Goal: Task Accomplishment & Management: Manage account settings

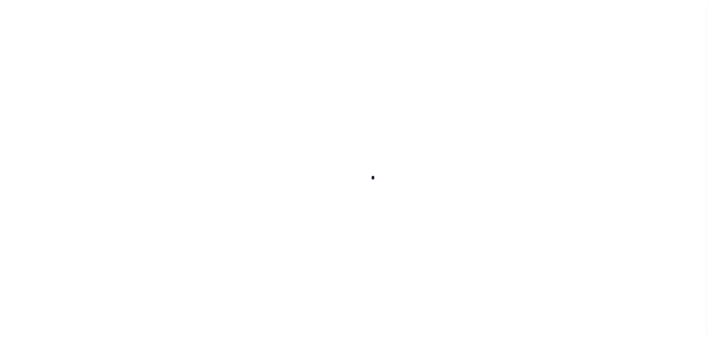
select select "100"
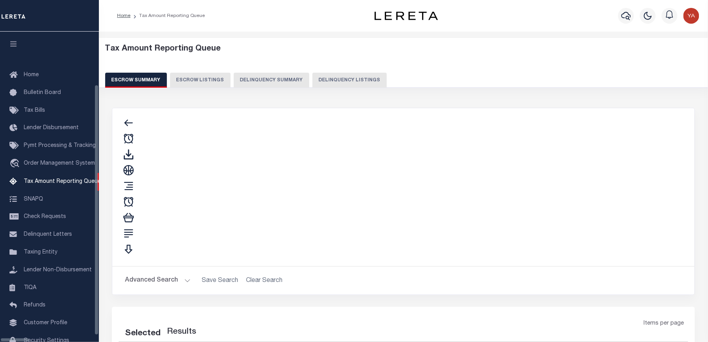
select select "100"
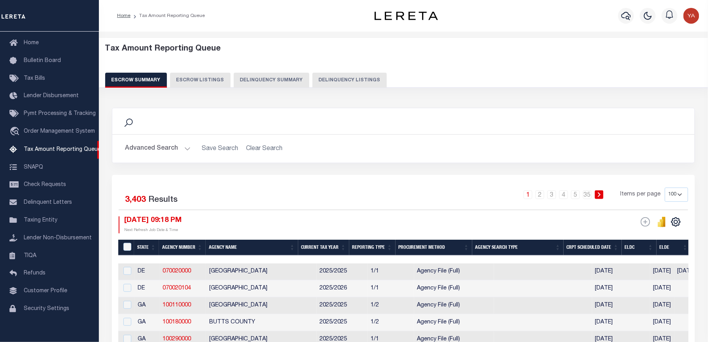
click at [338, 85] on button "Delinquency Listings" at bounding box center [349, 80] width 74 height 15
select select "100"
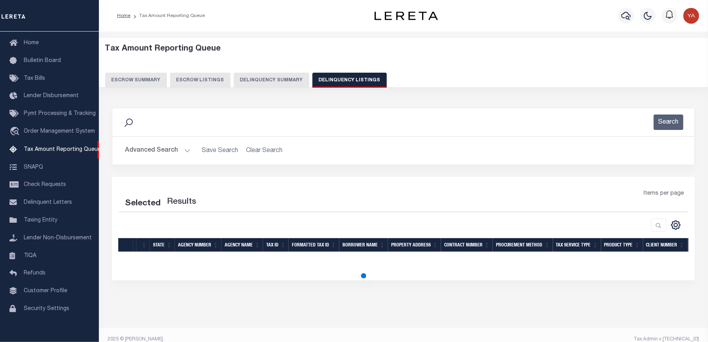
select select "100"
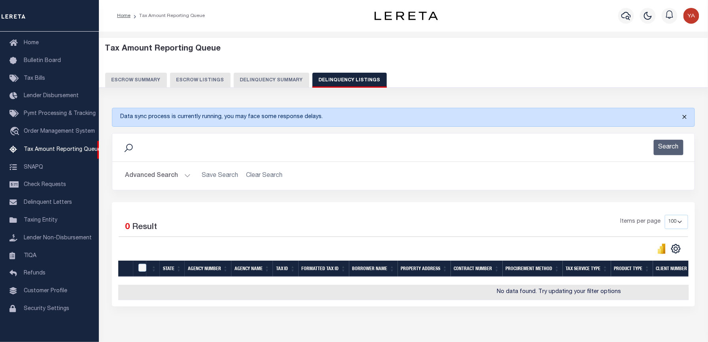
click at [686, 119] on button "Close" at bounding box center [685, 116] width 20 height 17
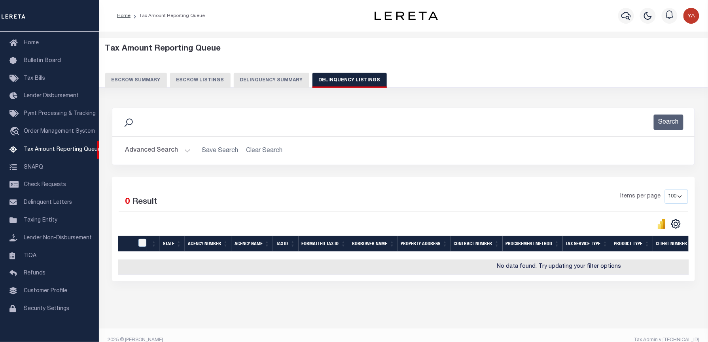
click at [184, 149] on button "Advanced Search" at bounding box center [158, 150] width 66 height 15
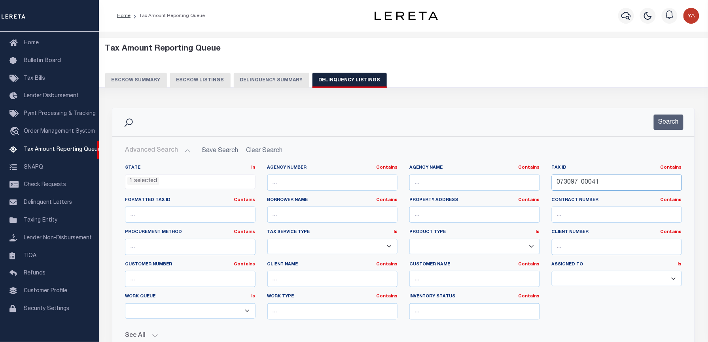
drag, startPoint x: 606, startPoint y: 182, endPoint x: 496, endPoint y: 174, distance: 110.2
click at [496, 174] on div "State In In AK AL AR AZ CA CO CT DC DE FL GA GU HI IA ID IL IN KS KY LA MA MD M…" at bounding box center [403, 245] width 569 height 161
paste input "2B-10C-004/00.00"
type input "072B-10C-004/00.00"
click at [143, 185] on li "1 selected" at bounding box center [143, 181] width 32 height 9
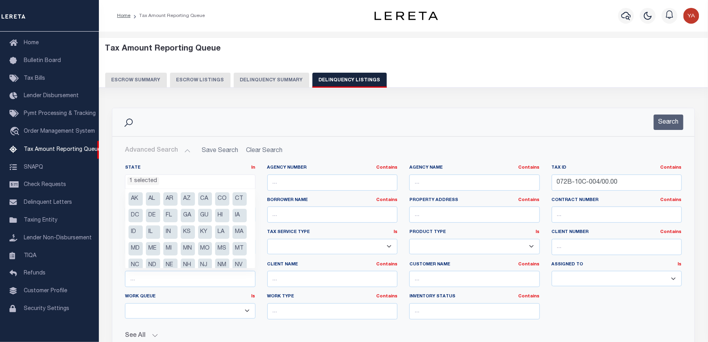
scroll to position [56, 0]
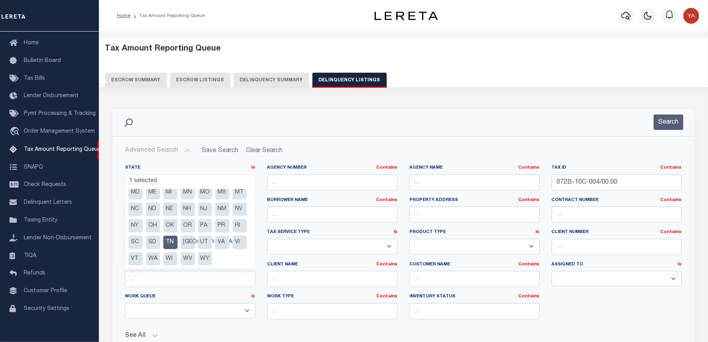
click at [168, 250] on li "TN" at bounding box center [170, 242] width 14 height 13
click at [215, 200] on li "MS" at bounding box center [222, 192] width 14 height 13
select select "MS"
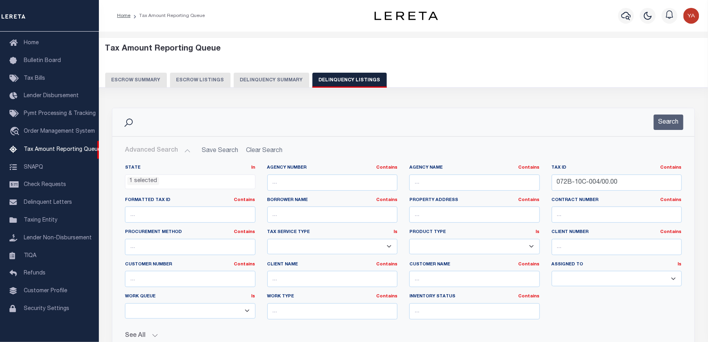
click at [350, 138] on div "Advanced Search Save Search Clear Search tblassign_wrapper_dynamictable_____Def…" at bounding box center [403, 256] width 582 height 239
click at [663, 123] on button "Search" at bounding box center [669, 122] width 30 height 15
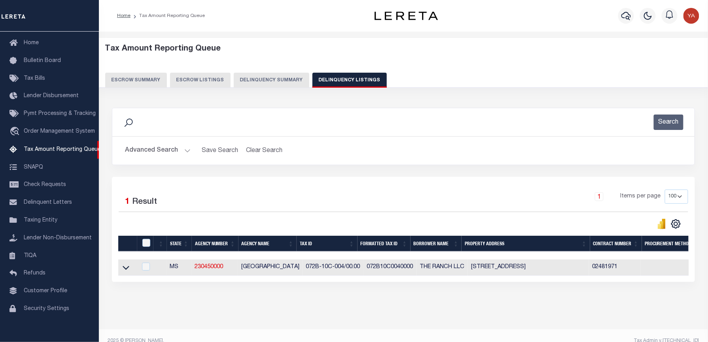
scroll to position [18, 0]
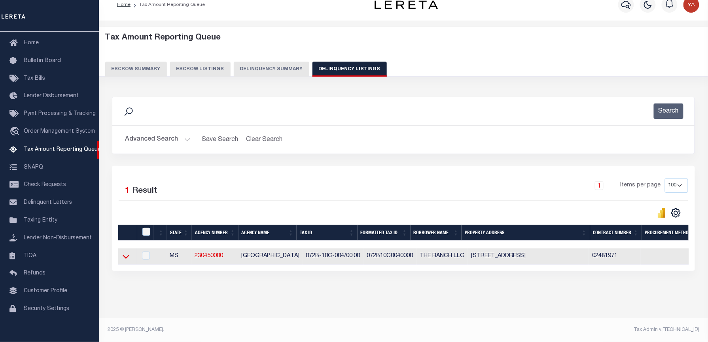
click at [124, 255] on icon at bounding box center [126, 257] width 7 height 4
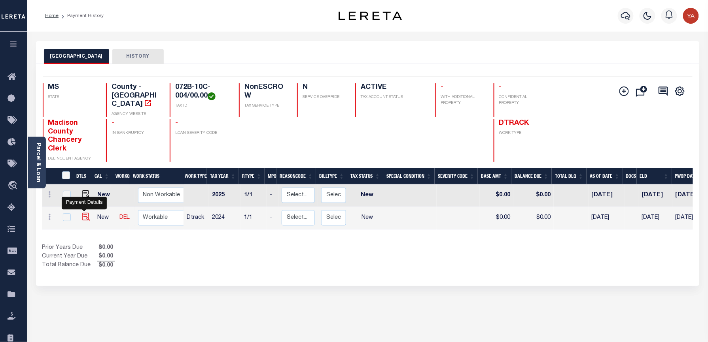
click at [84, 213] on img "" at bounding box center [86, 217] width 8 height 8
checkbox input "true"
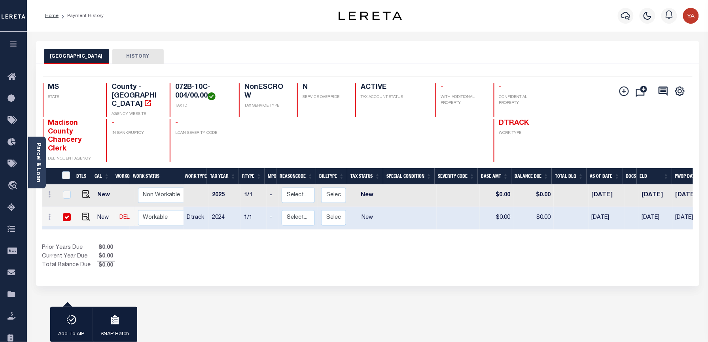
click at [67, 214] on input "checkbox" at bounding box center [67, 218] width 8 height 8
checkbox input "false"
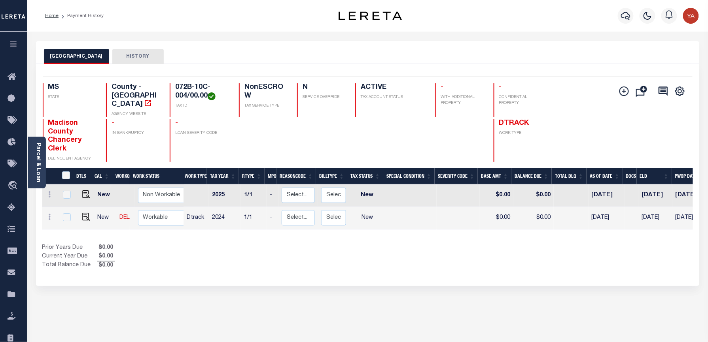
click at [253, 281] on div "MADISON COUNTY HISTORY 1 Selected 2 1" at bounding box center [367, 268] width 675 height 454
click at [628, 17] on icon "button" at bounding box center [625, 16] width 9 height 8
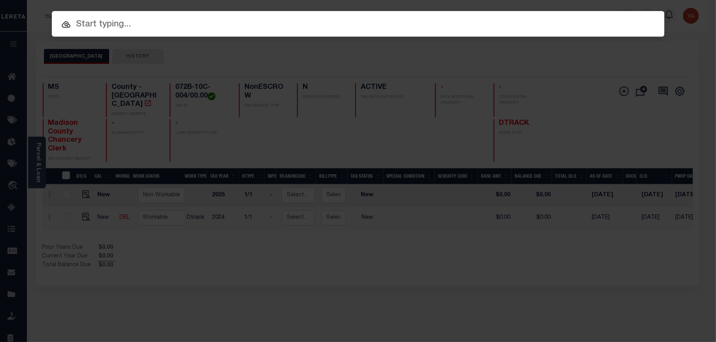
drag, startPoint x: 280, startPoint y: 27, endPoint x: 285, endPoint y: 30, distance: 5.7
click at [280, 27] on input "text" at bounding box center [358, 25] width 612 height 14
paste input "56262"
type input "56262"
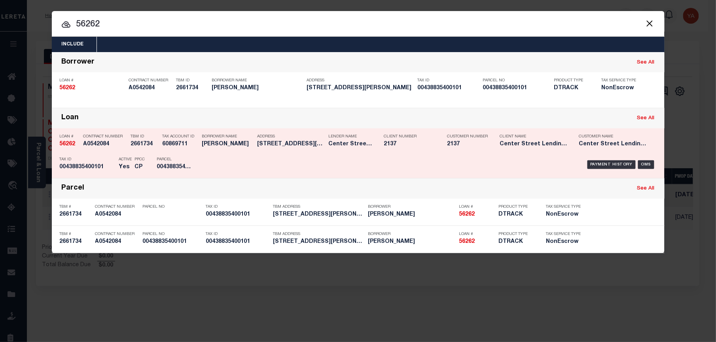
click at [599, 159] on div "Payment History OMS" at bounding box center [430, 164] width 452 height 23
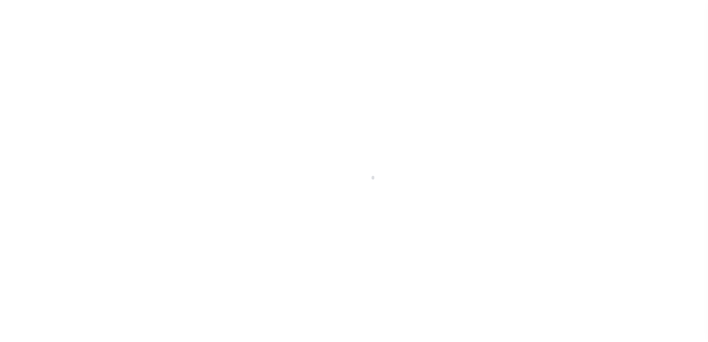
checkbox input "false"
type input "[DATE]"
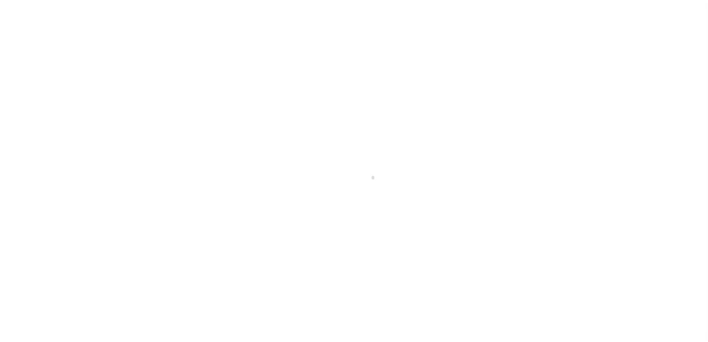
select select "NW2"
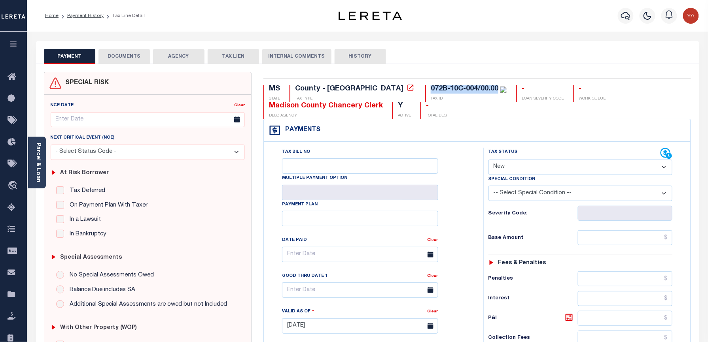
drag, startPoint x: 361, startPoint y: 89, endPoint x: 432, endPoint y: 86, distance: 70.8
click at [432, 86] on div "072B-10C-004/00.00 TAX ID" at bounding box center [465, 93] width 81 height 17
copy div "072B-10C-004/00.00"
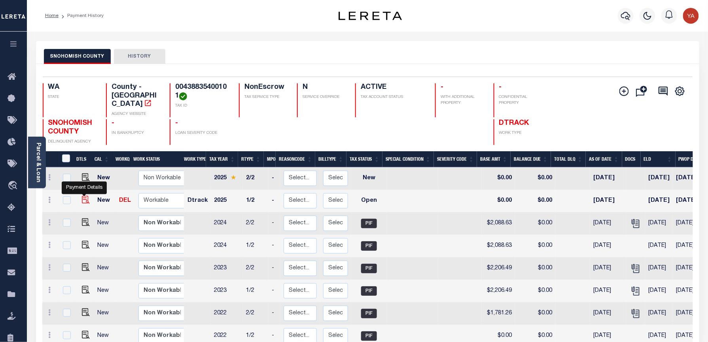
click at [83, 196] on img "" at bounding box center [86, 200] width 8 height 8
checkbox input "true"
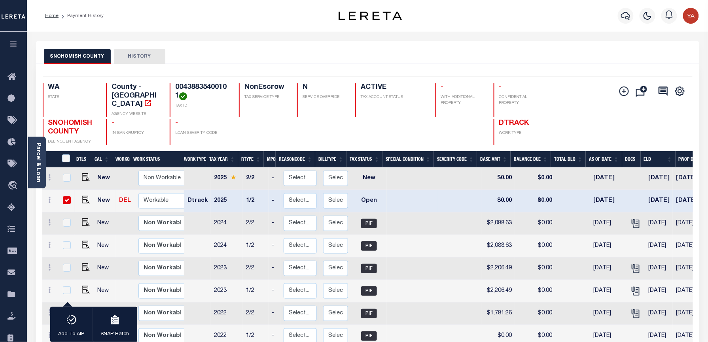
click at [66, 197] on input "checkbox" at bounding box center [67, 201] width 8 height 8
checkbox input "false"
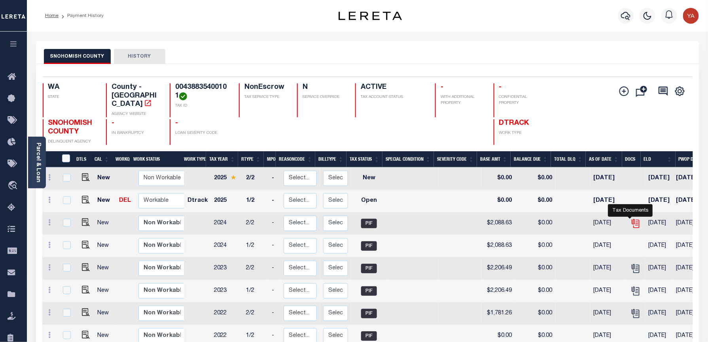
click at [630, 219] on icon "" at bounding box center [635, 224] width 10 height 10
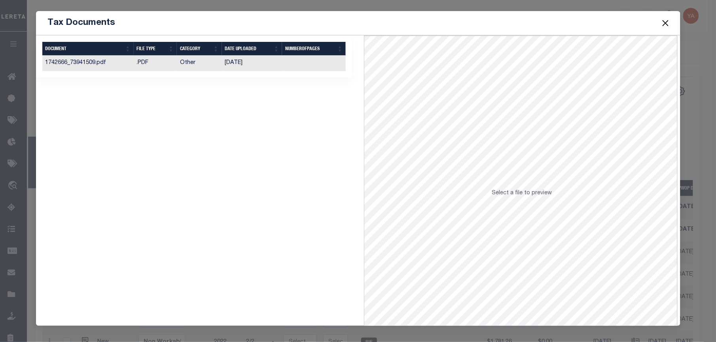
click at [271, 63] on td "11/23/2024" at bounding box center [252, 63] width 60 height 15
click at [663, 18] on button "Close" at bounding box center [665, 23] width 10 height 10
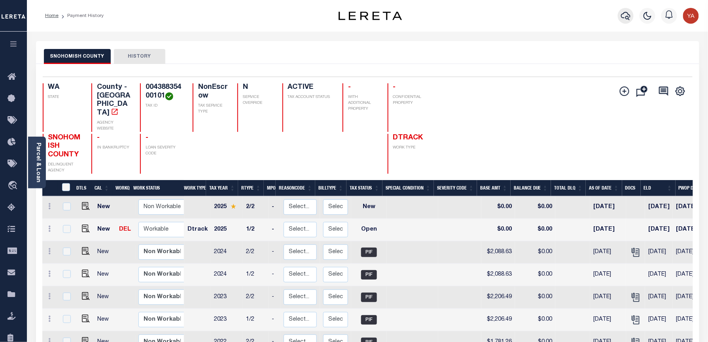
click at [623, 15] on icon "button" at bounding box center [625, 15] width 9 height 9
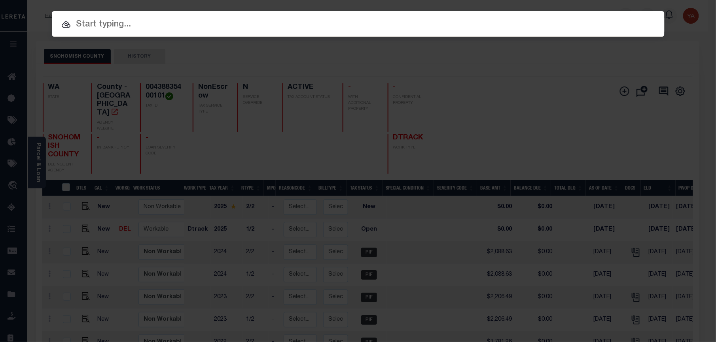
click at [621, 18] on input "text" at bounding box center [358, 25] width 612 height 14
paste input "993273934"
type input "993273934"
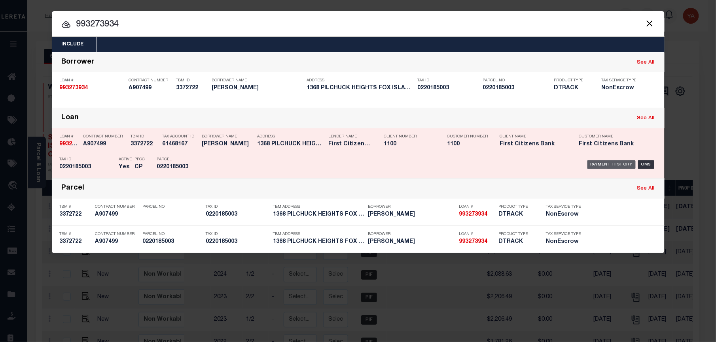
click at [601, 164] on div "Payment History" at bounding box center [611, 165] width 49 height 9
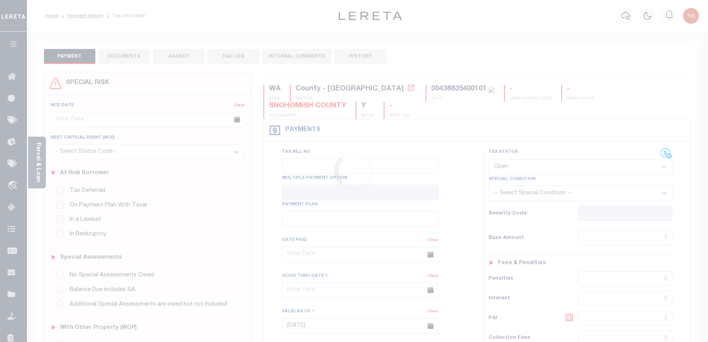
select select "OP2"
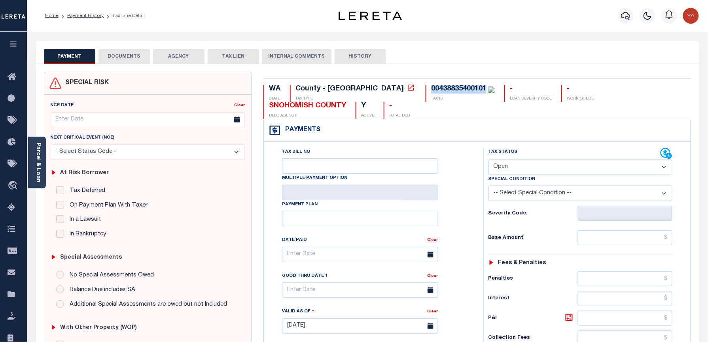
drag, startPoint x: 365, startPoint y: 91, endPoint x: 420, endPoint y: 85, distance: 55.6
click at [431, 85] on div "00438835400101" at bounding box center [463, 89] width 64 height 9
copy div "00438835400101"
drag, startPoint x: 40, startPoint y: 154, endPoint x: 101, endPoint y: 225, distance: 93.9
click at [40, 154] on link "Parcel & Loan" at bounding box center [38, 163] width 6 height 40
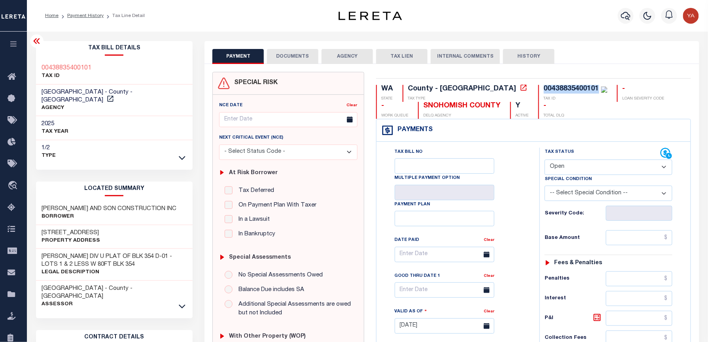
scroll to position [158, 0]
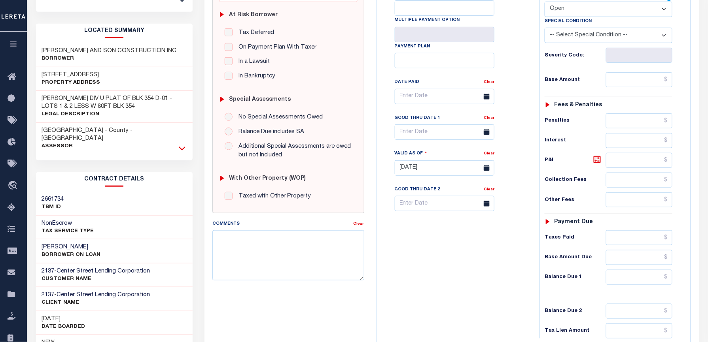
click at [179, 144] on icon at bounding box center [182, 148] width 7 height 8
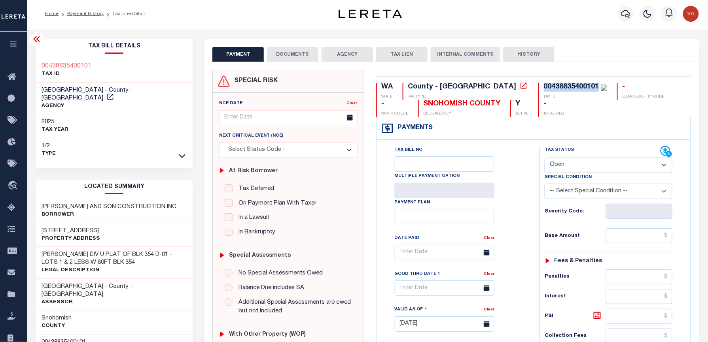
scroll to position [0, 0]
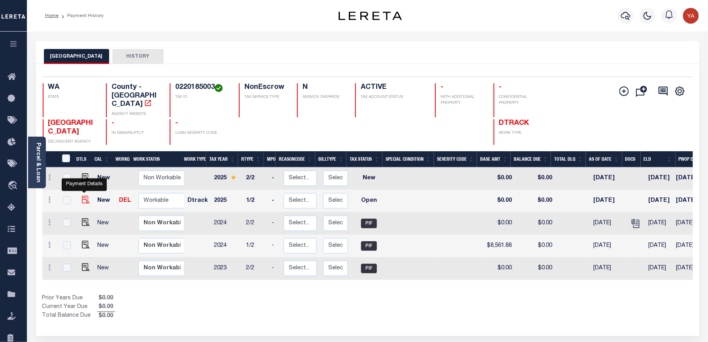
click at [86, 196] on img "" at bounding box center [86, 200] width 8 height 8
checkbox input "true"
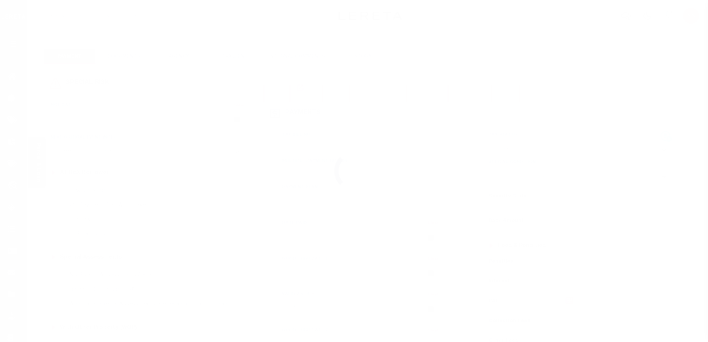
select select "OP2"
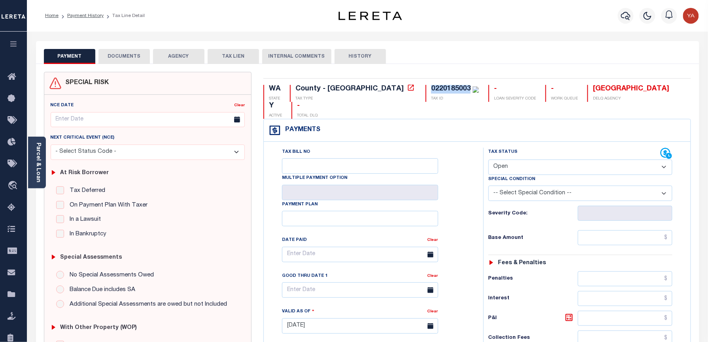
drag, startPoint x: 366, startPoint y: 89, endPoint x: 403, endPoint y: 88, distance: 37.6
click at [431, 88] on div "0220185003" at bounding box center [451, 88] width 40 height 7
copy div "0220185003"
click at [622, 13] on icon "button" at bounding box center [625, 15] width 9 height 9
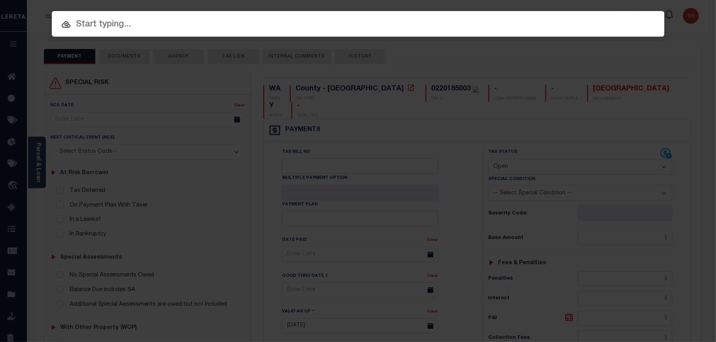
click at [616, 13] on div "Include Loans TBM Customers Borrowers Payments (Lender Non-Disb) Payments (Lend…" at bounding box center [358, 24] width 612 height 26
paste input "FTF_40228_42765"
type input "FTF_40228_42765"
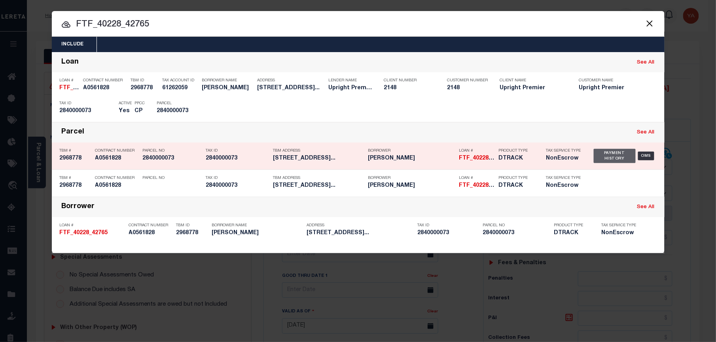
click at [622, 157] on div "Payment History" at bounding box center [615, 156] width 42 height 14
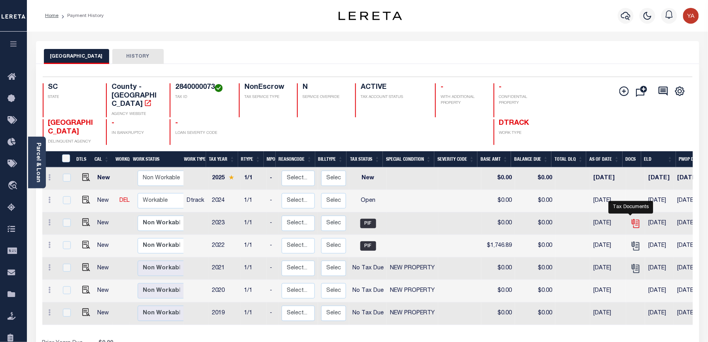
click at [633, 219] on icon "" at bounding box center [635, 224] width 10 height 10
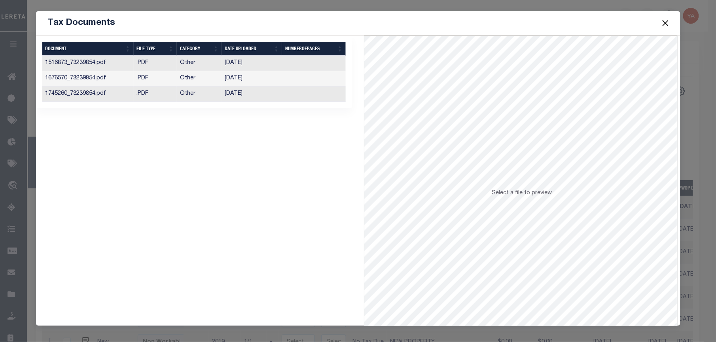
click at [295, 95] on td at bounding box center [314, 94] width 64 height 15
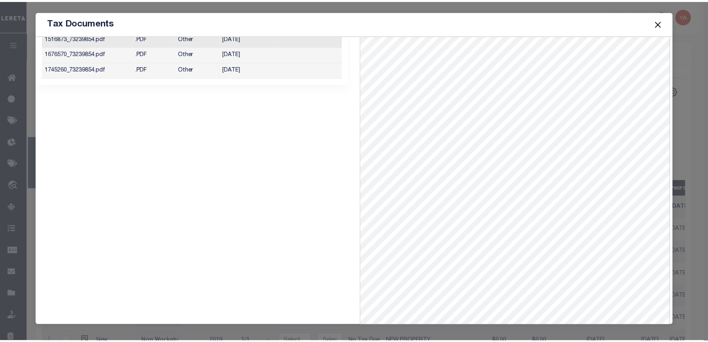
scroll to position [34, 0]
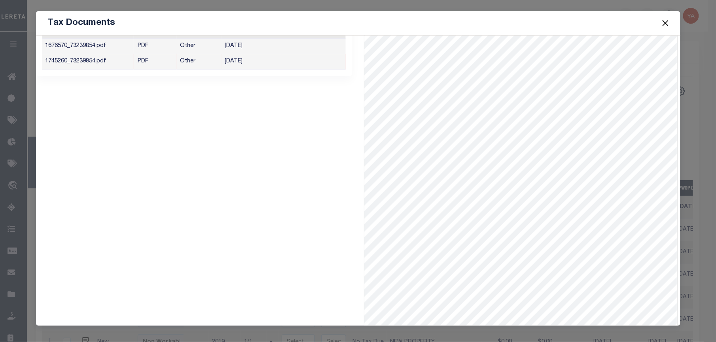
click at [668, 23] on button "Close" at bounding box center [665, 23] width 10 height 10
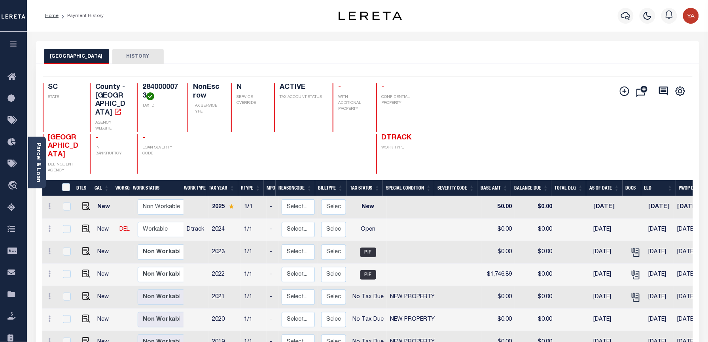
click at [144, 83] on h4 "2840000073" at bounding box center [160, 91] width 36 height 17
copy h4 "2840000073"
click at [338, 46] on div "YORK COUNTY HISTORY" at bounding box center [367, 52] width 663 height 23
drag, startPoint x: 140, startPoint y: 98, endPoint x: 129, endPoint y: 92, distance: 13.1
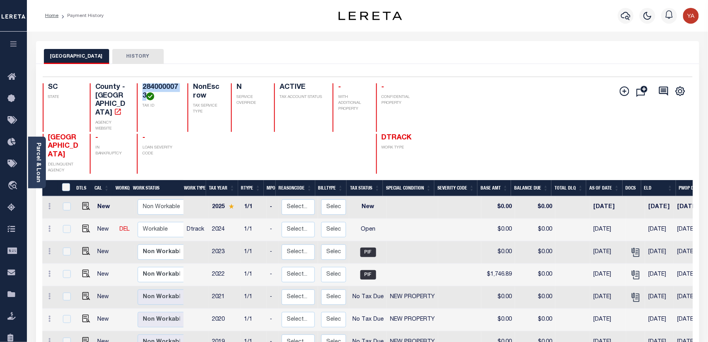
click at [142, 92] on h4 "2840000073" at bounding box center [160, 91] width 36 height 17
copy h4 "2840000073"
click at [624, 19] on icon "button" at bounding box center [625, 15] width 9 height 9
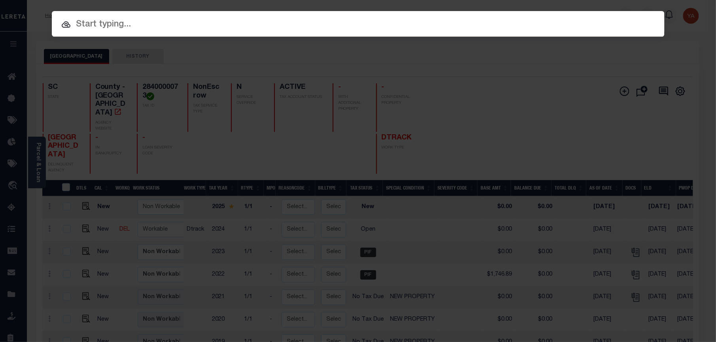
click at [612, 15] on div "Include Loans TBM Customers Borrowers Payments (Lender Non-Disb) Payments (Lend…" at bounding box center [358, 24] width 612 height 26
paste input "FTF_40228_41159"
type input "FTF_40228_41159"
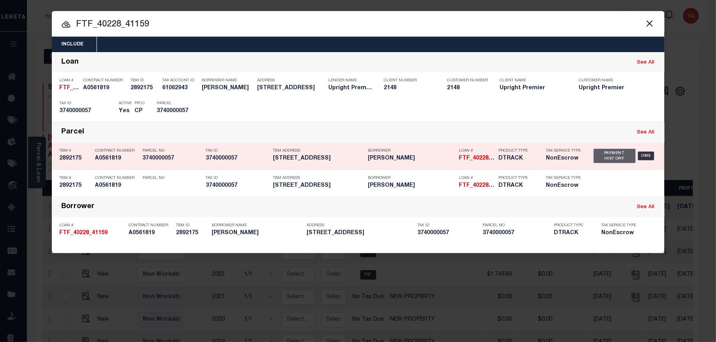
click at [607, 156] on div "Payment History" at bounding box center [615, 156] width 42 height 14
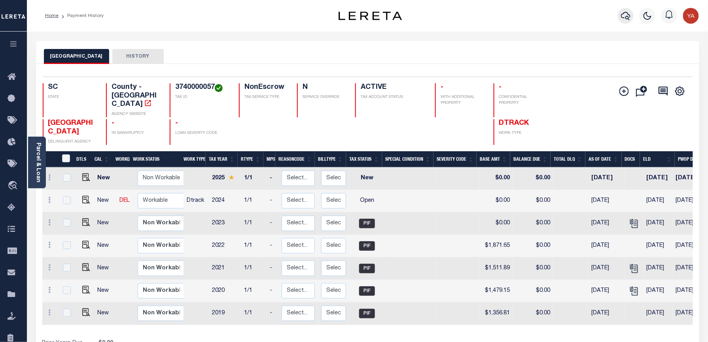
click at [630, 16] on icon "button" at bounding box center [625, 15] width 9 height 9
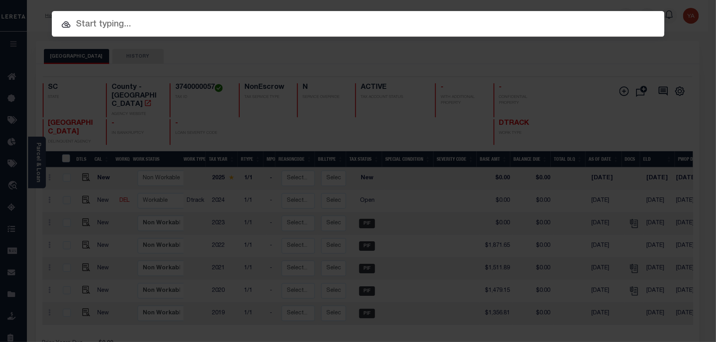
click at [603, 23] on input "text" at bounding box center [358, 25] width 612 height 14
paste input "5982501021"
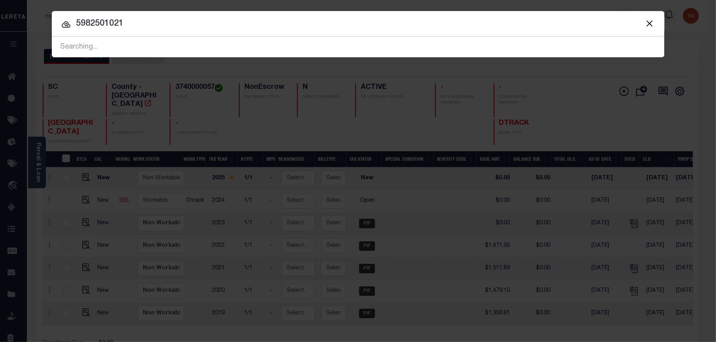
drag, startPoint x: 144, startPoint y: 25, endPoint x: 56, endPoint y: 25, distance: 87.8
click at [56, 25] on input "5982501021" at bounding box center [358, 24] width 612 height 14
paste input "2205354"
type input "2205354"
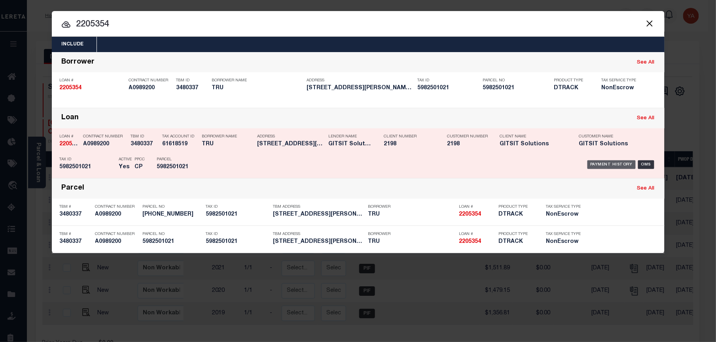
click at [613, 161] on div "Payment History" at bounding box center [611, 165] width 49 height 9
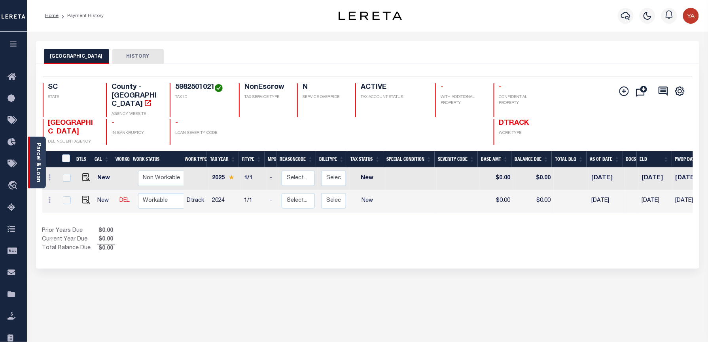
click at [39, 169] on link "Parcel & Loan" at bounding box center [38, 163] width 6 height 40
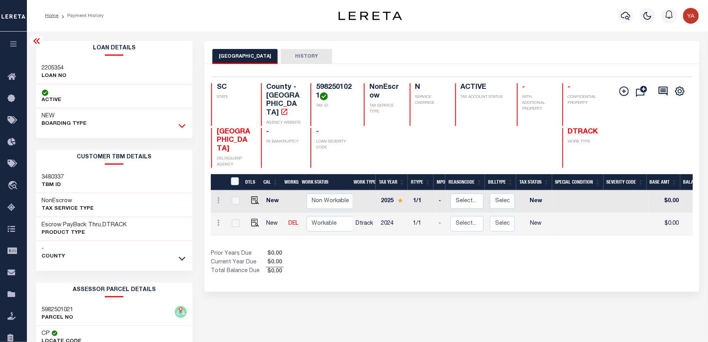
click at [181, 127] on icon at bounding box center [182, 126] width 7 height 8
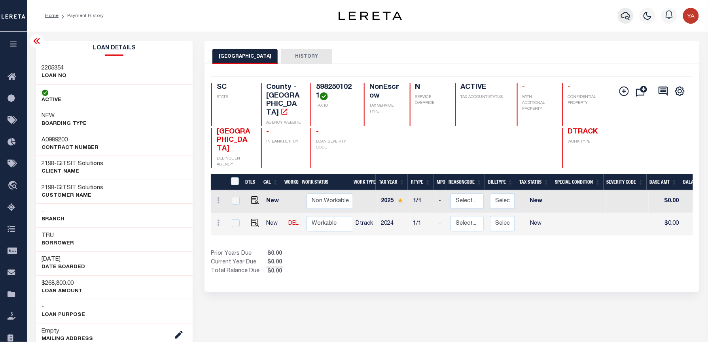
click at [627, 15] on icon "button" at bounding box center [625, 15] width 9 height 9
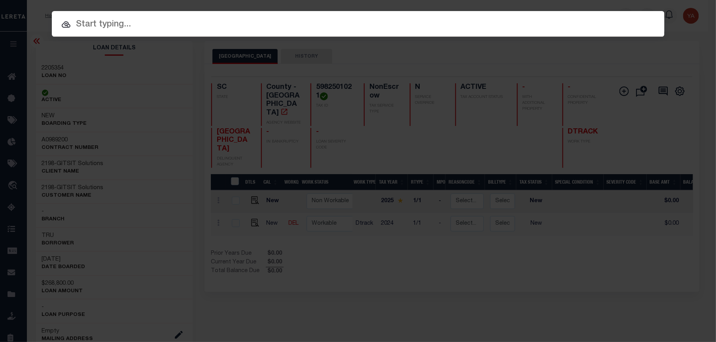
click at [618, 12] on div "Include Loans TBM Customers Borrowers Payments (Lender Non-Disb) Payments (Lend…" at bounding box center [358, 24] width 612 height 26
paste input "10624406"
type input "10624406"
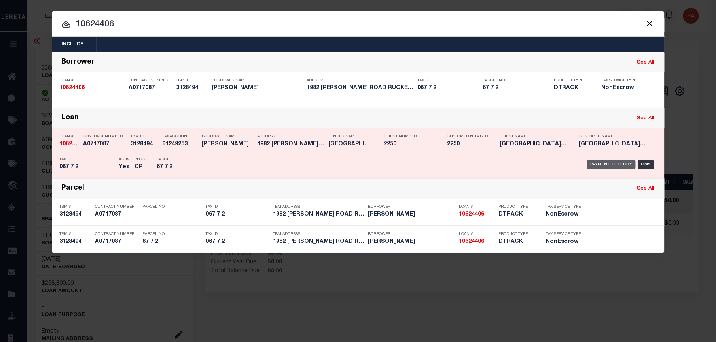
click at [612, 164] on div "Payment History" at bounding box center [611, 165] width 49 height 9
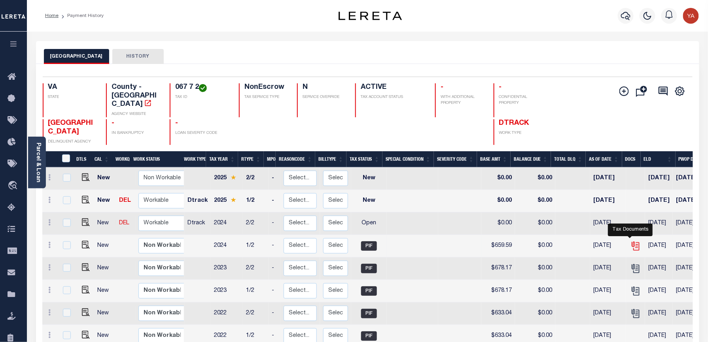
click at [633, 242] on icon "" at bounding box center [636, 246] width 6 height 8
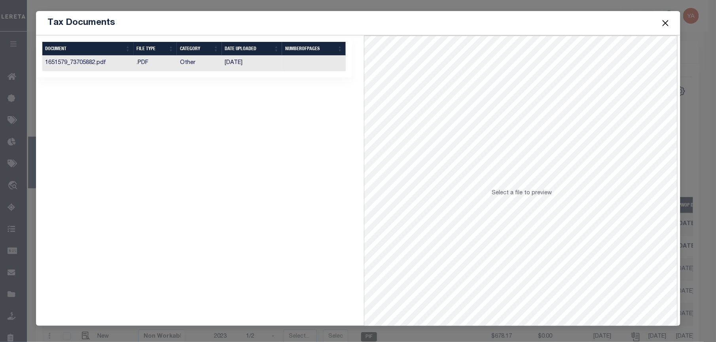
click at [294, 67] on td at bounding box center [314, 63] width 64 height 15
click at [663, 25] on button "Close" at bounding box center [665, 23] width 10 height 10
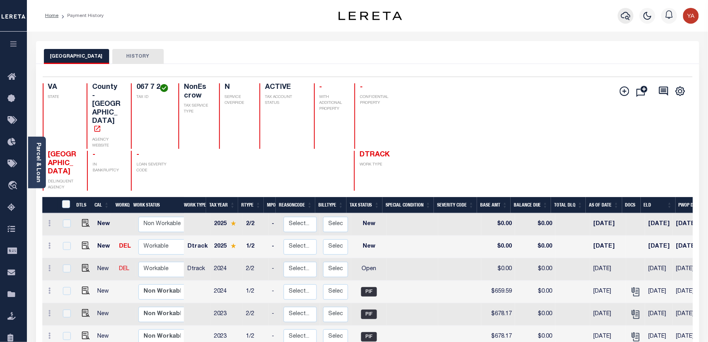
click at [622, 15] on icon "button" at bounding box center [625, 16] width 9 height 8
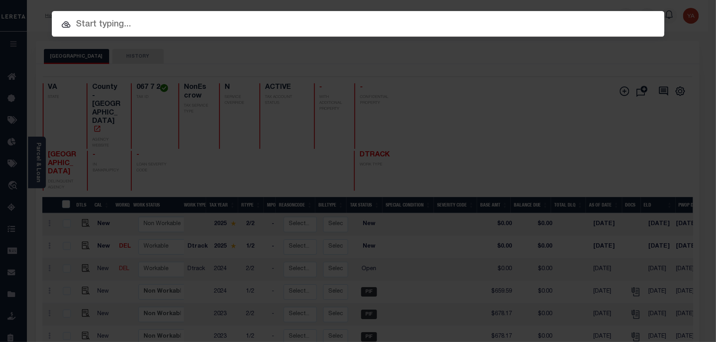
click at [353, 25] on input "text" at bounding box center [358, 25] width 612 height 14
paste input "121432"
type input "121432"
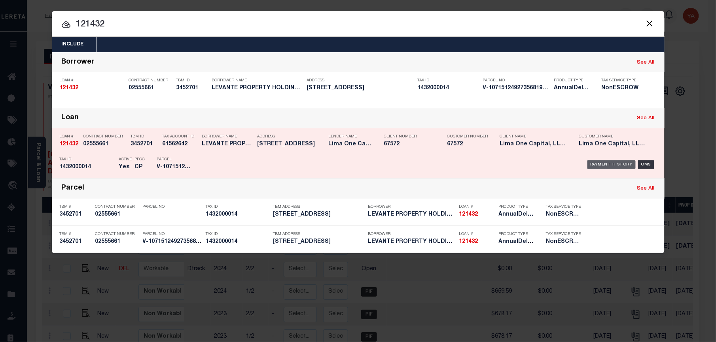
click at [600, 161] on div "Payment History" at bounding box center [611, 165] width 49 height 9
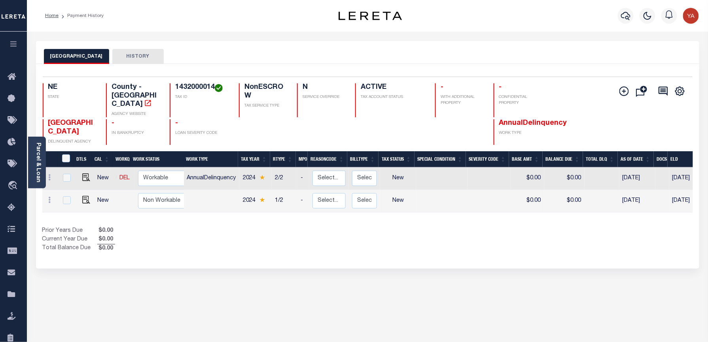
click at [187, 87] on h4 "1432000014" at bounding box center [202, 87] width 54 height 9
copy h4 "1432000014"
drag, startPoint x: 179, startPoint y: 49, endPoint x: 173, endPoint y: 85, distance: 36.4
click at [179, 49] on div "DOUGLAS COUNTY HISTORY" at bounding box center [367, 56] width 647 height 15
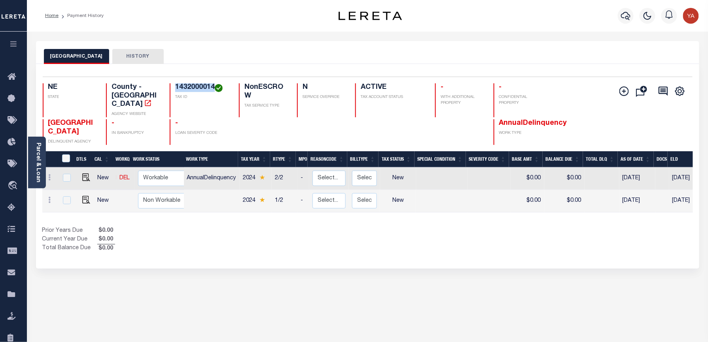
drag, startPoint x: 172, startPoint y: 86, endPoint x: 214, endPoint y: 84, distance: 42.4
click at [214, 84] on div "1432000014 TAX ID" at bounding box center [200, 100] width 60 height 34
copy h4 "1432000014"
click at [628, 16] on icon "button" at bounding box center [625, 16] width 9 height 8
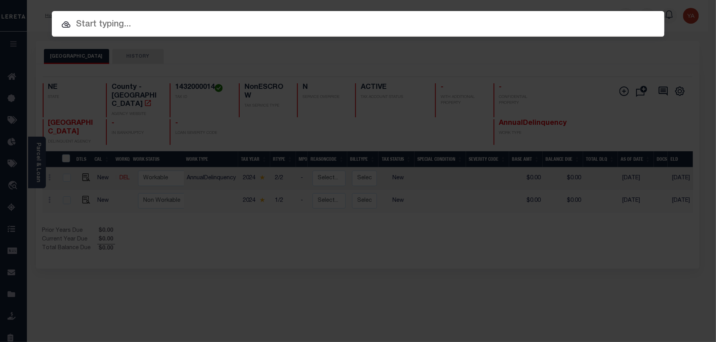
click at [619, 18] on input "text" at bounding box center [358, 25] width 612 height 14
paste input "0141049-10"
type input "0141049-10"
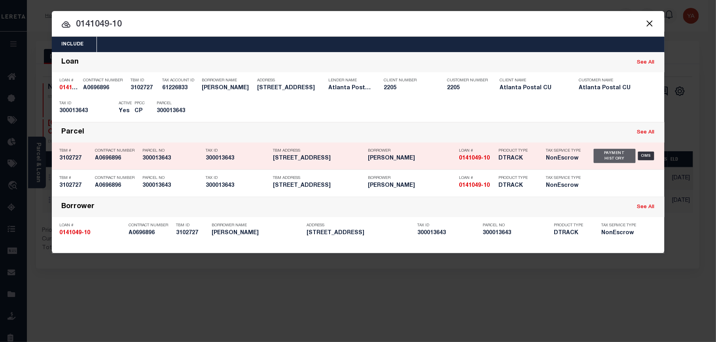
click at [603, 156] on div "Payment History" at bounding box center [615, 156] width 42 height 14
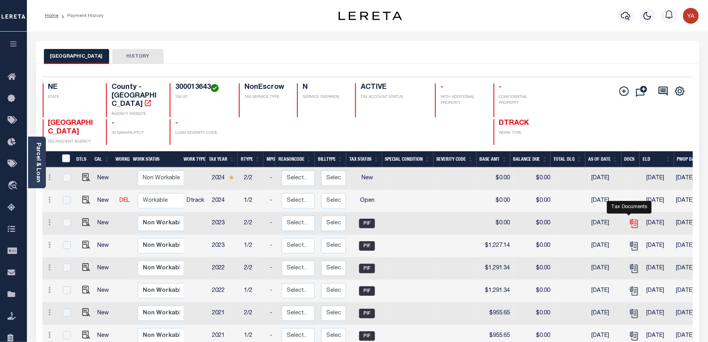
click at [631, 219] on icon "" at bounding box center [633, 222] width 6 height 6
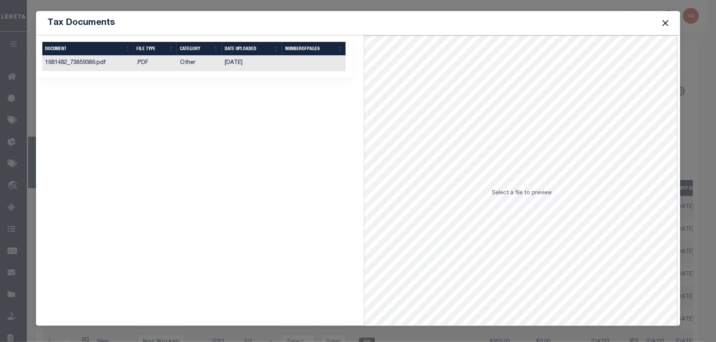
click at [312, 62] on td at bounding box center [314, 63] width 64 height 15
click at [662, 23] on button "Close" at bounding box center [665, 23] width 10 height 10
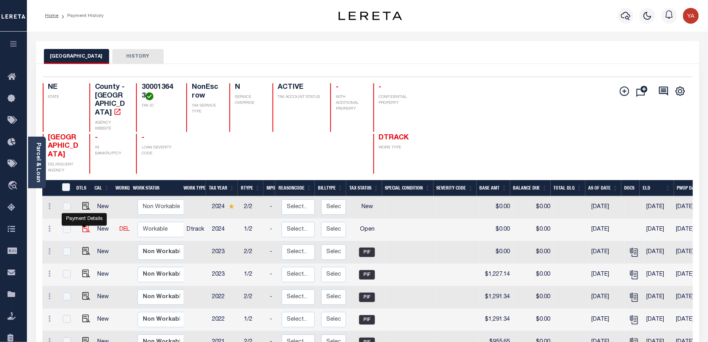
click at [83, 228] on img "" at bounding box center [86, 229] width 8 height 8
checkbox input "true"
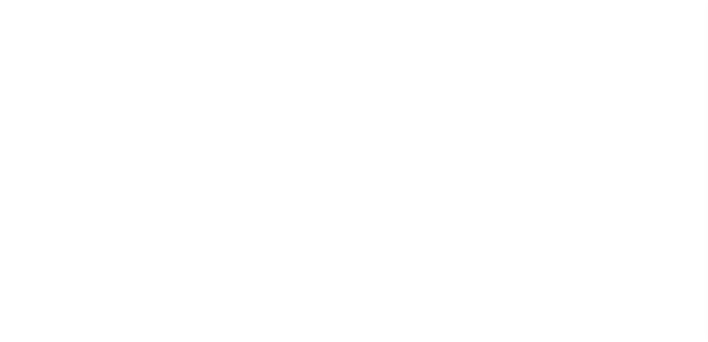
select select "OP2"
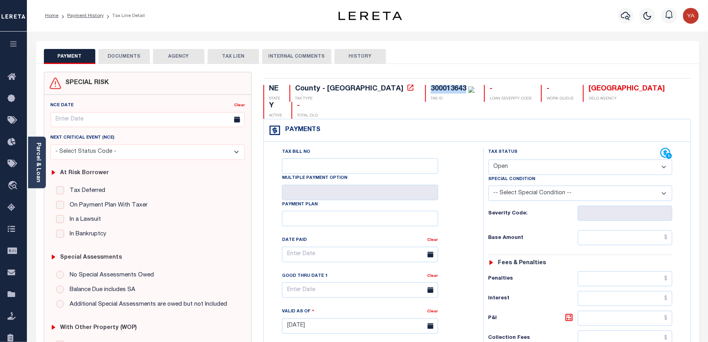
drag, startPoint x: 364, startPoint y: 87, endPoint x: 399, endPoint y: 87, distance: 34.4
click at [431, 87] on div "300013643" at bounding box center [449, 88] width 36 height 7
copy div "300013643"
click at [38, 170] on link "Parcel & Loan" at bounding box center [38, 163] width 6 height 40
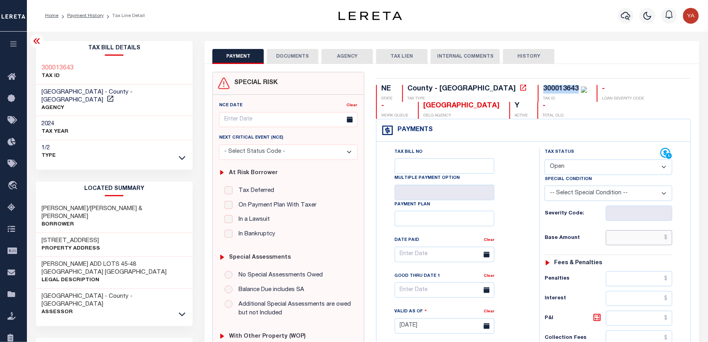
drag, startPoint x: 620, startPoint y: 240, endPoint x: 591, endPoint y: 242, distance: 29.4
click at [620, 240] on input "text" at bounding box center [639, 238] width 66 height 15
paste input "972.09"
type input "$972.09"
type input "[DATE]"
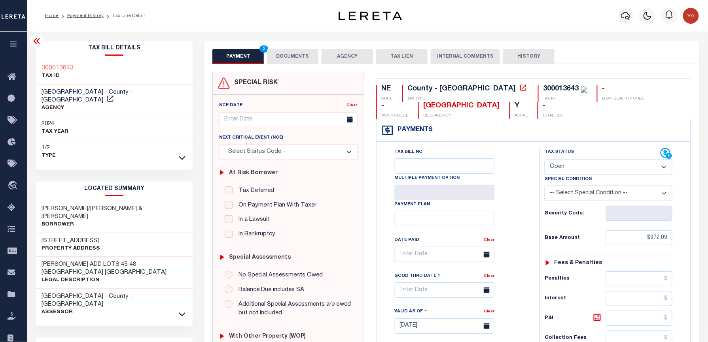
click at [537, 255] on div "Tax Status Status" at bounding box center [610, 322] width 155 height 349
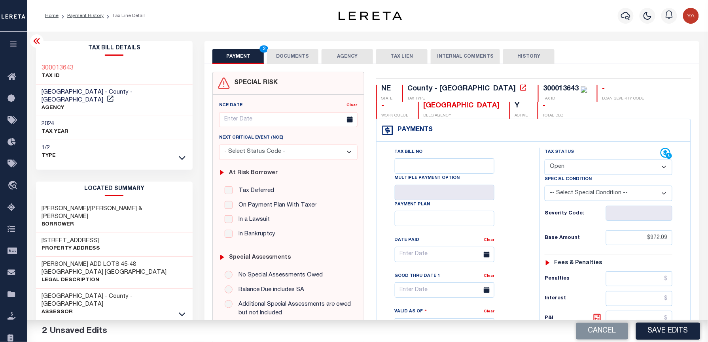
drag, startPoint x: 577, startPoint y: 170, endPoint x: 577, endPoint y: 177, distance: 7.2
click at [577, 170] on select "- Select Status Code - Open Due/Unpaid Paid Incomplete No Tax Due Internal Refu…" at bounding box center [608, 167] width 128 height 15
select select "PYD"
click at [544, 161] on select "- Select Status Code - Open Due/Unpaid Paid Incomplete No Tax Due Internal Refu…" at bounding box center [608, 167] width 128 height 15
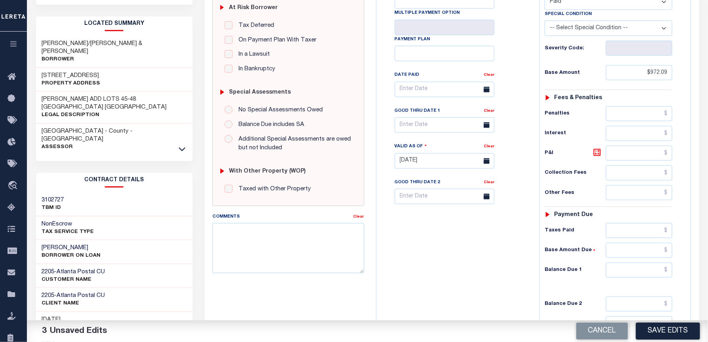
scroll to position [261, 0]
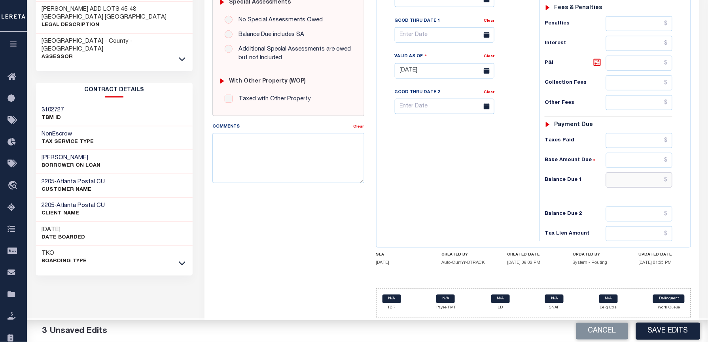
click at [617, 173] on input "text" at bounding box center [639, 180] width 66 height 15
type input "$0.00"
click at [429, 168] on div "Tax Bill No Multiple Payment Option Payment Plan Clear" at bounding box center [455, 66] width 155 height 349
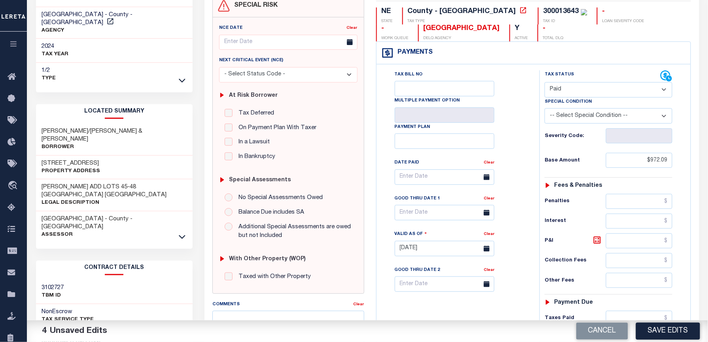
scroll to position [0, 0]
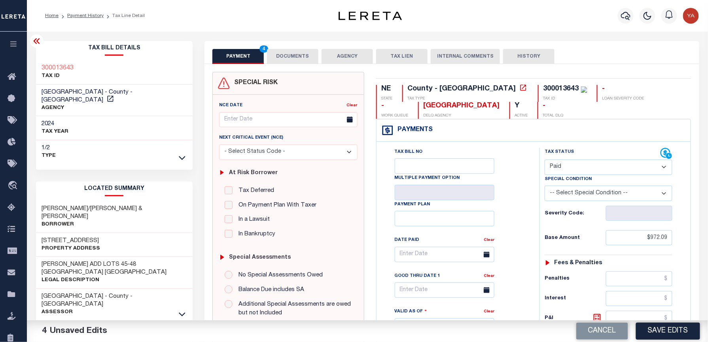
click at [543, 89] on div "300013643" at bounding box center [561, 88] width 36 height 7
copy div "300013643"
click at [275, 48] on div "PAYMENT 4 DOCUMENTS AGENCY DELINQUENT PAYEE TAX LIEN" at bounding box center [451, 52] width 494 height 23
click at [288, 57] on button "DOCUMENTS" at bounding box center [292, 56] width 51 height 15
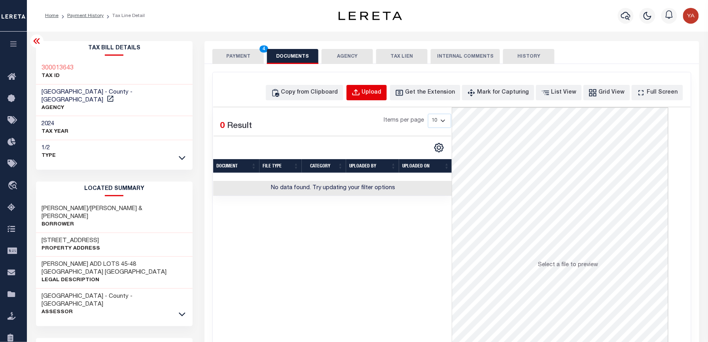
click at [382, 96] on div "Upload" at bounding box center [372, 93] width 20 height 9
select select "POP"
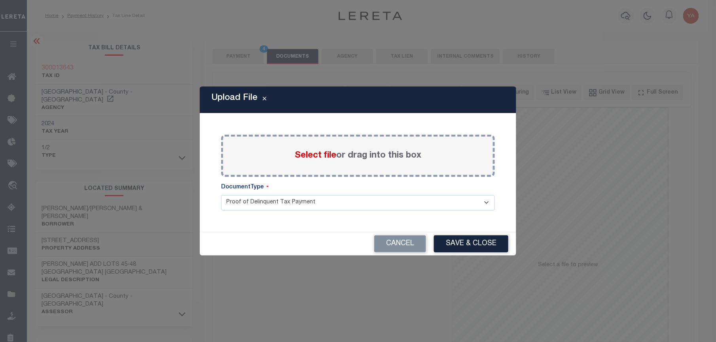
click at [369, 157] on label "Select file or drag into this box" at bounding box center [358, 155] width 127 height 13
click at [0, 0] on input "Select file or drag into this box" at bounding box center [0, 0] width 0 height 0
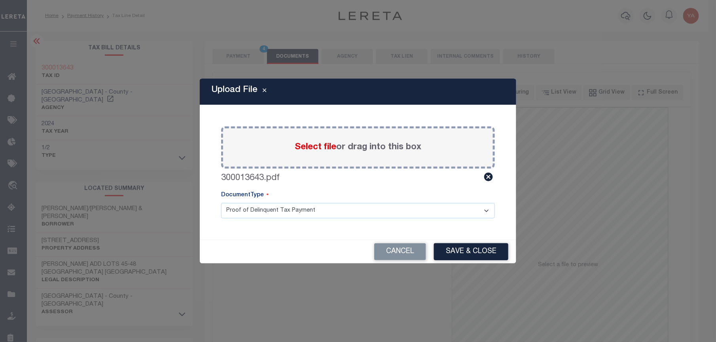
click at [328, 216] on select "Proof of Delinquent Tax Payment" at bounding box center [358, 210] width 274 height 15
click at [221, 203] on select "Proof of Delinquent Tax Payment" at bounding box center [358, 210] width 274 height 15
click at [466, 255] on button "Save & Close" at bounding box center [471, 252] width 74 height 17
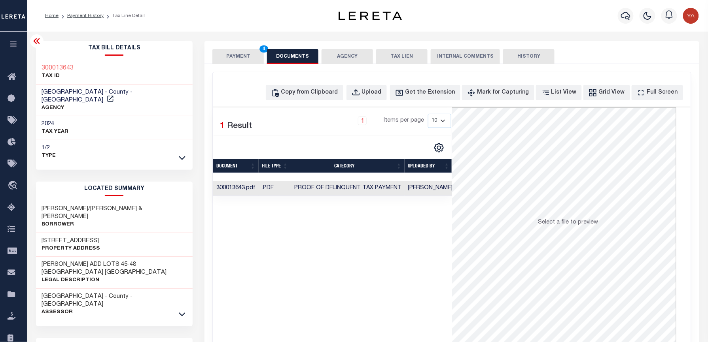
click at [426, 187] on td "[PERSON_NAME]" at bounding box center [430, 188] width 51 height 15
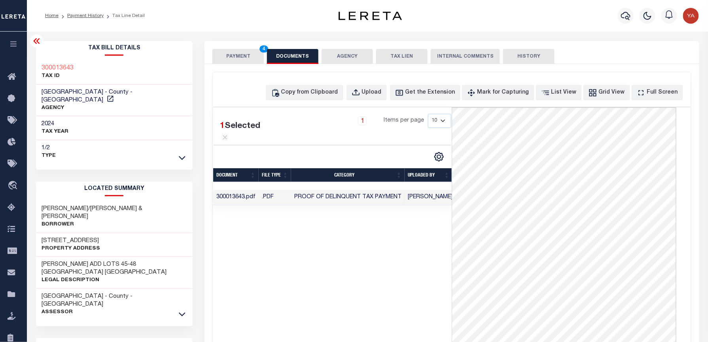
click at [344, 265] on div "1 Selected 1 Result 1 Items per page 10 25 50 100" at bounding box center [332, 226] width 238 height 237
drag, startPoint x: 255, startPoint y: 52, endPoint x: 258, endPoint y: 31, distance: 21.6
click at [255, 52] on button "PAYMENT 4" at bounding box center [237, 56] width 51 height 15
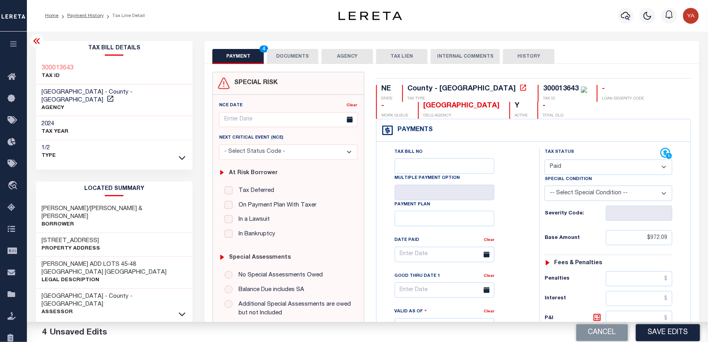
click at [270, 36] on div "Parcel & Loan Tax Bill Details 300013643 TAX ID AGENCY 2024 TAX YEAR 2025 1/2" at bounding box center [367, 314] width 675 height 564
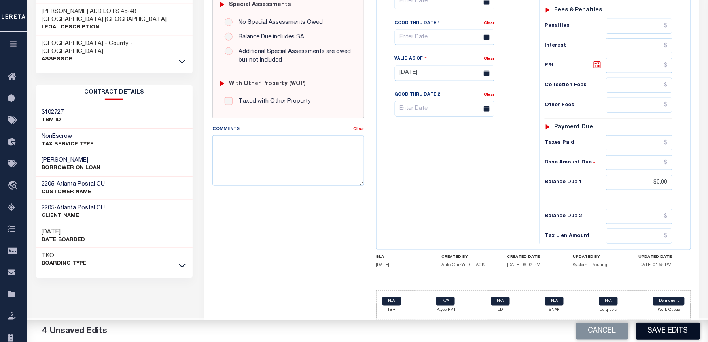
click at [660, 333] on button "Save Edits" at bounding box center [668, 331] width 64 height 17
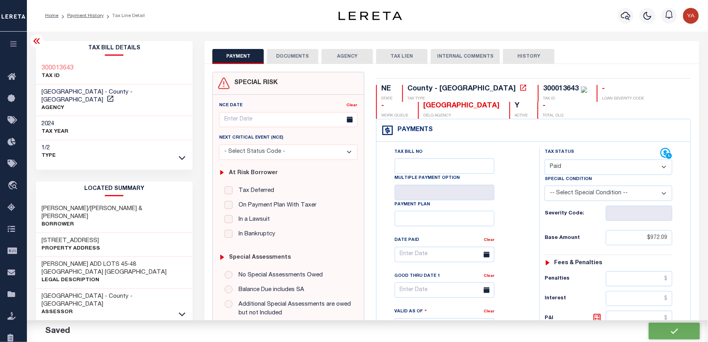
checkbox input "false"
type input "$972.09"
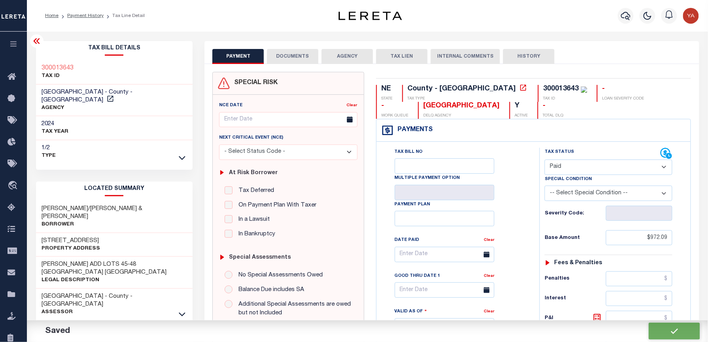
type input "$0"
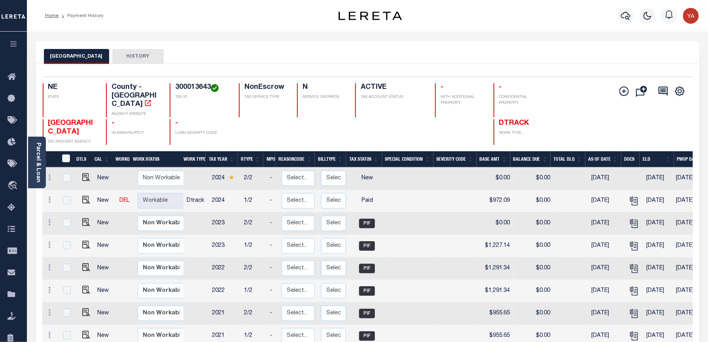
click at [192, 89] on h4 "300013643" at bounding box center [202, 87] width 54 height 9
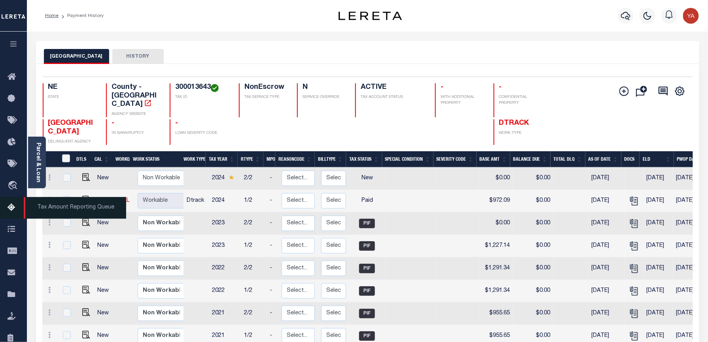
copy h4 "300013643"
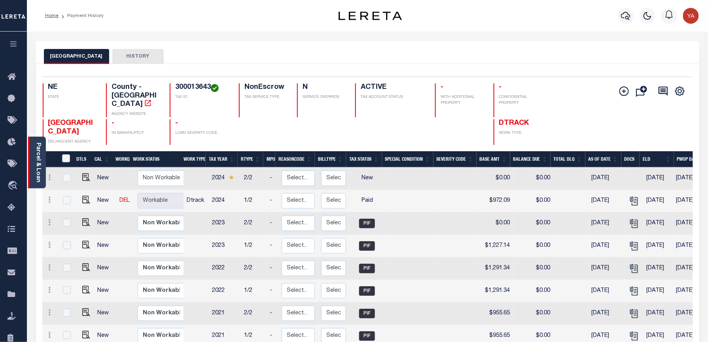
click at [36, 163] on link "Parcel & Loan" at bounding box center [38, 163] width 6 height 40
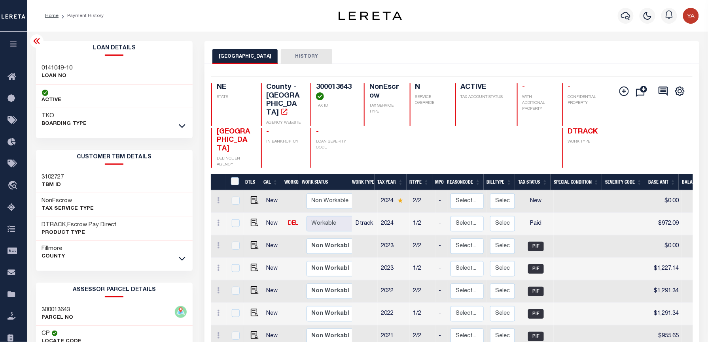
click at [67, 67] on h3 "0141049-10" at bounding box center [57, 68] width 31 height 8
copy div "0141049-10"
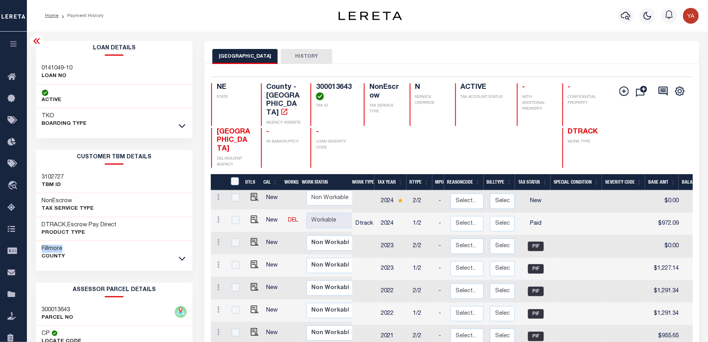
drag, startPoint x: 35, startPoint y: 243, endPoint x: 68, endPoint y: 244, distance: 33.2
click at [68, 244] on div "Fillmore County" at bounding box center [114, 253] width 157 height 24
copy h3 "Fillmore"
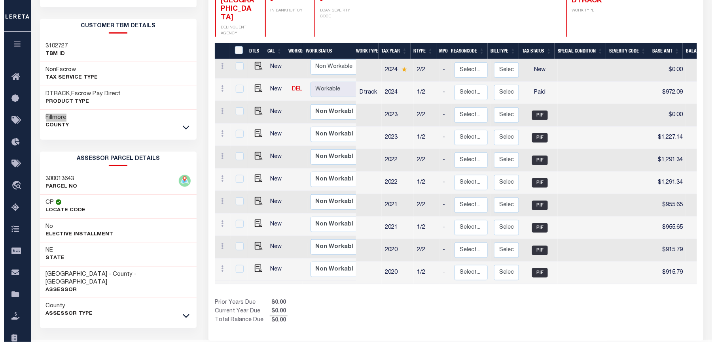
scroll to position [0, 0]
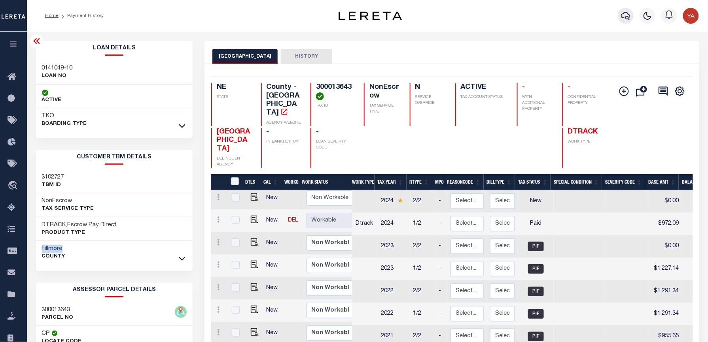
click at [628, 9] on button "button" at bounding box center [626, 16] width 16 height 16
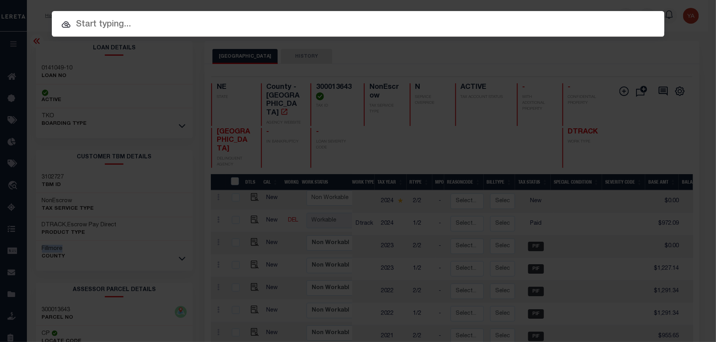
click at [622, 11] on div "Include Loans TBM Customers Borrowers Payments (Lender Non-Disb) Payments (Lend…" at bounding box center [358, 24] width 612 height 26
paste input "7928231000"
type input "7928231000"
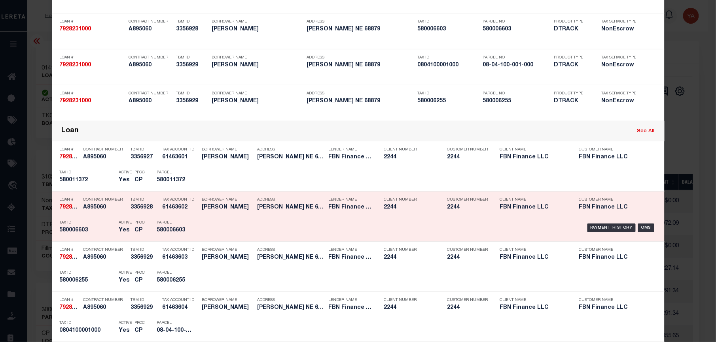
scroll to position [105, 0]
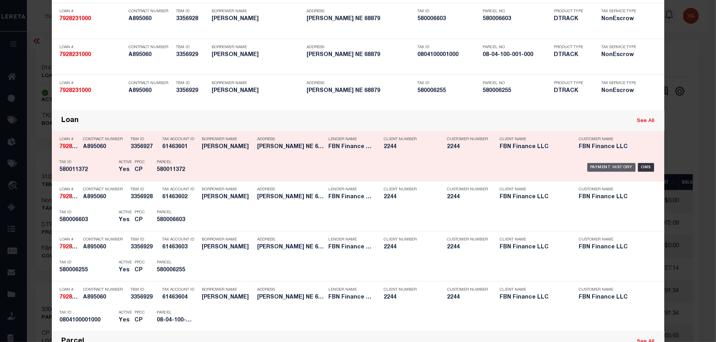
click at [600, 165] on div "Payment History" at bounding box center [611, 167] width 49 height 9
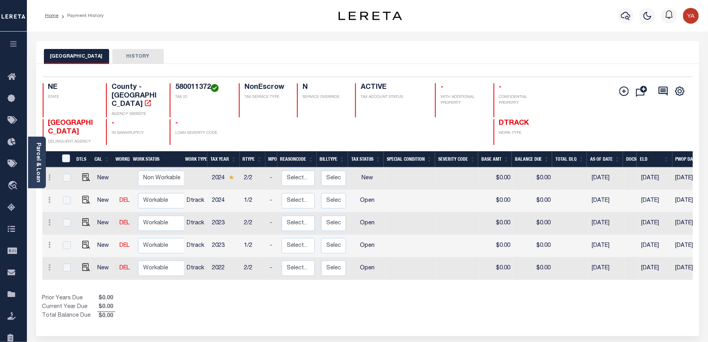
click at [331, 50] on div "LOUP COUNTY HISTORY" at bounding box center [367, 56] width 647 height 15
click at [620, 13] on button "button" at bounding box center [626, 16] width 16 height 16
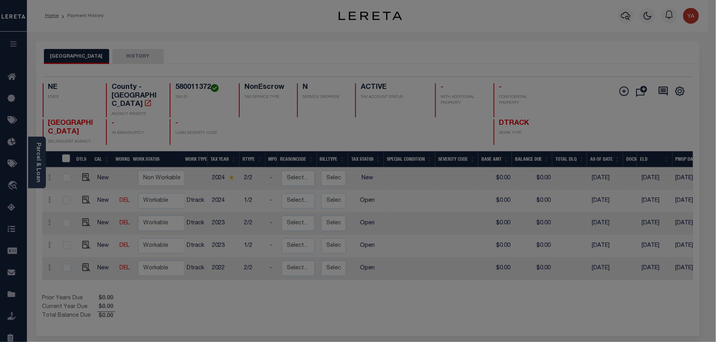
click at [0, 0] on div "Include Loans TBM Customers Borrowers Payments (Lender Non-Disb) Payments (Lend…" at bounding box center [0, 0] width 0 height 0
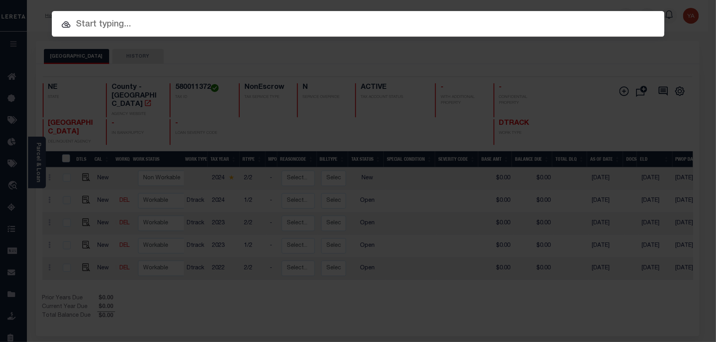
paste input "40004671"
type input "40004671"
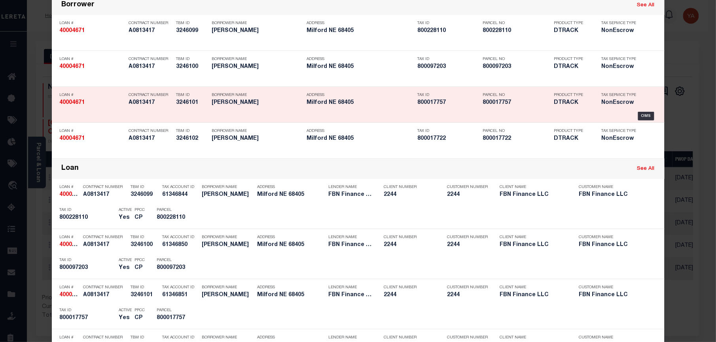
scroll to position [158, 0]
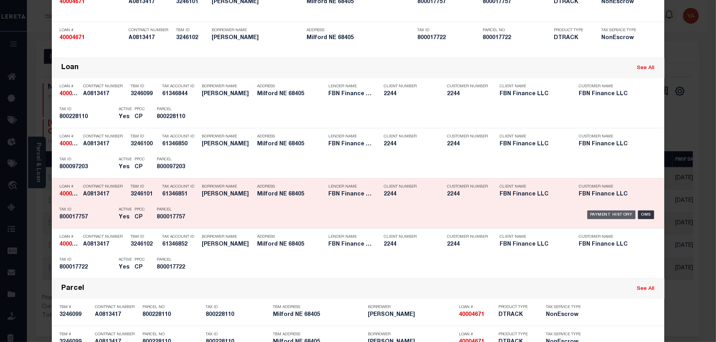
click at [605, 217] on div "Payment History" at bounding box center [611, 215] width 49 height 9
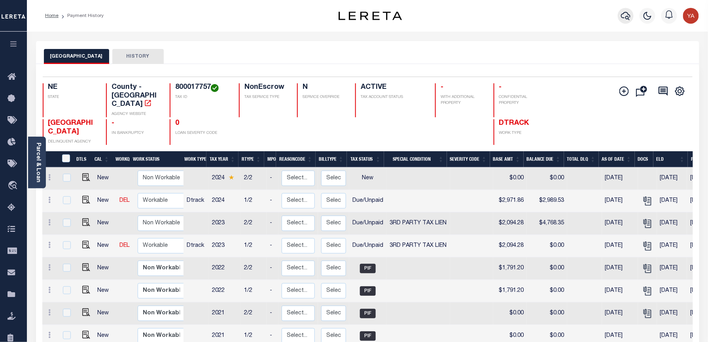
click at [625, 13] on icon "button" at bounding box center [625, 15] width 9 height 9
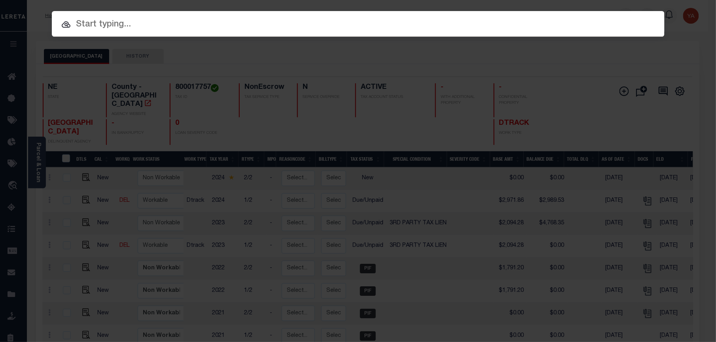
click at [613, 4] on div "Include Loans TBM Customers Borrowers Payments (Lender Non-Disb) Payments (Lend…" at bounding box center [358, 171] width 716 height 342
paste input "6092373"
type input "6092373"
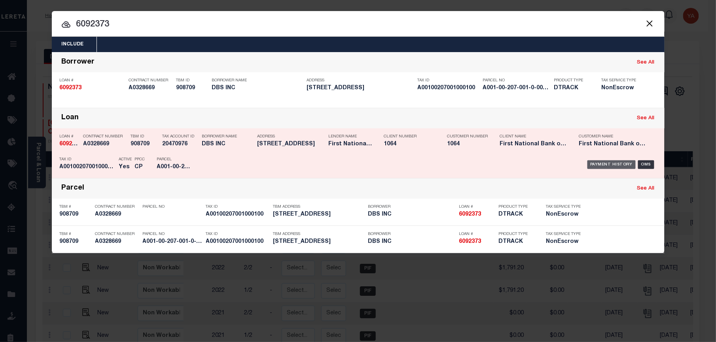
click at [599, 165] on div "Payment History" at bounding box center [611, 165] width 49 height 9
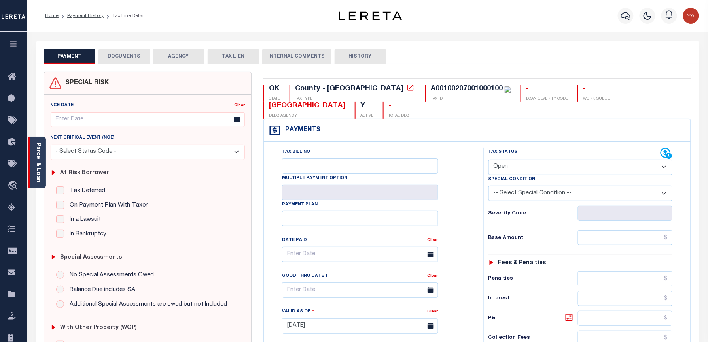
click at [41, 164] on link "Parcel & Loan" at bounding box center [38, 163] width 6 height 40
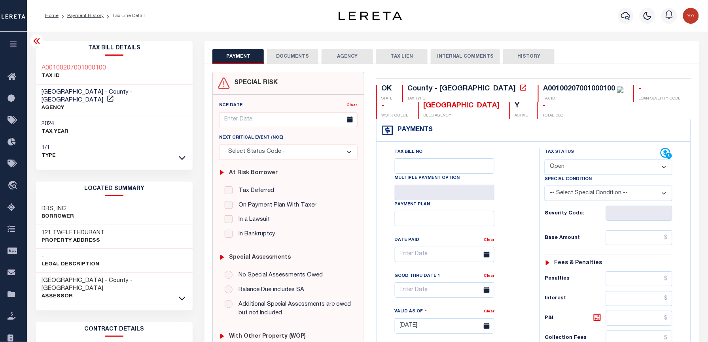
click at [543, 88] on div "A00100207001000100" at bounding box center [579, 88] width 72 height 7
copy div "A00100207001000100"
click at [601, 47] on div "PAYMENT DOCUMENTS AGENCY DELINQUENT PAYEE TAX LIEN" at bounding box center [451, 52] width 494 height 23
drag, startPoint x: 573, startPoint y: 168, endPoint x: 573, endPoint y: 178, distance: 9.1
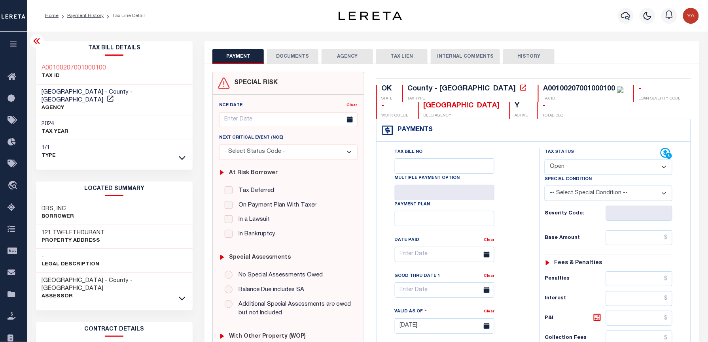
click at [573, 168] on select "- Select Status Code - Open Due/Unpaid Paid Incomplete No Tax Due Internal Refu…" at bounding box center [608, 167] width 128 height 15
select select "PYD"
click at [544, 161] on select "- Select Status Code - Open Due/Unpaid Paid Incomplete No Tax Due Internal Refu…" at bounding box center [608, 167] width 128 height 15
type input "[DATE]"
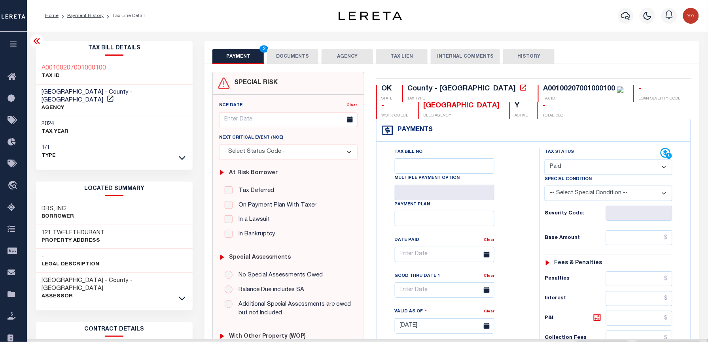
click at [521, 242] on div "Tax Bill No Multiple Payment Option Payment Plan Clear" at bounding box center [455, 259] width 143 height 222
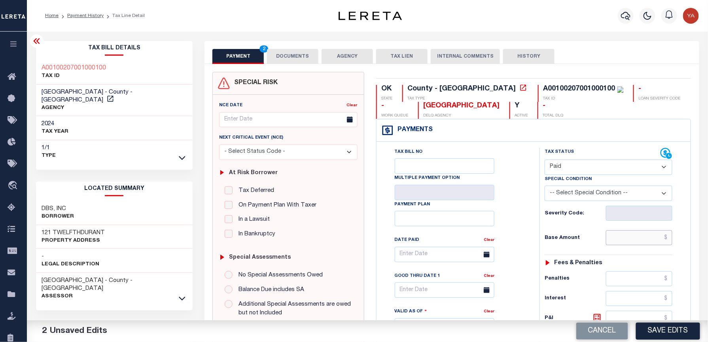
click at [606, 238] on input "text" at bounding box center [639, 238] width 66 height 15
paste input "6,072.00"
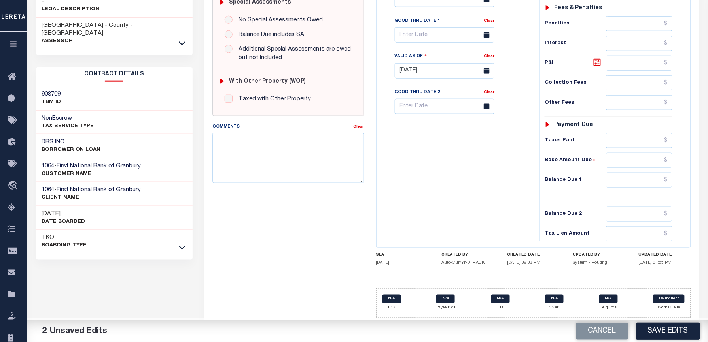
type input "$6,072.00"
drag, startPoint x: 612, startPoint y: 182, endPoint x: 603, endPoint y: 182, distance: 9.1
click at [612, 182] on input "text" at bounding box center [639, 180] width 66 height 15
type input "$0.00"
click at [393, 185] on div "Tax Bill No Multiple Payment Option Payment Plan Clear" at bounding box center [455, 66] width 155 height 349
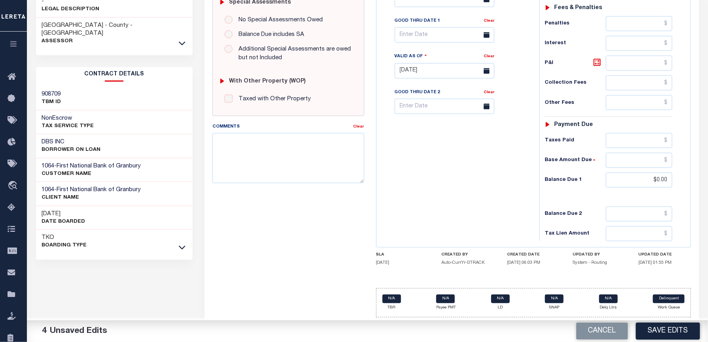
scroll to position [0, 0]
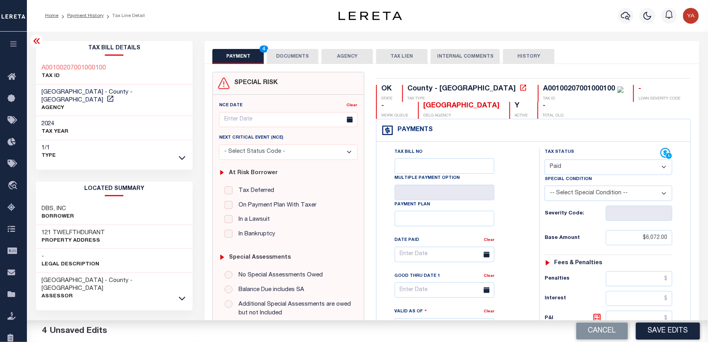
drag, startPoint x: 288, startPoint y: 57, endPoint x: 319, endPoint y: 89, distance: 44.8
click at [288, 57] on button "DOCUMENTS" at bounding box center [292, 56] width 51 height 15
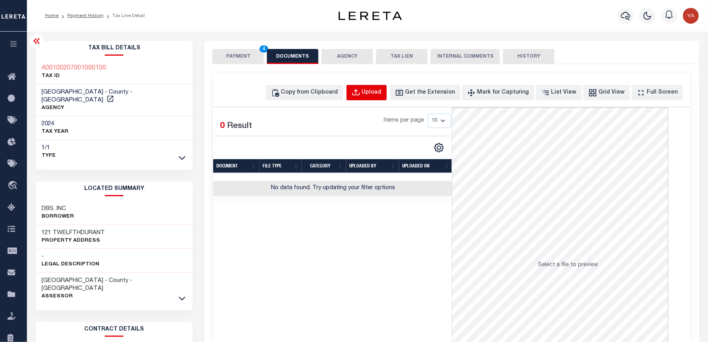
click at [365, 91] on button "Upload" at bounding box center [366, 92] width 40 height 15
select select "POP"
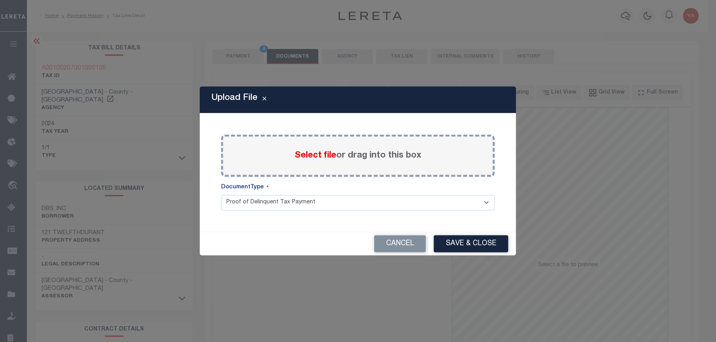
click at [354, 157] on label "Select file or drag into this box" at bounding box center [358, 155] width 127 height 13
click at [0, 0] on input "Select file or drag into this box" at bounding box center [0, 0] width 0 height 0
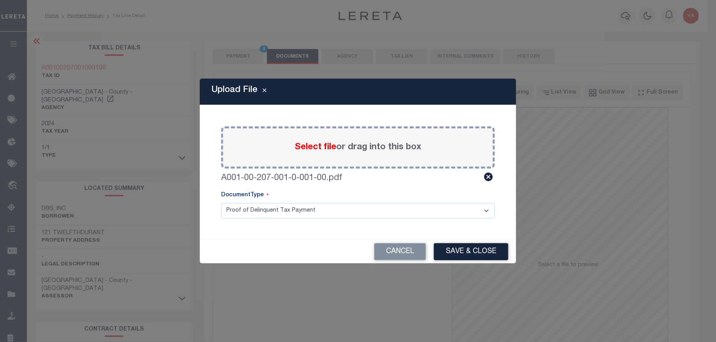
click at [369, 225] on div "Paste copied image or file into this box Select file or drag into this box A001…" at bounding box center [357, 173] width 297 height 116
drag, startPoint x: 366, startPoint y: 210, endPoint x: 361, endPoint y: 220, distance: 11.5
click at [366, 210] on select "Proof of Delinquent Tax Payment" at bounding box center [358, 210] width 274 height 15
click at [221, 203] on select "Proof of Delinquent Tax Payment" at bounding box center [358, 210] width 274 height 15
click at [475, 247] on button "Save & Close" at bounding box center [471, 252] width 74 height 17
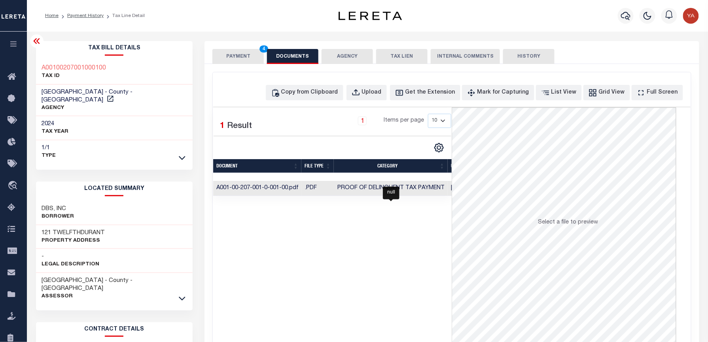
drag, startPoint x: 437, startPoint y: 189, endPoint x: 442, endPoint y: 198, distance: 10.4
click at [437, 189] on span "Proof of Delinquent Tax Payment" at bounding box center [390, 188] width 107 height 6
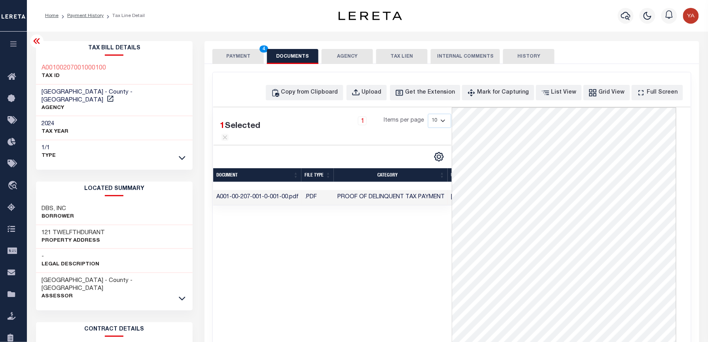
click at [372, 281] on div "1 Selected 1 Result 1 Items per page 10 25 50 100" at bounding box center [332, 226] width 238 height 237
click at [239, 59] on button "PAYMENT 4" at bounding box center [237, 56] width 51 height 15
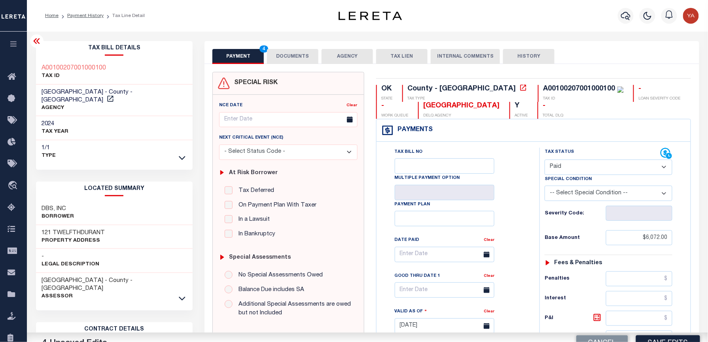
click at [246, 28] on div "Home Payment History Tax Line Detail" at bounding box center [367, 16] width 681 height 32
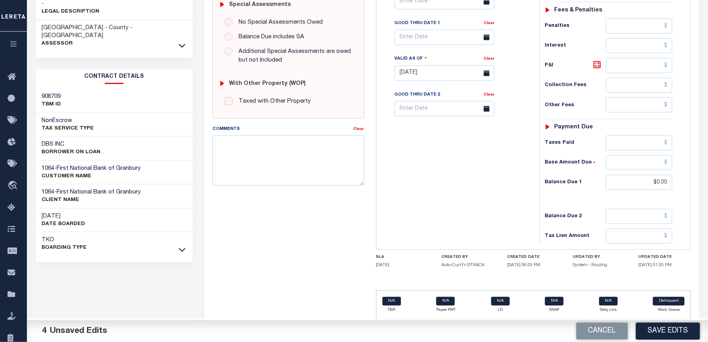
click at [658, 329] on button "Save Edits" at bounding box center [668, 331] width 64 height 17
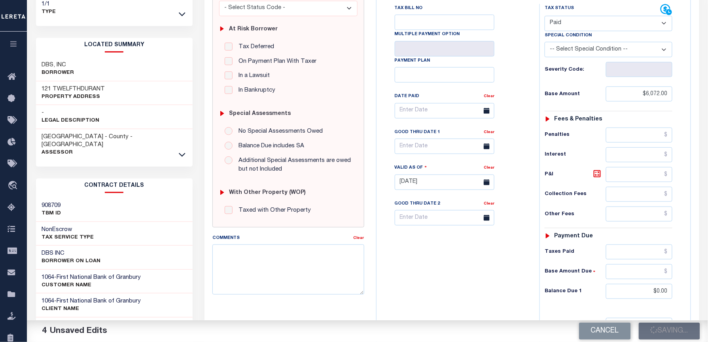
scroll to position [48, 0]
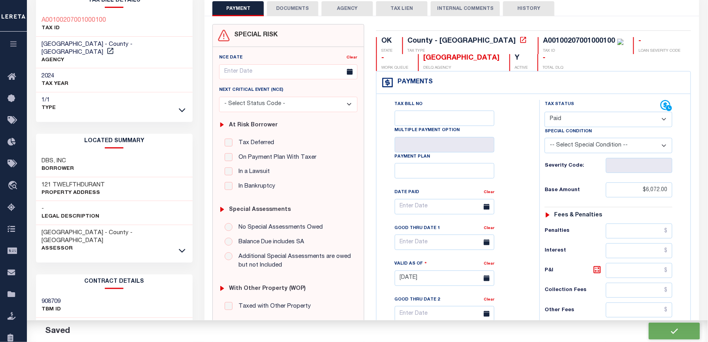
checkbox input "false"
type input "$6,072"
type input "$0"
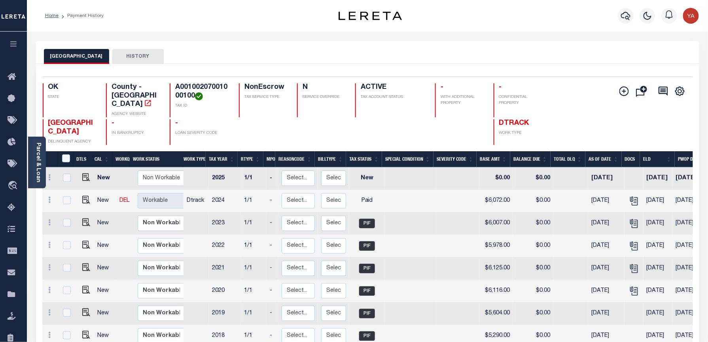
click at [204, 84] on h4 "A00100207001000100" at bounding box center [202, 91] width 54 height 17
copy h4 "A00100207001000100"
click at [32, 159] on div "Parcel & Loan" at bounding box center [37, 163] width 18 height 52
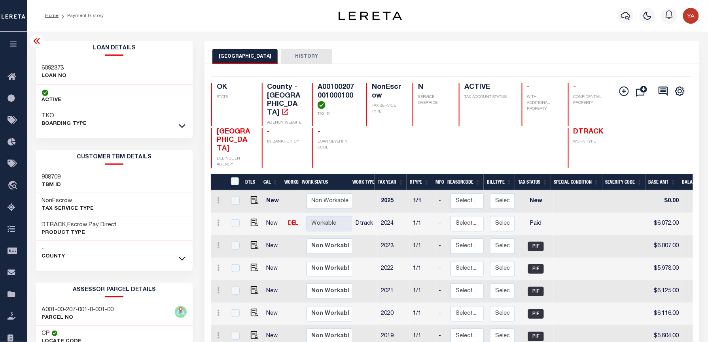
click at [57, 65] on h3 "6092373" at bounding box center [54, 68] width 25 height 8
copy h3 "6092373"
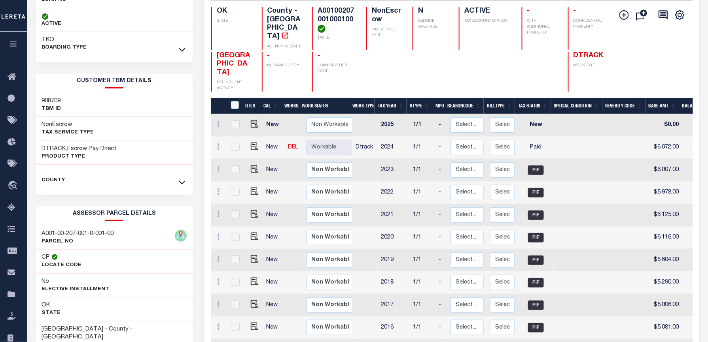
scroll to position [158, 0]
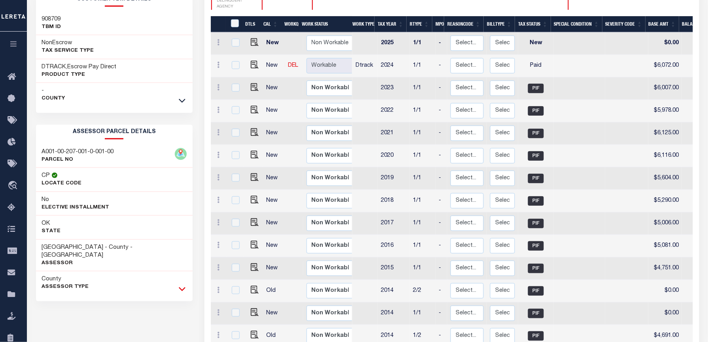
click at [180, 285] on icon at bounding box center [182, 289] width 7 height 8
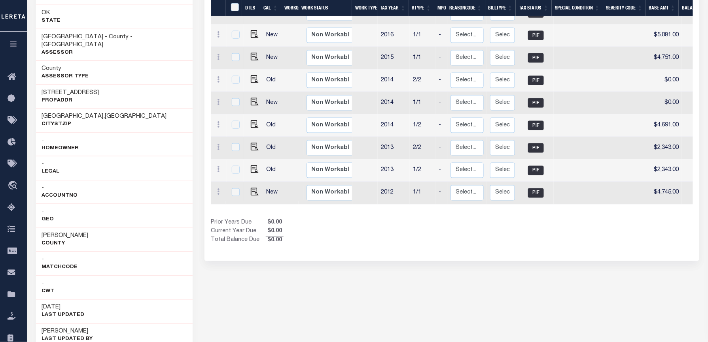
scroll to position [474, 0]
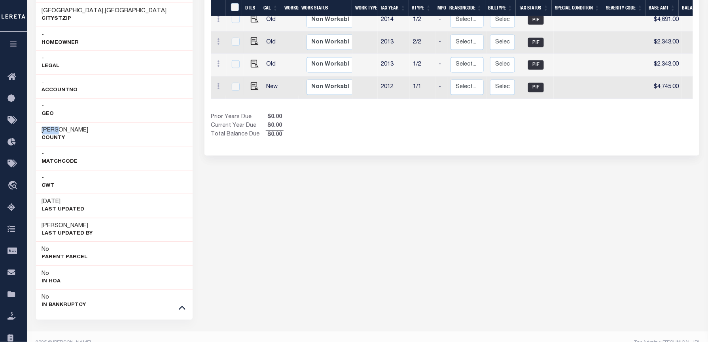
drag, startPoint x: 35, startPoint y: 124, endPoint x: 59, endPoint y: 122, distance: 24.2
copy h3 "[PERSON_NAME]"
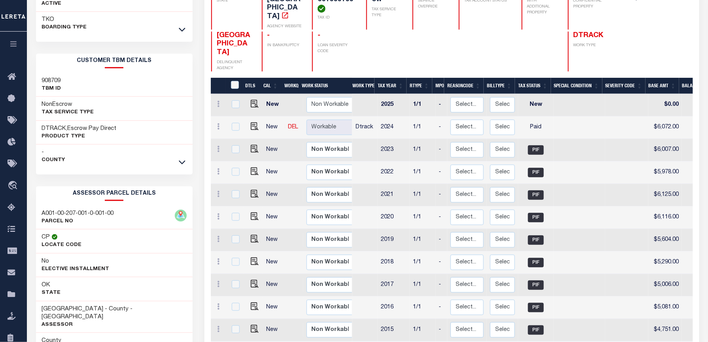
scroll to position [0, 0]
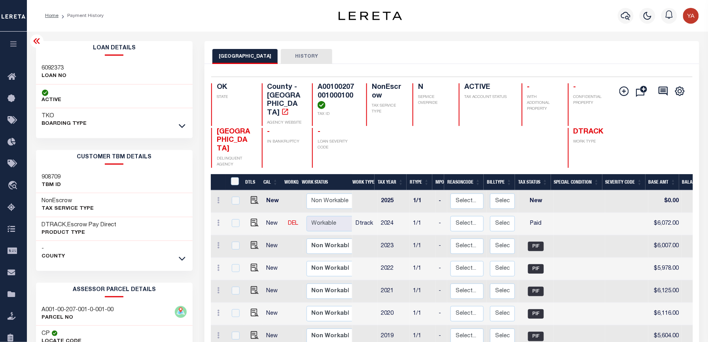
click at [391, 57] on div "BRYAN COUNTY HISTORY" at bounding box center [451, 56] width 478 height 15
click at [323, 82] on div "Selected 17 Results 1 Items per page 25 50 100 OK STATE County - OK AGENCY WEBS…" at bounding box center [451, 122] width 493 height 91
copy h4 "A00100207001000100"
click at [621, 13] on icon "button" at bounding box center [625, 15] width 9 height 9
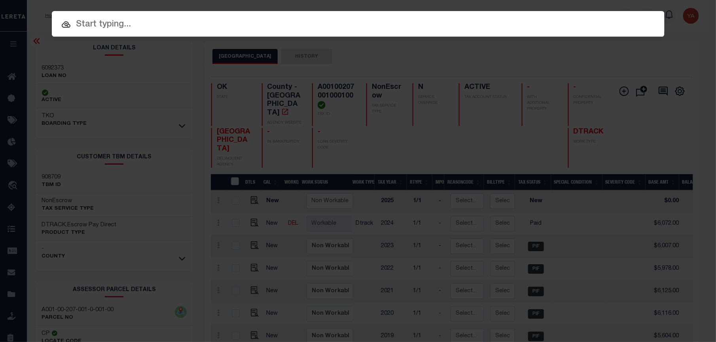
click at [605, 11] on div "Include Loans TBM Customers Borrowers Payments (Lender Non-Disb) Payments (Lend…" at bounding box center [358, 24] width 612 height 26
paste input "40236325"
type input "40236325"
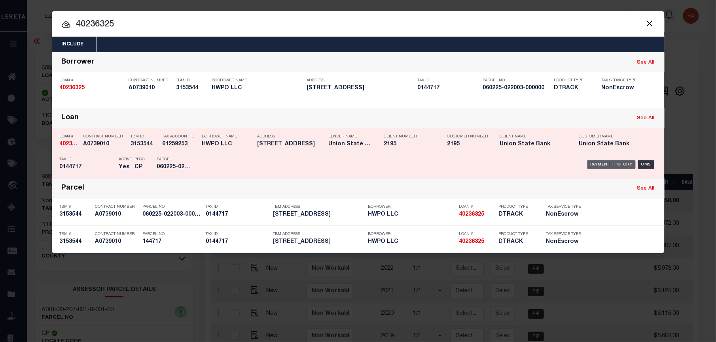
click at [611, 164] on div "Payment History" at bounding box center [611, 165] width 49 height 9
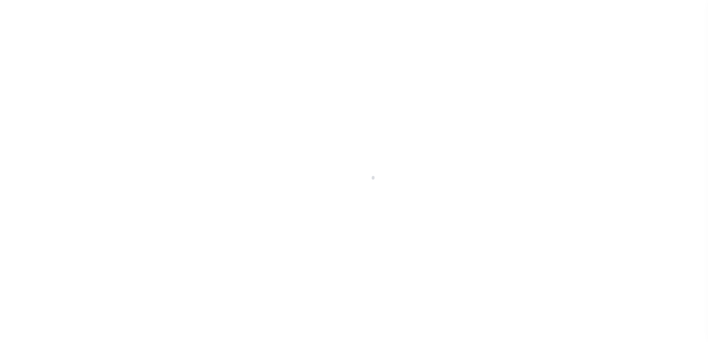
checkbox input "false"
type input "[DATE]"
select select "DUE"
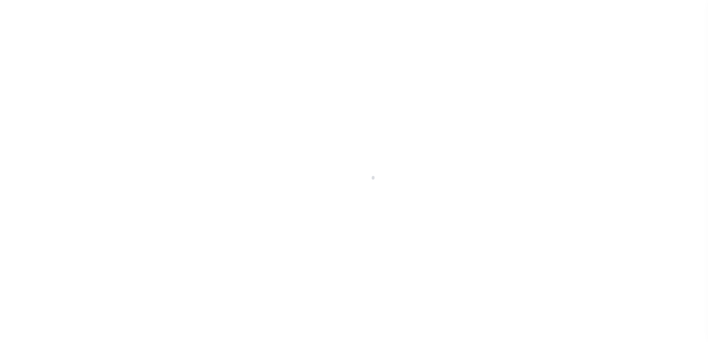
type input "$3,727"
type input "$279.53"
type input "$0"
type input "$4,006.53"
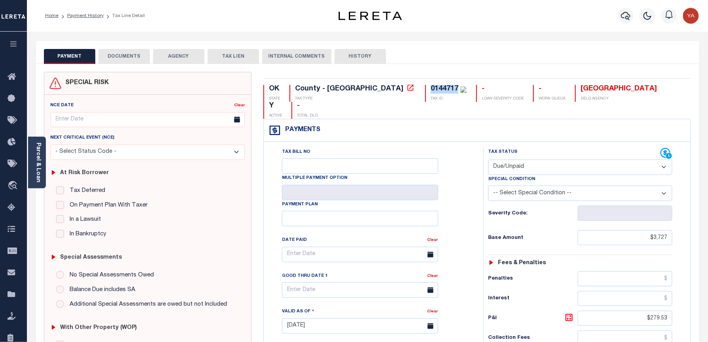
drag, startPoint x: 364, startPoint y: 87, endPoint x: 390, endPoint y: 83, distance: 26.4
click at [390, 83] on div "OK STATE County - OK TAX TYPE 0144717 TAX ID - LOAN SEVERITY CODE - WORK QUEUE …" at bounding box center [476, 326] width 439 height 509
copy div "0144717"
click at [35, 168] on link "Parcel & Loan" at bounding box center [38, 163] width 6 height 40
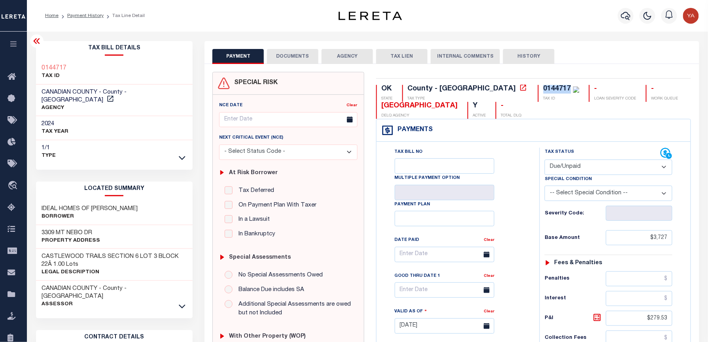
click at [543, 93] on div "0144717" at bounding box center [557, 88] width 28 height 7
click at [618, 59] on div "PAYMENT DOCUMENTS AGENCY DELINQUENT PAYEE TAX LIEN HISTORY" at bounding box center [451, 56] width 478 height 15
click at [561, 161] on select "- Select Status Code - Open Due/Unpaid Paid Incomplete No Tax Due Internal Refu…" at bounding box center [608, 167] width 128 height 15
select select "PYD"
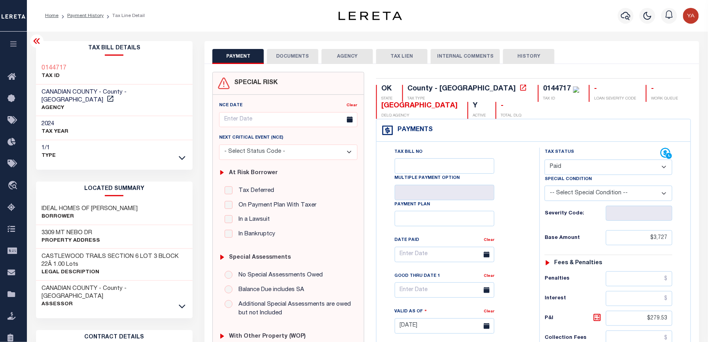
click at [544, 161] on select "- Select Status Code - Open Due/Unpaid Paid Incomplete No Tax Due Internal Refu…" at bounding box center [608, 167] width 128 height 15
type input "[DATE]"
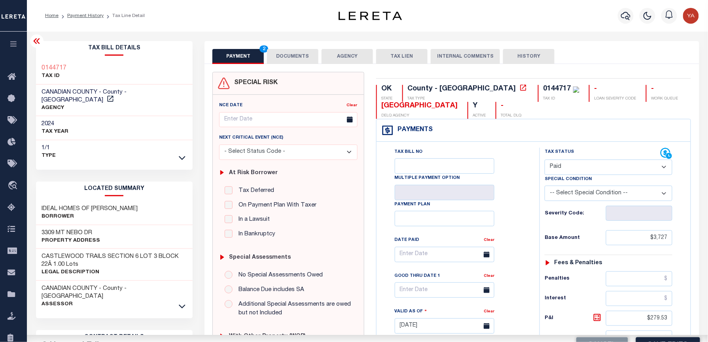
drag, startPoint x: 491, startPoint y: 242, endPoint x: 488, endPoint y: 258, distance: 16.1
click at [491, 242] on link "Clear" at bounding box center [489, 240] width 11 height 4
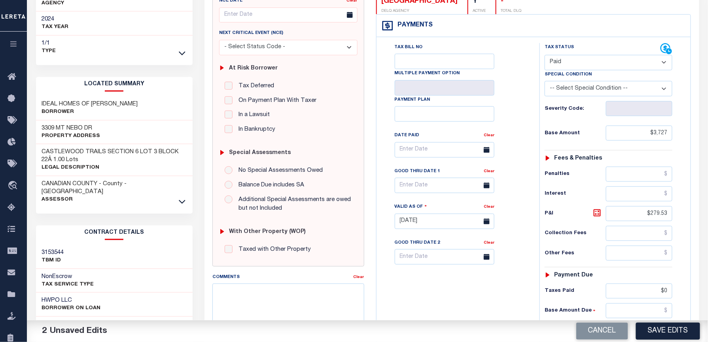
scroll to position [105, 0]
drag, startPoint x: 631, startPoint y: 135, endPoint x: 675, endPoint y: 130, distance: 43.4
click at [675, 130] on div "Tax Status Status - Select Status Code -" at bounding box center [610, 217] width 143 height 349
paste input "3,727.00"
type input "$3,727.00"
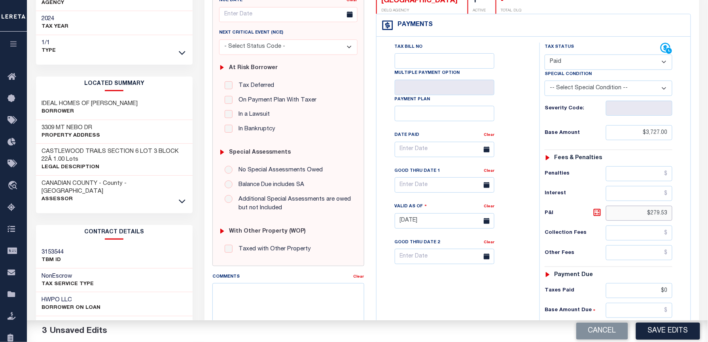
drag, startPoint x: 637, startPoint y: 209, endPoint x: 684, endPoint y: 209, distance: 47.1
click at [684, 209] on div "Tax Status Status" at bounding box center [610, 217] width 155 height 349
drag, startPoint x: 652, startPoint y: 290, endPoint x: 679, endPoint y: 288, distance: 27.4
click at [679, 288] on div "Tax Status Status - Select Status Code -" at bounding box center [610, 217] width 143 height 349
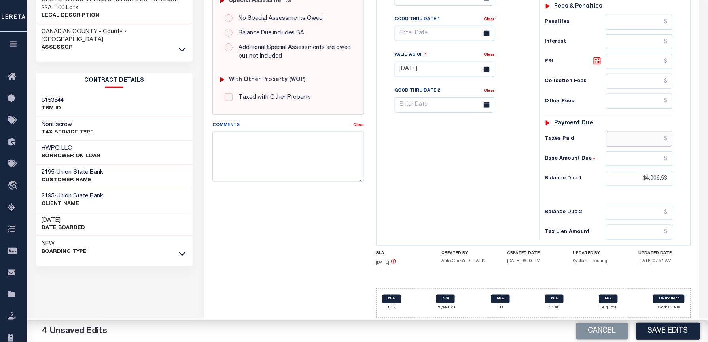
scroll to position [263, 0]
drag, startPoint x: 643, startPoint y: 176, endPoint x: 706, endPoint y: 179, distance: 63.3
click at [706, 179] on div "Parcel & Loan Tax Bill Details 0144717" at bounding box center [367, 59] width 681 height 568
type input "$0.00"
click at [462, 187] on div "Tax Bill No Multiple Payment Option Payment Plan Clear" at bounding box center [455, 65] width 155 height 349
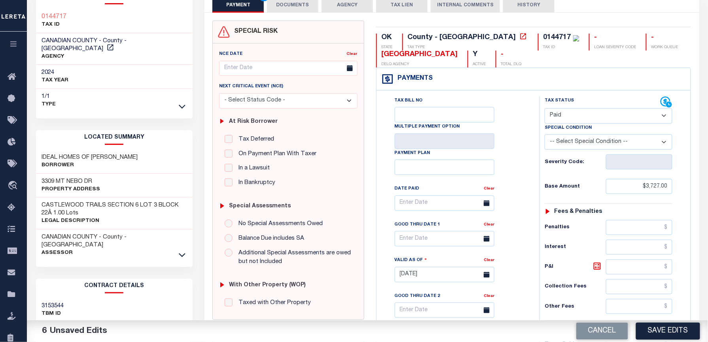
scroll to position [0, 0]
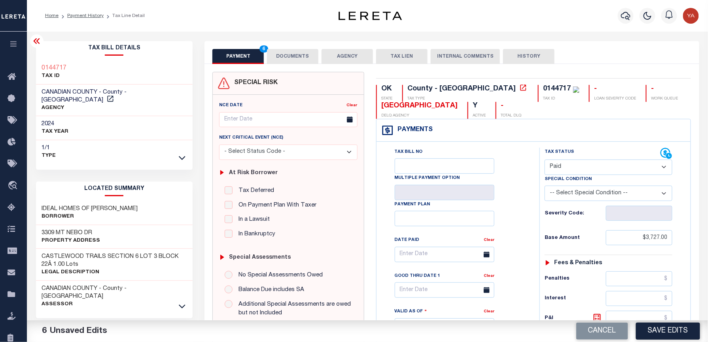
click at [543, 92] on div "0144717" at bounding box center [557, 88] width 28 height 7
copy div "0144717"
click at [302, 57] on button "DOCUMENTS" at bounding box center [292, 56] width 51 height 15
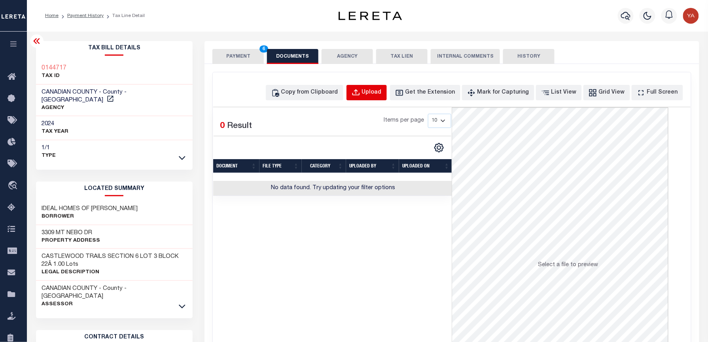
click at [382, 93] on div "Upload" at bounding box center [372, 93] width 20 height 9
select select "POP"
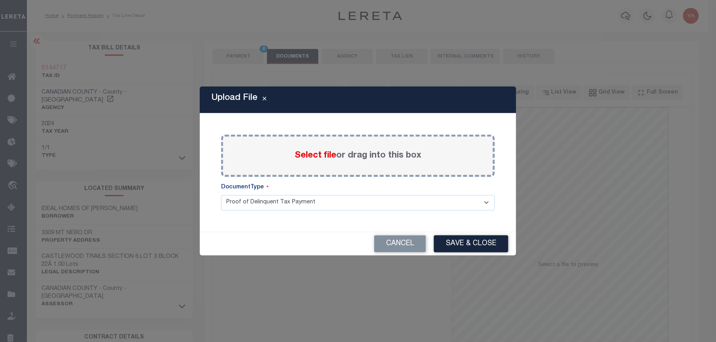
click at [374, 155] on label "Select file or drag into this box" at bounding box center [358, 155] width 127 height 13
click at [0, 0] on input "Select file or drag into this box" at bounding box center [0, 0] width 0 height 0
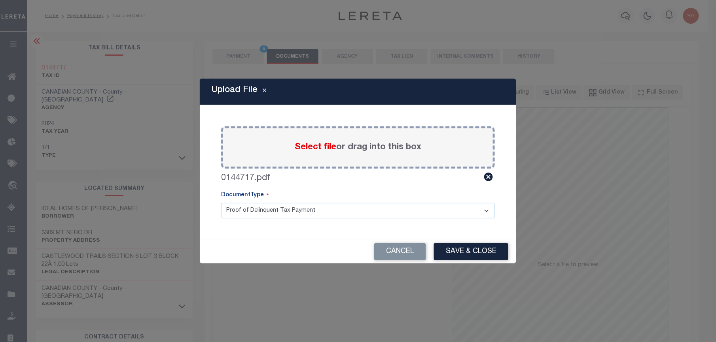
drag, startPoint x: 362, startPoint y: 214, endPoint x: 361, endPoint y: 220, distance: 6.4
click at [361, 217] on select "Proof of Delinquent Tax Payment" at bounding box center [358, 210] width 274 height 15
click at [221, 203] on select "Proof of Delinquent Tax Payment" at bounding box center [358, 210] width 274 height 15
click at [455, 251] on button "Save & Close" at bounding box center [471, 252] width 74 height 17
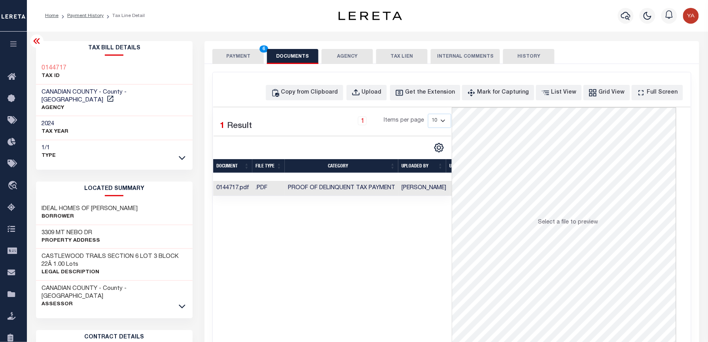
click at [414, 190] on td "[PERSON_NAME]" at bounding box center [423, 188] width 51 height 15
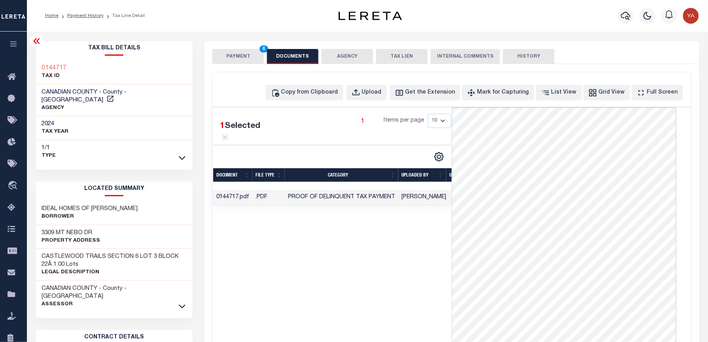
click at [238, 54] on button "PAYMENT 6" at bounding box center [237, 56] width 51 height 15
click at [247, 26] on div "Home Payment History Tax Line Detail" at bounding box center [367, 16] width 681 height 32
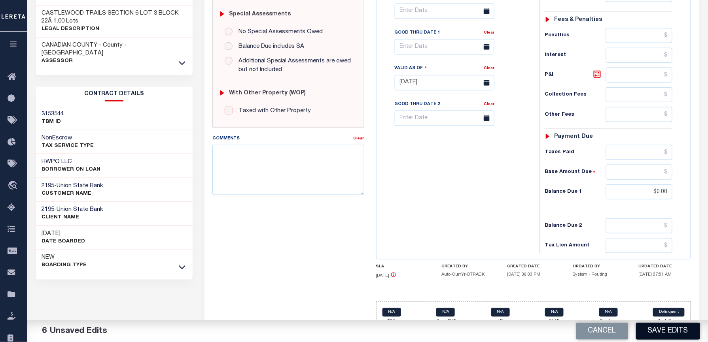
scroll to position [260, 0]
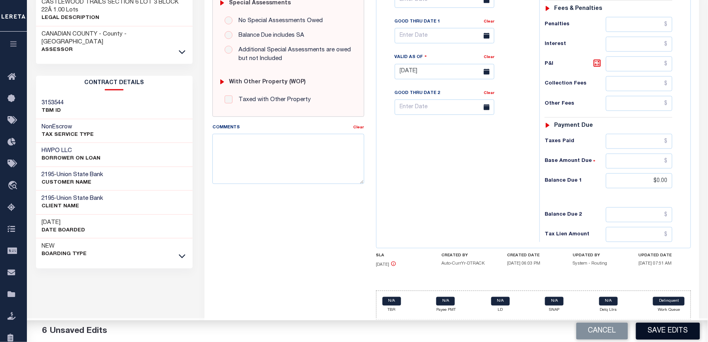
click at [652, 327] on button "Save Edits" at bounding box center [668, 331] width 64 height 17
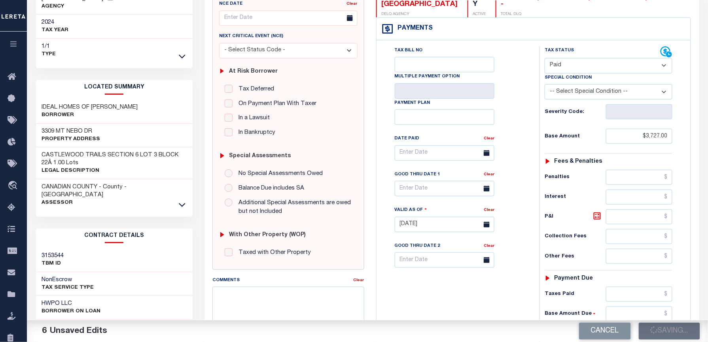
scroll to position [0, 0]
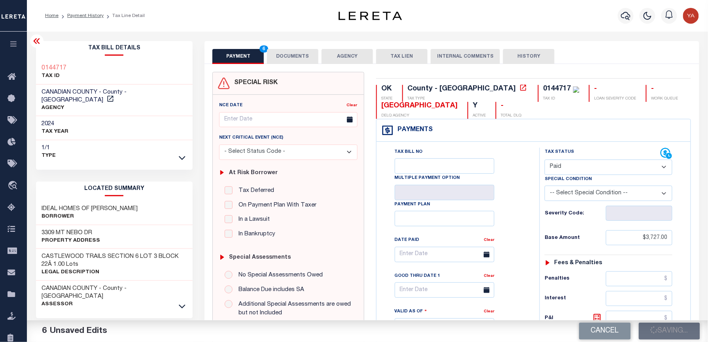
click at [543, 85] on div "0144717" at bounding box center [557, 88] width 28 height 7
copy div "0144717"
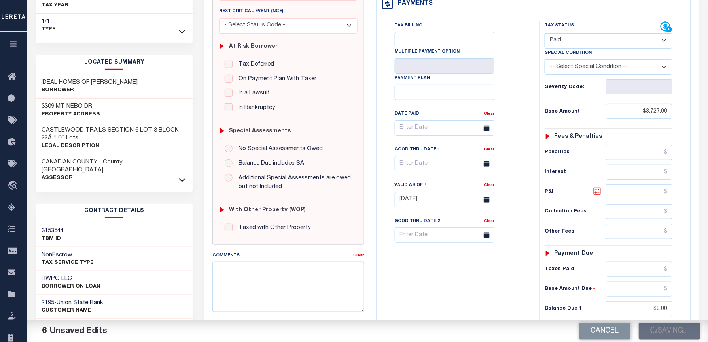
scroll to position [49, 0]
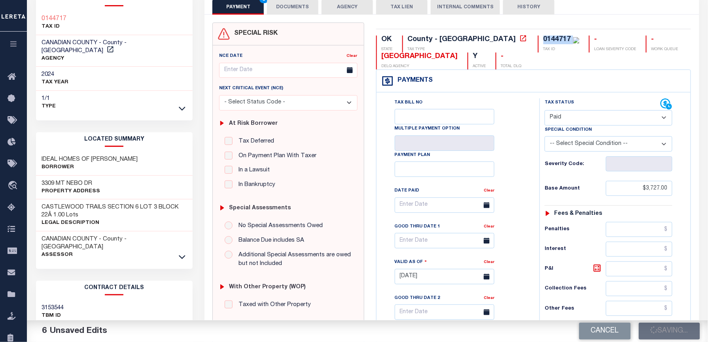
click at [302, 7] on button "DOCUMENTS" at bounding box center [292, 7] width 51 height 15
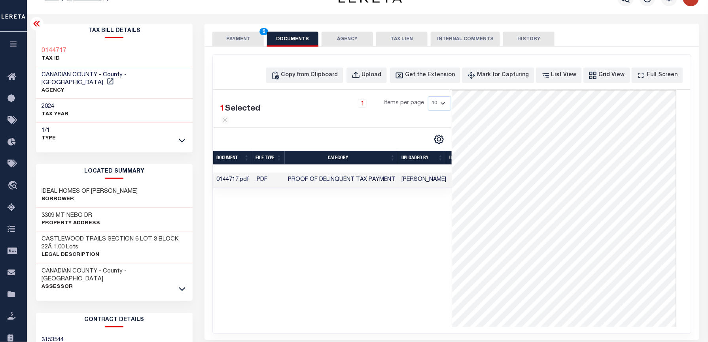
scroll to position [0, 0]
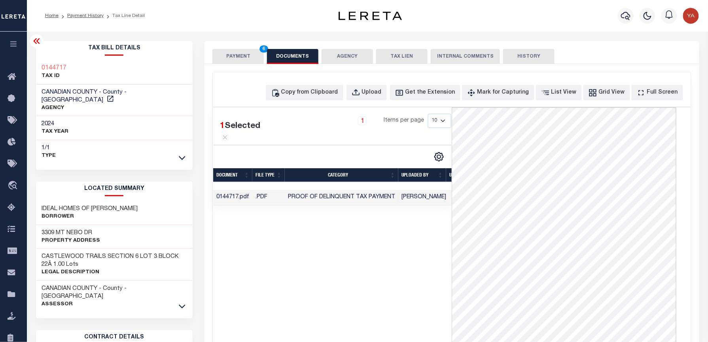
click at [238, 52] on button "PAYMENT 6" at bounding box center [237, 56] width 51 height 15
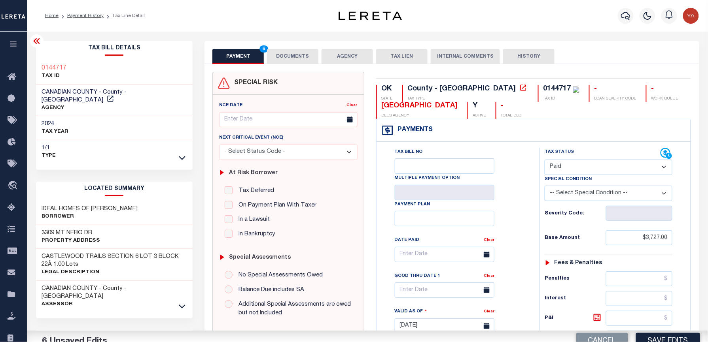
click at [239, 30] on div "Home Payment History Tax Line Detail" at bounding box center [367, 16] width 681 height 32
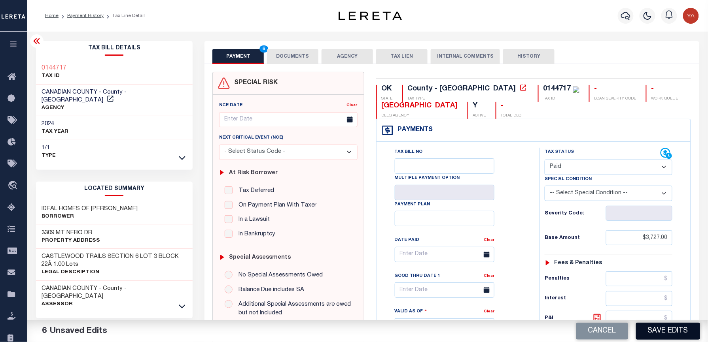
click at [669, 331] on button "Save Edits" at bounding box center [668, 331] width 64 height 17
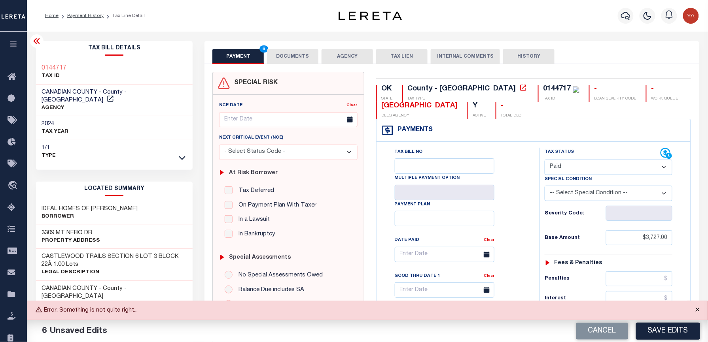
click at [698, 310] on button "Close" at bounding box center [698, 310] width 20 height 17
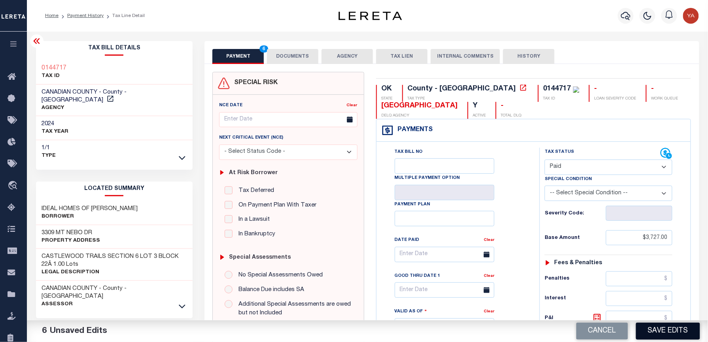
click at [679, 336] on button "Save Edits" at bounding box center [668, 331] width 64 height 17
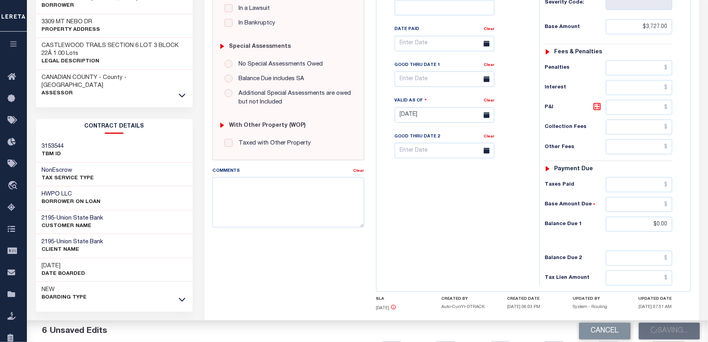
scroll to position [260, 0]
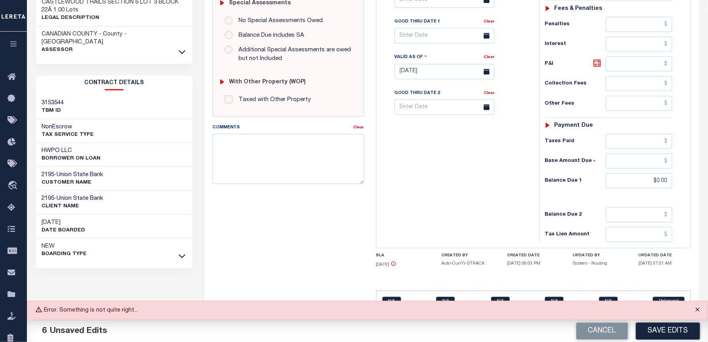
click at [698, 313] on button "Close" at bounding box center [698, 310] width 20 height 17
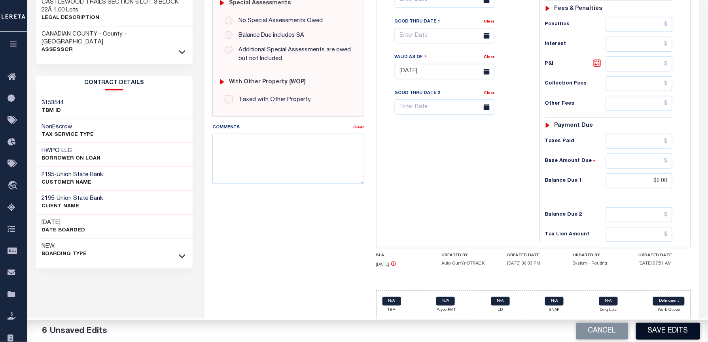
click at [690, 328] on button "Save Edits" at bounding box center [668, 331] width 64 height 17
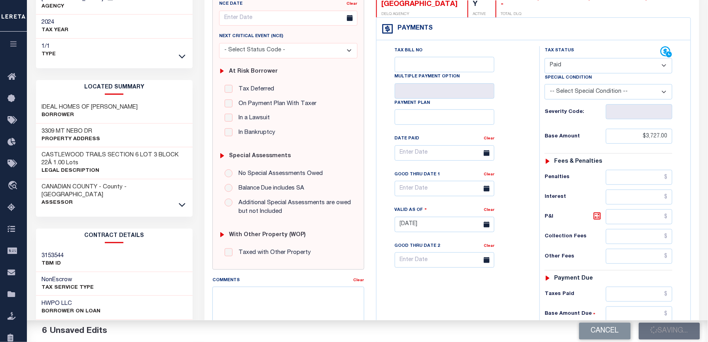
scroll to position [0, 0]
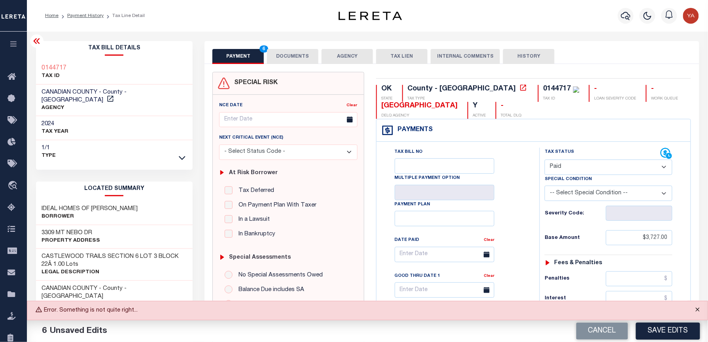
click at [701, 312] on button "Close" at bounding box center [698, 310] width 20 height 17
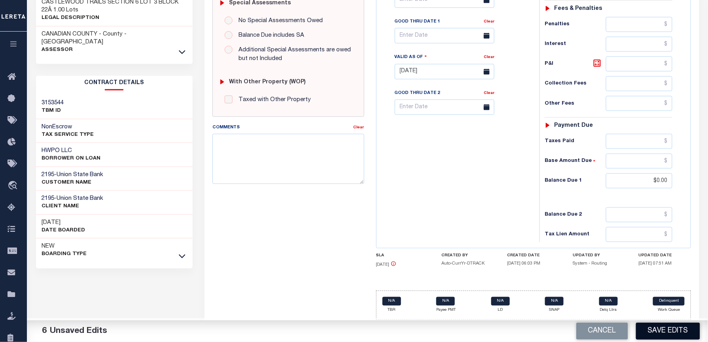
click at [666, 329] on button "Save Edits" at bounding box center [668, 331] width 64 height 17
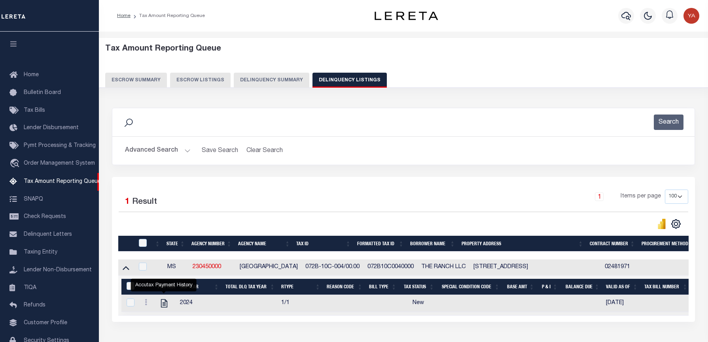
select select "100"
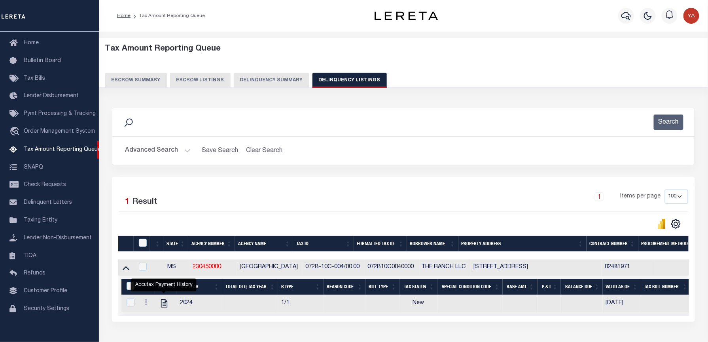
click at [184, 151] on button "Advanced Search" at bounding box center [158, 150] width 66 height 15
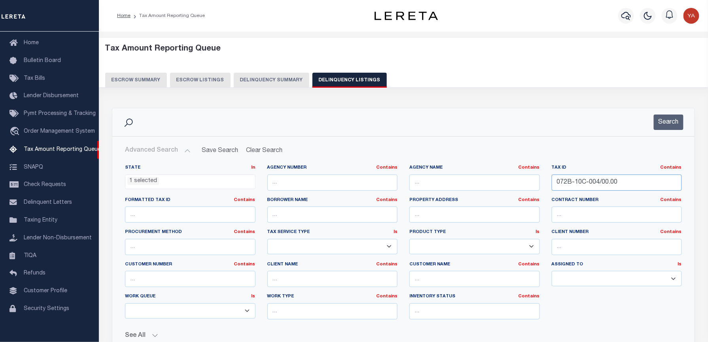
drag, startPoint x: 631, startPoint y: 179, endPoint x: 527, endPoint y: 182, distance: 104.4
click at [527, 182] on div "State In In AK AL AR AZ CA CO CT DC DE FL GA GU HI IA ID IL IN KS [GEOGRAPHIC_D…" at bounding box center [403, 245] width 569 height 161
paste input "202000023004000000"
type input "202000023004000000"
click at [155, 183] on li "1 selected" at bounding box center [143, 181] width 32 height 9
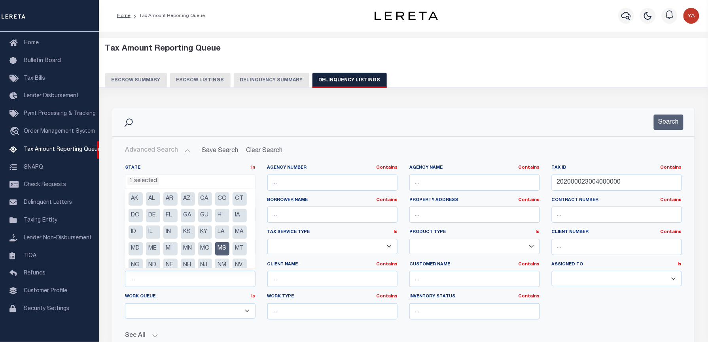
click at [215, 256] on li "MS" at bounding box center [222, 248] width 14 height 13
click at [163, 236] on li "OK" at bounding box center [170, 229] width 14 height 13
select select "OK"
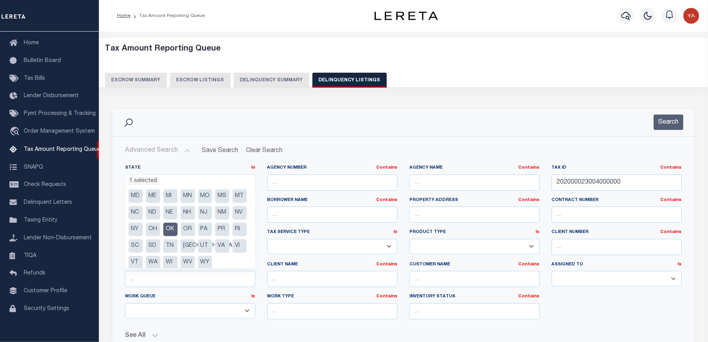
click at [428, 108] on div "Search" at bounding box center [403, 122] width 582 height 28
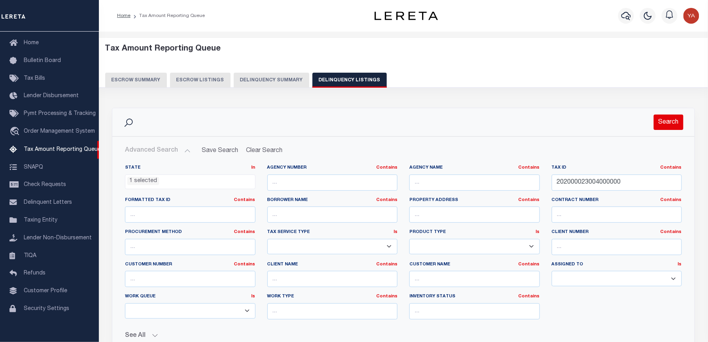
click at [669, 121] on button "Search" at bounding box center [669, 122] width 30 height 15
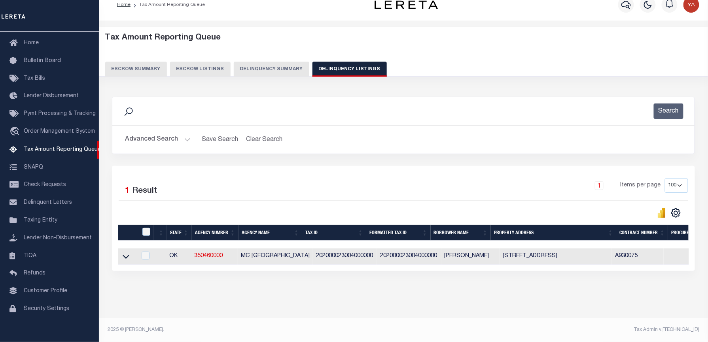
scroll to position [18, 0]
click at [124, 253] on icon at bounding box center [126, 257] width 7 height 8
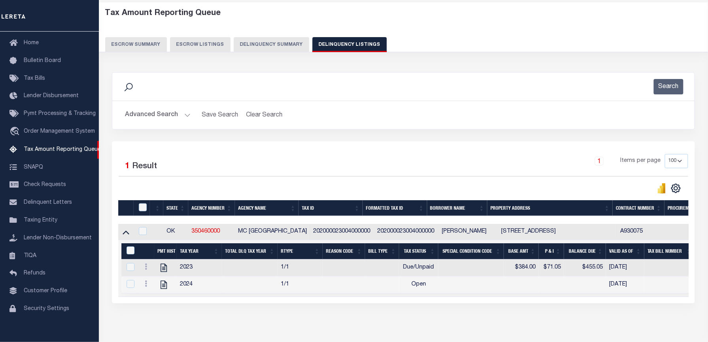
scroll to position [0, 0]
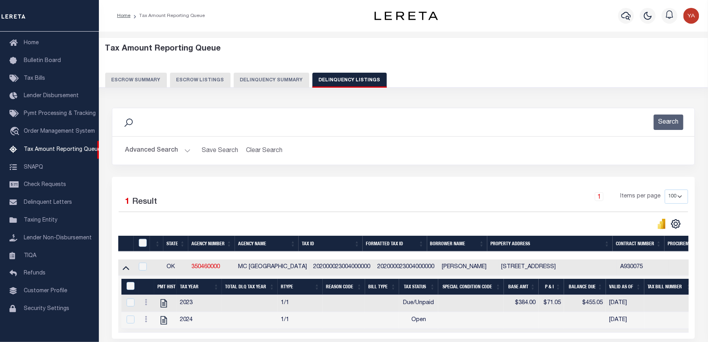
click at [186, 149] on button "Advanced Search" at bounding box center [158, 150] width 66 height 15
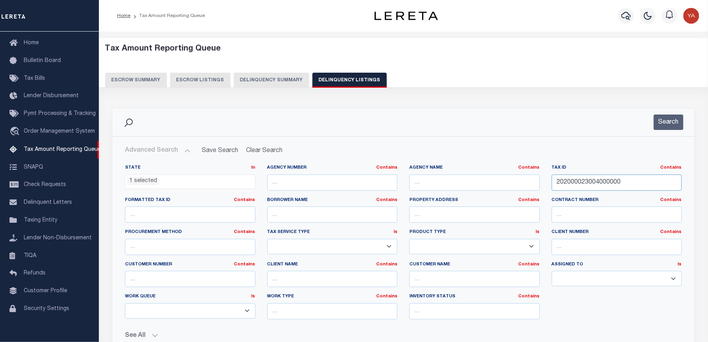
drag, startPoint x: 624, startPoint y: 184, endPoint x: 470, endPoint y: 154, distance: 156.3
click at [470, 154] on div "Advanced Search Save Search Clear Search tblassign_wrapper_dynamictable_____Def…" at bounding box center [403, 256] width 569 height 226
paste input "00001905N15E010102"
type input "00001905N15E010102"
click at [666, 124] on button "Search" at bounding box center [669, 122] width 30 height 15
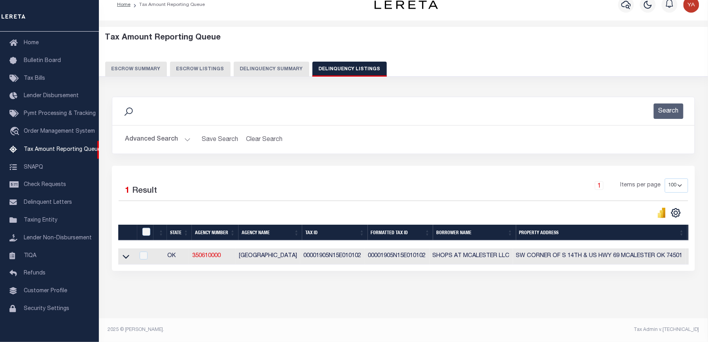
scroll to position [18, 0]
click at [390, 291] on div "Search Advanced Search Save Search Clear Search tblassign_wrapper_dynamictable_…" at bounding box center [404, 192] width 594 height 206
drag, startPoint x: 128, startPoint y: 252, endPoint x: 561, endPoint y: 73, distance: 468.1
click at [128, 255] on icon at bounding box center [126, 257] width 7 height 4
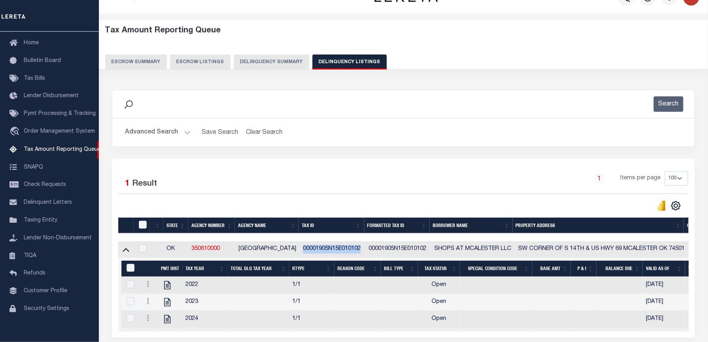
scroll to position [94, 0]
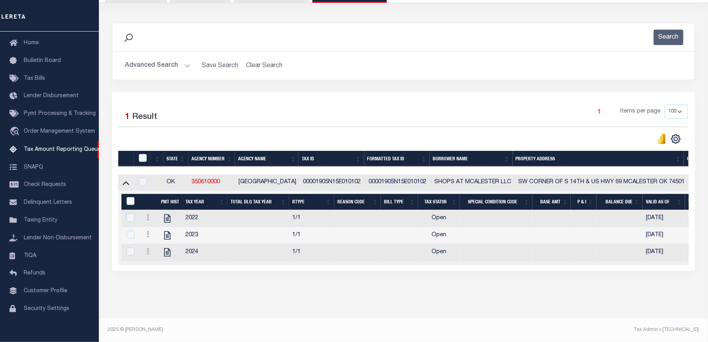
click at [388, 108] on div "1 Items per page 10 25 50 100 500" at bounding box center [476, 115] width 424 height 21
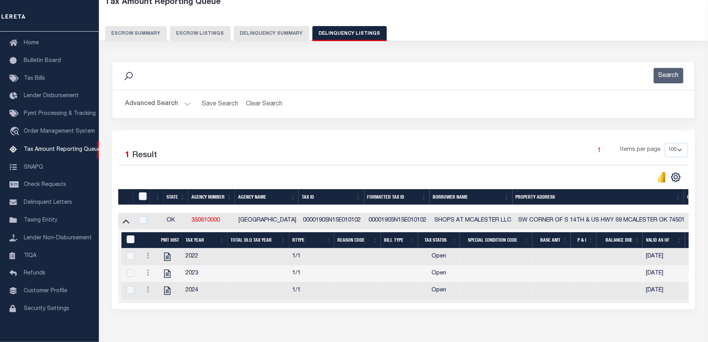
scroll to position [0, 0]
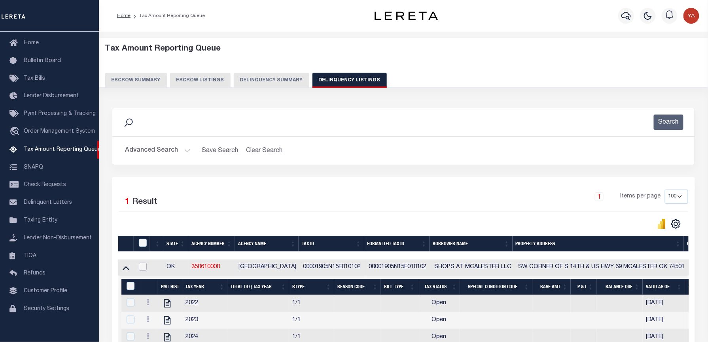
click at [141, 269] on input "checkbox" at bounding box center [143, 267] width 8 height 8
checkbox input "true"
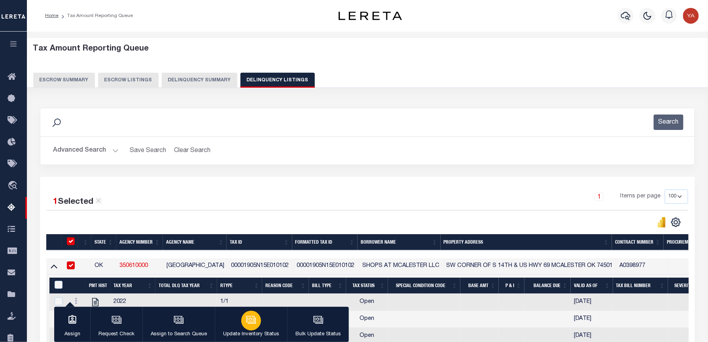
click at [248, 316] on icon "button" at bounding box center [251, 320] width 10 height 10
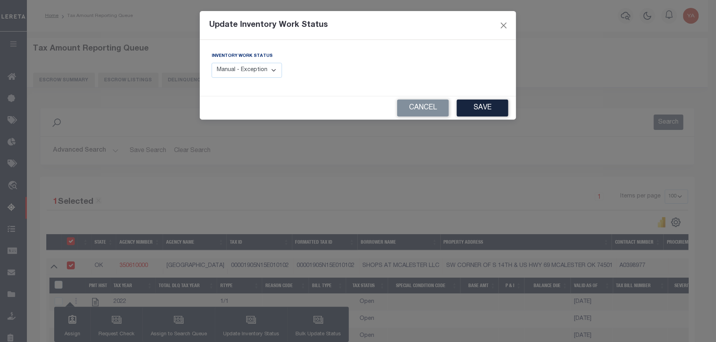
click at [258, 72] on select "Manual - Exception Pended - Awaiting Search Late Add Exception Completed" at bounding box center [247, 70] width 70 height 15
click at [427, 109] on button "Cancel" at bounding box center [423, 108] width 52 height 17
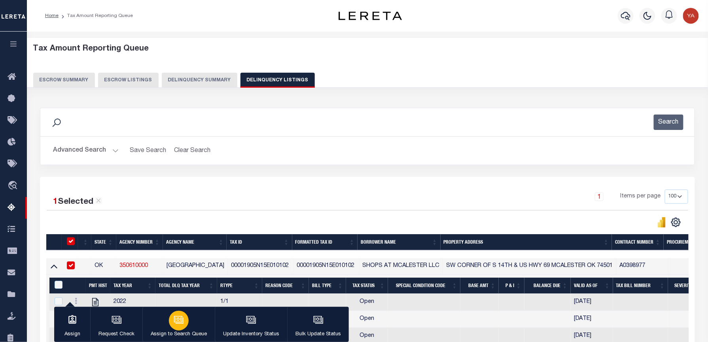
click at [181, 323] on icon "button" at bounding box center [179, 320] width 10 height 10
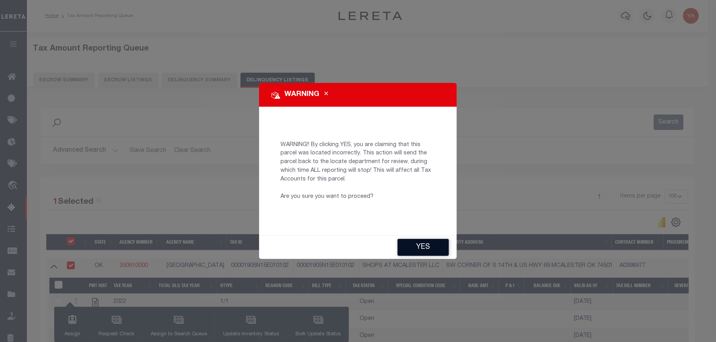
click at [425, 249] on button "YES" at bounding box center [422, 247] width 51 height 17
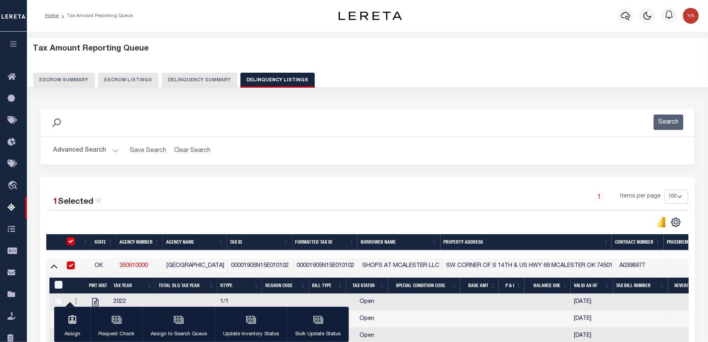
type input "[PERSON_NAME][EMAIL_ADDRESS][DOMAIN_NAME]"
type input "[DATE]"
type input "PR"
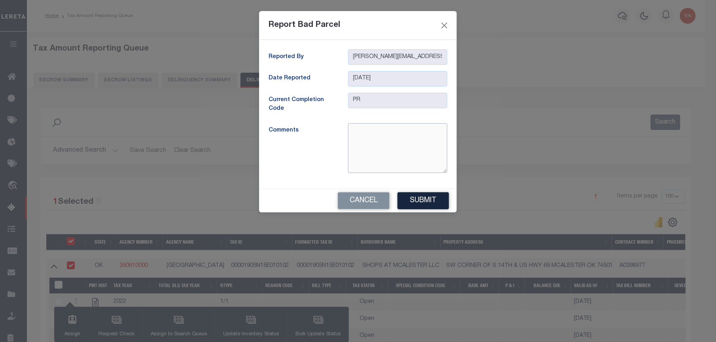
click at [378, 147] on textarea at bounding box center [397, 148] width 99 height 50
type textarea "p"
type textarea "I"
drag, startPoint x: 405, startPoint y: 140, endPoint x: 351, endPoint y: 142, distance: 53.8
click at [351, 142] on textarea "Parcel is Inactive. Inactive since [DATE]" at bounding box center [397, 148] width 99 height 50
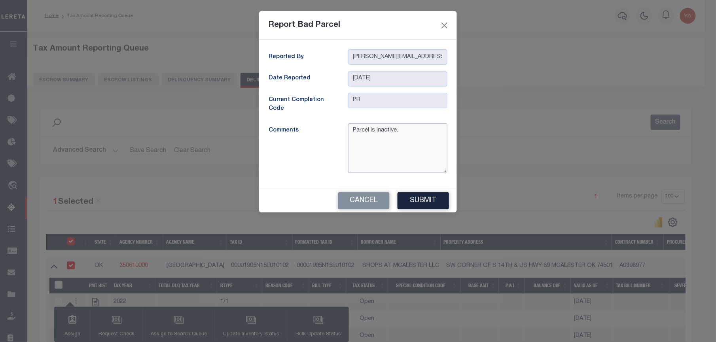
click at [396, 132] on textarea "Parcel is Inactive." at bounding box center [397, 148] width 99 height 50
click at [354, 140] on textarea "Parcel is Inactive." at bounding box center [397, 148] width 99 height 50
type textarea "Parcel is Inactive. (Since [DATE])"
click at [431, 208] on button "Submit" at bounding box center [422, 201] width 51 height 17
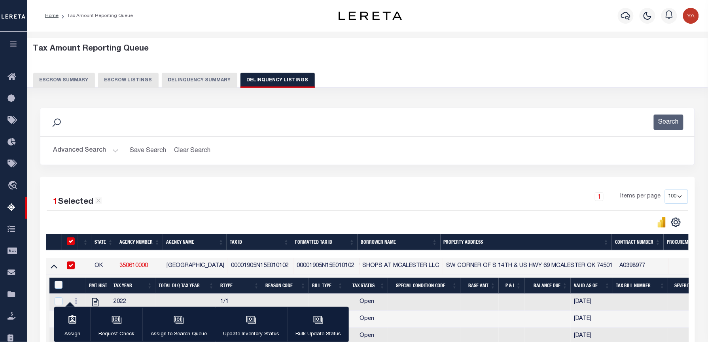
click at [114, 151] on button "Advanced Search" at bounding box center [86, 150] width 66 height 15
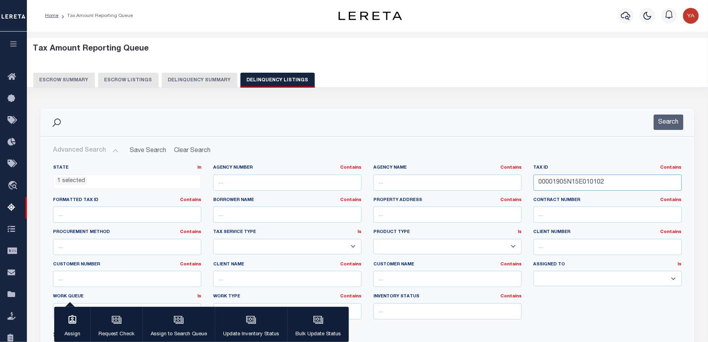
drag, startPoint x: 611, startPoint y: 181, endPoint x: 485, endPoint y: 183, distance: 126.5
click at [485, 183] on div "State In In AK AL AR AZ CA CO CT DC DE FL GA GU HI IA ID IL IN KS [GEOGRAPHIC_D…" at bounding box center [367, 245] width 641 height 161
paste input "36540940215610"
type input "36540940215610"
click at [658, 123] on button "Search" at bounding box center [669, 122] width 30 height 15
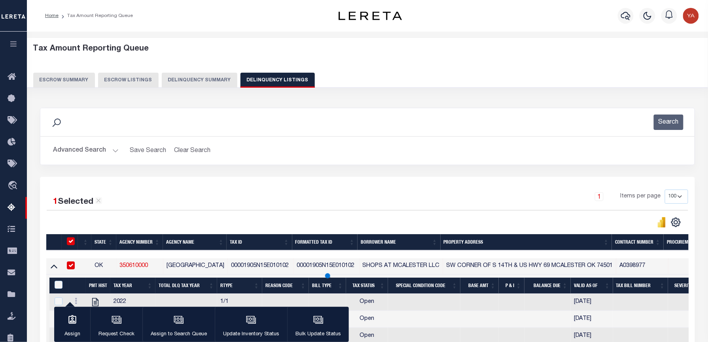
scroll to position [76, 0]
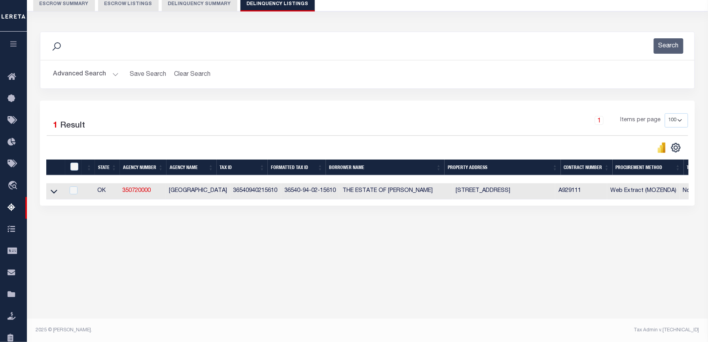
click at [273, 253] on div "Tax Amount Reporting Queue Escrow Summary Escrow Listings In" at bounding box center [367, 108] width 676 height 290
click at [50, 193] on link at bounding box center [53, 191] width 9 height 6
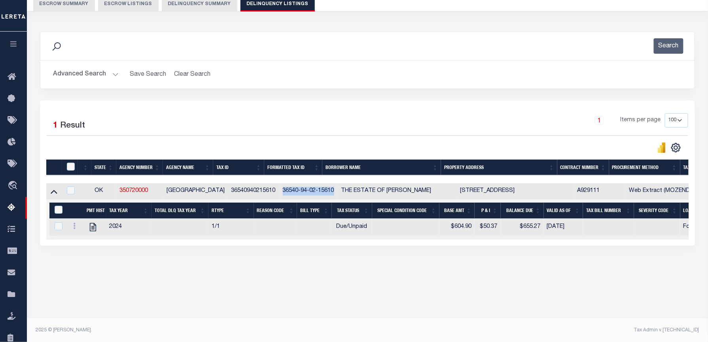
drag, startPoint x: 323, startPoint y: 193, endPoint x: 272, endPoint y: 193, distance: 50.6
click at [280, 193] on td "36540-94-02-15610" at bounding box center [309, 191] width 58 height 16
checkbox input "true"
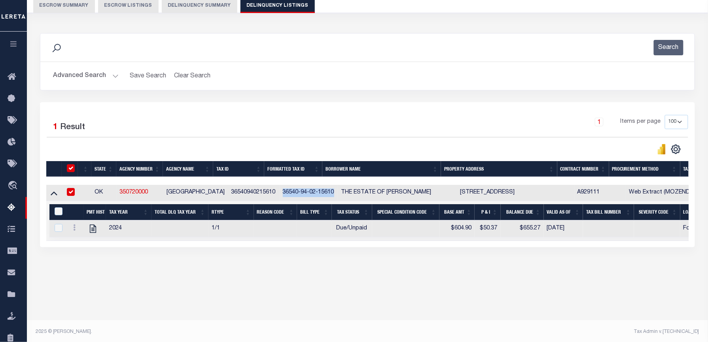
copy td "36540-94-02-15610"
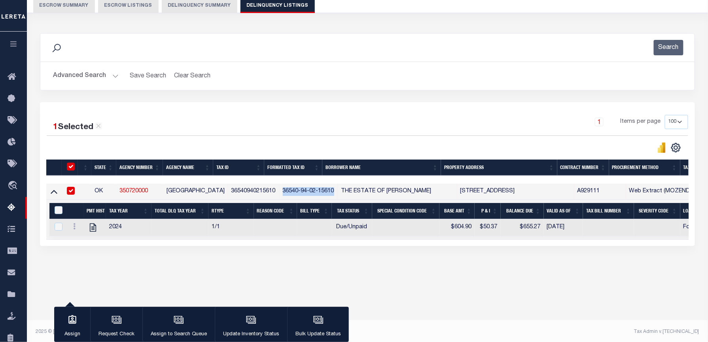
copy td "36540-94-02-15610"
click at [114, 74] on button "Advanced Search" at bounding box center [86, 75] width 66 height 15
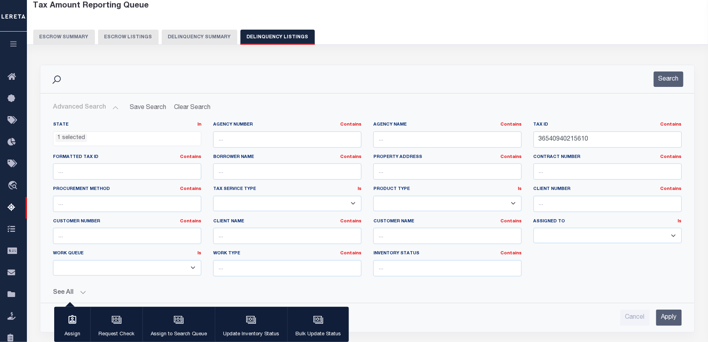
scroll to position [6, 0]
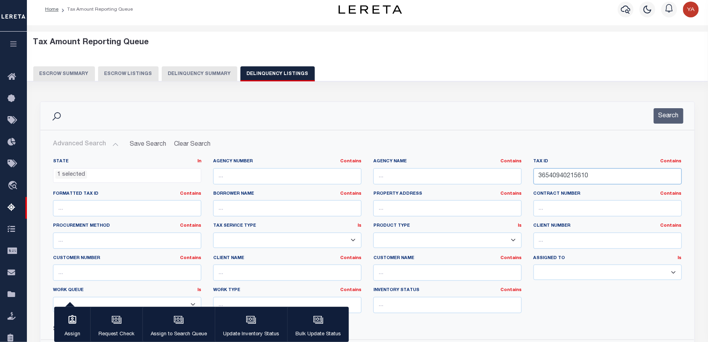
drag, startPoint x: 592, startPoint y: 176, endPoint x: 437, endPoint y: 177, distance: 155.4
click at [437, 177] on div "State In In AK AL AR AZ CA CO CT DC DE FL GA GU HI IA ID IL IN KS KY LA MA MD M…" at bounding box center [367, 239] width 641 height 161
paste input "162010412"
type input "162010412"
click at [78, 178] on li "1 selected" at bounding box center [71, 175] width 32 height 9
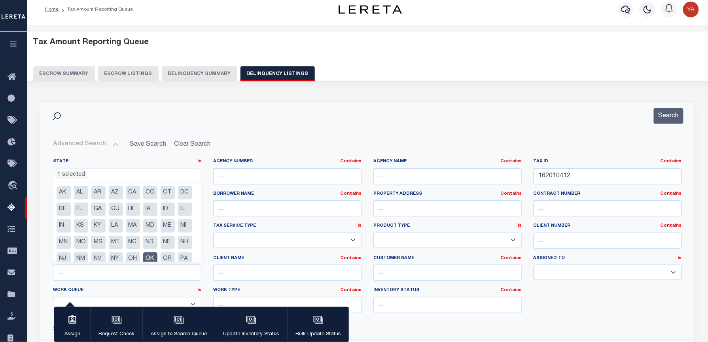
scroll to position [40, 0]
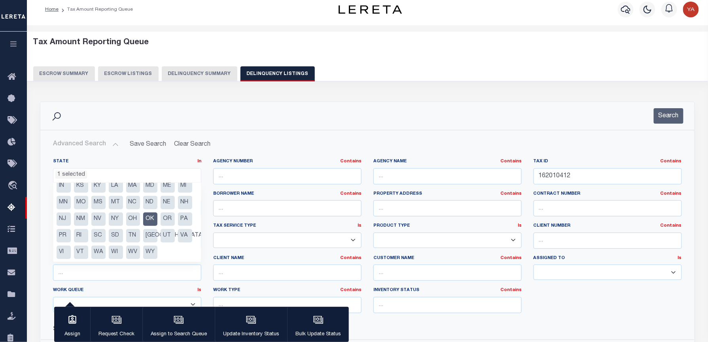
click at [143, 226] on li "OK" at bounding box center [150, 219] width 14 height 13
click at [91, 243] on li "SC" at bounding box center [98, 235] width 14 height 13
select select "SC"
click at [437, 127] on div "Search" at bounding box center [367, 116] width 654 height 28
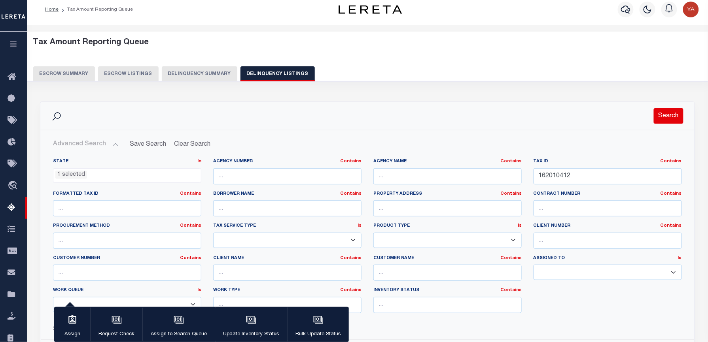
click at [677, 113] on button "Search" at bounding box center [669, 115] width 30 height 15
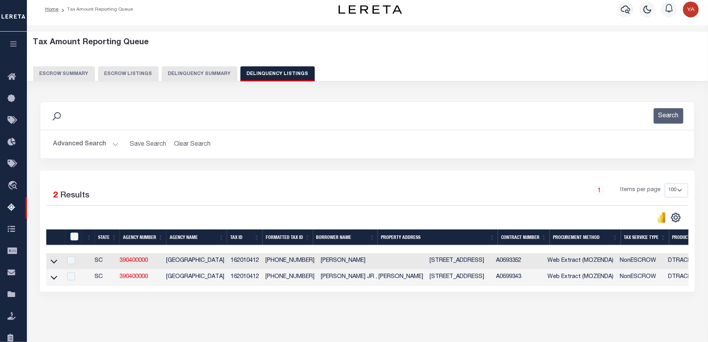
scroll to position [76, 0]
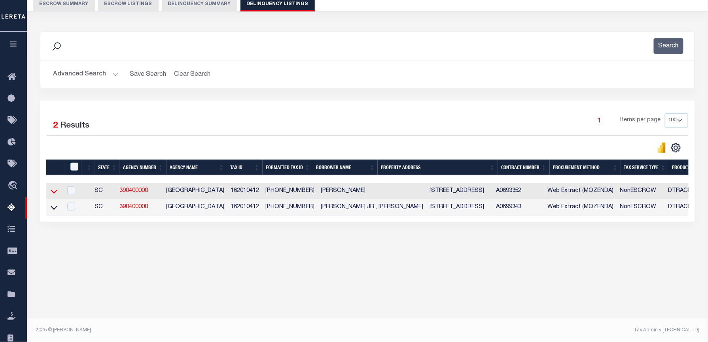
click at [51, 193] on icon at bounding box center [54, 191] width 7 height 8
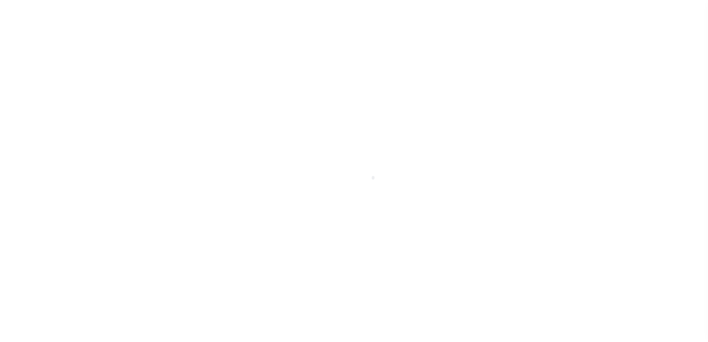
select select "PYD"
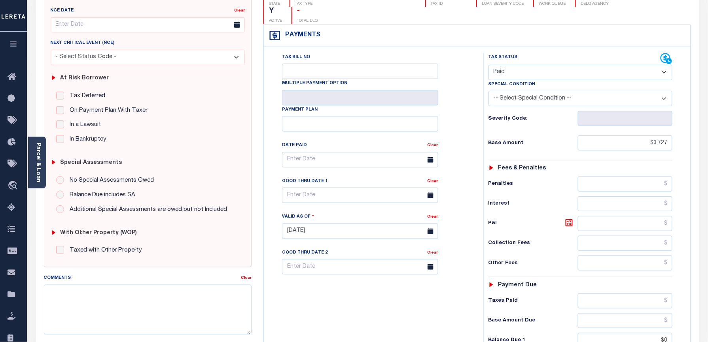
scroll to position [33, 0]
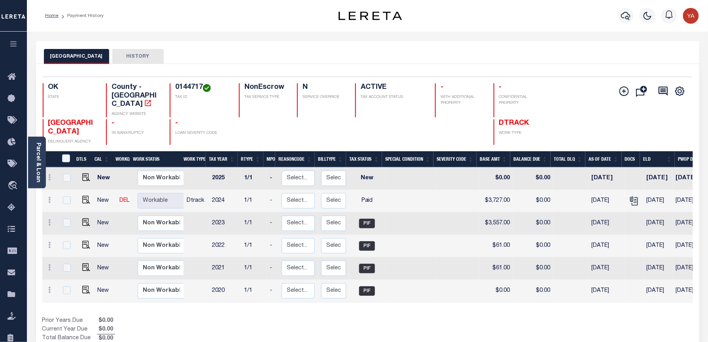
drag, startPoint x: 34, startPoint y: 165, endPoint x: 60, endPoint y: 143, distance: 34.3
click at [34, 165] on div "Parcel & Loan" at bounding box center [37, 163] width 18 height 52
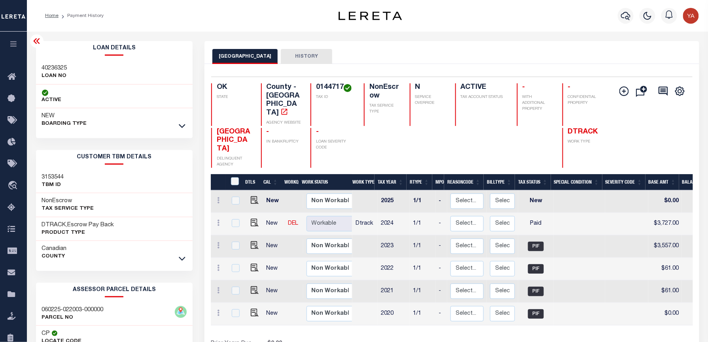
click at [53, 66] on h3 "40236325" at bounding box center [54, 68] width 25 height 8
copy h3 "40236325"
click at [327, 87] on h4 "0144717" at bounding box center [335, 87] width 38 height 9
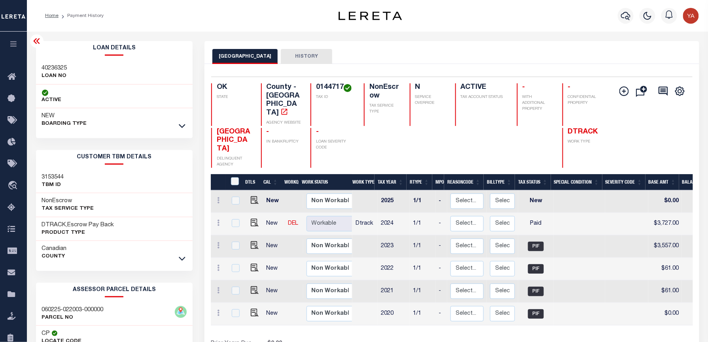
copy h4 "0144717"
click at [624, 13] on icon "button" at bounding box center [625, 16] width 9 height 8
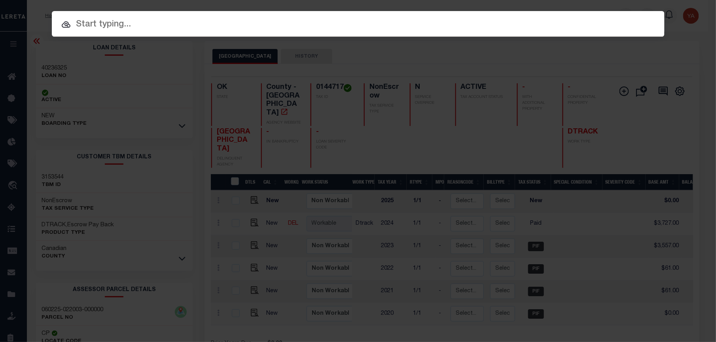
click at [607, 11] on div "Include Loans TBM Customers Borrowers Payments (Lender Non-Disb) Payments (Lend…" at bounding box center [358, 24] width 612 height 26
paste input "519669"
type input "519669"
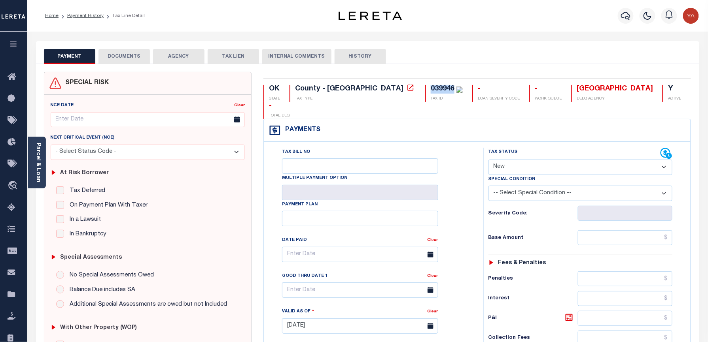
drag, startPoint x: 366, startPoint y: 85, endPoint x: 389, endPoint y: 85, distance: 23.3
click at [431, 85] on div "039946" at bounding box center [447, 89] width 32 height 9
copy div "039946"
drag, startPoint x: 36, startPoint y: 161, endPoint x: 52, endPoint y: 174, distance: 20.8
click at [36, 161] on link "Parcel & Loan" at bounding box center [38, 163] width 6 height 40
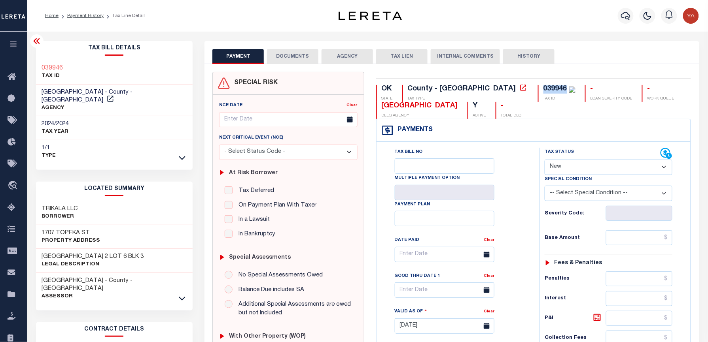
click at [543, 86] on div "039946" at bounding box center [555, 88] width 24 height 7
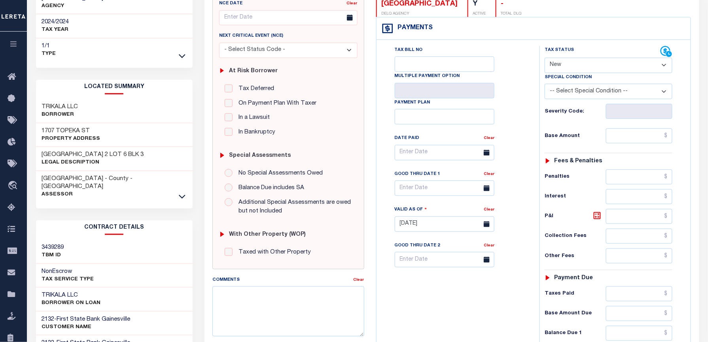
scroll to position [105, 0]
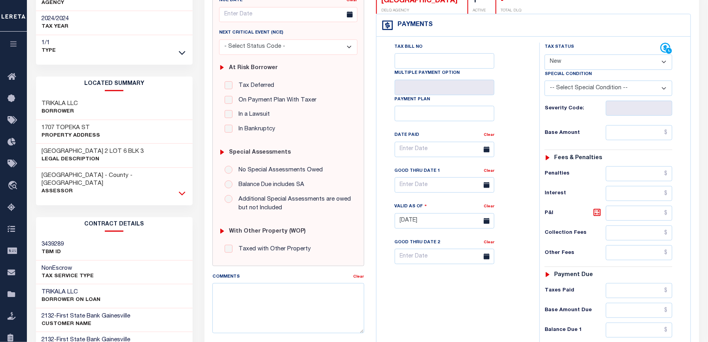
click at [179, 192] on icon at bounding box center [182, 194] width 7 height 4
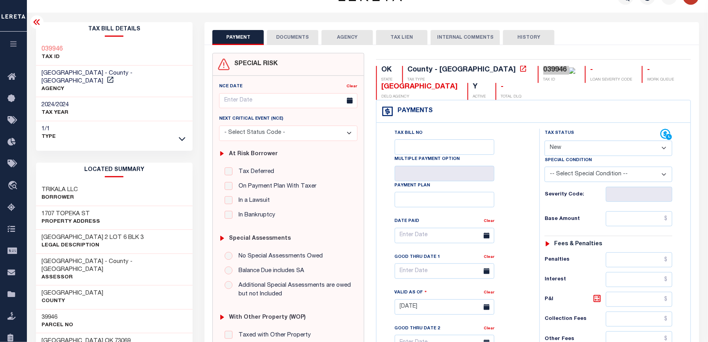
scroll to position [0, 0]
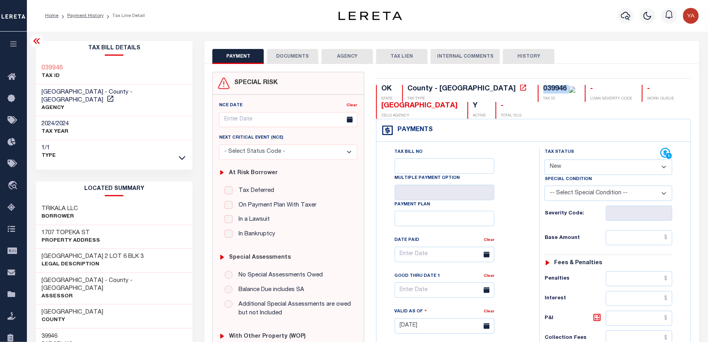
click at [543, 85] on div "039946" at bounding box center [559, 89] width 32 height 9
drag, startPoint x: 563, startPoint y: 169, endPoint x: 562, endPoint y: 176, distance: 6.9
click at [563, 169] on select "- Select Status Code - Open Due/Unpaid Paid Incomplete No Tax Due Internal Refu…" at bounding box center [608, 167] width 128 height 15
select select "PYD"
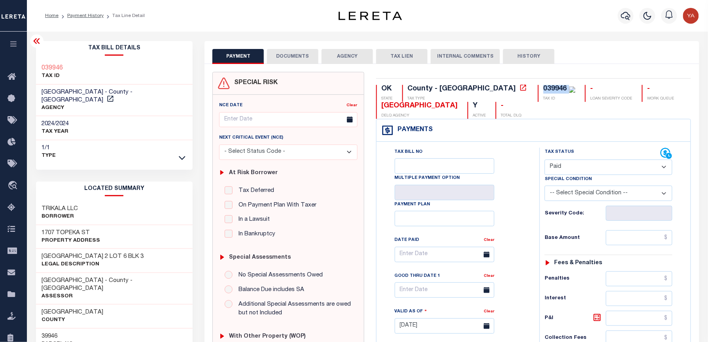
click at [544, 161] on select "- Select Status Code - Open Due/Unpaid Paid Incomplete No Tax Due Internal Refu…" at bounding box center [608, 167] width 128 height 15
type input "[DATE]"
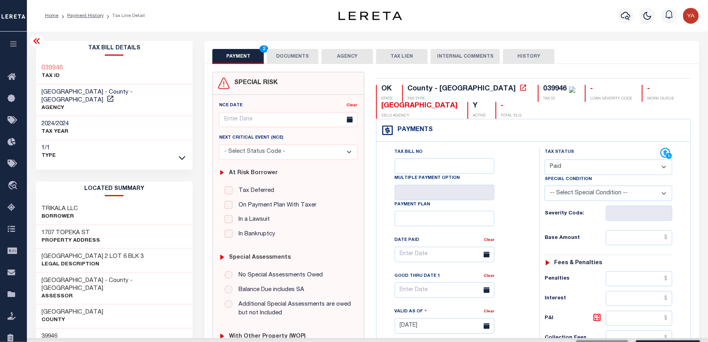
click at [517, 244] on div "Tax Bill No Multiple Payment Option Payment Plan Clear" at bounding box center [455, 259] width 143 height 222
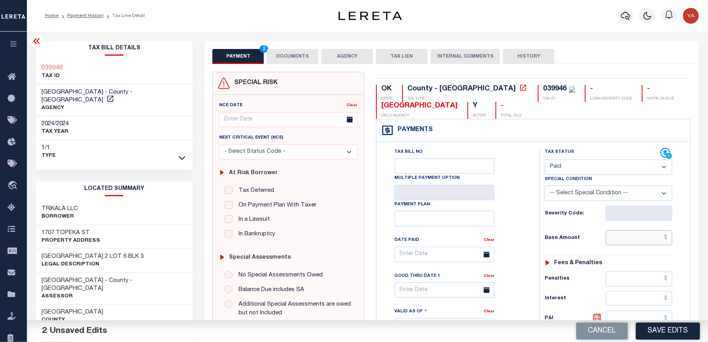
click at [626, 240] on input "text" at bounding box center [639, 238] width 66 height 15
paste input "3,685.00"
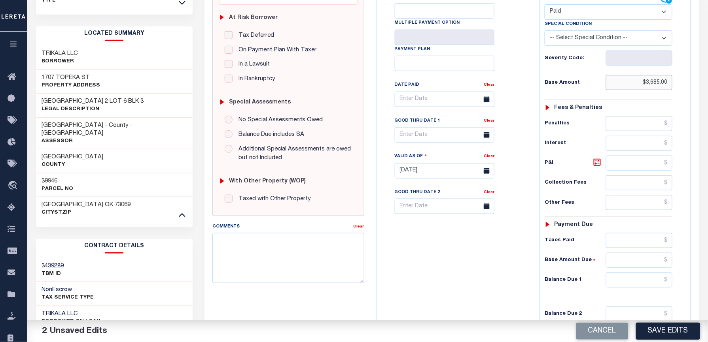
scroll to position [263, 0]
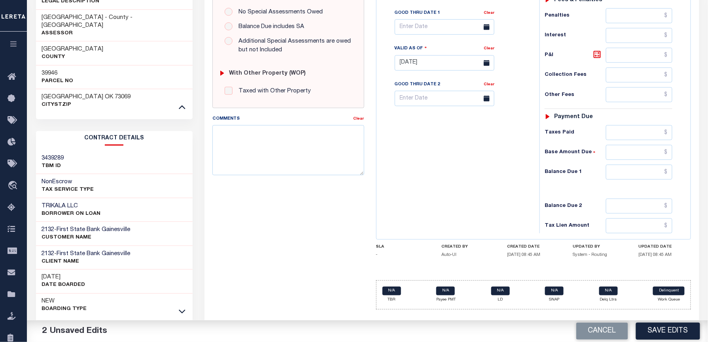
type input "$3,685.00"
drag, startPoint x: 615, startPoint y: 178, endPoint x: 442, endPoint y: 170, distance: 173.8
click at [615, 178] on input "text" at bounding box center [639, 172] width 66 height 15
type input "$0.00"
click at [442, 170] on div "Tax Bill No Multiple Payment Option Payment Plan Clear" at bounding box center [455, 59] width 155 height 349
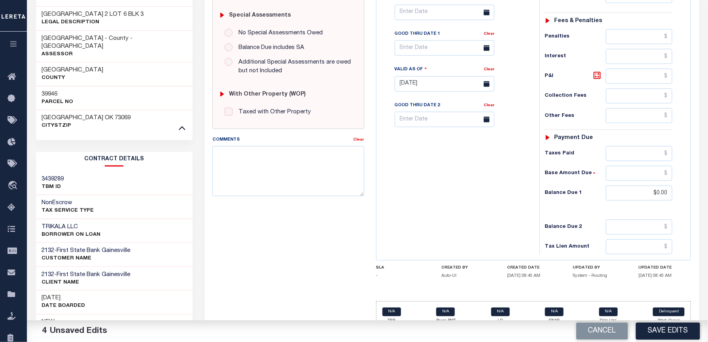
scroll to position [0, 0]
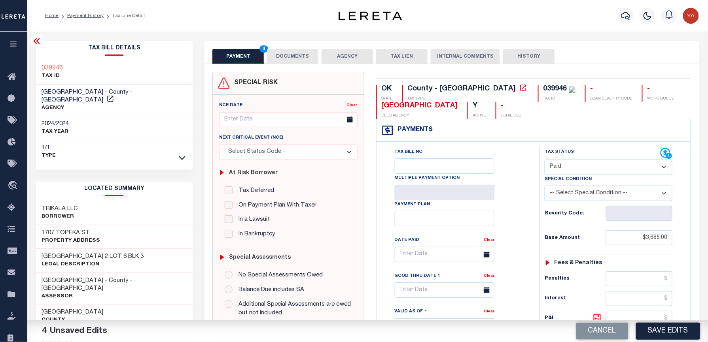
click at [543, 91] on div "039946" at bounding box center [555, 88] width 24 height 7
copy div "039946"
click at [298, 55] on button "DOCUMENTS" at bounding box center [292, 56] width 51 height 15
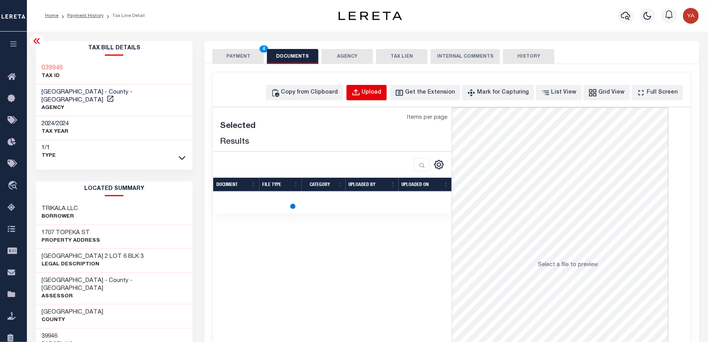
click at [382, 93] on div "Upload" at bounding box center [372, 93] width 20 height 9
select select "POP"
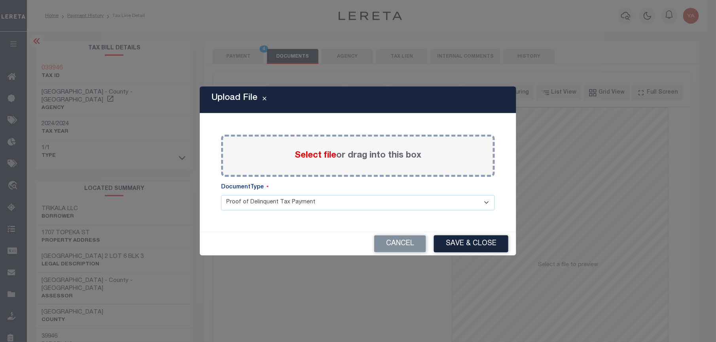
click at [380, 159] on label "Select file or drag into this box" at bounding box center [358, 155] width 127 height 13
click at [0, 0] on input "Select file or drag into this box" at bounding box center [0, 0] width 0 height 0
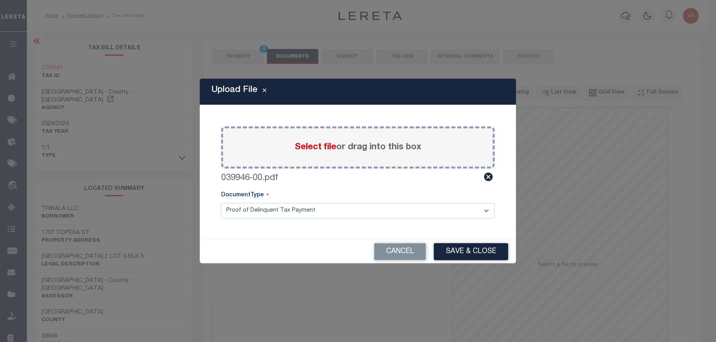
drag, startPoint x: 385, startPoint y: 208, endPoint x: 383, endPoint y: 212, distance: 5.0
click at [383, 212] on select "Proof of Delinquent Tax Payment" at bounding box center [358, 210] width 274 height 15
click at [221, 203] on select "Proof of Delinquent Tax Payment" at bounding box center [358, 210] width 274 height 15
click at [448, 250] on button "Save & Close" at bounding box center [471, 252] width 74 height 17
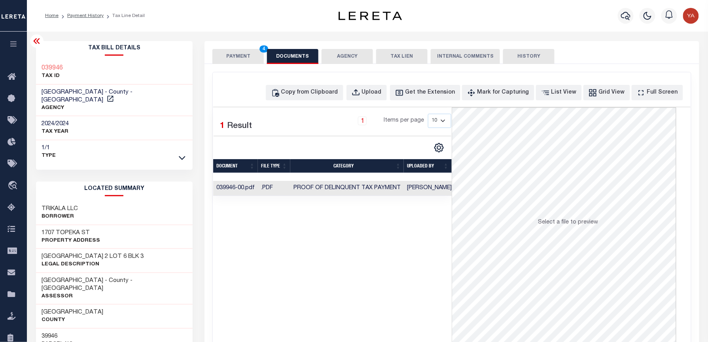
click at [429, 192] on td "Yashaswini Jain" at bounding box center [429, 188] width 51 height 15
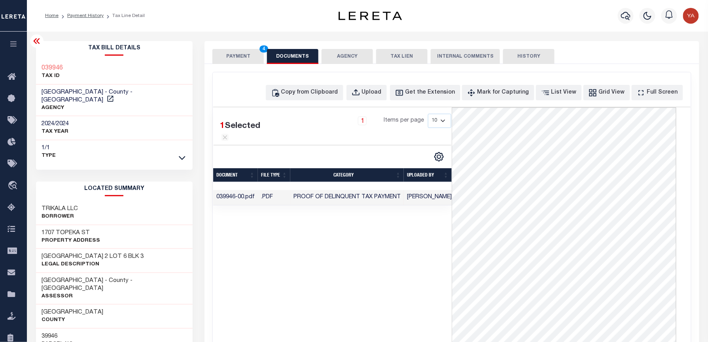
click at [361, 289] on div "1 Selected 1 Result 1 Items per page 10 25 50 100" at bounding box center [332, 226] width 238 height 237
click at [248, 55] on button "PAYMENT 4" at bounding box center [237, 56] width 51 height 15
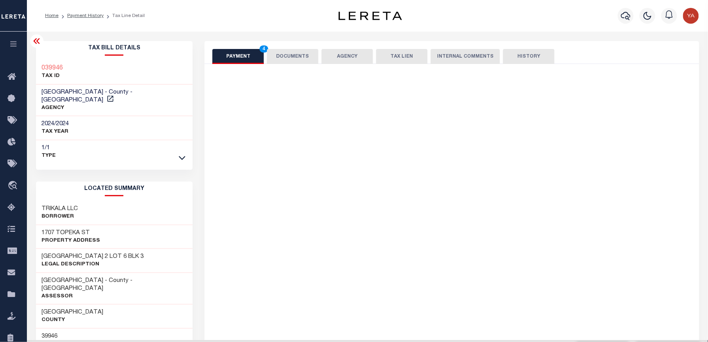
drag, startPoint x: 255, startPoint y: 29, endPoint x: 575, endPoint y: 188, distance: 357.0
click at [256, 28] on div "Home Payment History Tax Line Detail" at bounding box center [367, 16] width 681 height 32
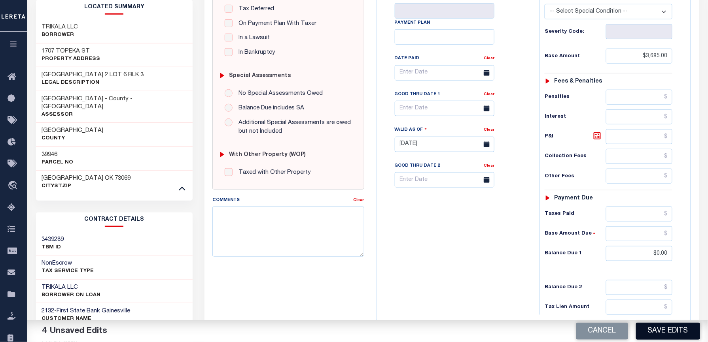
scroll to position [266, 0]
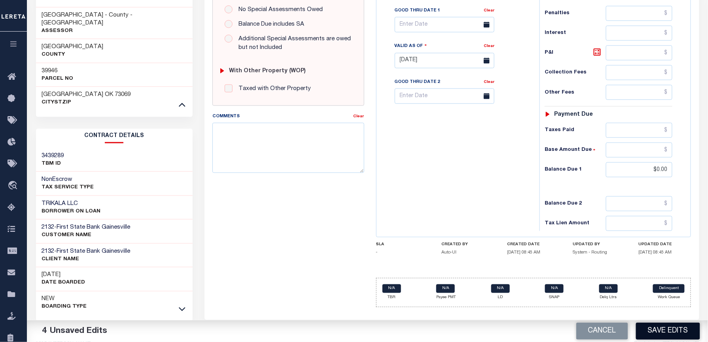
click at [673, 328] on button "Save Edits" at bounding box center [668, 331] width 64 height 17
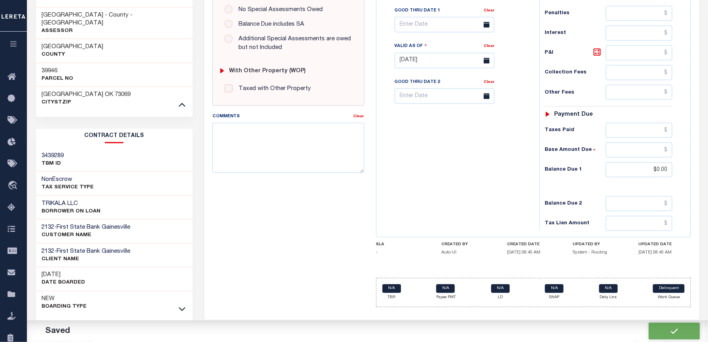
checkbox input "false"
type input "$3,685"
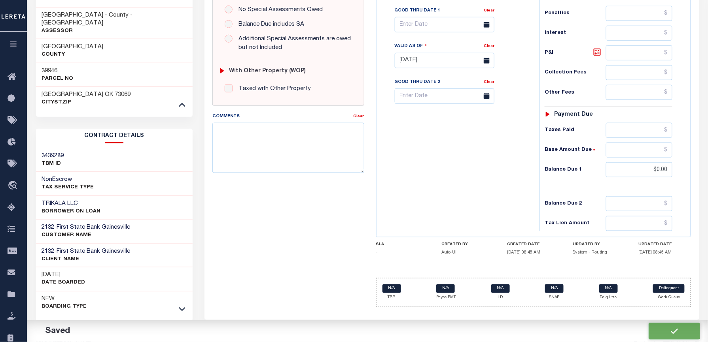
type input "$0"
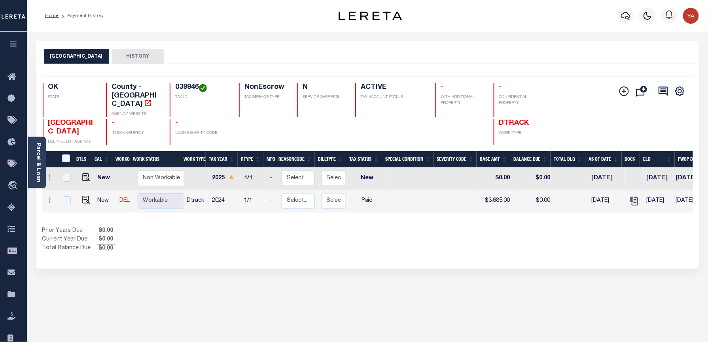
click at [185, 83] on div "Selected 2 Results 1 Items per page 25 50 100 OK STATE County - OK AGENCY WEBSI…" at bounding box center [367, 111] width 662 height 68
copy h4 "039946"
click at [37, 158] on link "Parcel & Loan" at bounding box center [38, 163] width 6 height 40
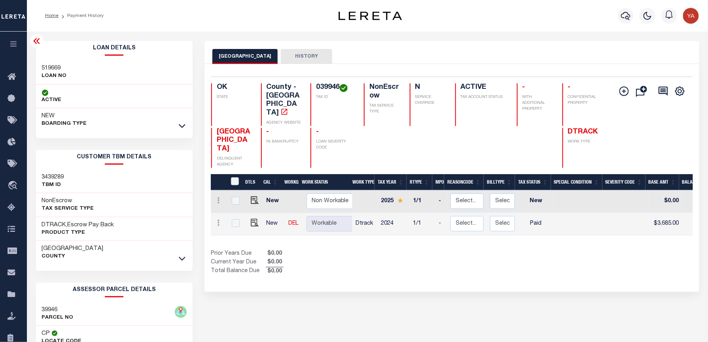
click at [55, 70] on h3 "519669" at bounding box center [54, 68] width 25 height 8
copy h3 "519669"
click at [327, 81] on div "Selected 2 Results 1 Items per page 25 50 100 OK STATE County - OK AGENCY WEBSI…" at bounding box center [451, 122] width 493 height 91
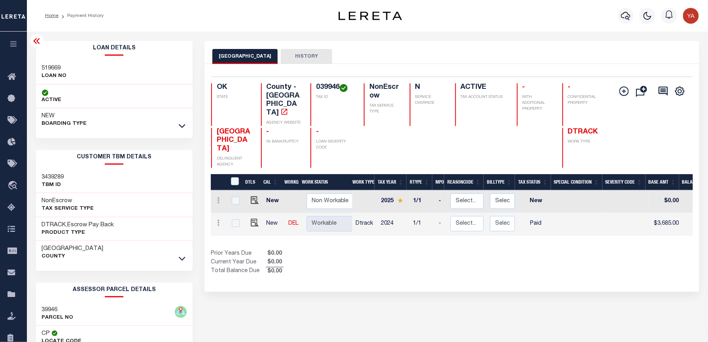
copy h4 "039946"
click at [628, 18] on icon "button" at bounding box center [625, 15] width 9 height 9
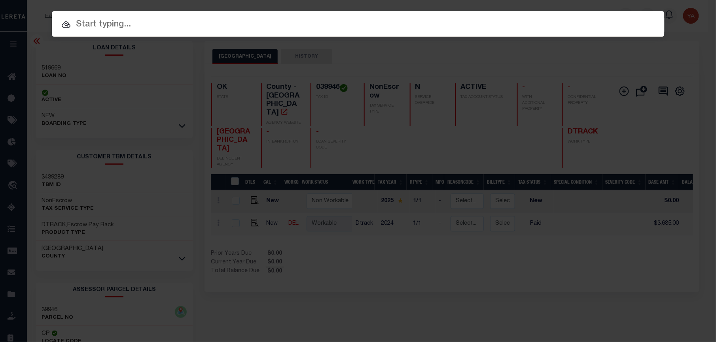
click at [513, 27] on input "text" at bounding box center [358, 25] width 612 height 14
paste input "2190569"
type input "2190569"
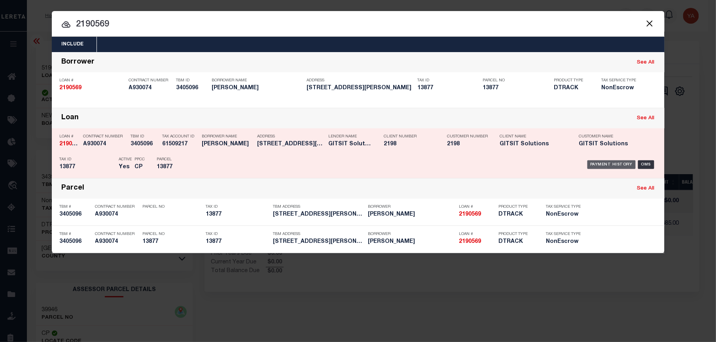
click at [614, 163] on div "Payment History" at bounding box center [611, 165] width 49 height 9
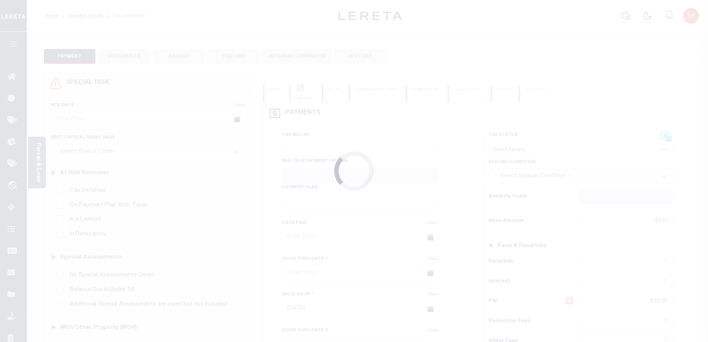
select select "DUE"
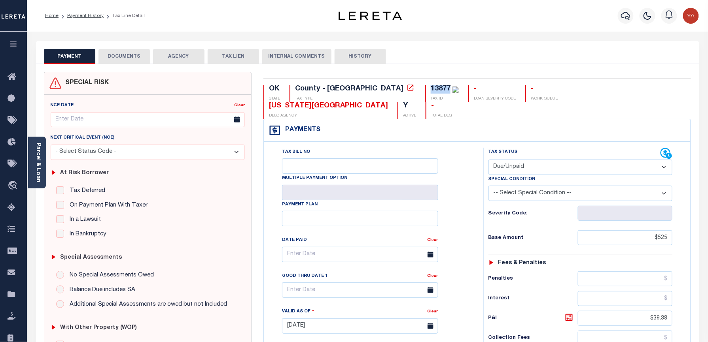
drag, startPoint x: 365, startPoint y: 89, endPoint x: 383, endPoint y: 86, distance: 17.6
click at [431, 86] on div "13877" at bounding box center [441, 88] width 20 height 7
copy div "13877"
click at [455, 40] on div "Parcel & Loan Tax Bill Details 13877 TAX ID AGENCY 2024 TAX YEAR [DATE] 1/1 -" at bounding box center [367, 316] width 675 height 568
drag, startPoint x: 35, startPoint y: 161, endPoint x: 91, endPoint y: 176, distance: 57.4
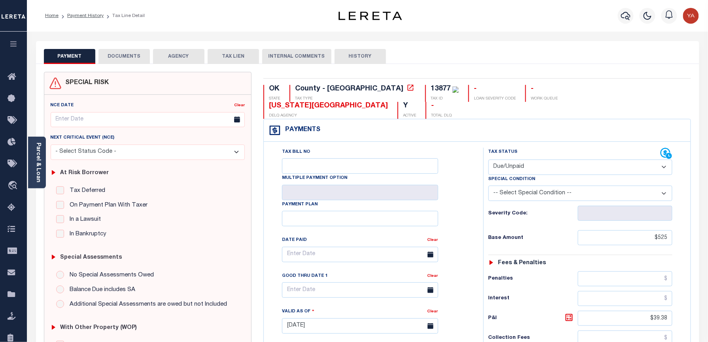
click at [35, 161] on link "Parcel & Loan" at bounding box center [38, 163] width 6 height 40
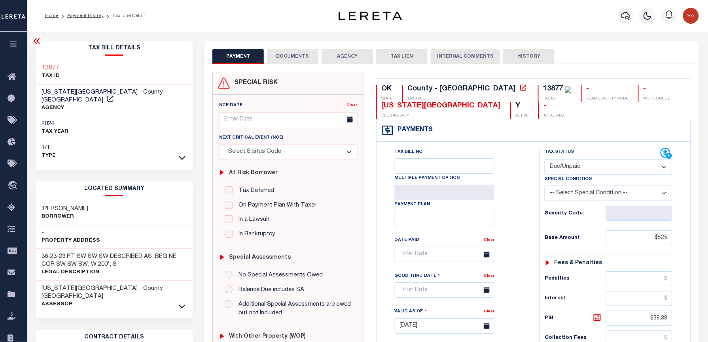
click at [35, 43] on icon at bounding box center [36, 41] width 6 height 6
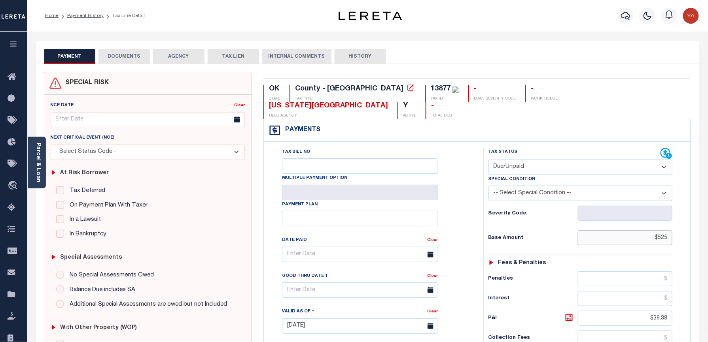
drag, startPoint x: 688, startPoint y: 223, endPoint x: 697, endPoint y: 223, distance: 8.7
click at [697, 223] on div "OK STATE County - OK TAX TYPE 13877 TAX ID - LOAN SEVERITY CODE - WORK QUEUE DE…" at bounding box center [476, 326] width 439 height 509
paste input "525.00"
type input "$525.00"
type input "[DATE]"
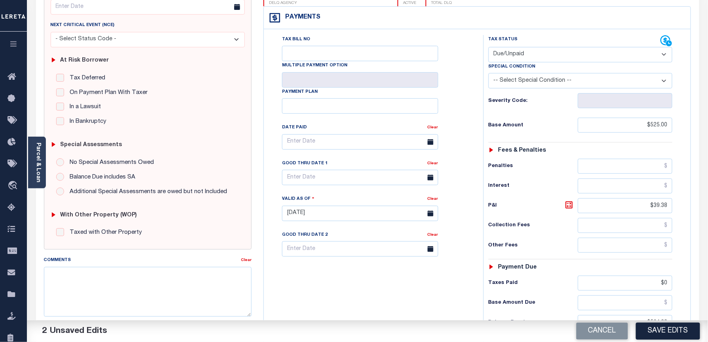
scroll to position [246, 0]
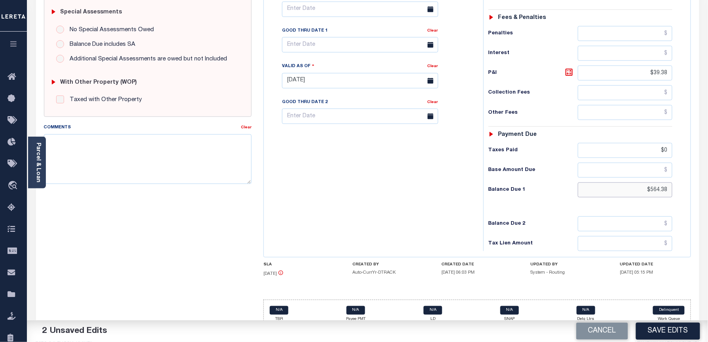
drag, startPoint x: 636, startPoint y: 182, endPoint x: 688, endPoint y: 184, distance: 52.6
click at [688, 184] on div "Tax Status Status" at bounding box center [583, 76] width 212 height 349
paste input "616.8"
type input "$616.88"
click at [570, 68] on icon at bounding box center [568, 72] width 9 height 9
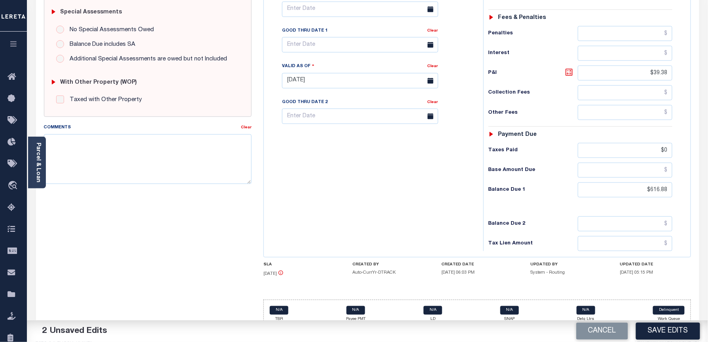
type input "$91.88"
click at [476, 219] on div "Tax Bill No Multiple Payment Option Payment Plan Clear" at bounding box center [372, 76] width 212 height 349
drag, startPoint x: 654, startPoint y: 141, endPoint x: 666, endPoint y: 141, distance: 12.3
click at [666, 143] on input "$0" at bounding box center [625, 150] width 95 height 15
click at [565, 69] on icon at bounding box center [568, 72] width 7 height 7
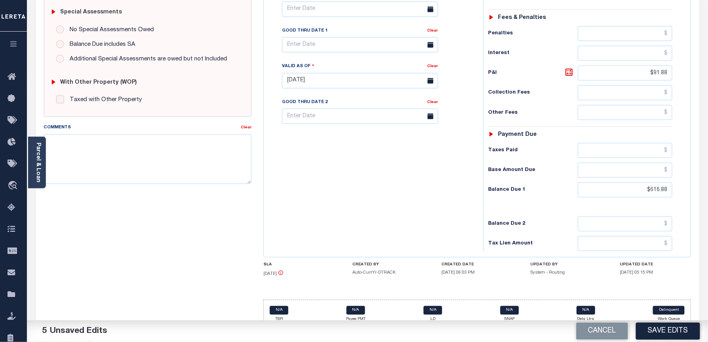
click at [417, 162] on div "Tax Bill No Multiple Payment Option Payment Plan Clear" at bounding box center [372, 76] width 212 height 349
click at [319, 37] on input "text" at bounding box center [360, 44] width 156 height 15
click at [323, 140] on span "30" at bounding box center [325, 137] width 15 height 15
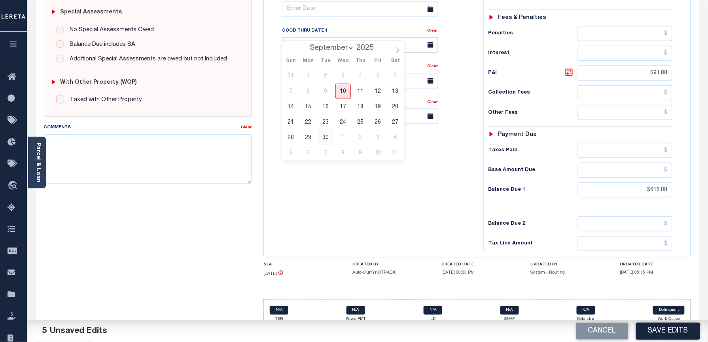
type input "[DATE]"
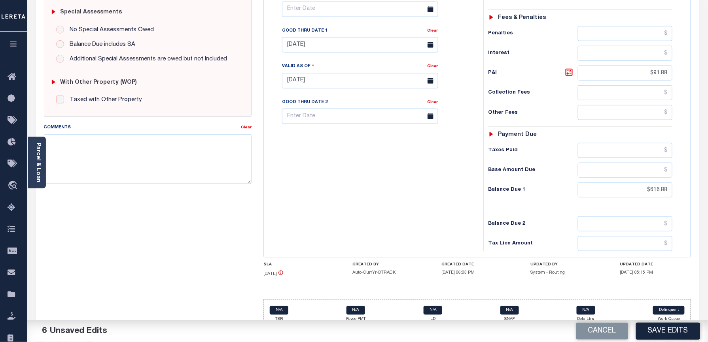
click at [324, 177] on div "Tax Bill No Multiple Payment Option Payment Plan Clear" at bounding box center [372, 76] width 212 height 349
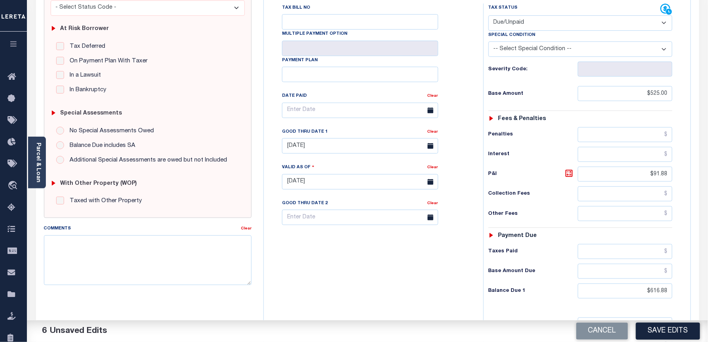
scroll to position [140, 0]
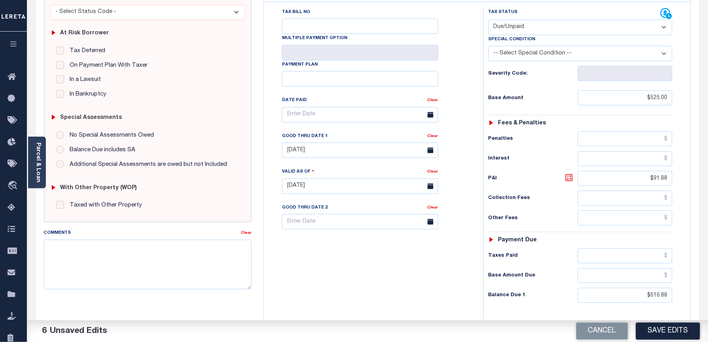
click at [567, 173] on icon at bounding box center [568, 177] width 9 height 9
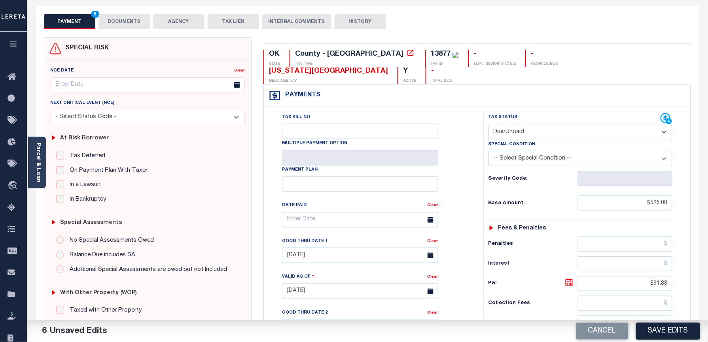
scroll to position [0, 0]
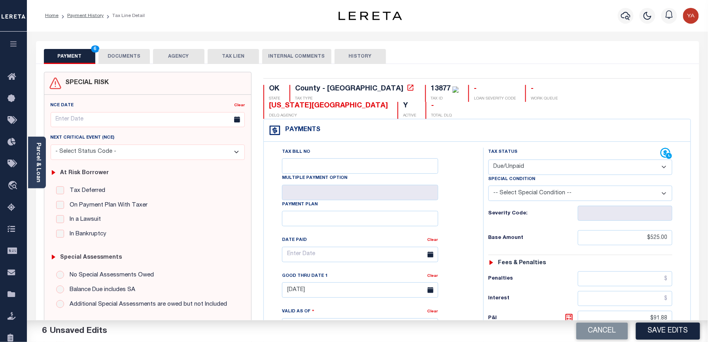
click at [431, 86] on div "13877" at bounding box center [441, 88] width 20 height 7
copy div "13877"
click at [118, 52] on button "DOCUMENTS" at bounding box center [123, 56] width 51 height 15
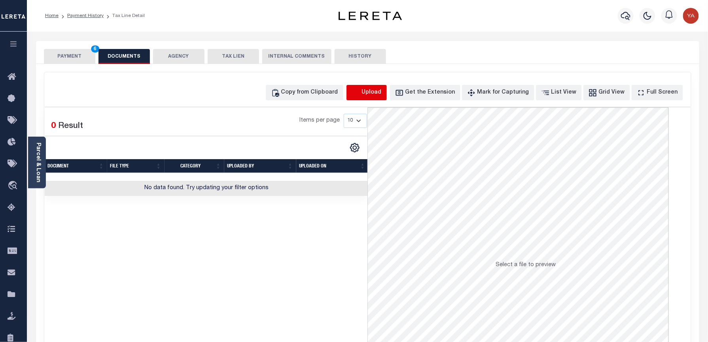
click at [360, 93] on icon "button" at bounding box center [356, 93] width 9 height 9
select select "POP"
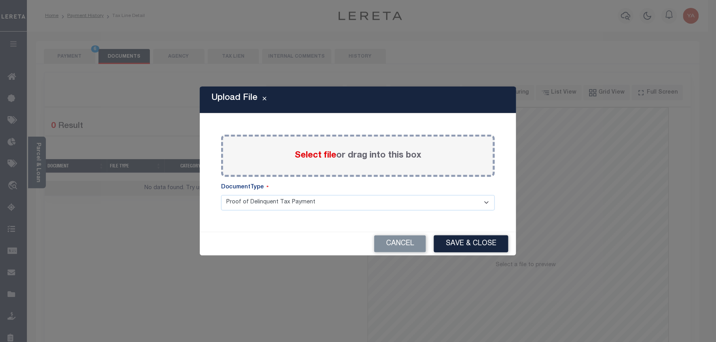
click at [391, 161] on label "Select file or drag into this box" at bounding box center [358, 155] width 127 height 13
click at [0, 0] on input "Select file or drag into this box" at bounding box center [0, 0] width 0 height 0
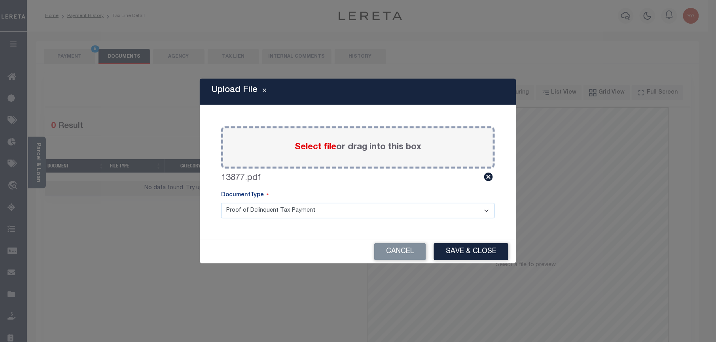
drag, startPoint x: 388, startPoint y: 212, endPoint x: 384, endPoint y: 220, distance: 9.4
click at [388, 214] on select "Proof of Delinquent Tax Payment" at bounding box center [358, 210] width 274 height 15
click at [221, 203] on select "Proof of Delinquent Tax Payment" at bounding box center [358, 210] width 274 height 15
click at [475, 259] on button "Save & Close" at bounding box center [471, 252] width 74 height 17
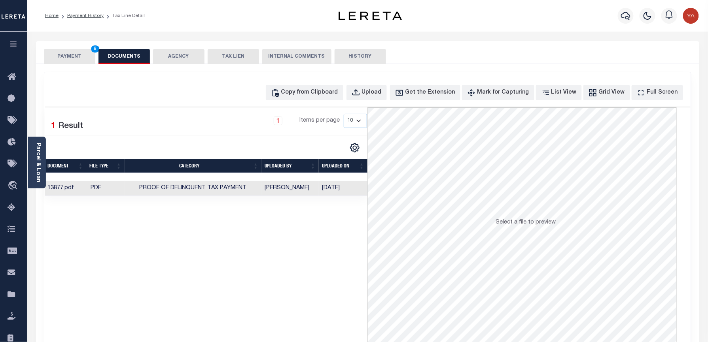
click at [335, 189] on td "09/11/2025" at bounding box center [343, 188] width 49 height 15
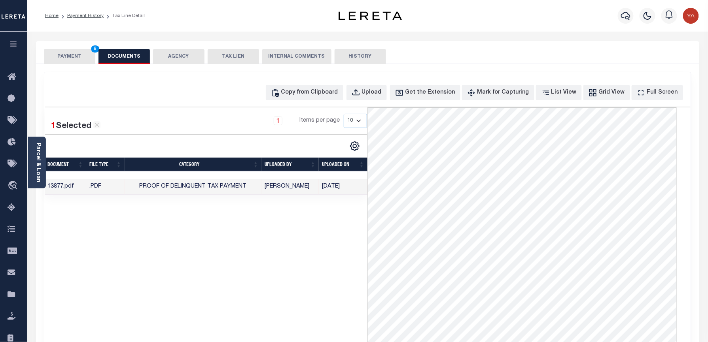
click at [76, 55] on button "PAYMENT 6" at bounding box center [69, 56] width 51 height 15
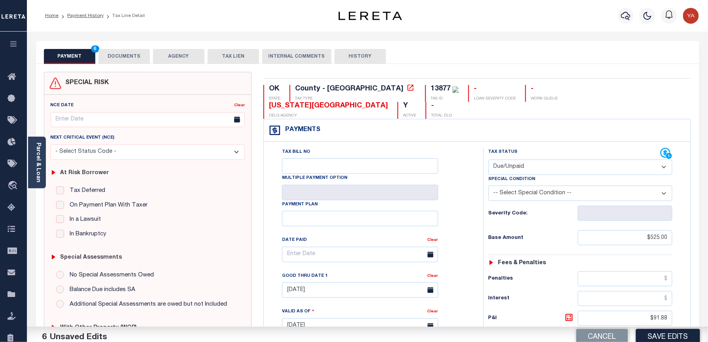
click at [230, 21] on div "Home Payment History Tax Line Detail" at bounding box center [177, 16] width 276 height 17
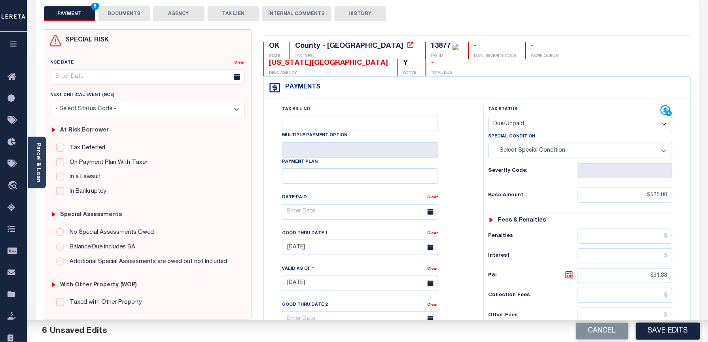
scroll to position [105, 0]
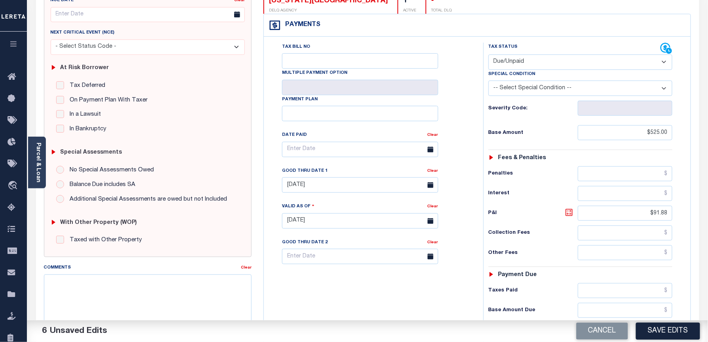
click at [568, 210] on icon at bounding box center [569, 212] width 5 height 5
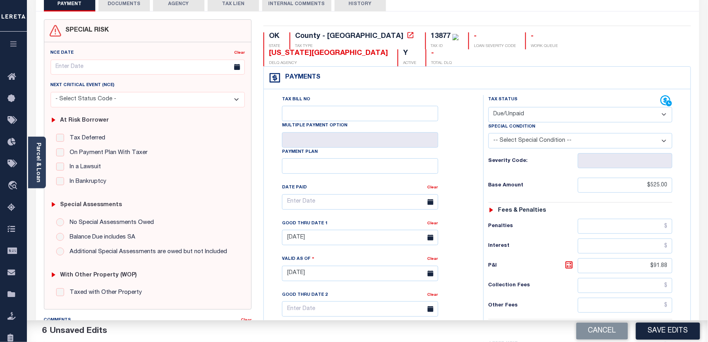
scroll to position [243, 0]
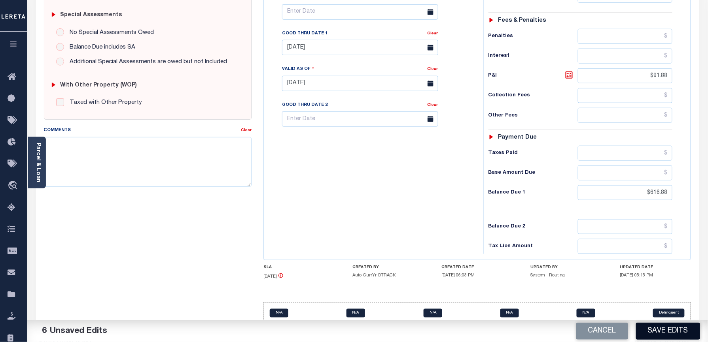
click at [658, 330] on button "Save Edits" at bounding box center [668, 331] width 64 height 17
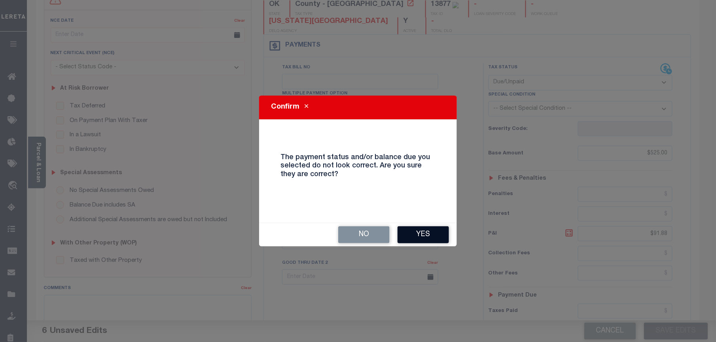
click at [413, 234] on button "Yes" at bounding box center [422, 235] width 51 height 17
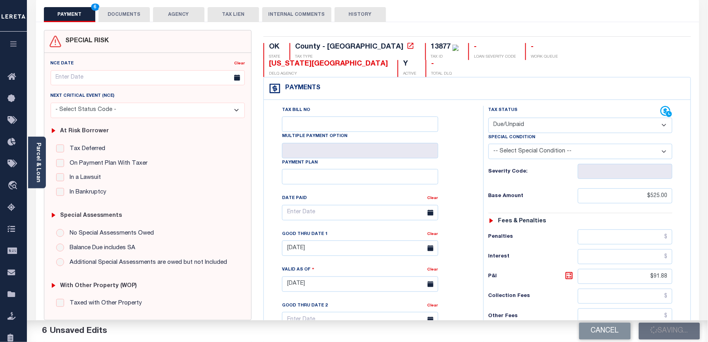
scroll to position [0, 0]
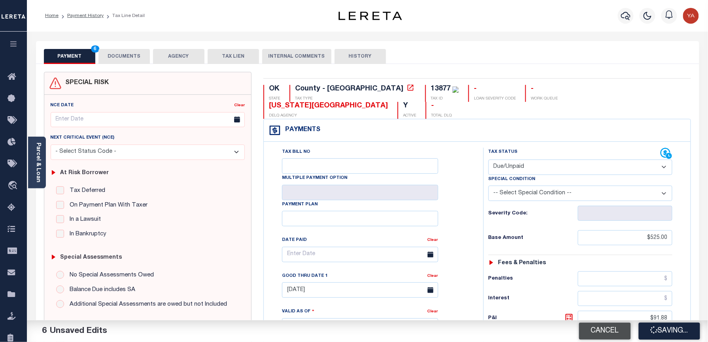
click at [603, 333] on button "Cancel" at bounding box center [605, 331] width 52 height 17
type input "05/23/2025"
type input "$525"
type input "$39.38"
type input "$0"
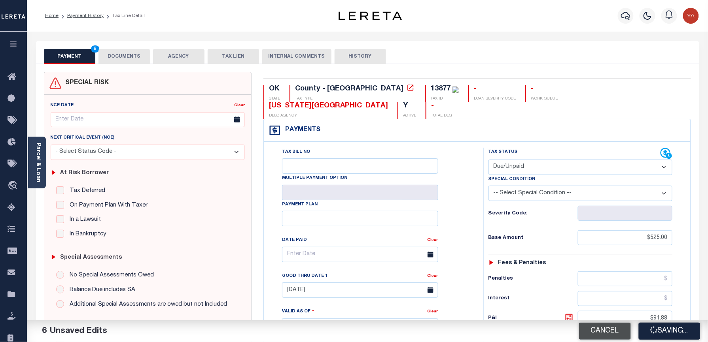
type input "$564.38"
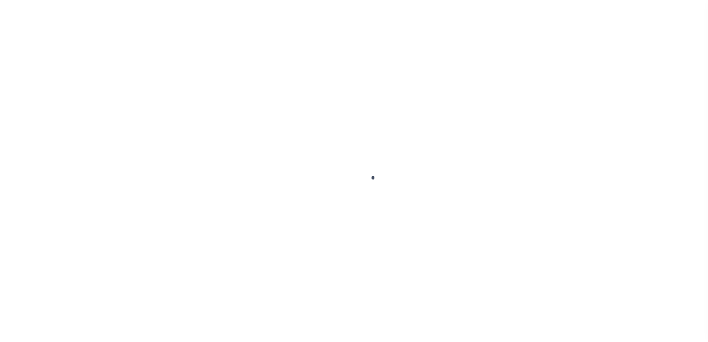
checkbox input "false"
type input "[DATE]"
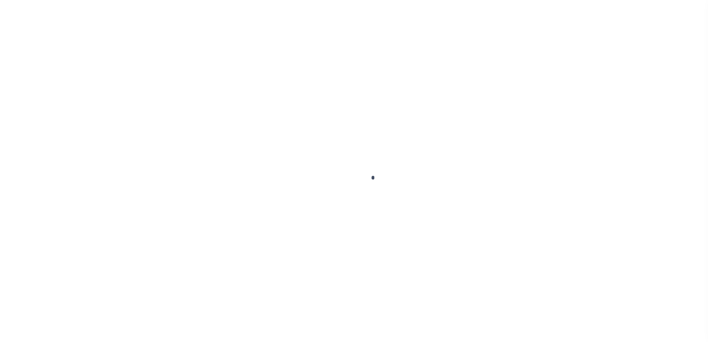
type input "[DATE]"
select select "DUE"
type input "$525"
type input "$91.88"
type input "$616.88"
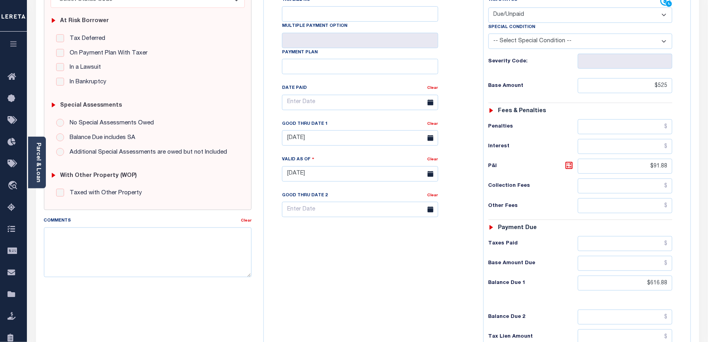
scroll to position [158, 0]
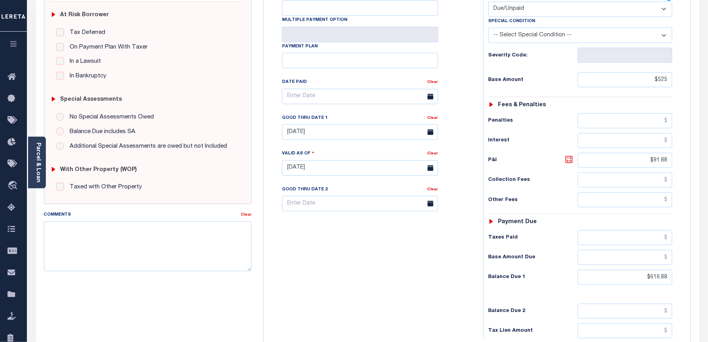
click at [569, 155] on icon at bounding box center [568, 159] width 9 height 9
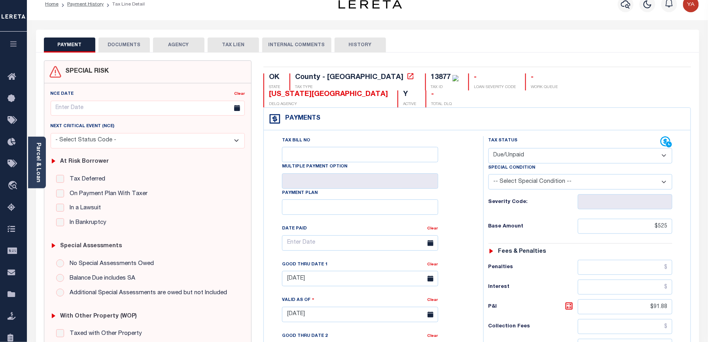
scroll to position [0, 0]
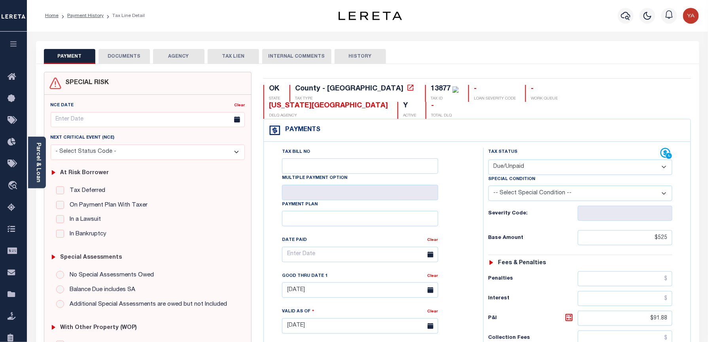
click at [431, 88] on div "13877" at bounding box center [441, 88] width 20 height 7
copy div "13877"
click at [42, 168] on div "Parcel & Loan" at bounding box center [37, 163] width 18 height 52
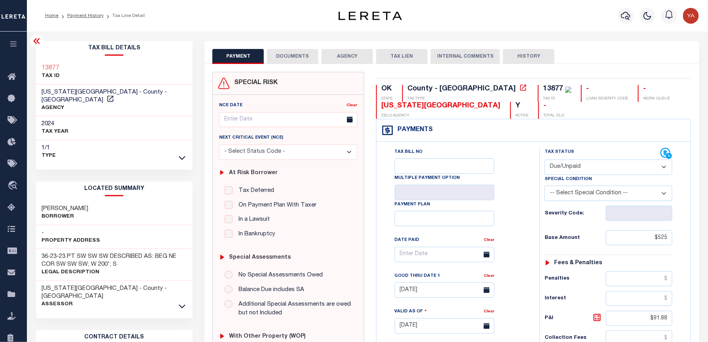
drag, startPoint x: 309, startPoint y: 62, endPoint x: 316, endPoint y: 100, distance: 39.3
click at [309, 62] on button "DOCUMENTS" at bounding box center [292, 56] width 51 height 15
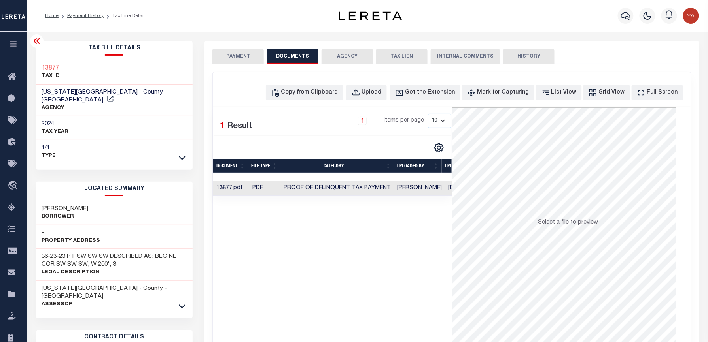
click at [425, 187] on td "[PERSON_NAME]" at bounding box center [419, 188] width 51 height 15
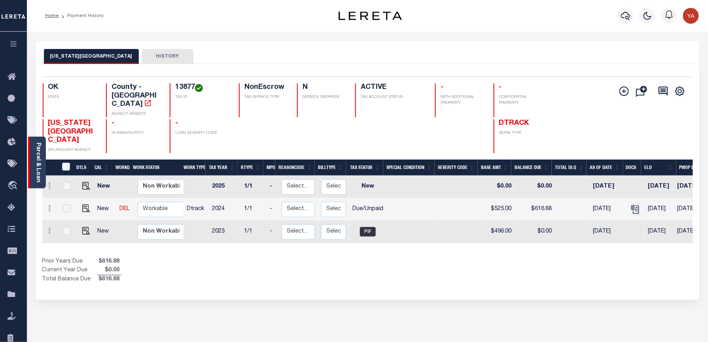
click at [34, 173] on div "Parcel & Loan" at bounding box center [37, 163] width 18 height 52
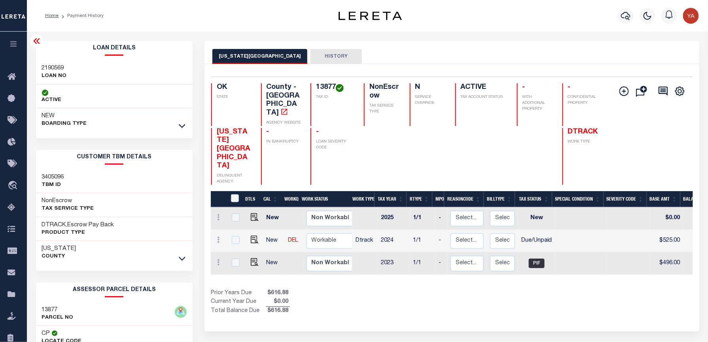
click at [51, 66] on h3 "2190569" at bounding box center [54, 68] width 25 height 8
copy h3 "2190569"
click at [329, 86] on h4 "13877" at bounding box center [335, 87] width 38 height 9
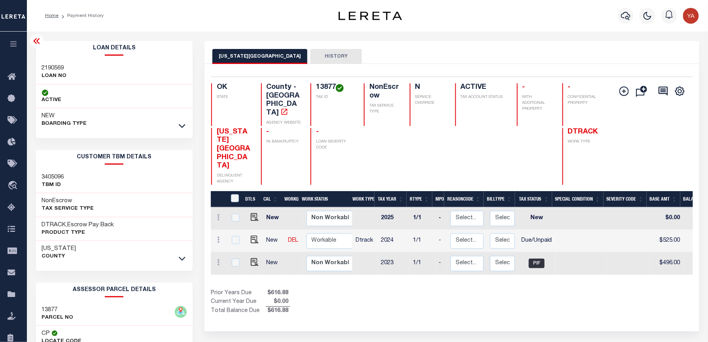
copy h4 "13877"
click at [627, 10] on button "button" at bounding box center [626, 16] width 16 height 16
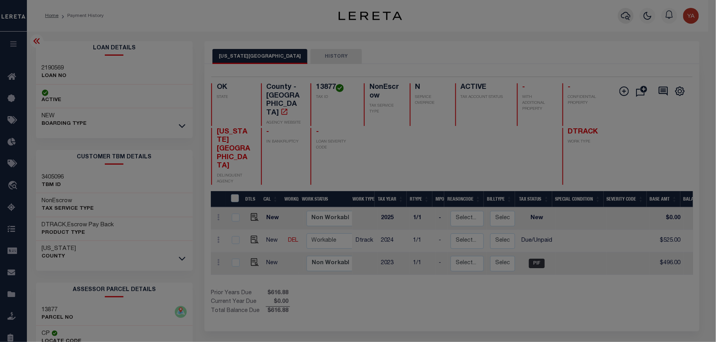
click at [0, 0] on div "Include Loans TBM Customers Borrowers Payments (Lender Non-Disb) Payments (Lend…" at bounding box center [0, 0] width 0 height 0
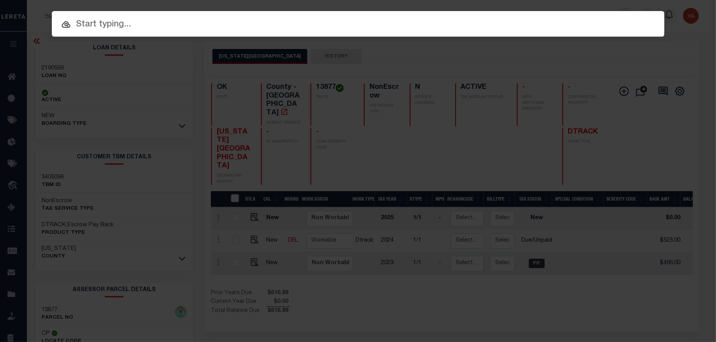
paste input "8004184"
type input "8004184"
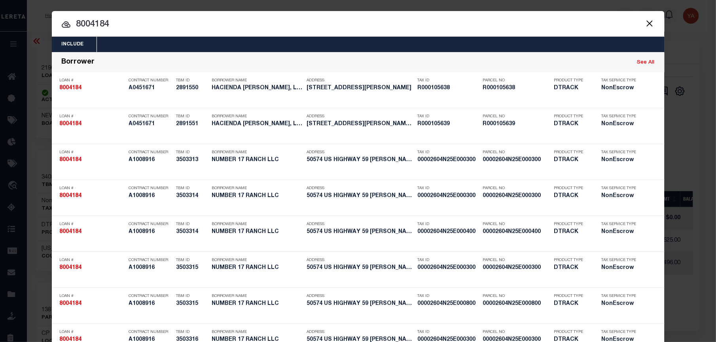
scroll to position [1093, 0]
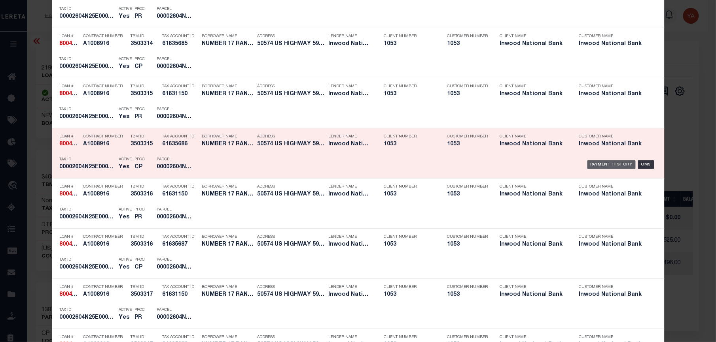
click at [613, 166] on div "Payment History" at bounding box center [611, 165] width 49 height 9
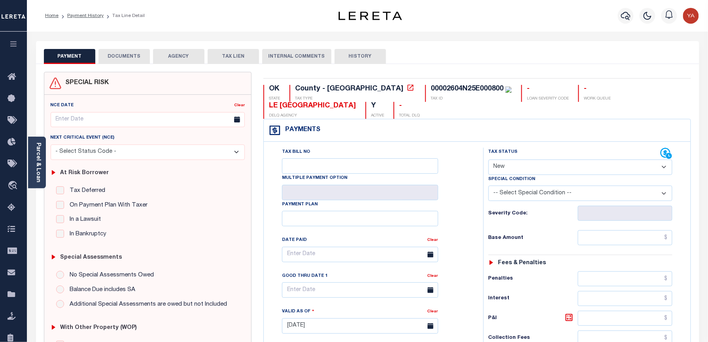
click at [431, 88] on div "00002604N25E000800" at bounding box center [467, 88] width 73 height 7
copy div "00002604N25E000800"
drag, startPoint x: 455, startPoint y: 38, endPoint x: 500, endPoint y: 86, distance: 66.3
click at [455, 38] on div "Parcel & Loan Tax Bill Details 00002604N25E000800 TAX ID AGENCY 2024/2024 1/1" at bounding box center [367, 315] width 675 height 566
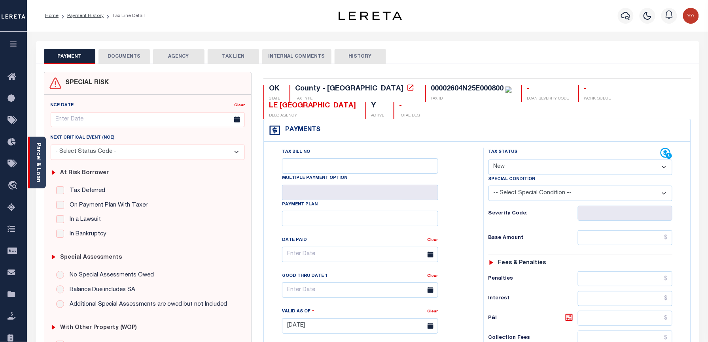
click at [40, 169] on link "Parcel & Loan" at bounding box center [38, 163] width 6 height 40
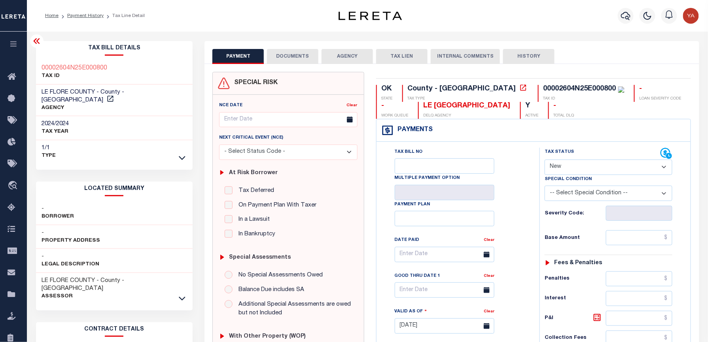
click at [540, 35] on div "Parcel & Loan Tax Bill Details 00002604N25E000800 TAX ID AGENCY 2024/2024 1/1" at bounding box center [367, 315] width 675 height 566
drag, startPoint x: 569, startPoint y: 171, endPoint x: 565, endPoint y: 178, distance: 7.8
click at [569, 171] on select "- Select Status Code - Open Due/Unpaid Paid Incomplete No Tax Due Internal Refu…" at bounding box center [608, 167] width 128 height 15
select select "PYD"
click at [544, 161] on select "- Select Status Code - Open Due/Unpaid Paid Incomplete No Tax Due Internal Refu…" at bounding box center [608, 167] width 128 height 15
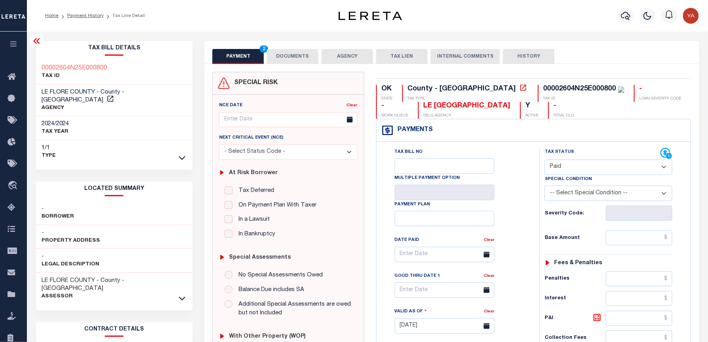
type input "09/10/2025"
click at [527, 235] on div "Tax Bill No Multiple Payment Option Payment Plan Clear" at bounding box center [455, 259] width 143 height 222
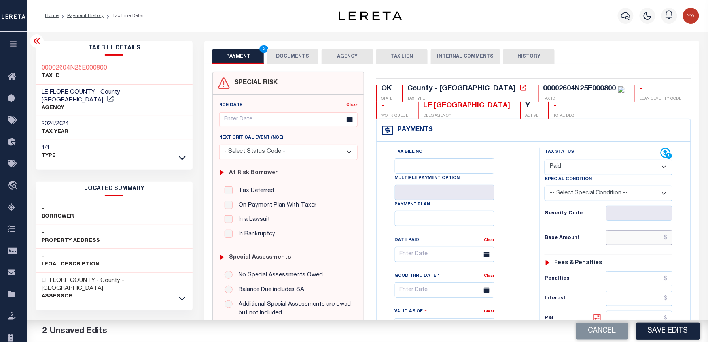
click at [624, 236] on input "text" at bounding box center [639, 238] width 66 height 15
paste input "255.00"
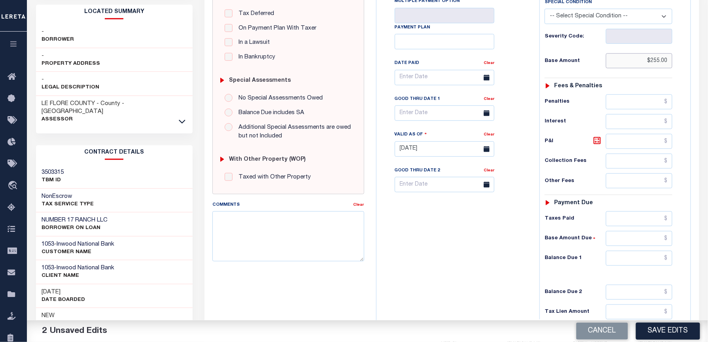
scroll to position [261, 0]
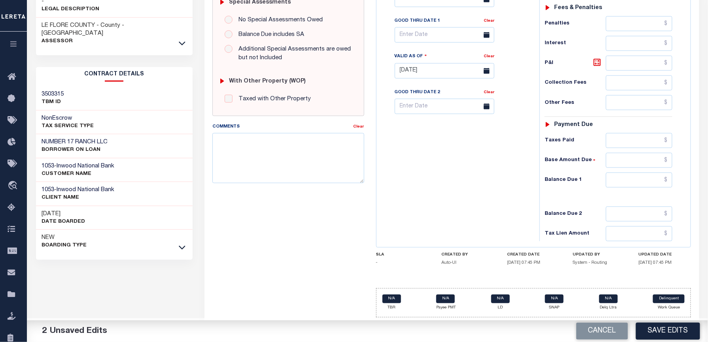
type input "$255.00"
click at [622, 181] on input "text" at bounding box center [639, 180] width 66 height 15
type input "$0.00"
click at [472, 173] on div "Tax Bill No Multiple Payment Option Payment Plan Clear" at bounding box center [455, 66] width 155 height 349
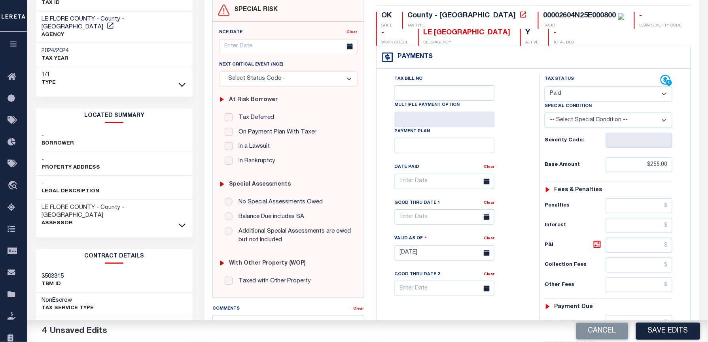
scroll to position [0, 0]
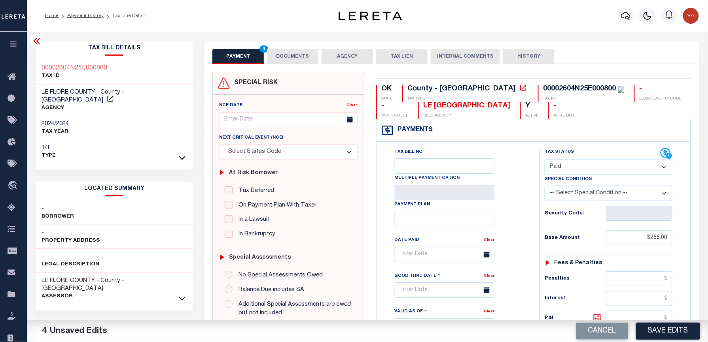
click at [543, 85] on div "00002604N25E000800" at bounding box center [579, 88] width 73 height 7
copy div "00002604N25E000800"
click at [293, 60] on button "DOCUMENTS" at bounding box center [292, 56] width 51 height 15
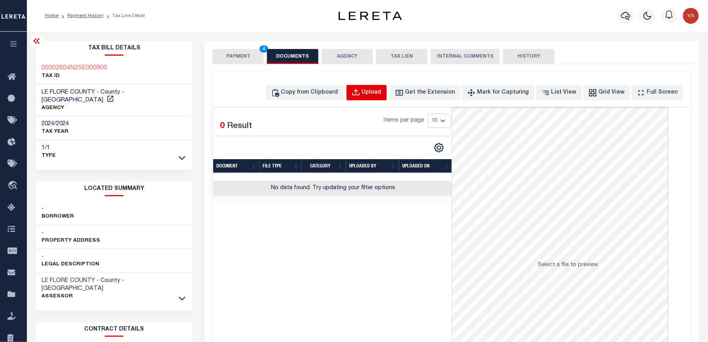
click at [385, 100] on button "Upload" at bounding box center [366, 92] width 40 height 15
select select "POP"
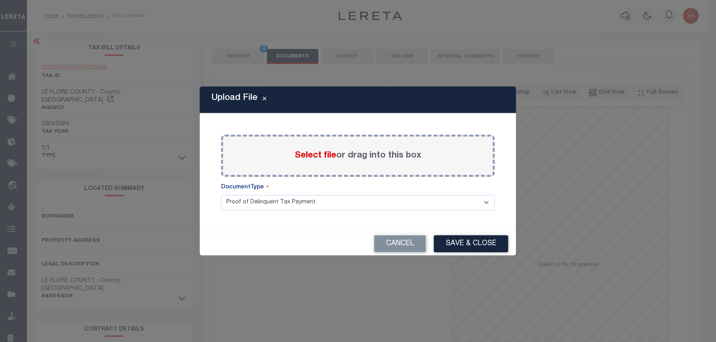
click at [402, 153] on label "Select file or drag into this box" at bounding box center [358, 155] width 127 height 13
click at [0, 0] on input "Select file or drag into this box" at bounding box center [0, 0] width 0 height 0
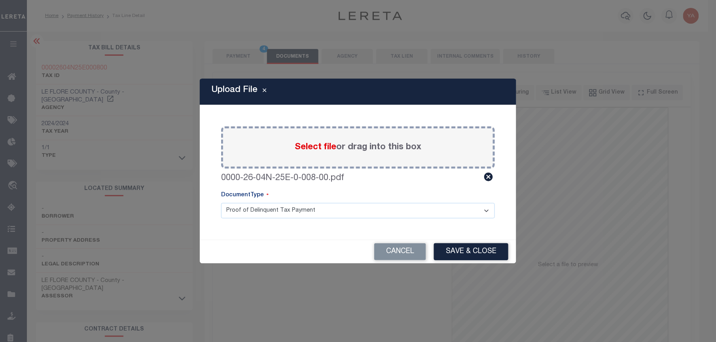
click at [388, 217] on select "Proof of Delinquent Tax Payment" at bounding box center [358, 210] width 274 height 15
click at [221, 203] on select "Proof of Delinquent Tax Payment" at bounding box center [358, 210] width 274 height 15
click at [449, 247] on button "Save & Close" at bounding box center [471, 252] width 74 height 17
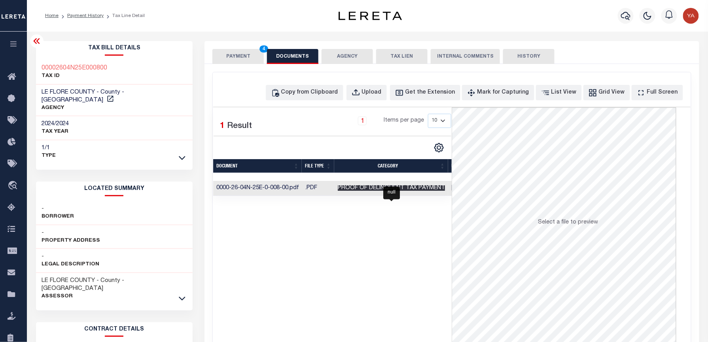
click at [431, 189] on span "Proof of Delinquent Tax Payment" at bounding box center [391, 188] width 107 height 6
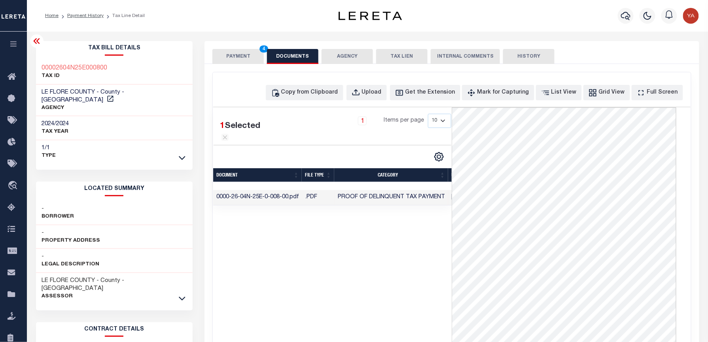
click at [258, 60] on button "PAYMENT 4" at bounding box center [237, 56] width 51 height 15
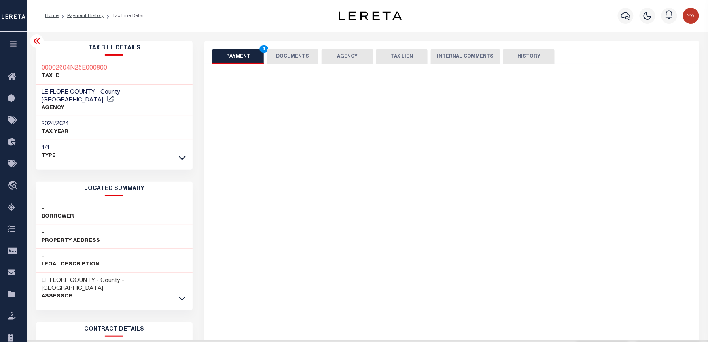
click at [270, 28] on div "Home Payment History Tax Line Detail" at bounding box center [367, 16] width 681 height 32
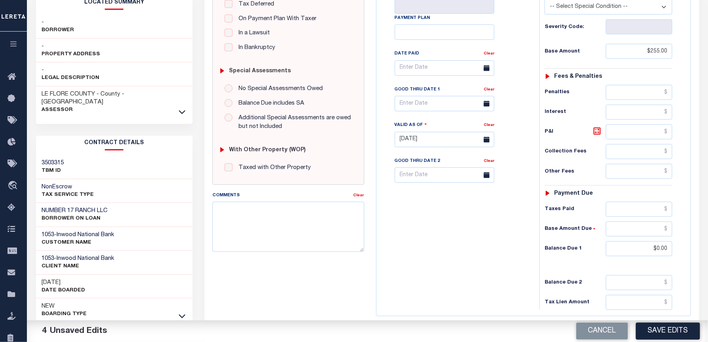
scroll to position [259, 0]
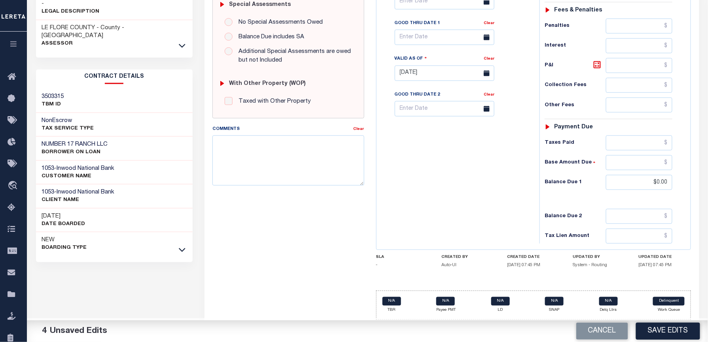
drag, startPoint x: 667, startPoint y: 330, endPoint x: 658, endPoint y: 325, distance: 9.8
click at [667, 330] on button "Save Edits" at bounding box center [668, 331] width 64 height 17
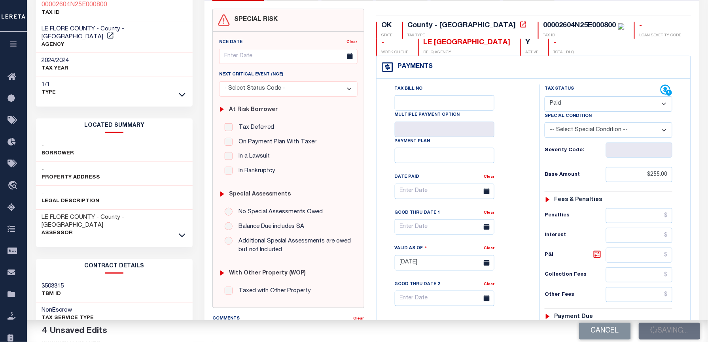
scroll to position [0, 0]
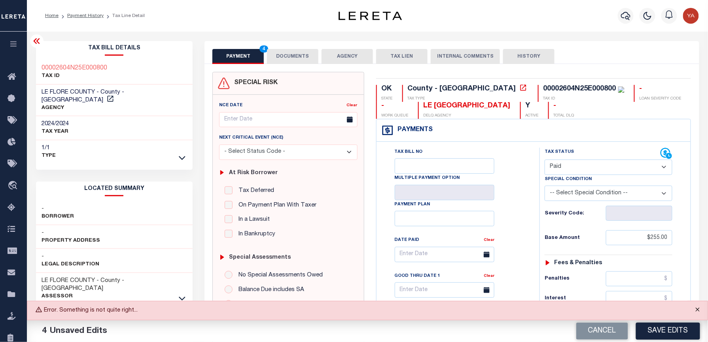
click at [701, 312] on button "Close" at bounding box center [698, 310] width 20 height 17
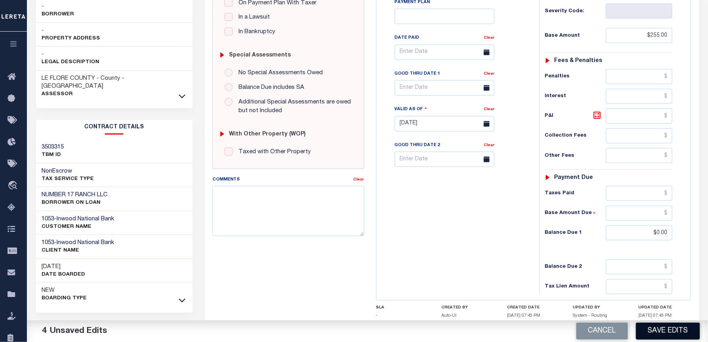
scroll to position [259, 0]
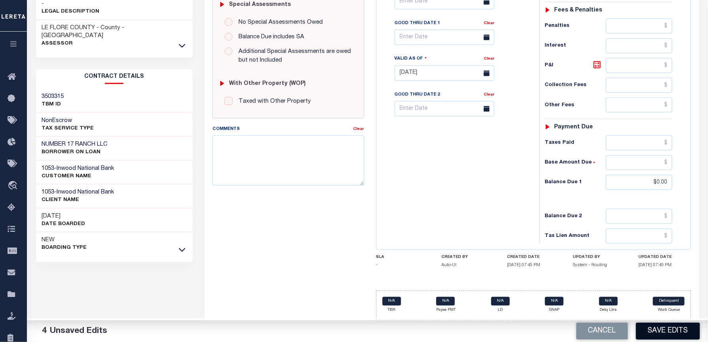
click at [671, 335] on button "Save Edits" at bounding box center [668, 331] width 64 height 17
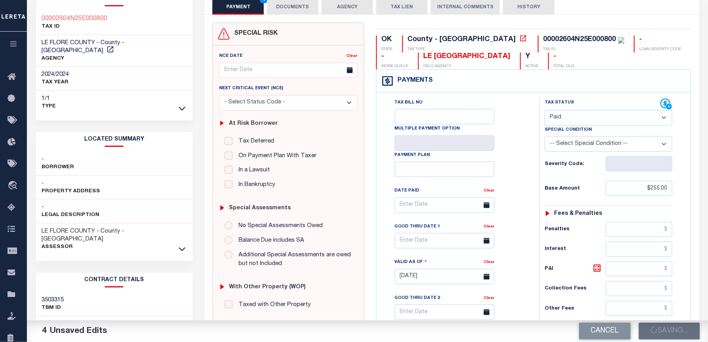
scroll to position [48, 0]
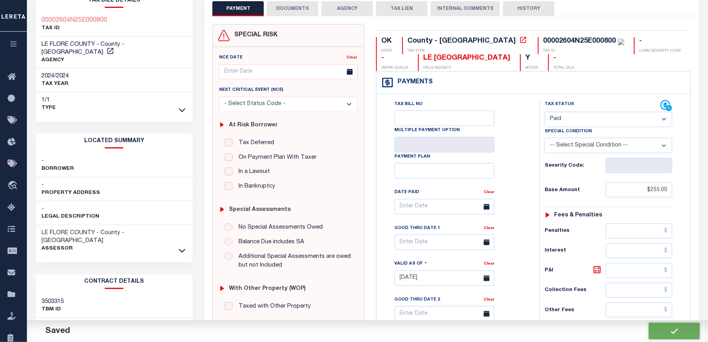
checkbox input "false"
type input "$255"
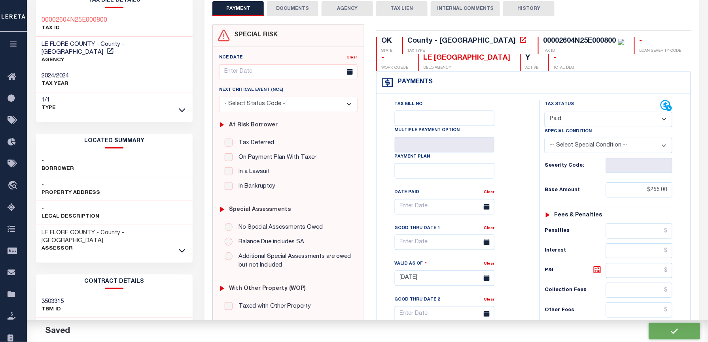
type input "$0"
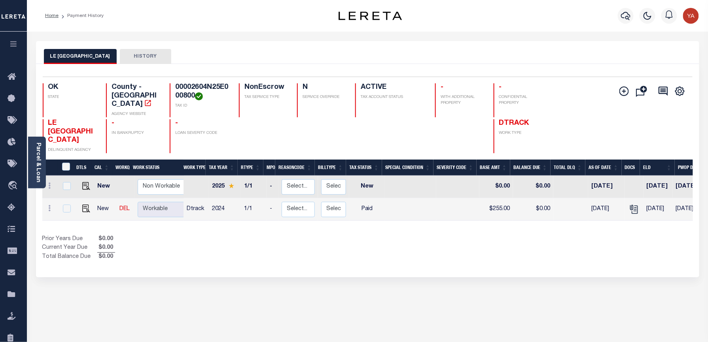
click at [198, 93] on h4 "00002604N25E000800" at bounding box center [202, 91] width 54 height 17
click at [190, 85] on h4 "00002604N25E000800" at bounding box center [202, 91] width 54 height 17
copy h4 "00002604N25E000800"
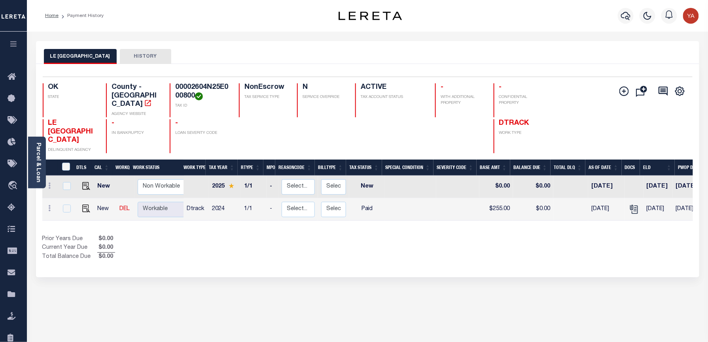
click at [200, 87] on h4 "00002604N25E000800" at bounding box center [202, 91] width 54 height 17
drag, startPoint x: 38, startPoint y: 161, endPoint x: 46, endPoint y: 149, distance: 14.9
click at [38, 161] on link "Parcel & Loan" at bounding box center [38, 163] width 6 height 40
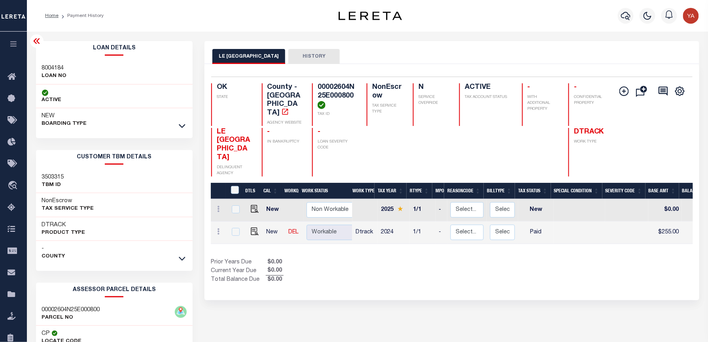
click at [57, 64] on h3 "8004184" at bounding box center [54, 68] width 25 height 8
copy h3 "8004184"
click at [336, 86] on h4 "00002604N25E000800" at bounding box center [338, 96] width 40 height 26
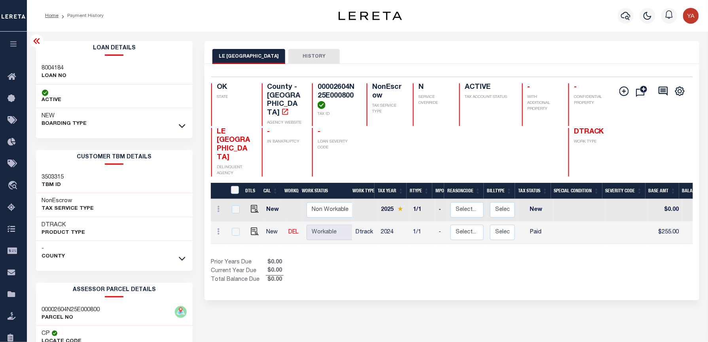
copy h4 "00002604N25E000800"
click at [626, 16] on icon "button" at bounding box center [625, 15] width 9 height 9
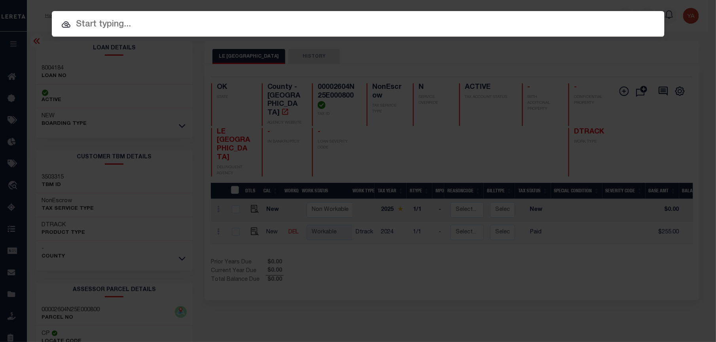
click at [619, 12] on div "Include Loans TBM Customers Borrowers Payments (Lender Non-Disb) Payments (Lend…" at bounding box center [358, 24] width 612 height 26
paste input "2190571"
type input "2190571"
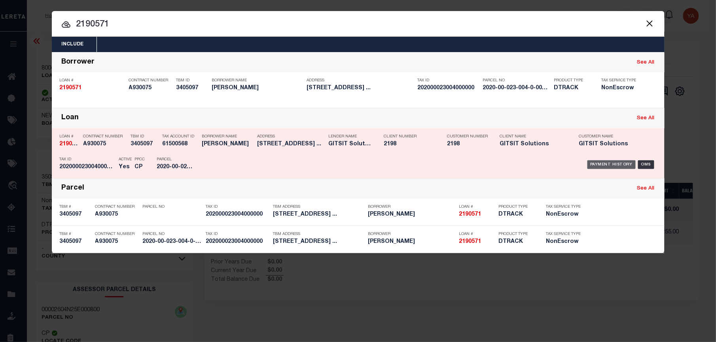
click at [614, 164] on div "Payment History" at bounding box center [611, 165] width 49 height 9
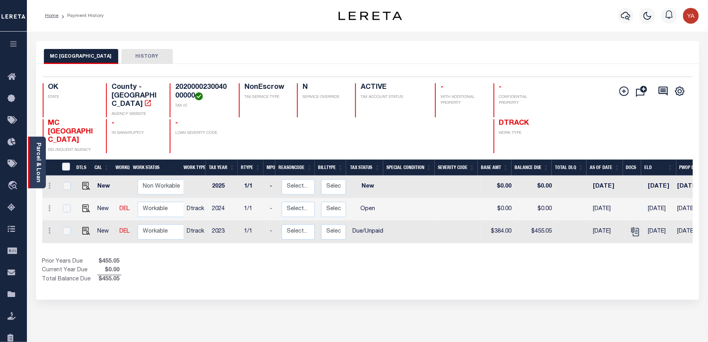
click at [32, 160] on div "Parcel & Loan" at bounding box center [37, 163] width 18 height 52
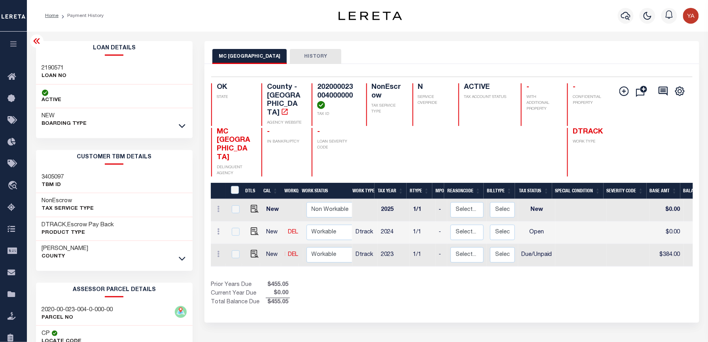
drag, startPoint x: 180, startPoint y: 124, endPoint x: 196, endPoint y: 200, distance: 77.5
click at [180, 123] on icon at bounding box center [182, 126] width 7 height 8
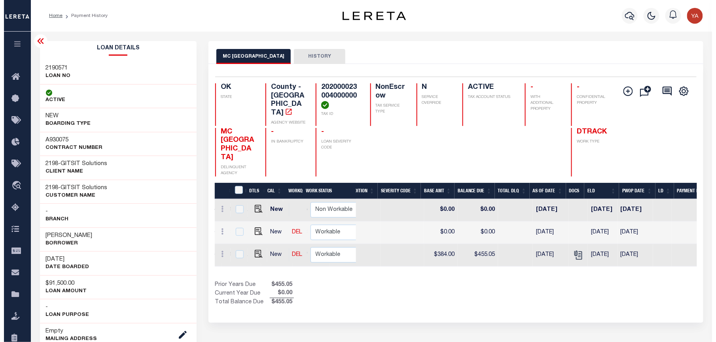
scroll to position [0, 291]
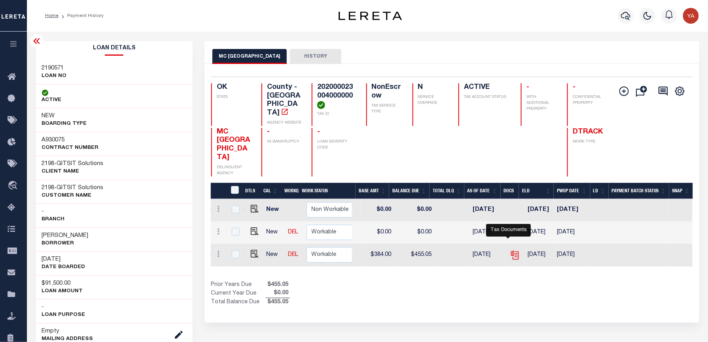
click at [510, 250] on icon "" at bounding box center [515, 255] width 10 height 10
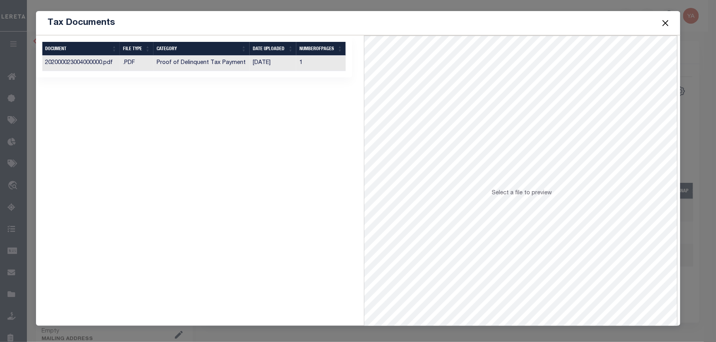
click at [666, 24] on button "Close" at bounding box center [665, 23] width 10 height 10
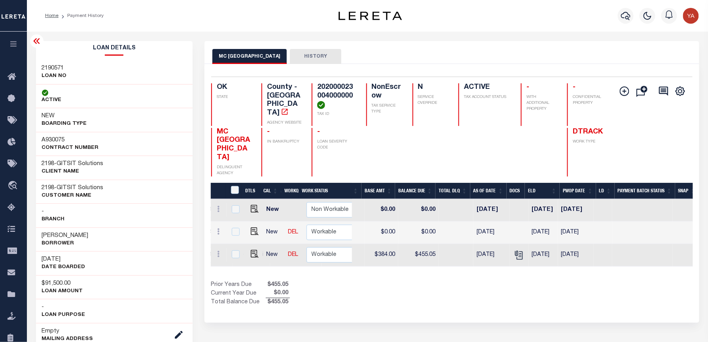
scroll to position [0, 0]
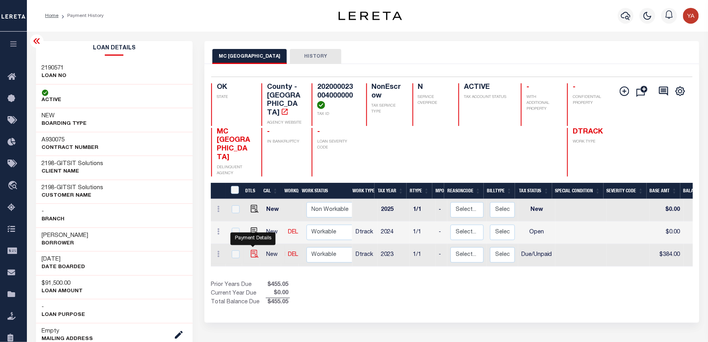
click at [251, 250] on img "" at bounding box center [255, 254] width 8 height 8
checkbox input "true"
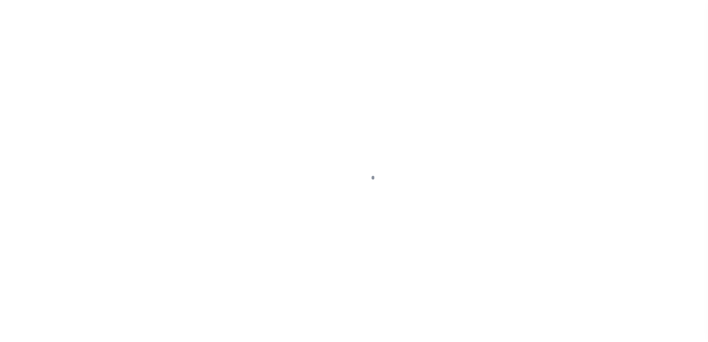
checkbox input "false"
type textarea "Fees is added in P&I"
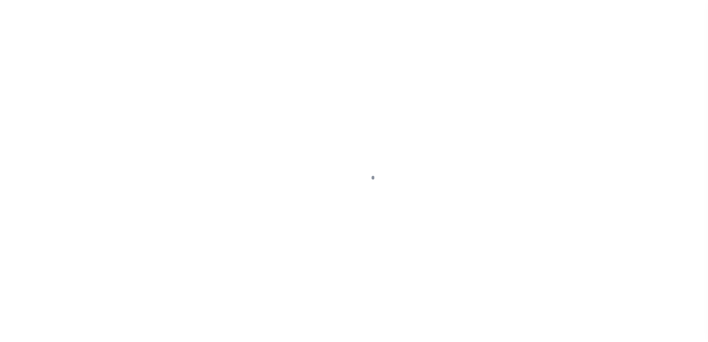
type input "[DATE]"
select select "DUE"
type input "$384"
type input "$71.05"
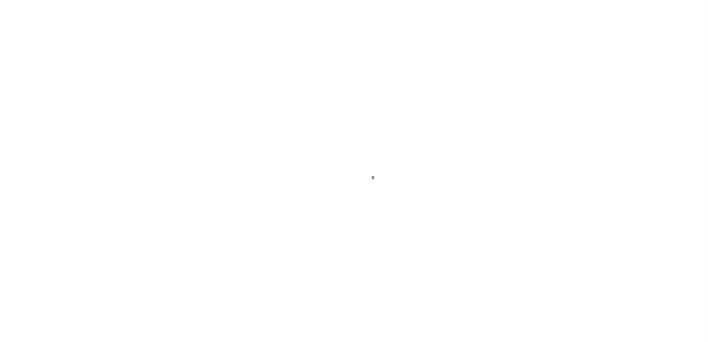
type input "$455.05"
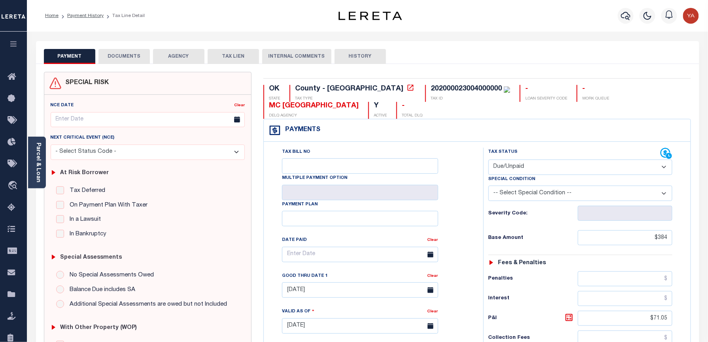
click at [136, 55] on button "DOCUMENTS" at bounding box center [123, 56] width 51 height 15
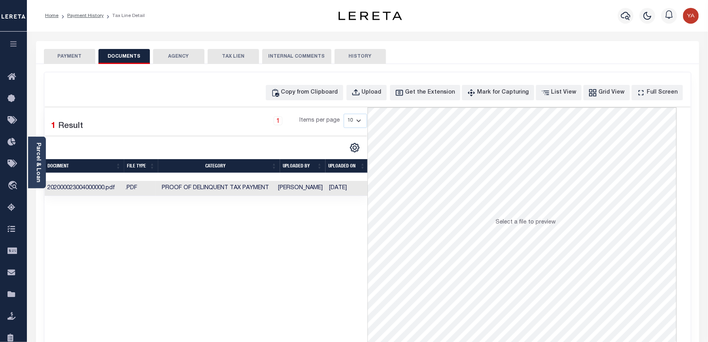
click at [335, 191] on td "[DATE]" at bounding box center [347, 188] width 42 height 15
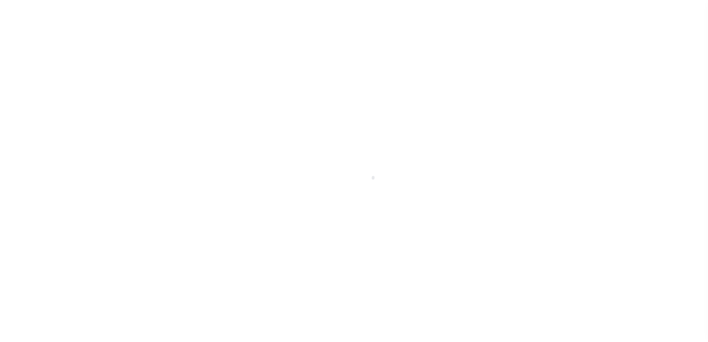
select select "DUE"
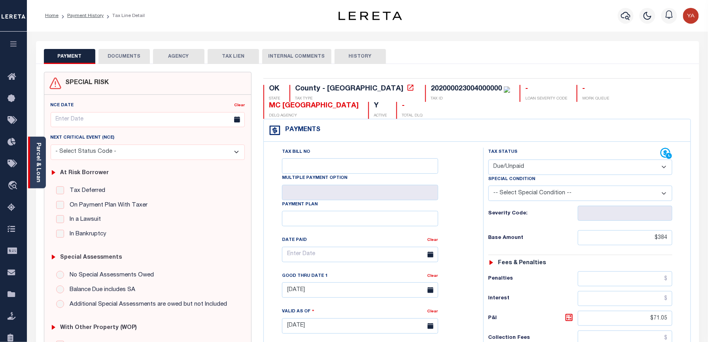
drag, startPoint x: 37, startPoint y: 165, endPoint x: 40, endPoint y: 176, distance: 11.5
click at [36, 165] on link "Parcel & Loan" at bounding box center [38, 163] width 6 height 40
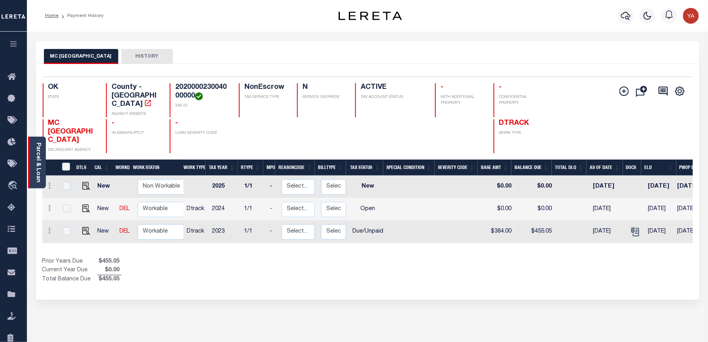
click at [32, 172] on div "Parcel & Loan" at bounding box center [37, 163] width 18 height 52
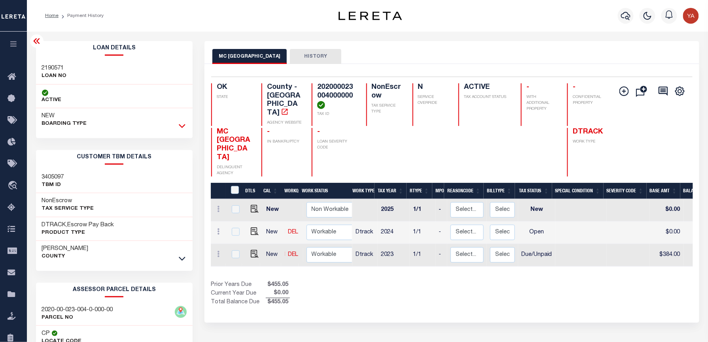
click at [180, 127] on icon at bounding box center [182, 126] width 7 height 8
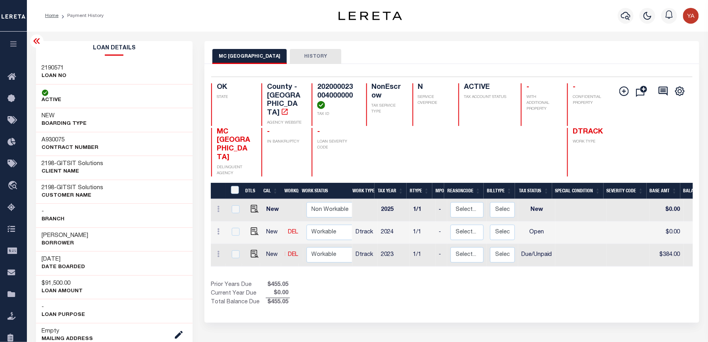
click at [57, 70] on h3 "2190571" at bounding box center [54, 68] width 25 height 8
click at [321, 85] on h4 "202000023004000000" at bounding box center [336, 96] width 39 height 26
copy h4 "202000023004000000"
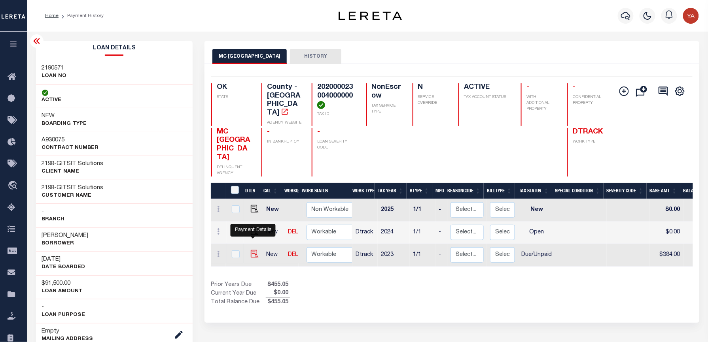
click at [251, 250] on img "" at bounding box center [255, 254] width 8 height 8
checkbox input "true"
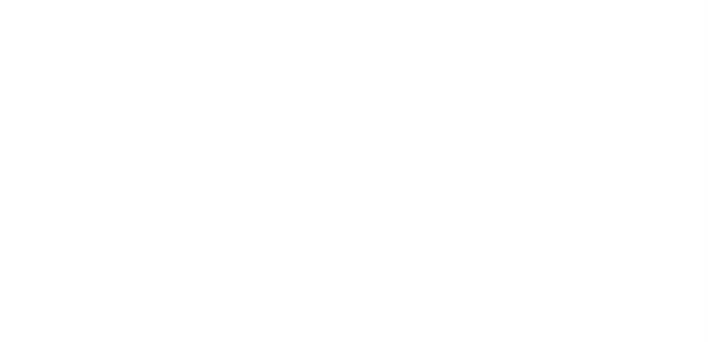
select select "DUE"
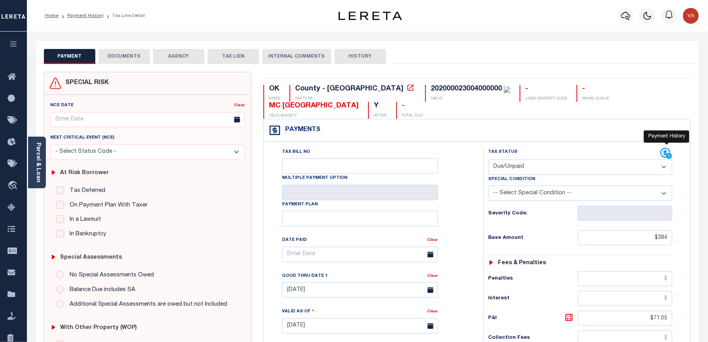
click at [666, 157] on icon at bounding box center [666, 154] width 12 height 12
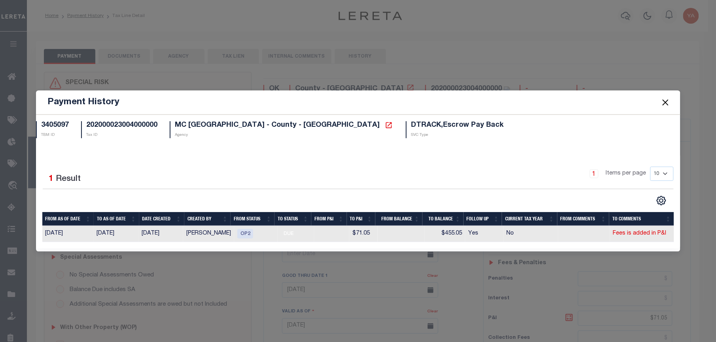
click at [666, 103] on button "Close" at bounding box center [665, 102] width 10 height 10
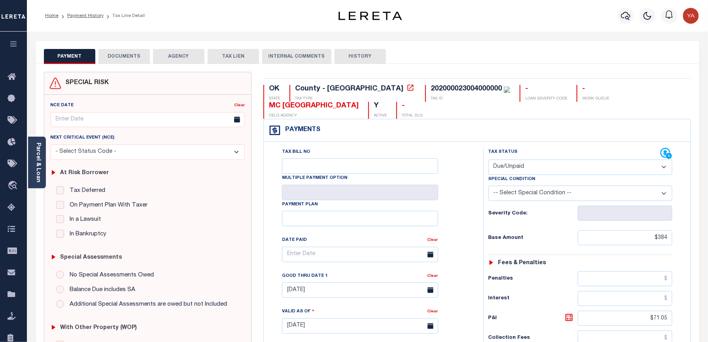
click at [431, 85] on div "202000023004000000" at bounding box center [466, 88] width 71 height 7
copy div "202000023004000000"
click at [38, 168] on link "Parcel & Loan" at bounding box center [38, 163] width 6 height 40
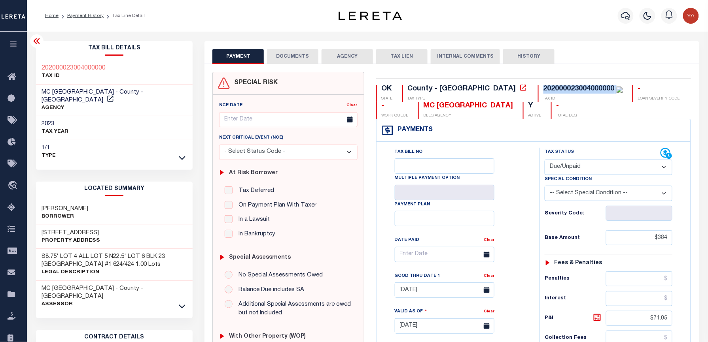
click at [290, 59] on button "DOCUMENTS" at bounding box center [292, 56] width 51 height 15
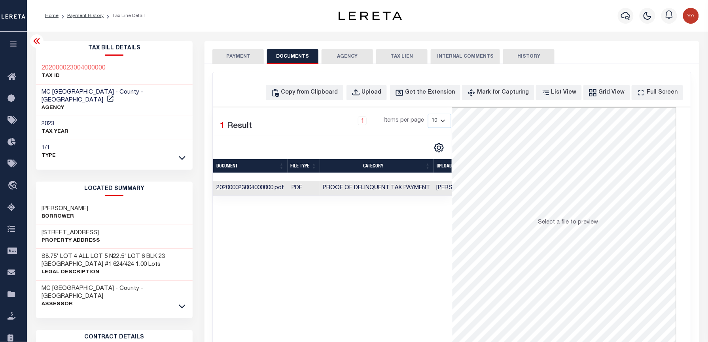
click at [443, 191] on td "Monica Selles" at bounding box center [458, 188] width 51 height 15
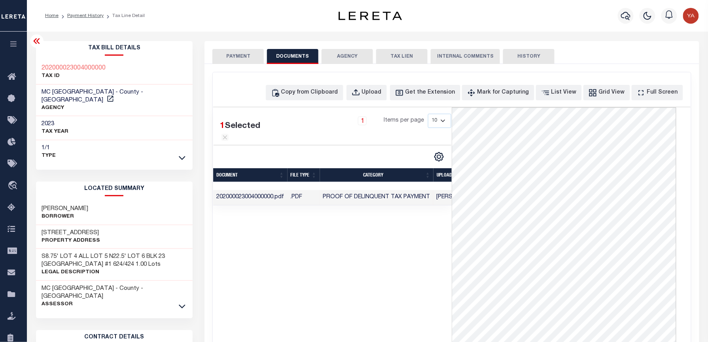
click at [244, 56] on button "PAYMENT" at bounding box center [237, 56] width 51 height 15
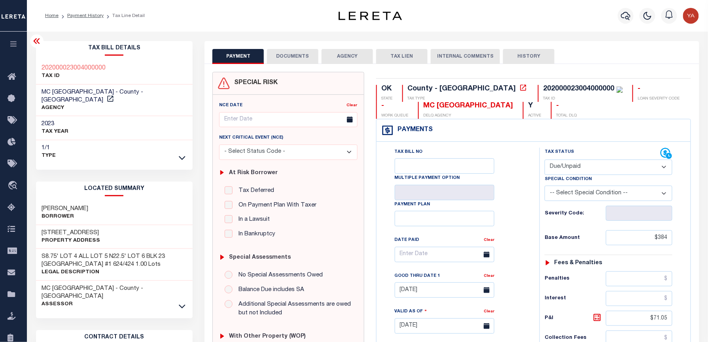
click at [293, 55] on button "DOCUMENTS" at bounding box center [292, 56] width 51 height 15
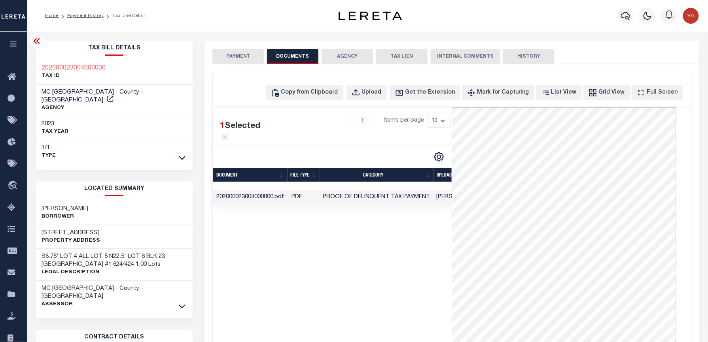
click at [248, 60] on button "PAYMENT" at bounding box center [237, 56] width 51 height 15
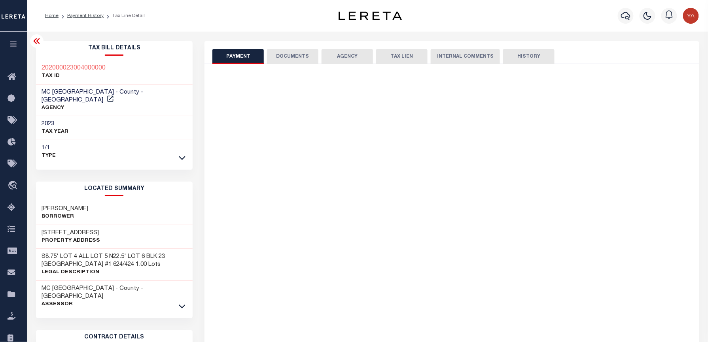
click at [263, 29] on div "Home Payment History Tax Line Detail" at bounding box center [367, 16] width 681 height 32
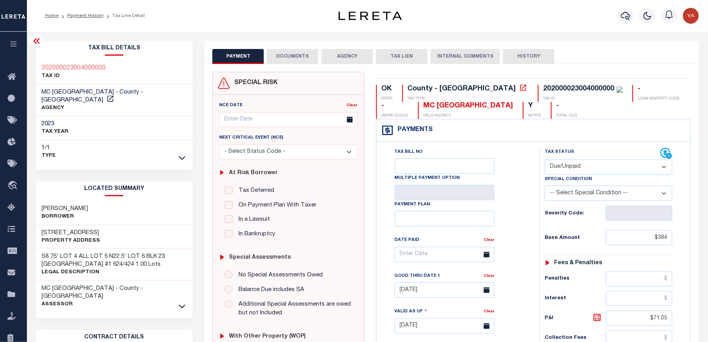
click at [288, 53] on button "DOCUMENTS" at bounding box center [292, 56] width 51 height 15
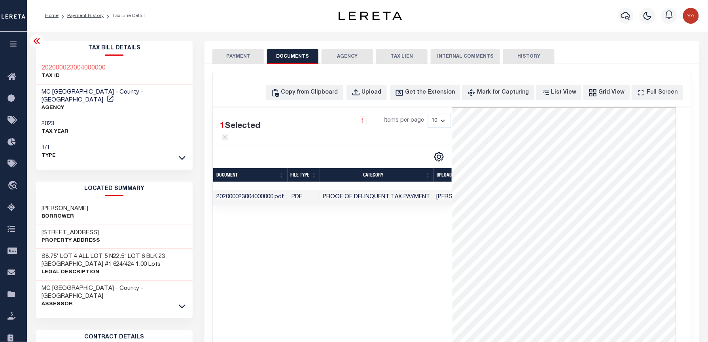
click at [248, 59] on button "PAYMENT" at bounding box center [237, 56] width 51 height 15
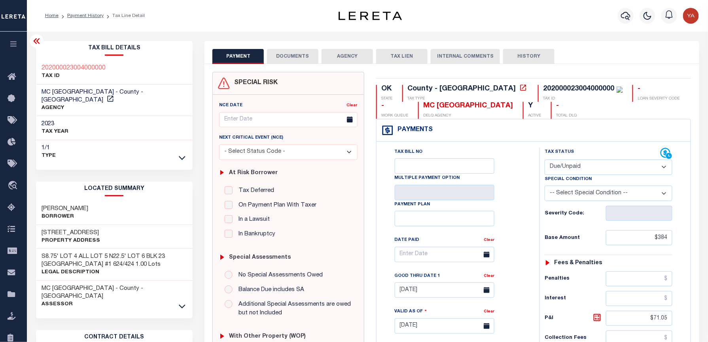
click at [527, 84] on div "OK STATE County - OK TAX TYPE 202000023004000000 TAX ID - LOAN SEVERITY CODE - …" at bounding box center [533, 326] width 327 height 508
copy div "202000023004000000"
drag, startPoint x: 565, startPoint y: 161, endPoint x: 565, endPoint y: 176, distance: 15.4
click at [565, 161] on select "- Select Status Code - Open Due/Unpaid Paid Incomplete No Tax Due Internal Refu…" at bounding box center [608, 167] width 128 height 15
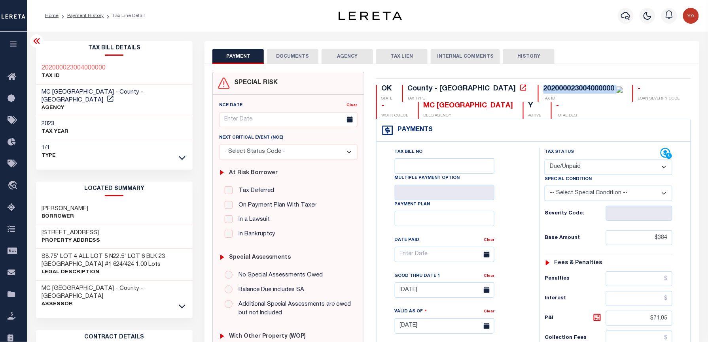
select select "PYD"
click at [544, 161] on select "- Select Status Code - Open Due/Unpaid Paid Incomplete No Tax Due Internal Refu…" at bounding box center [608, 167] width 128 height 15
type input "[DATE]"
click at [528, 234] on div "Tax Bill No Multiple Payment Option Payment Plan Clear" at bounding box center [455, 322] width 155 height 349
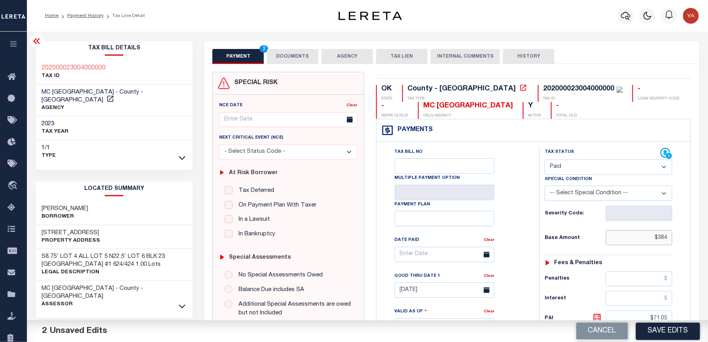
drag, startPoint x: 649, startPoint y: 245, endPoint x: 682, endPoint y: 244, distance: 33.2
click at [682, 244] on div "Tax Status Status - Select Status Code -" at bounding box center [610, 322] width 143 height 349
paste input "379.00"
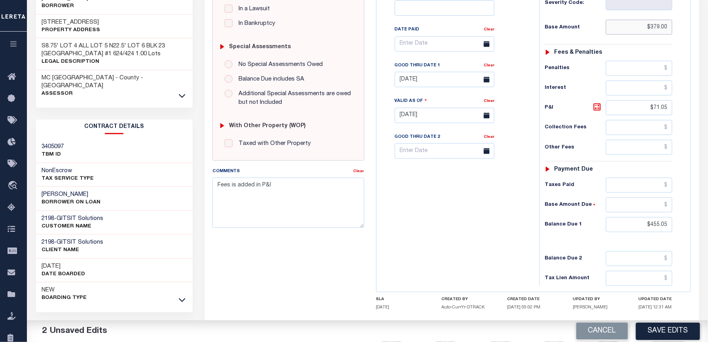
type input "$379.00"
drag, startPoint x: 645, startPoint y: 114, endPoint x: 676, endPoint y: 112, distance: 31.7
click at [676, 112] on div "Tax Status Status - Select Status Code -" at bounding box center [610, 111] width 143 height 349
drag, startPoint x: 671, startPoint y: 234, endPoint x: 694, endPoint y: 234, distance: 22.1
click at [694, 234] on div "OK STATE County - OK TAX TYPE 202000023004000000 TAX ID - LOAN SEVERITY CODE - …" at bounding box center [533, 115] width 327 height 508
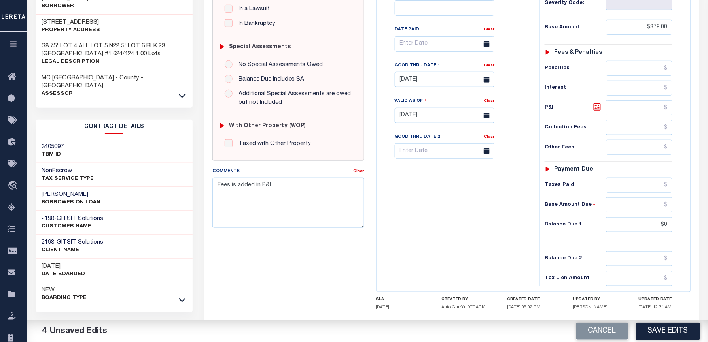
type input "$0.00"
click at [414, 197] on div "Tax Bill No Multiple Payment Option Payment Plan Clear" at bounding box center [455, 111] width 155 height 349
click at [490, 68] on link "Clear" at bounding box center [489, 66] width 11 height 4
click at [493, 216] on div "Tax Bill No Multiple Payment Option Payment Plan Clear" at bounding box center [455, 111] width 155 height 349
click at [358, 172] on link "Clear" at bounding box center [359, 172] width 11 height 4
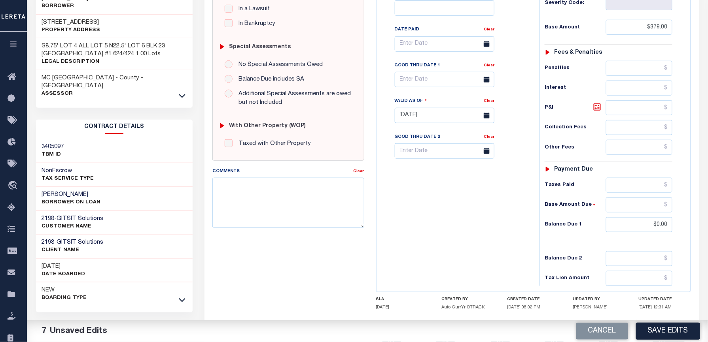
click at [464, 221] on div "Tax Bill No Multiple Payment Option Payment Plan Clear" at bounding box center [455, 111] width 155 height 349
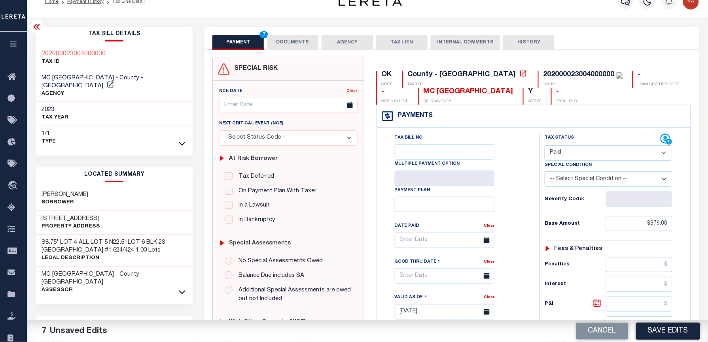
scroll to position [0, 0]
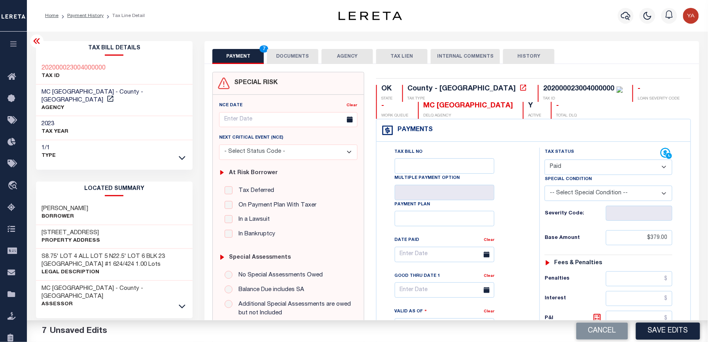
click at [543, 85] on div "202000023004000000" at bounding box center [578, 88] width 71 height 7
copy div "202000023004000000"
click at [299, 54] on button "DOCUMENTS" at bounding box center [292, 56] width 51 height 15
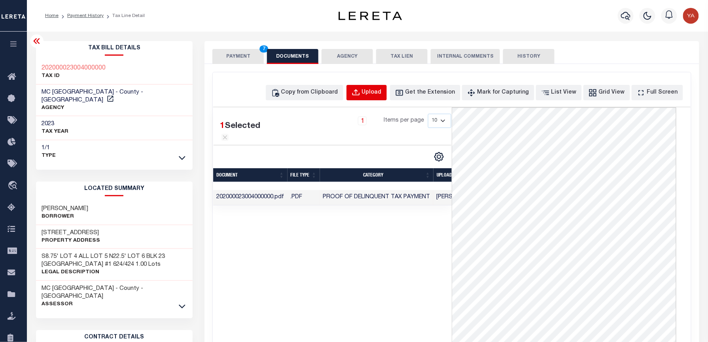
click at [382, 92] on div "Upload" at bounding box center [372, 93] width 20 height 9
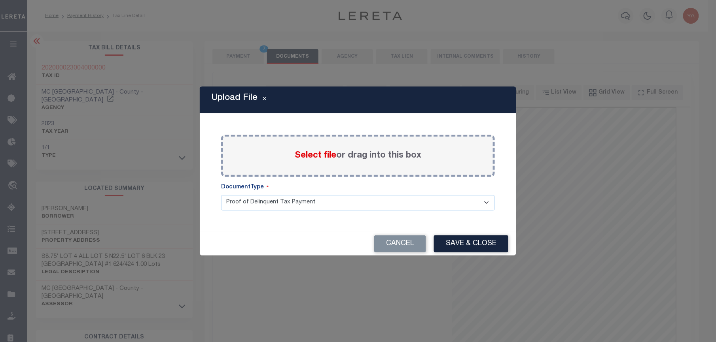
click at [395, 154] on label "Select file or drag into this box" at bounding box center [358, 155] width 127 height 13
click at [0, 0] on input "Select file or drag into this box" at bounding box center [0, 0] width 0 height 0
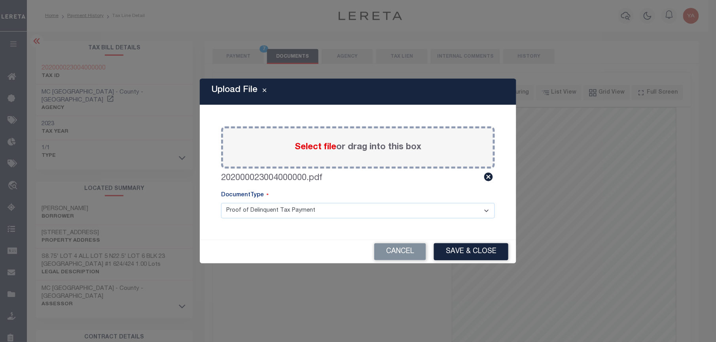
click at [333, 217] on select "Proof of Delinquent Tax Payment" at bounding box center [358, 210] width 274 height 15
click at [221, 203] on select "Proof of Delinquent Tax Payment" at bounding box center [358, 210] width 274 height 15
click at [445, 246] on button "Save & Close" at bounding box center [471, 252] width 74 height 17
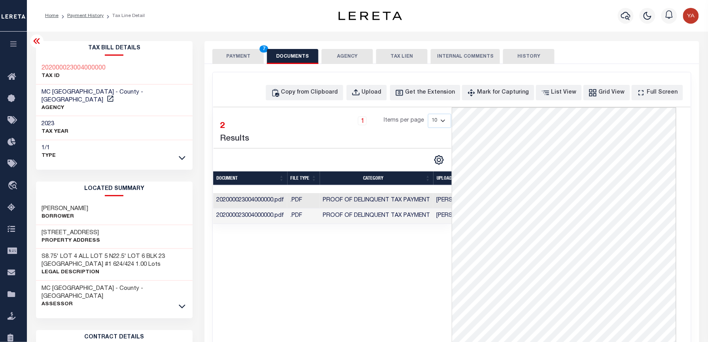
click at [444, 217] on td "Yashaswini Jain" at bounding box center [458, 216] width 51 height 15
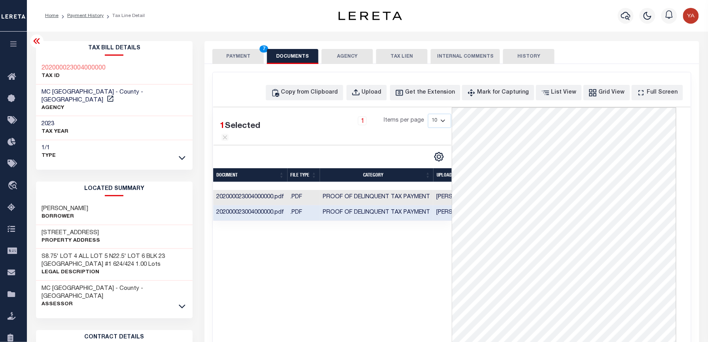
click at [365, 300] on div "1 Selected 2 Results 1 Items per page 10 25 50 100" at bounding box center [332, 226] width 238 height 237
click at [251, 57] on button "PAYMENT 7" at bounding box center [237, 56] width 51 height 15
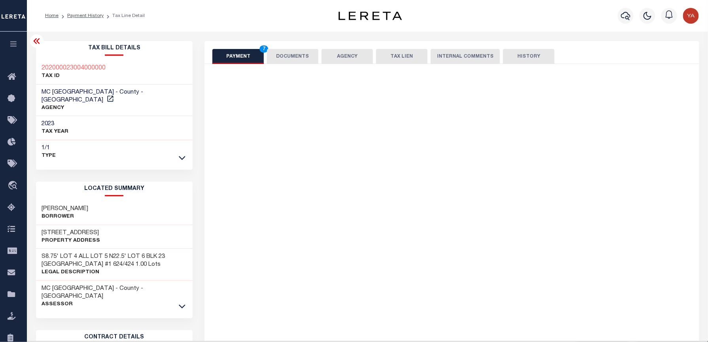
click at [259, 30] on div "Home Payment History Tax Line Detail" at bounding box center [367, 16] width 681 height 32
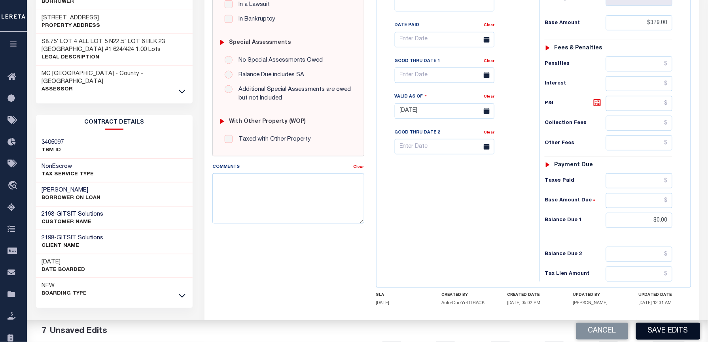
scroll to position [259, 0]
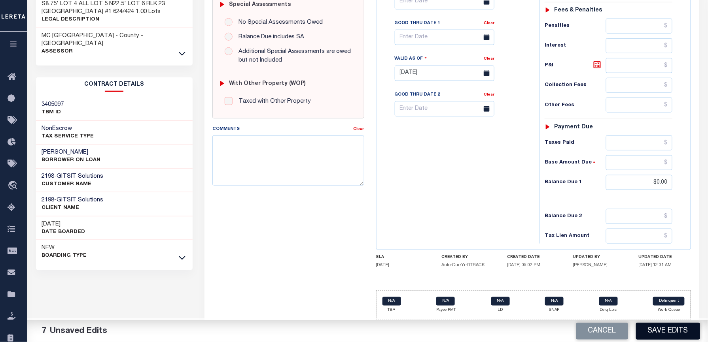
click at [655, 331] on button "Save Edits" at bounding box center [668, 331] width 64 height 17
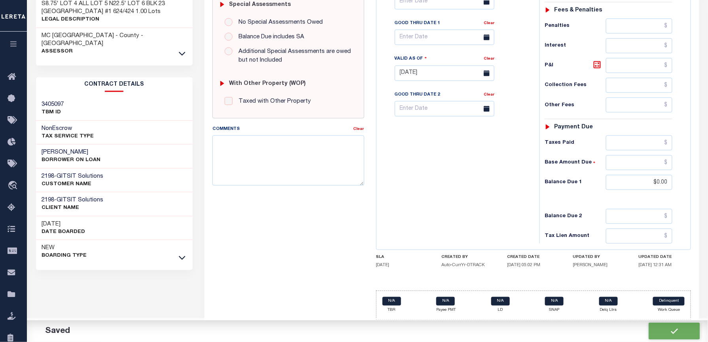
checkbox input "false"
type input "$379"
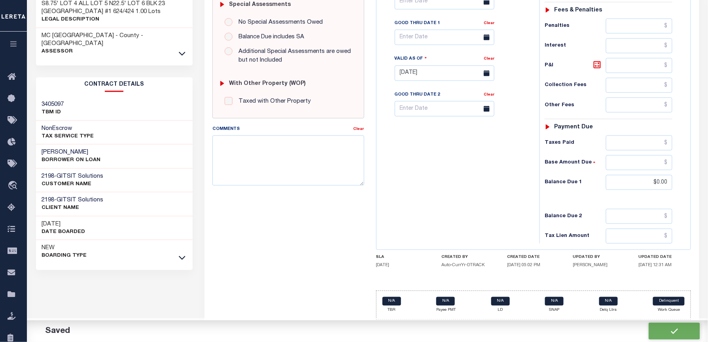
type input "$0"
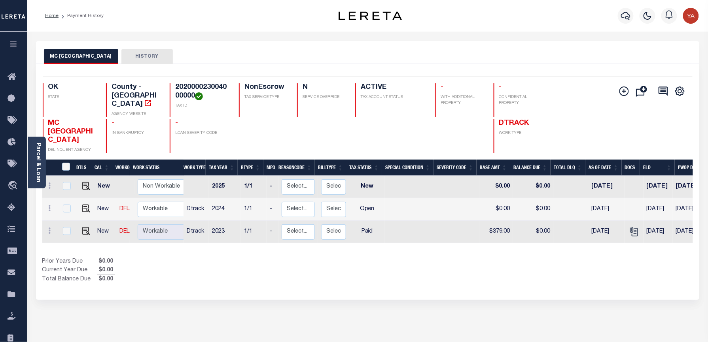
click at [193, 85] on h4 "202000023004000000" at bounding box center [202, 91] width 54 height 17
copy h4 "202000023004000000"
click at [261, 46] on div "MC INTOSH COUNTY HISTORY" at bounding box center [367, 52] width 663 height 23
click at [82, 205] on img "" at bounding box center [86, 209] width 8 height 8
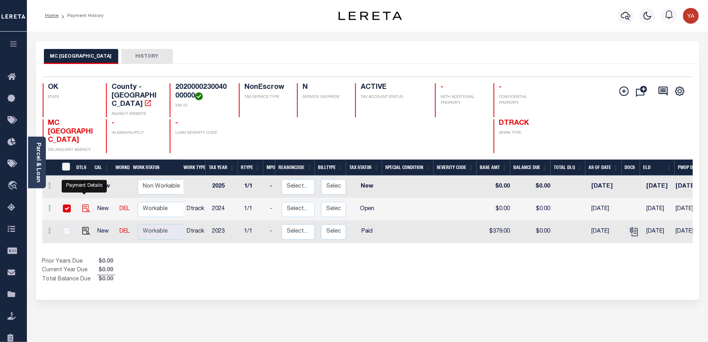
checkbox input "true"
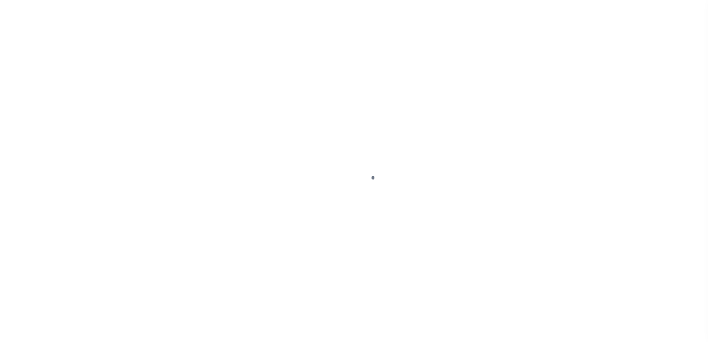
checkbox input "false"
type input "[DATE]"
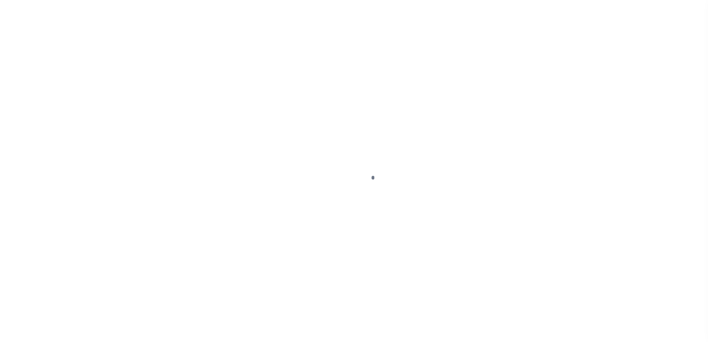
select select "OP2"
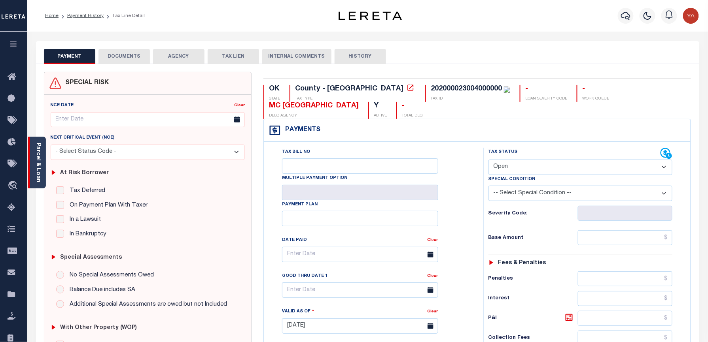
click at [33, 166] on div "Parcel & Loan" at bounding box center [37, 163] width 18 height 52
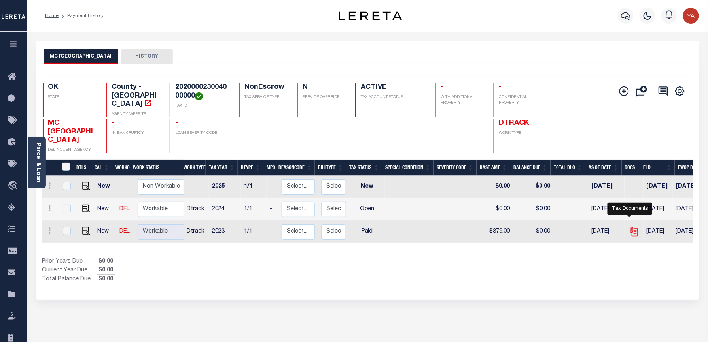
click at [631, 227] on icon "" at bounding box center [634, 232] width 10 height 10
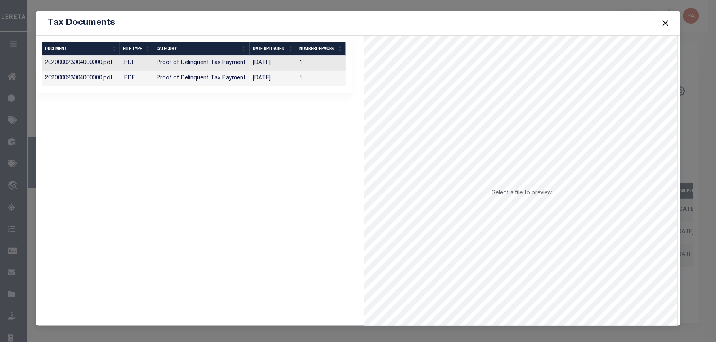
click at [298, 60] on td "1" at bounding box center [320, 63] width 49 height 15
click at [317, 64] on td "1" at bounding box center [320, 63] width 49 height 15
click at [313, 77] on td "1" at bounding box center [320, 78] width 49 height 15
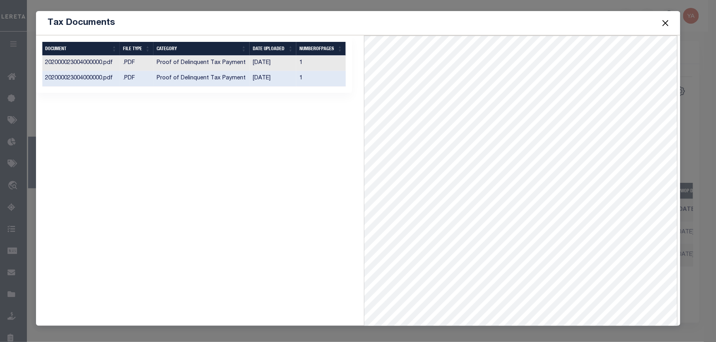
click at [660, 24] on button "Close" at bounding box center [665, 23] width 10 height 10
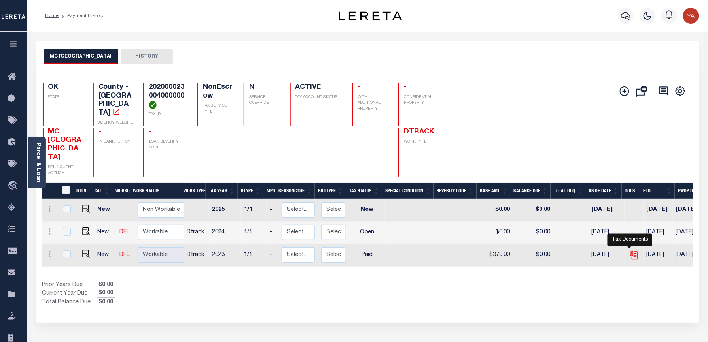
click at [630, 251] on icon "" at bounding box center [633, 254] width 6 height 6
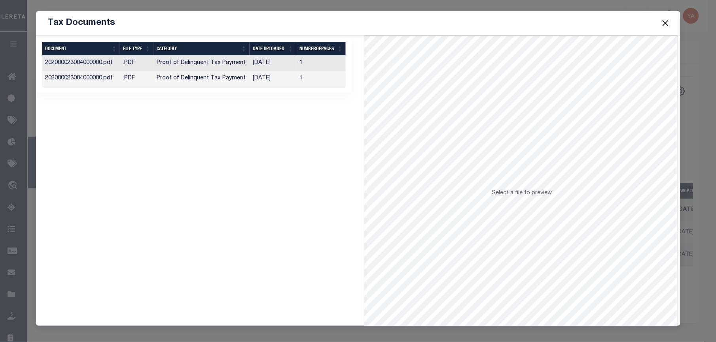
click at [291, 80] on td "[DATE]" at bounding box center [273, 78] width 47 height 15
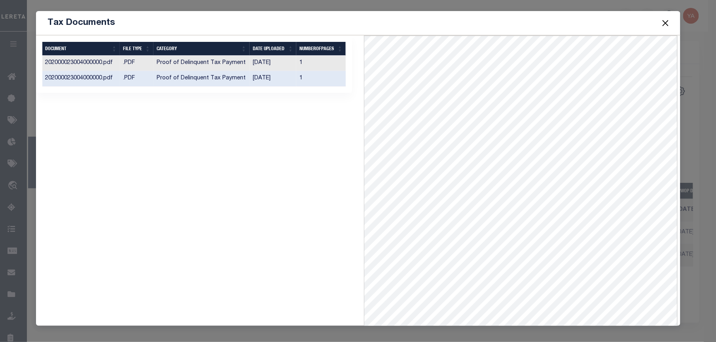
click at [662, 20] on button "Close" at bounding box center [665, 23] width 10 height 10
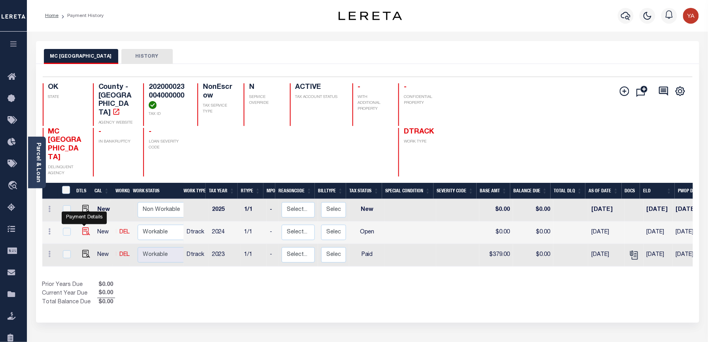
click at [83, 228] on img "" at bounding box center [86, 232] width 8 height 8
checkbox input "true"
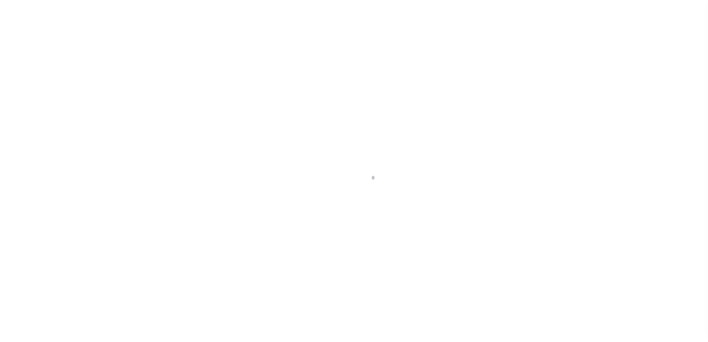
checkbox input "false"
type input "[DATE]"
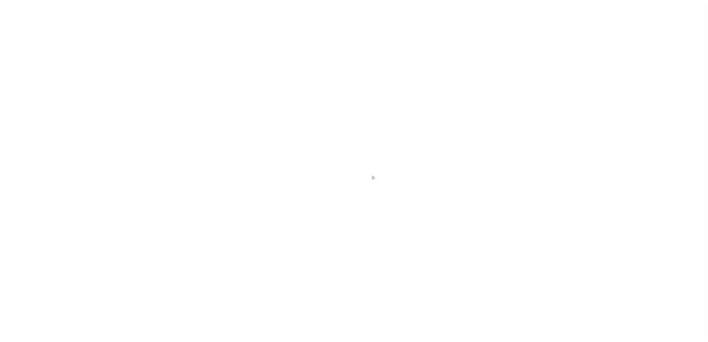
select select "OP2"
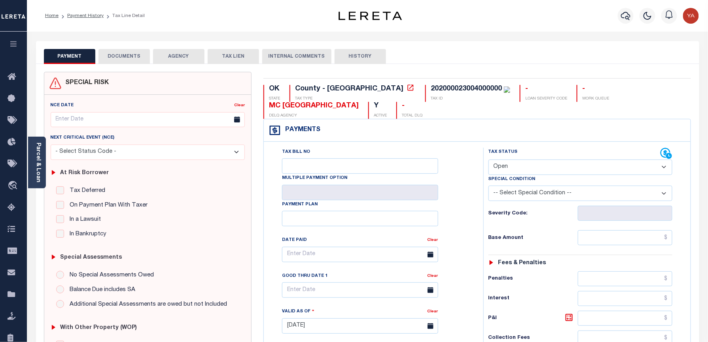
click at [431, 87] on div "202000023004000000" at bounding box center [466, 88] width 71 height 7
copy div "202000023004000000"
click at [608, 244] on input "text" at bounding box center [625, 238] width 95 height 15
paste input "384.00"
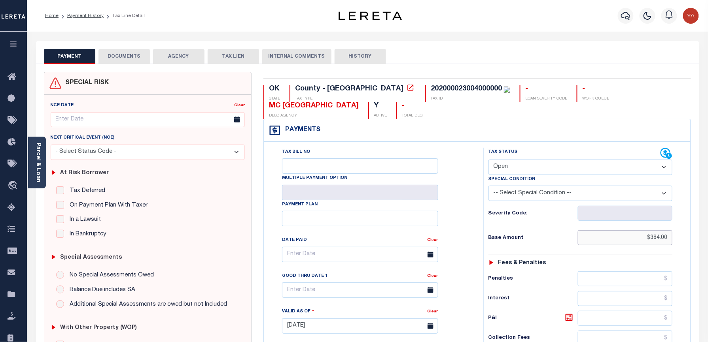
type input "$384.00"
type input "[DATE]"
click at [456, 228] on div "Tax Bill No Multiple Payment Option Payment Plan Clear" at bounding box center [372, 259] width 200 height 222
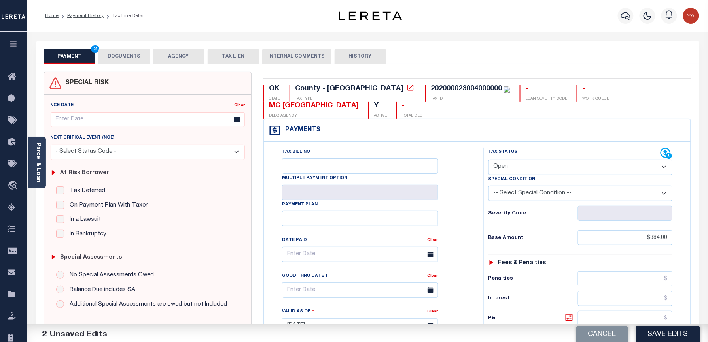
drag, startPoint x: 503, startPoint y: 168, endPoint x: 504, endPoint y: 174, distance: 5.5
click at [503, 168] on select "- Select Status Code - Open Due/Unpaid Paid Incomplete No Tax Due Internal Refu…" at bounding box center [580, 167] width 184 height 15
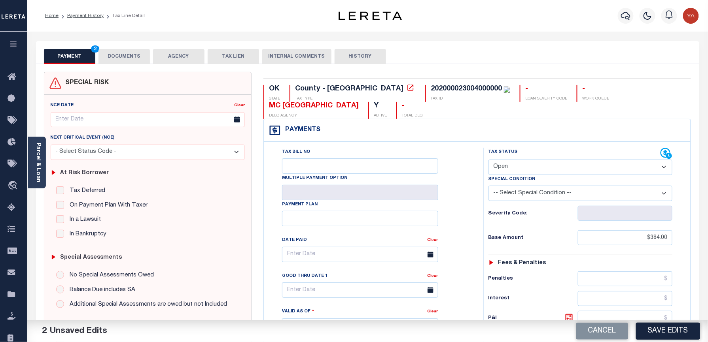
select select "DUE"
click at [488, 161] on select "- Select Status Code - Open Due/Unpaid Paid Incomplete No Tax Due Internal Refu…" at bounding box center [580, 167] width 184 height 15
click at [481, 225] on div "Tax Status Status" at bounding box center [583, 322] width 212 height 349
click at [309, 297] on input "text" at bounding box center [360, 290] width 156 height 15
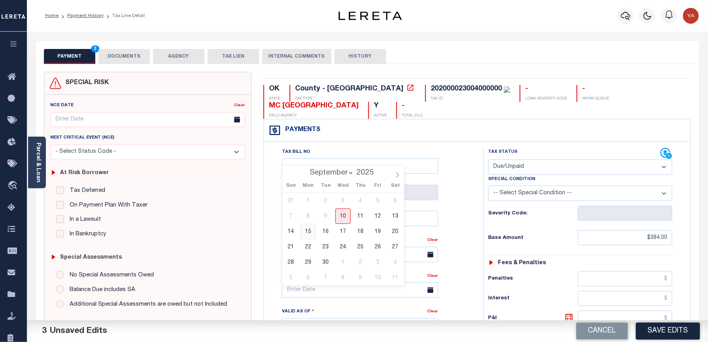
click at [309, 233] on span "15" at bounding box center [308, 231] width 15 height 15
type input "09/15/2025"
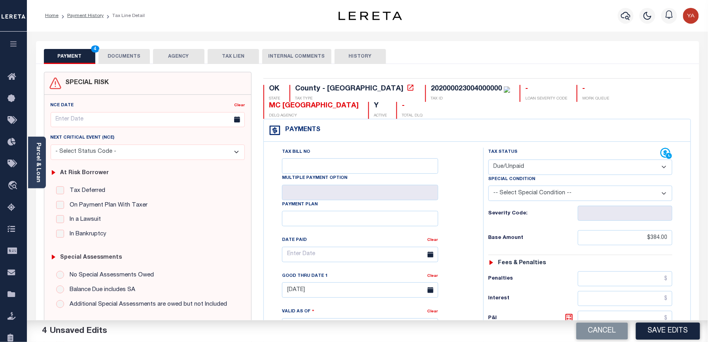
click at [453, 189] on div "Tax Bill No Multiple Payment Option Payment Plan Clear" at bounding box center [372, 259] width 200 height 222
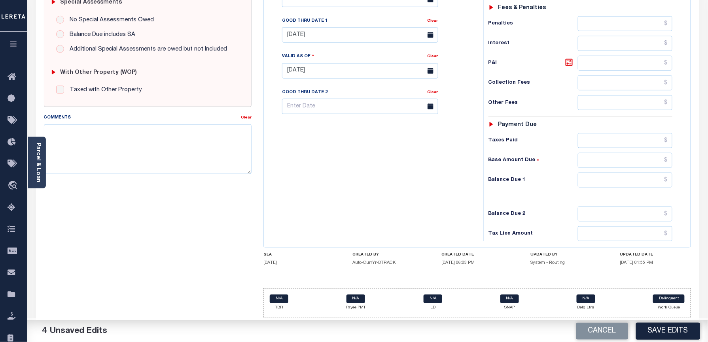
scroll to position [261, 0]
drag, startPoint x: 605, startPoint y: 180, endPoint x: 448, endPoint y: 209, distance: 159.8
click at [605, 180] on input "text" at bounding box center [625, 180] width 95 height 15
paste input "460.81"
type input "$460.81"
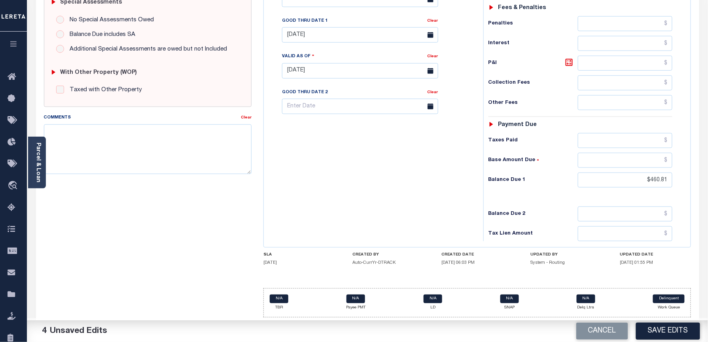
click at [448, 209] on div "Tax Bill No Multiple Payment Option Payment Plan Clear" at bounding box center [372, 66] width 212 height 349
click at [595, 56] on input "text" at bounding box center [625, 63] width 95 height 15
paste input "76.81"
type input "$76.81"
click at [351, 148] on div "Tax Bill No Multiple Payment Option Payment Plan Clear" at bounding box center [372, 66] width 212 height 349
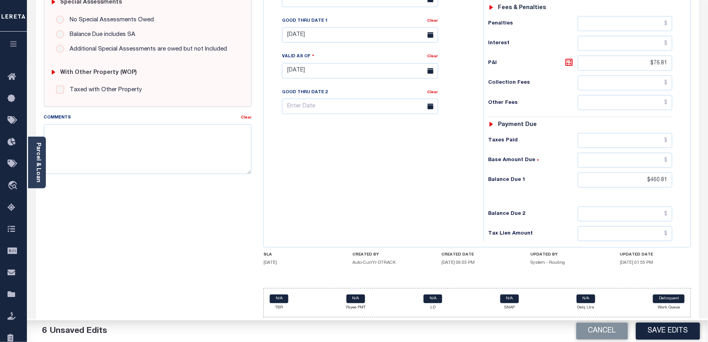
scroll to position [209, 0]
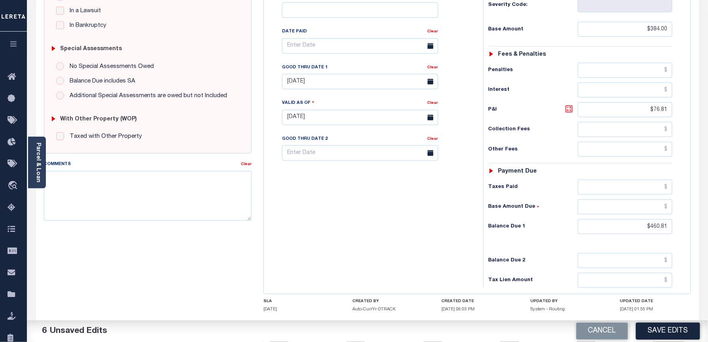
click at [573, 113] on icon at bounding box center [568, 109] width 7 height 7
drag, startPoint x: 569, startPoint y: 114, endPoint x: 537, endPoint y: 142, distance: 43.4
click at [569, 114] on icon at bounding box center [568, 108] width 9 height 9
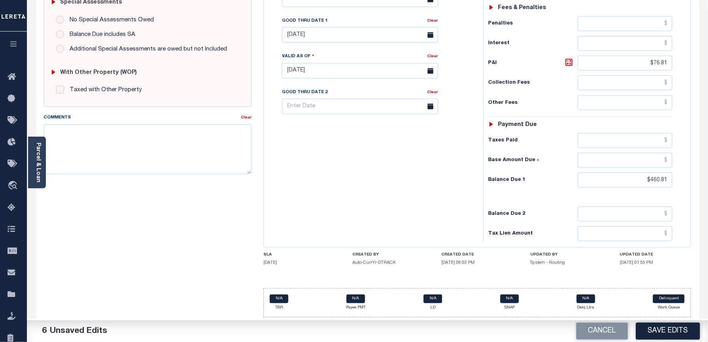
scroll to position [261, 0]
click at [140, 138] on textarea "Comments" at bounding box center [148, 150] width 208 height 50
paste textarea "Fees"
type textarea "Fees has been added to P&I"
click at [376, 194] on div "Tax Bill No Multiple Payment Option Payment Plan Clear" at bounding box center [372, 66] width 212 height 349
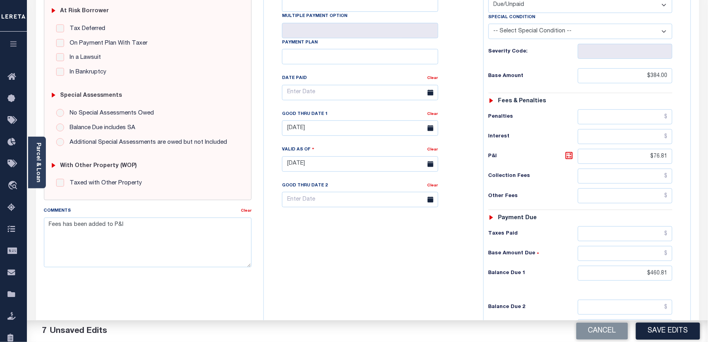
scroll to position [156, 0]
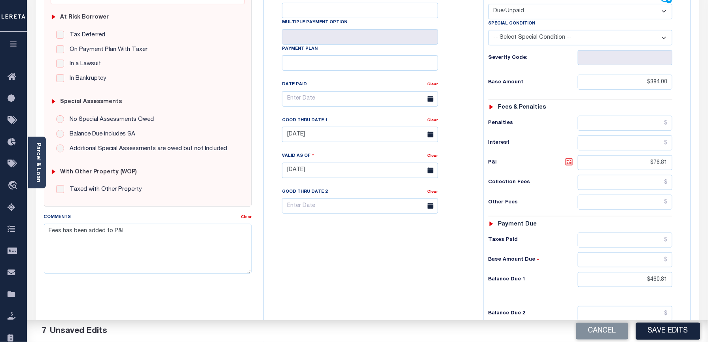
click at [565, 162] on icon at bounding box center [568, 161] width 9 height 9
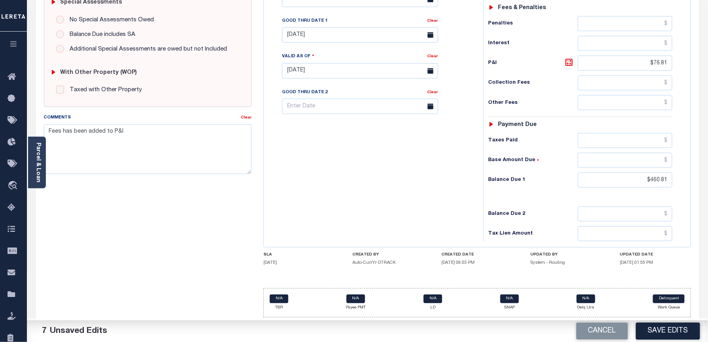
scroll to position [0, 0]
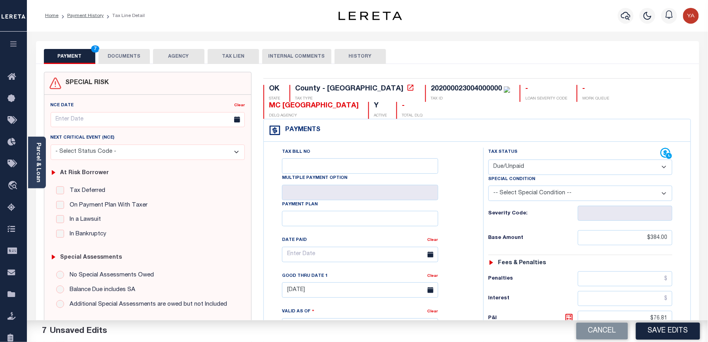
click at [431, 87] on div "202000023004000000" at bounding box center [466, 88] width 71 height 7
copy div "202000023004000000"
click at [133, 60] on button "DOCUMENTS" at bounding box center [123, 56] width 51 height 15
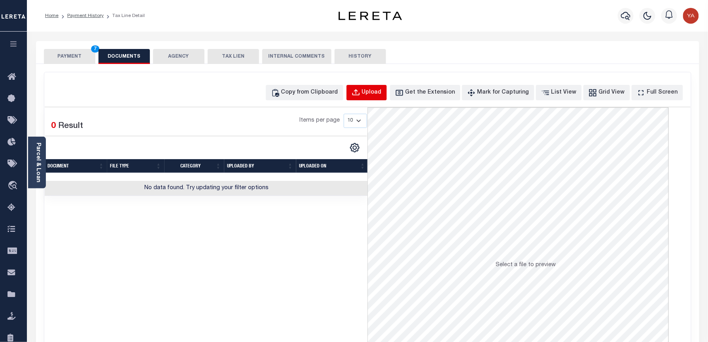
click at [382, 92] on div "Upload" at bounding box center [372, 93] width 20 height 9
select select "POP"
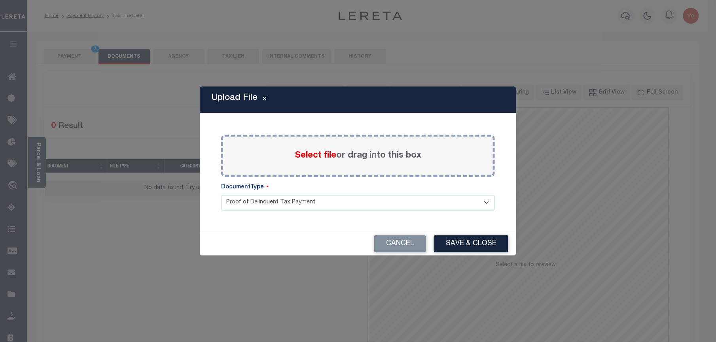
click at [374, 154] on label "Select file or drag into this box" at bounding box center [358, 155] width 127 height 13
click at [0, 0] on input "Select file or drag into this box" at bounding box center [0, 0] width 0 height 0
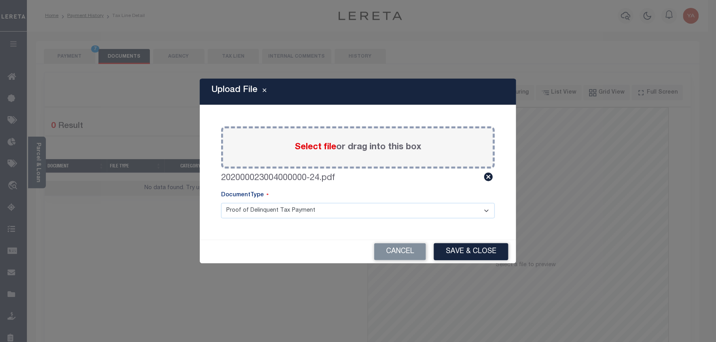
drag, startPoint x: 358, startPoint y: 217, endPoint x: 356, endPoint y: 220, distance: 4.1
click at [356, 219] on div "Paste copied image or file into this box Select file or drag into this box 2020…" at bounding box center [357, 173] width 297 height 116
click at [221, 203] on select "Proof of Delinquent Tax Payment" at bounding box center [358, 210] width 274 height 15
click at [448, 248] on button "Save & Close" at bounding box center [471, 252] width 74 height 17
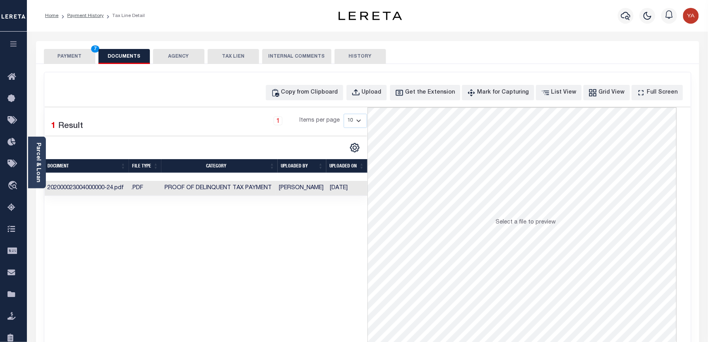
click at [338, 190] on td "[DATE]" at bounding box center [347, 188] width 41 height 15
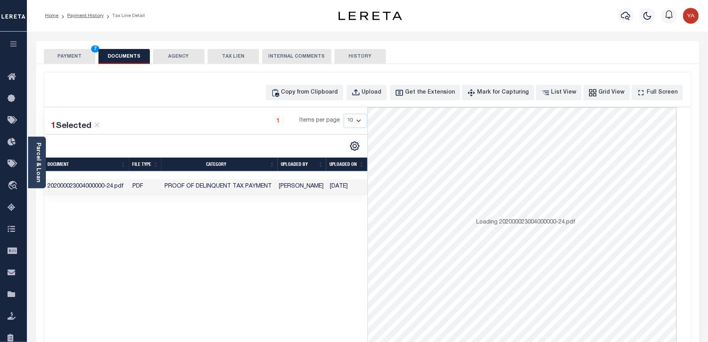
click at [81, 59] on button "PAYMENT 7" at bounding box center [69, 56] width 51 height 15
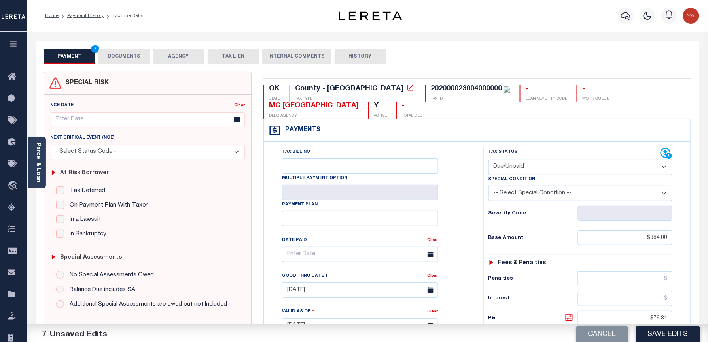
drag, startPoint x: 204, startPoint y: 16, endPoint x: 236, endPoint y: 40, distance: 40.6
click at [204, 16] on div "Home Payment History Tax Line Detail" at bounding box center [177, 16] width 276 height 17
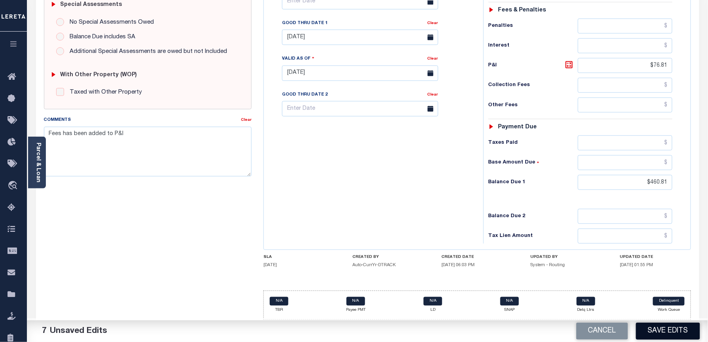
click at [666, 335] on button "Save Edits" at bounding box center [668, 331] width 64 height 17
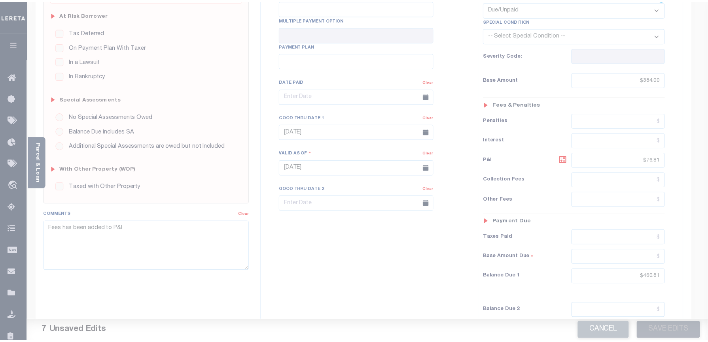
scroll to position [100, 0]
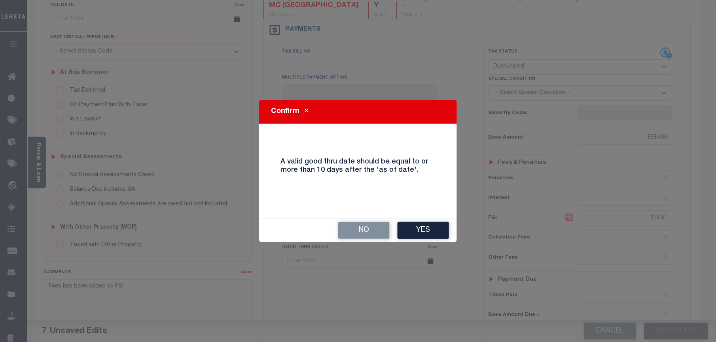
drag, startPoint x: 423, startPoint y: 230, endPoint x: 421, endPoint y: 236, distance: 6.1
click at [423, 230] on button "Yes" at bounding box center [422, 230] width 51 height 17
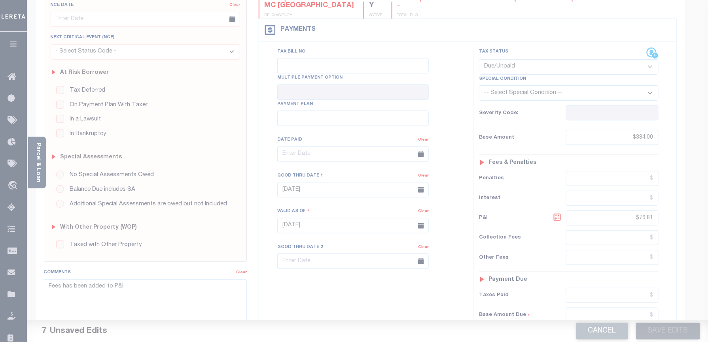
scroll to position [0, 0]
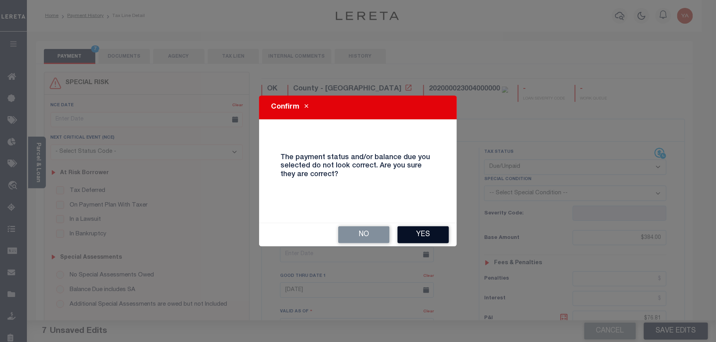
click at [413, 238] on button "Yes" at bounding box center [422, 235] width 51 height 17
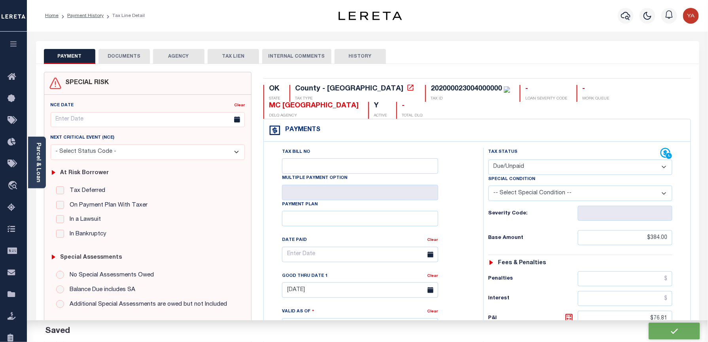
checkbox input "false"
type input "$384"
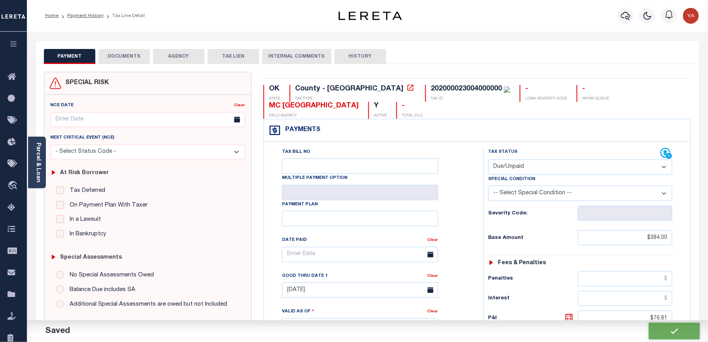
type input "$76.81"
type input "$460.81"
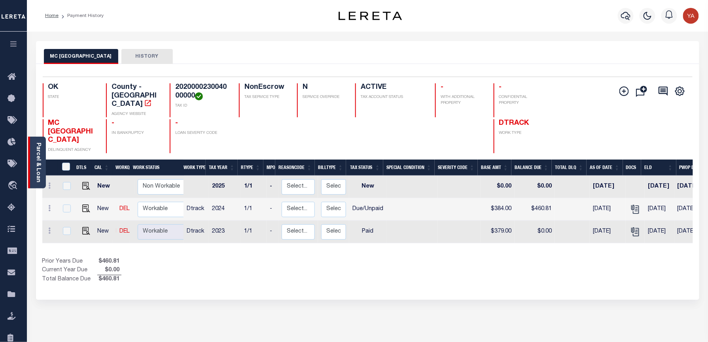
click at [40, 173] on link "Parcel & Loan" at bounding box center [38, 163] width 6 height 40
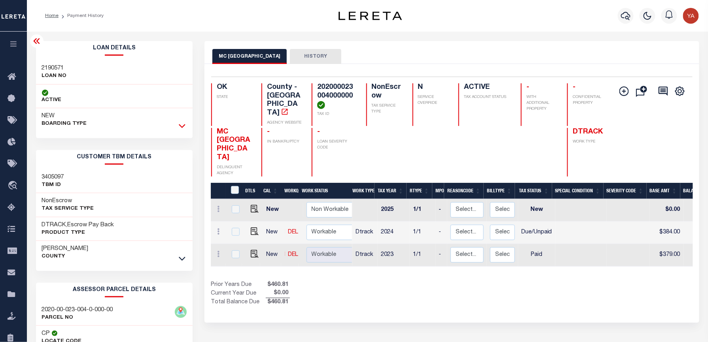
click at [179, 127] on icon at bounding box center [182, 126] width 7 height 8
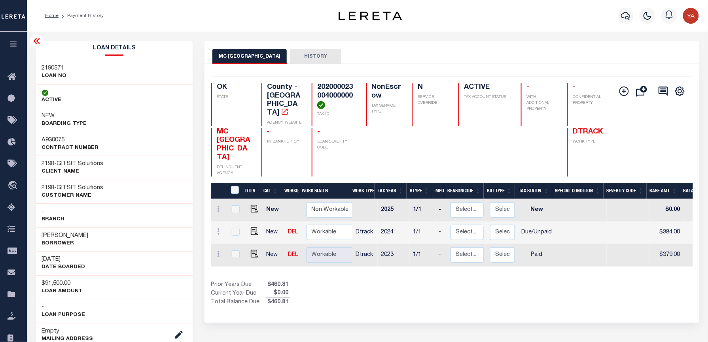
click at [320, 83] on h4 "202000023004000000" at bounding box center [336, 96] width 39 height 26
copy h4 "202000023004000000"
click at [51, 64] on h3 "2190571" at bounding box center [54, 68] width 25 height 8
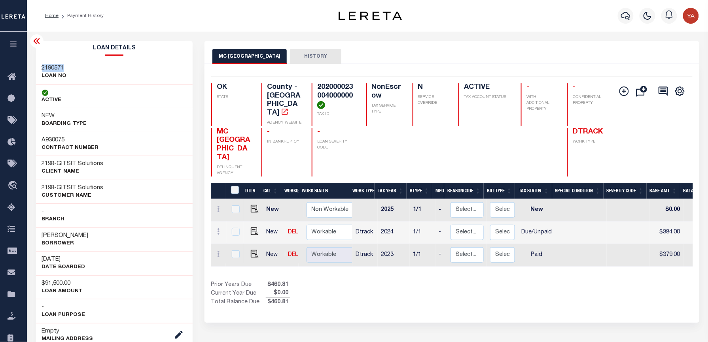
copy h3 "2190571"
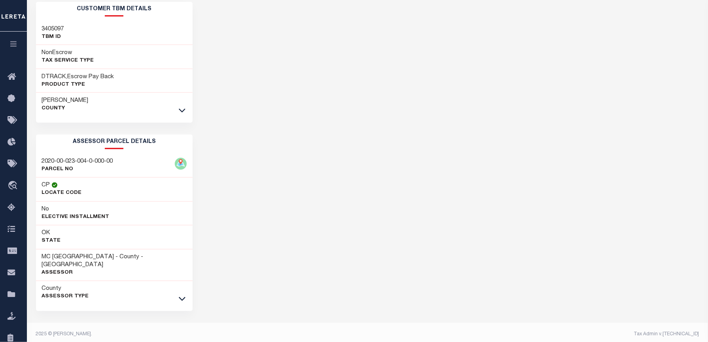
scroll to position [388, 0]
drag, startPoint x: 179, startPoint y: 294, endPoint x: 62, endPoint y: 274, distance: 118.4
click at [179, 297] on icon at bounding box center [182, 299] width 7 height 4
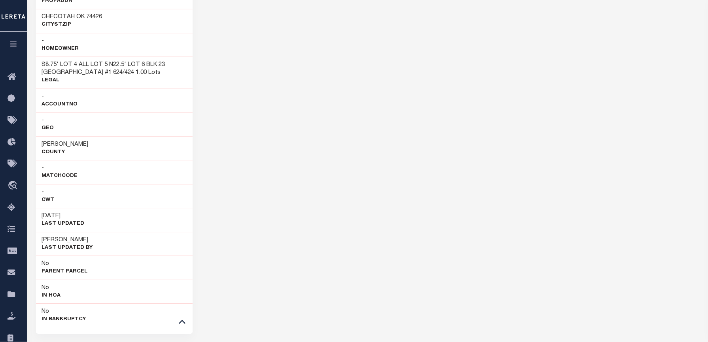
scroll to position [733, 0]
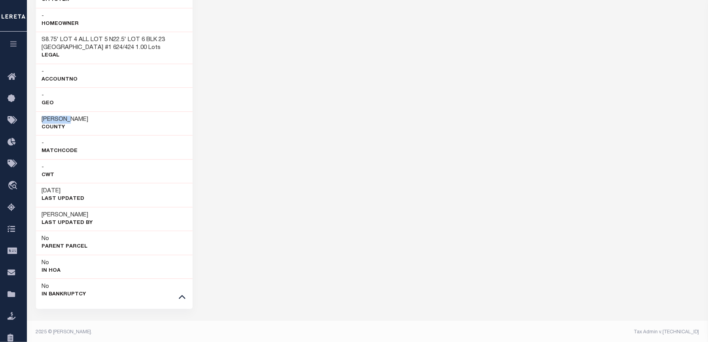
drag, startPoint x: 43, startPoint y: 111, endPoint x: 70, endPoint y: 110, distance: 27.7
copy h3 "McIntosh"
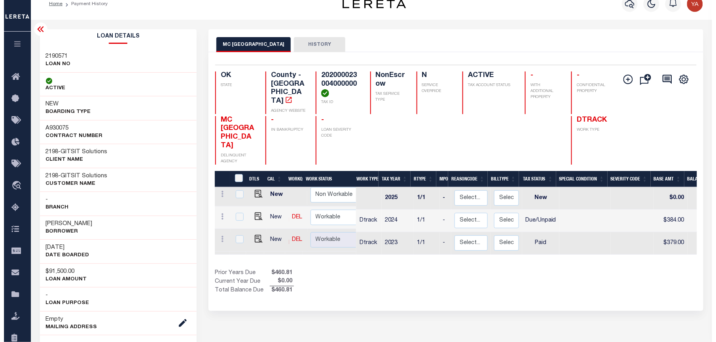
scroll to position [0, 0]
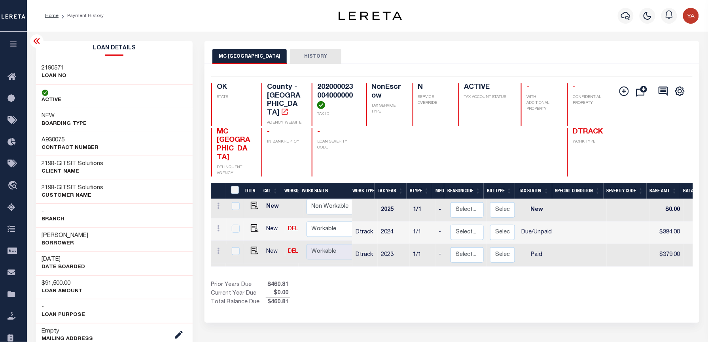
drag, startPoint x: 558, startPoint y: 39, endPoint x: 607, endPoint y: 110, distance: 86.4
click at [331, 86] on h4 "202000023004000000" at bounding box center [336, 96] width 39 height 26
copy h4 "202000023004000000"
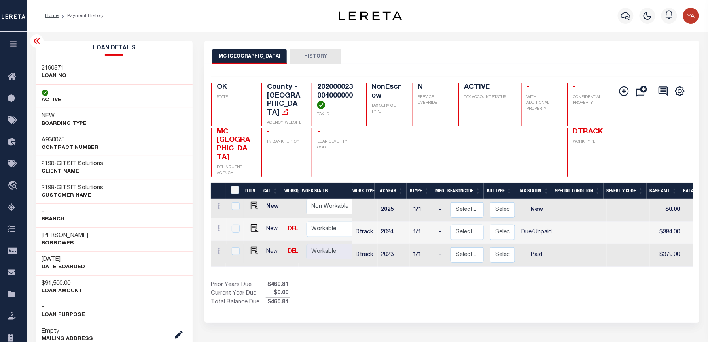
drag, startPoint x: 564, startPoint y: 24, endPoint x: 608, endPoint y: 18, distance: 44.3
click at [564, 24] on div "Profile Sign out" at bounding box center [563, 16] width 276 height 28
click at [625, 13] on icon "button" at bounding box center [625, 16] width 9 height 8
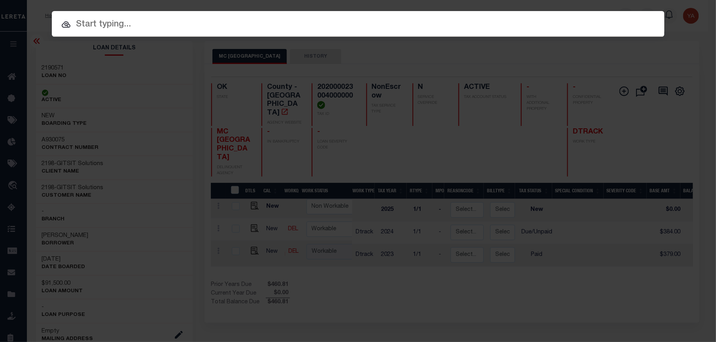
click at [606, 13] on div "Include Loans TBM Customers Borrowers Payments (Lender Non-Disb) Payments (Lend…" at bounding box center [358, 24] width 612 height 26
paste input "321301"
type input "321301"
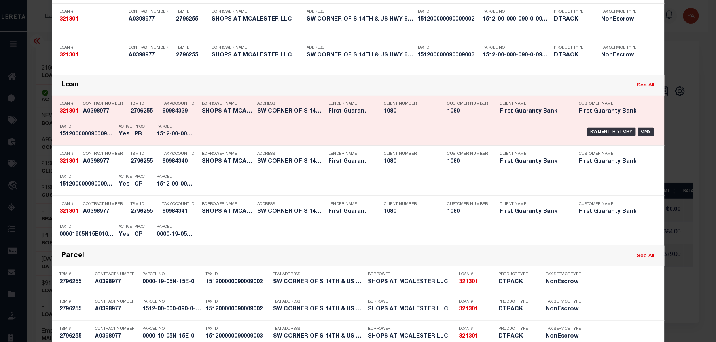
scroll to position [105, 0]
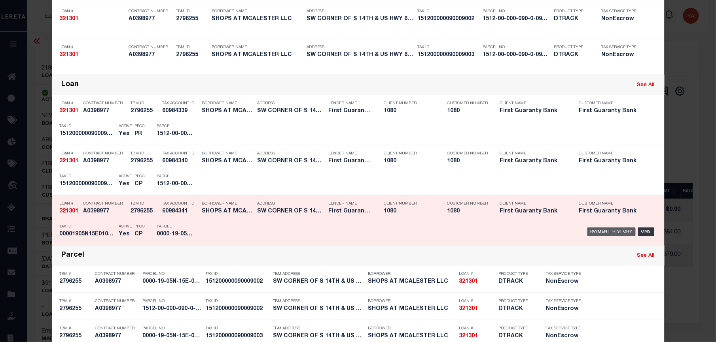
click at [603, 229] on div "Payment History" at bounding box center [611, 232] width 49 height 9
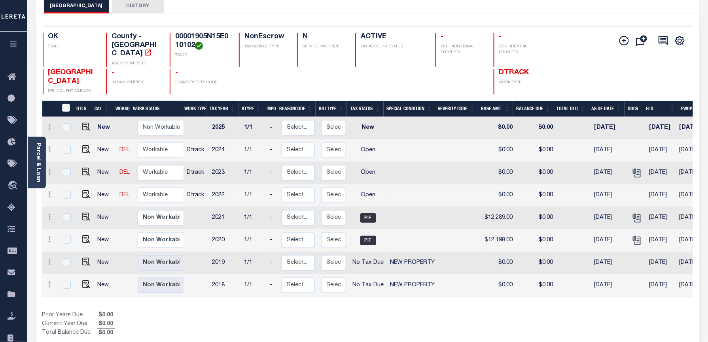
scroll to position [53, 0]
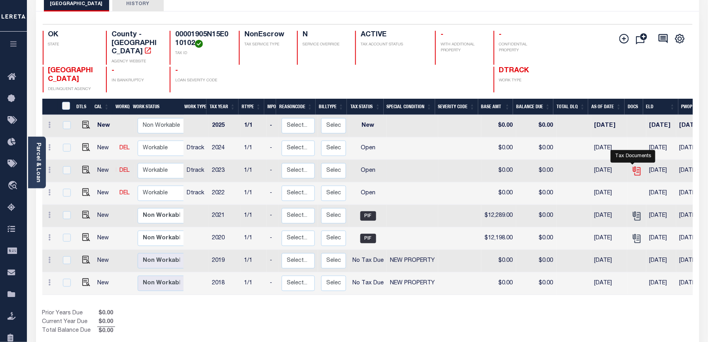
click at [635, 166] on icon "" at bounding box center [636, 171] width 10 height 10
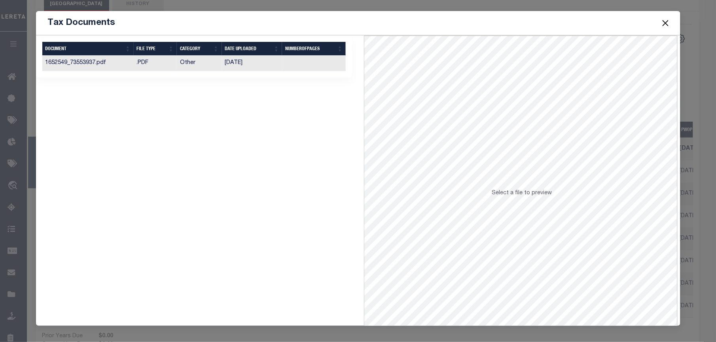
click at [663, 24] on button "Close" at bounding box center [665, 23] width 10 height 10
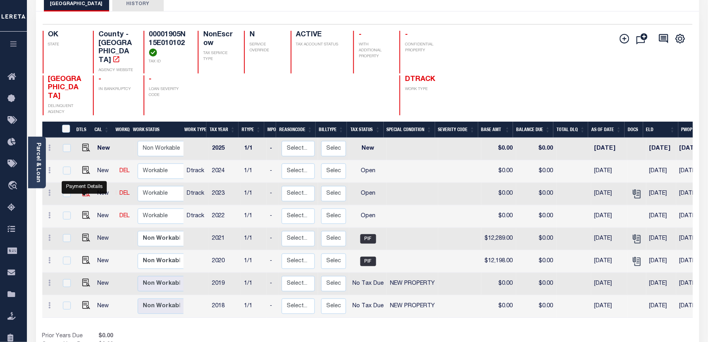
click at [85, 195] on img "" at bounding box center [86, 193] width 8 height 8
checkbox input "true"
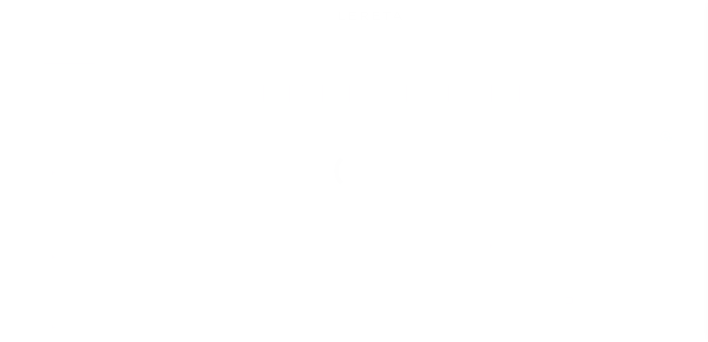
select select "OP2"
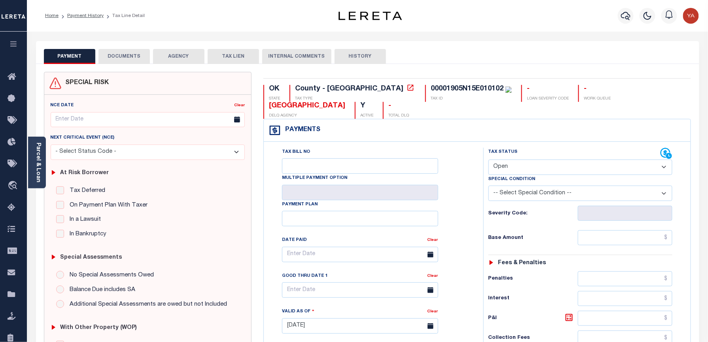
click at [115, 60] on button "DOCUMENTS" at bounding box center [123, 56] width 51 height 15
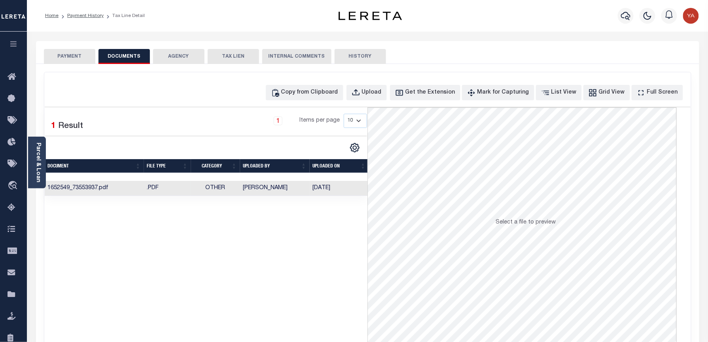
click at [330, 188] on td "[DATE]" at bounding box center [339, 188] width 59 height 15
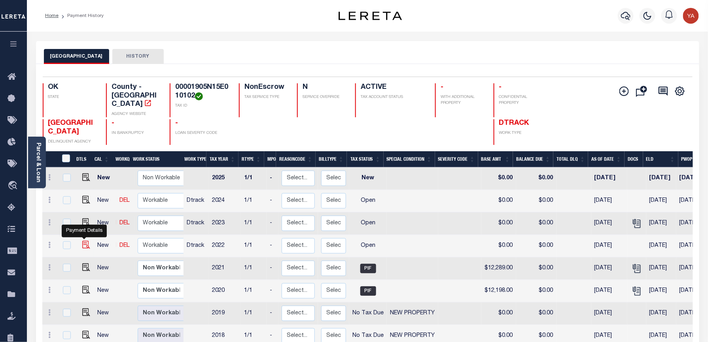
click at [85, 241] on img "" at bounding box center [86, 245] width 8 height 8
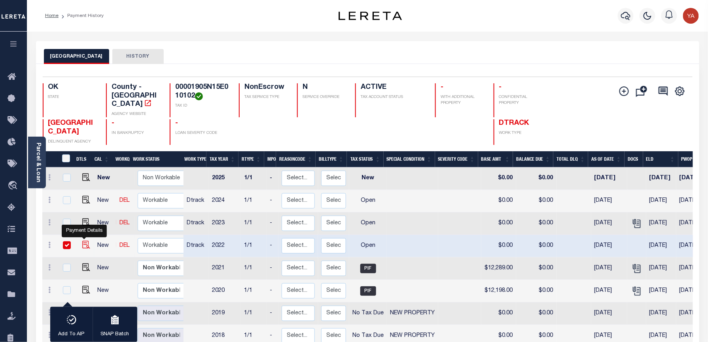
checkbox input "true"
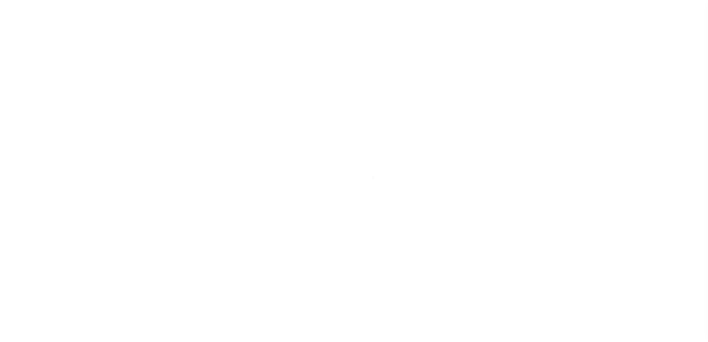
checkbox input "false"
type textarea "Parcel is Inactive. Refer below line for Supporting Document."
type input "[DATE]"
select select "OP2"
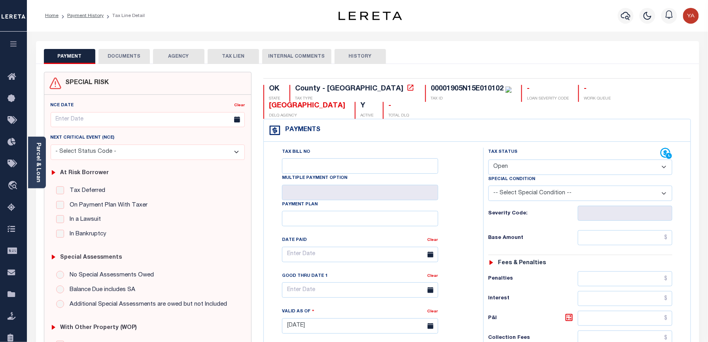
click at [431, 92] on div "00001905N15E010102" at bounding box center [467, 88] width 73 height 7
copy div "00001905N15E010102"
drag, startPoint x: 40, startPoint y: 162, endPoint x: 108, endPoint y: 187, distance: 72.1
click at [40, 162] on link "Parcel & Loan" at bounding box center [38, 163] width 6 height 40
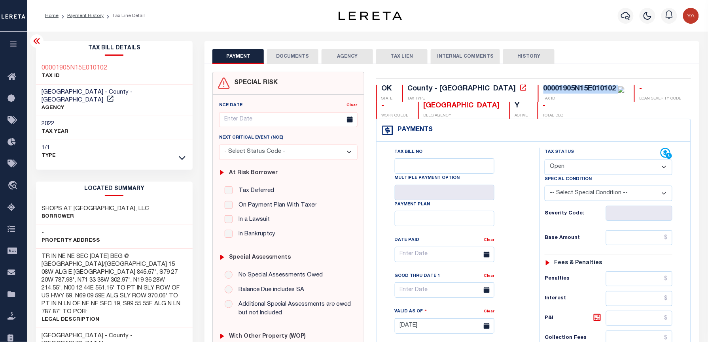
click at [543, 87] on div "00001905N15E010102" at bounding box center [579, 88] width 73 height 7
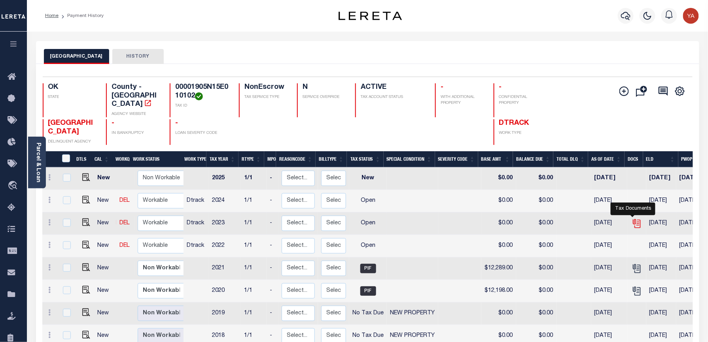
click at [633, 219] on icon "" at bounding box center [636, 224] width 10 height 10
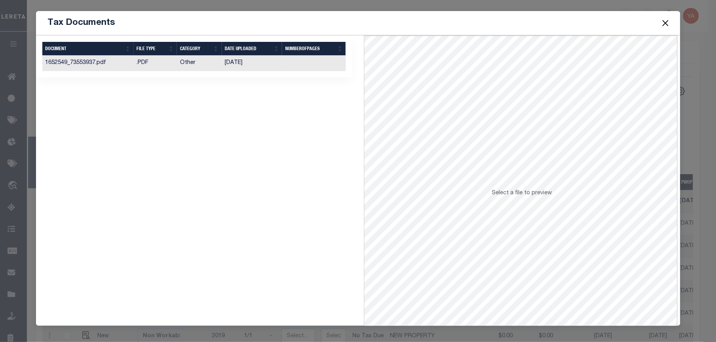
click at [288, 70] on td at bounding box center [314, 63] width 64 height 15
click at [666, 21] on button "Close" at bounding box center [665, 23] width 10 height 10
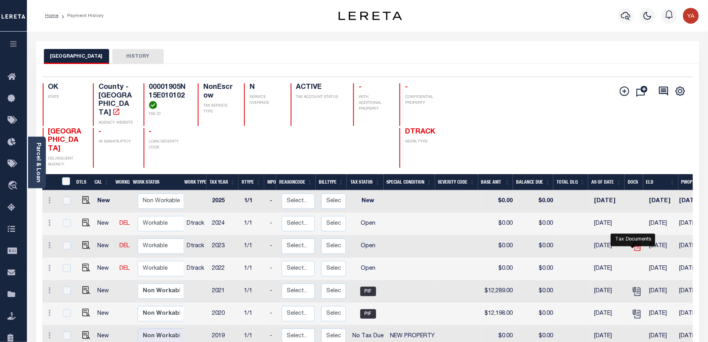
click at [635, 249] on icon "" at bounding box center [636, 245] width 6 height 6
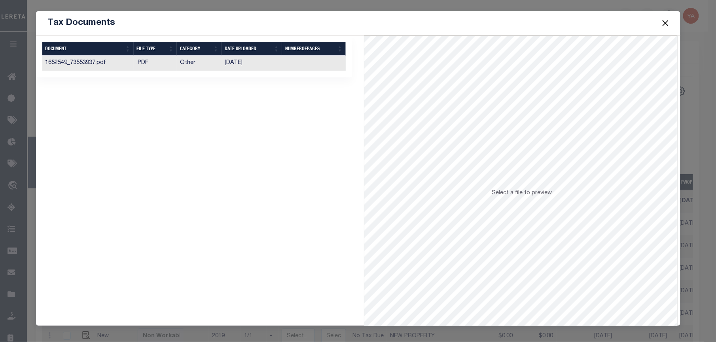
click at [309, 63] on td at bounding box center [314, 63] width 64 height 15
click at [666, 23] on button "Close" at bounding box center [665, 23] width 10 height 10
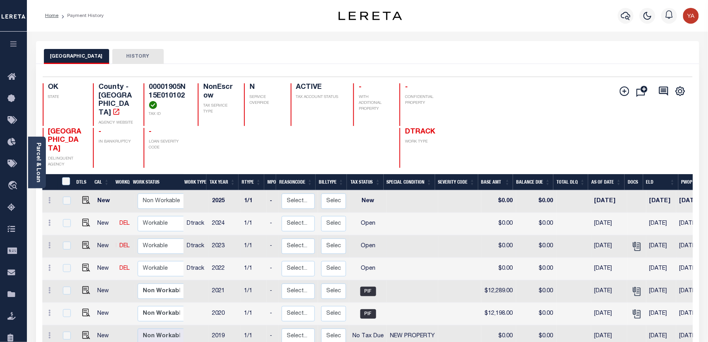
scroll to position [105, 0]
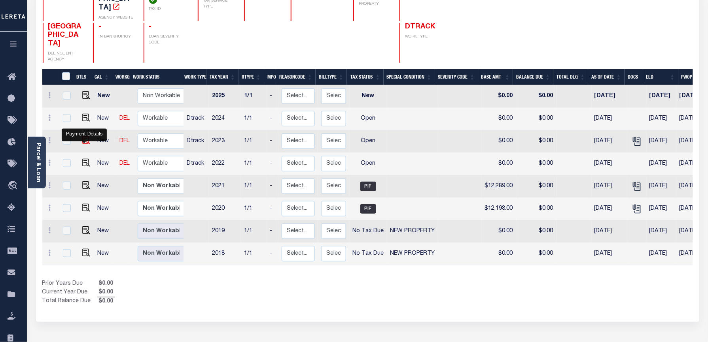
click at [84, 141] on img "" at bounding box center [86, 140] width 8 height 8
checkbox input "true"
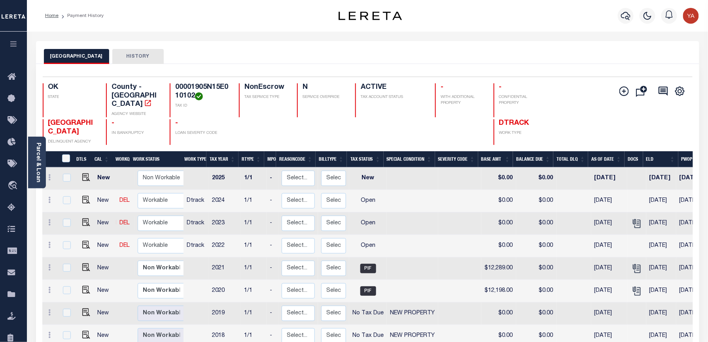
click at [198, 83] on h4 "00001905N15E010102" at bounding box center [202, 91] width 54 height 17
copy h4 "00001905N15E010102"
click at [201, 87] on h4 "00001905N15E010102" at bounding box center [202, 91] width 54 height 17
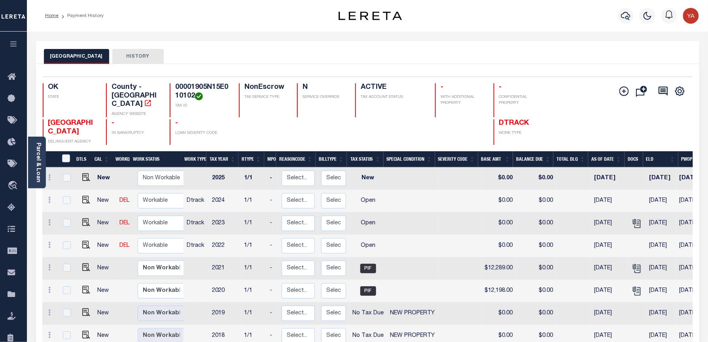
click at [197, 92] on h4 "00001905N15E010102" at bounding box center [202, 91] width 54 height 17
click at [197, 85] on h4 "00001905N15E010102" at bounding box center [202, 91] width 54 height 17
copy h4 "00001905N15E010102"
drag, startPoint x: 37, startPoint y: 180, endPoint x: 60, endPoint y: 169, distance: 25.5
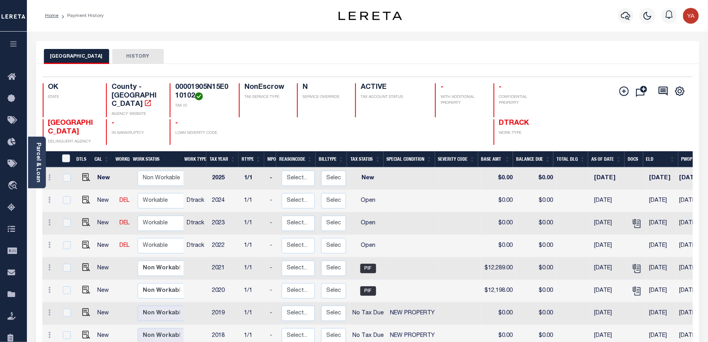
click at [37, 180] on div "Parcel & Loan" at bounding box center [37, 163] width 18 height 52
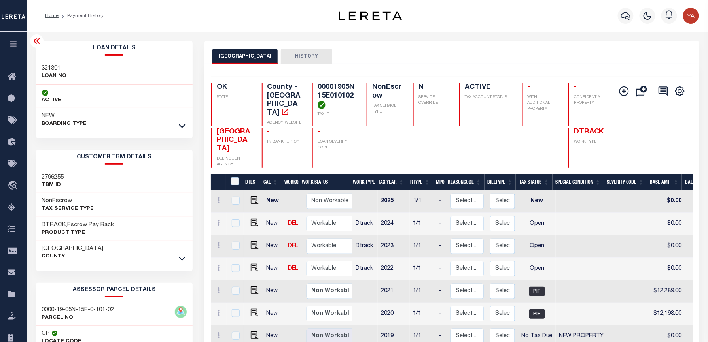
click at [52, 67] on h3 "321301" at bounding box center [54, 68] width 25 height 8
copy h3 "321301"
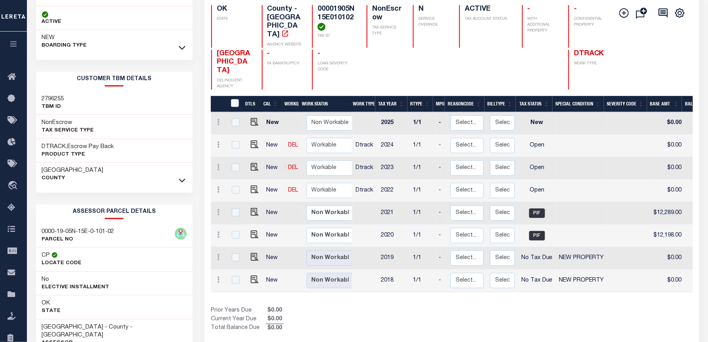
scroll to position [147, 0]
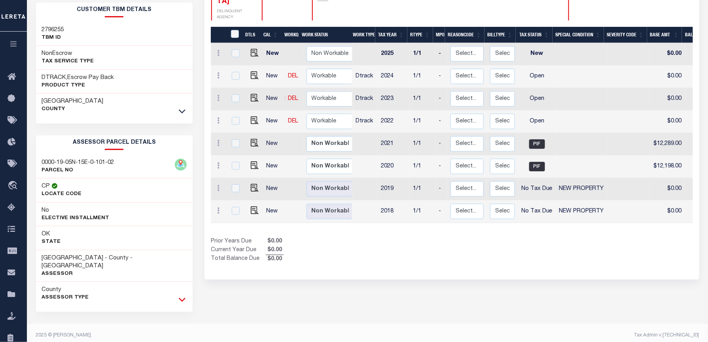
click at [183, 296] on icon at bounding box center [182, 300] width 7 height 8
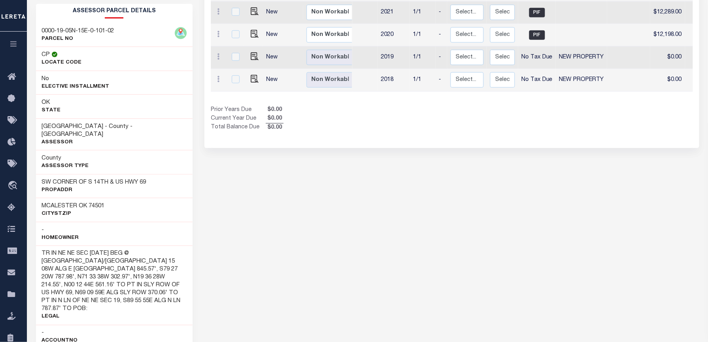
scroll to position [358, 0]
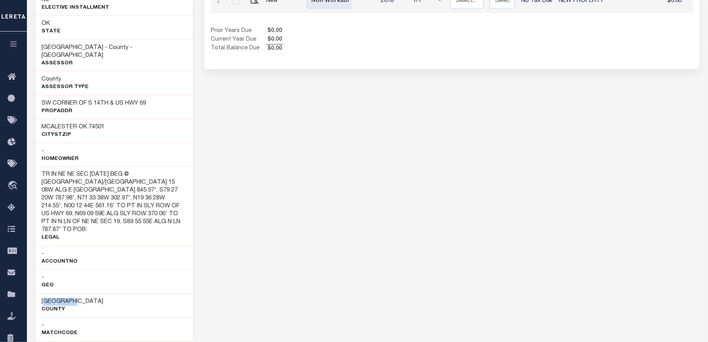
drag, startPoint x: 43, startPoint y: 290, endPoint x: 75, endPoint y: 290, distance: 31.6
click at [75, 294] on div "Pittsburg County" at bounding box center [114, 306] width 157 height 24
click at [49, 299] on h3 "Pittsburg" at bounding box center [73, 303] width 62 height 8
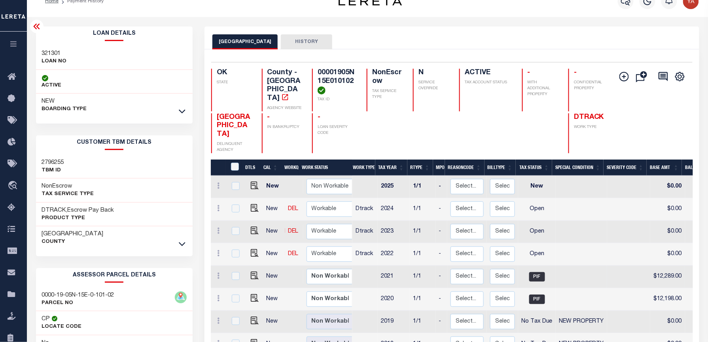
scroll to position [0, 0]
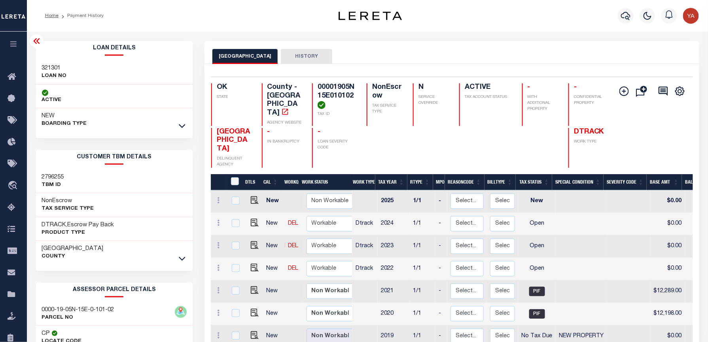
click at [375, 54] on div "PITTSBURG COUNTY HISTORY" at bounding box center [451, 56] width 478 height 15
click at [333, 84] on h4 "00001905N15E010102" at bounding box center [338, 96] width 40 height 26
copy h4 "00001905N15E010102"
click at [412, 47] on div "PITTSBURG COUNTY HISTORY" at bounding box center [451, 52] width 494 height 23
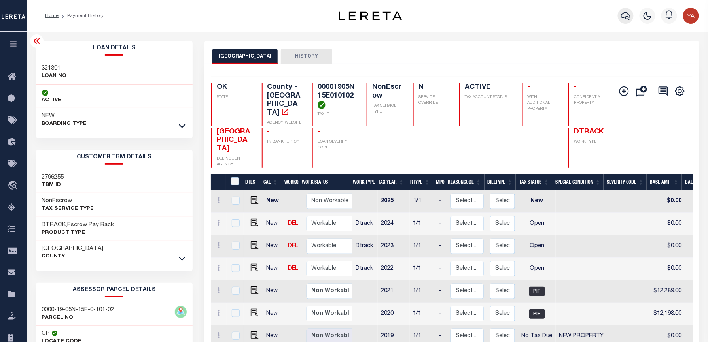
click at [630, 13] on icon "button" at bounding box center [625, 15] width 9 height 9
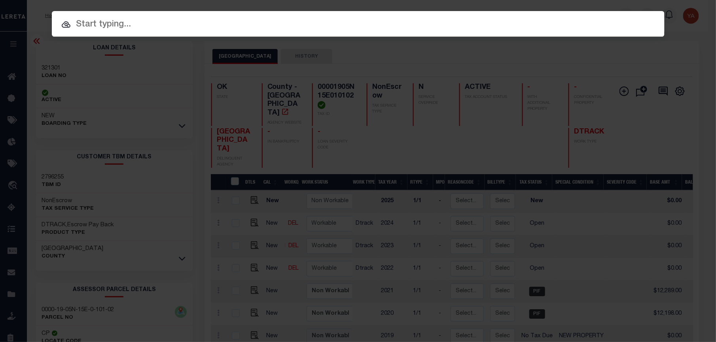
click at [605, 17] on div "Include Loans TBM Customers Borrowers Payments (Lender Non-Disb) Payments (Lend…" at bounding box center [358, 24] width 612 height 26
paste input "2190563"
type input "2190563"
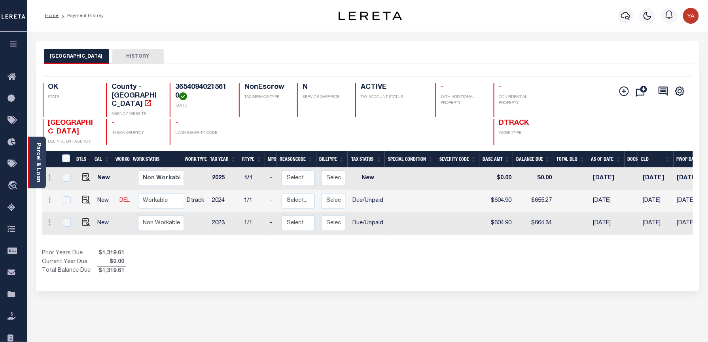
click at [40, 172] on link "Parcel & Loan" at bounding box center [38, 163] width 6 height 40
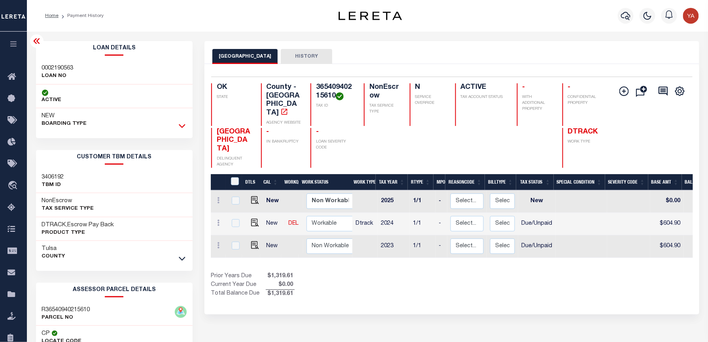
click at [181, 124] on icon at bounding box center [182, 126] width 7 height 8
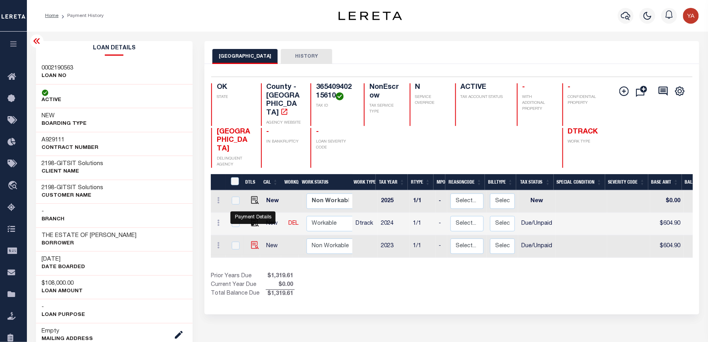
click at [251, 242] on img "" at bounding box center [255, 246] width 8 height 8
checkbox input "true"
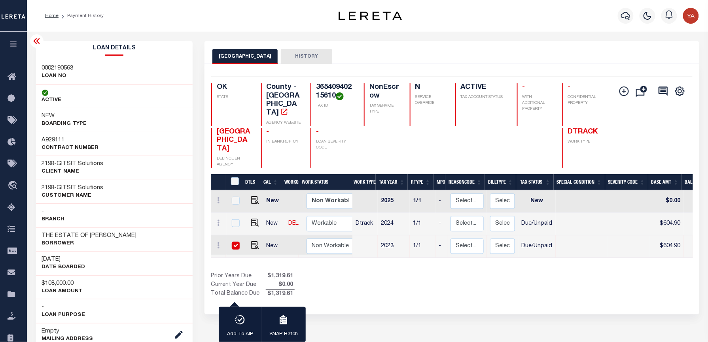
click at [238, 242] on input "checkbox" at bounding box center [236, 246] width 8 height 8
checkbox input "false"
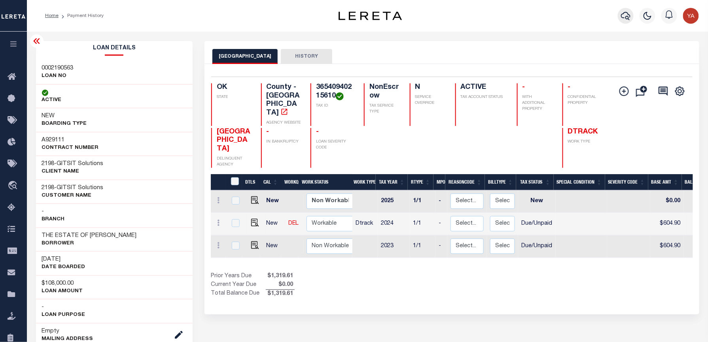
click at [627, 17] on icon "button" at bounding box center [625, 16] width 9 height 8
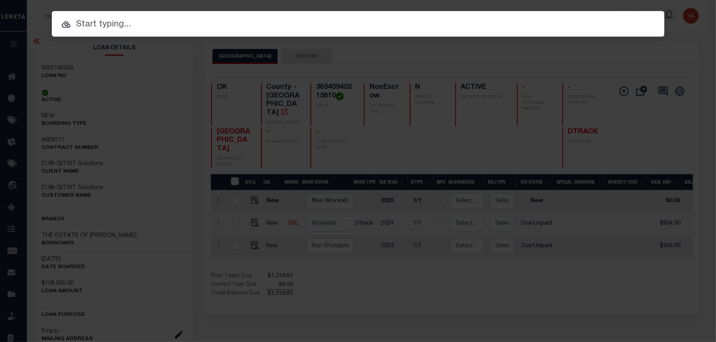
click at [621, 18] on input "text" at bounding box center [358, 25] width 612 height 14
paste input "40232653"
type input "40232653"
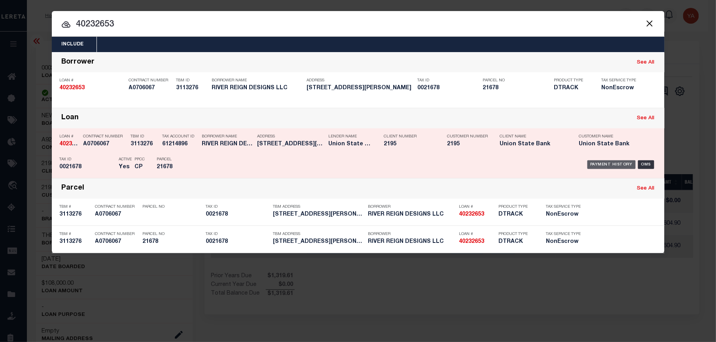
click at [599, 161] on div "Payment History" at bounding box center [611, 165] width 49 height 9
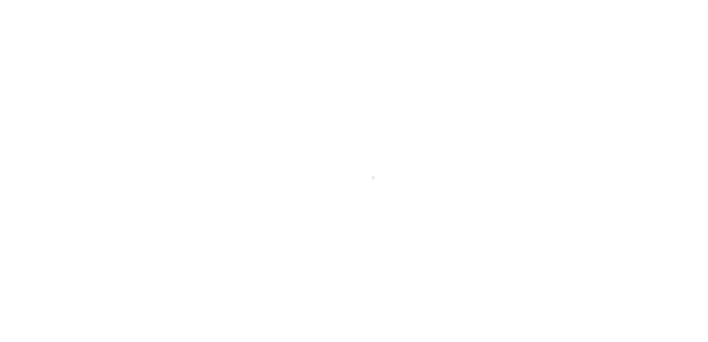
checkbox input "false"
type input "[DATE]"
select select "DUE"
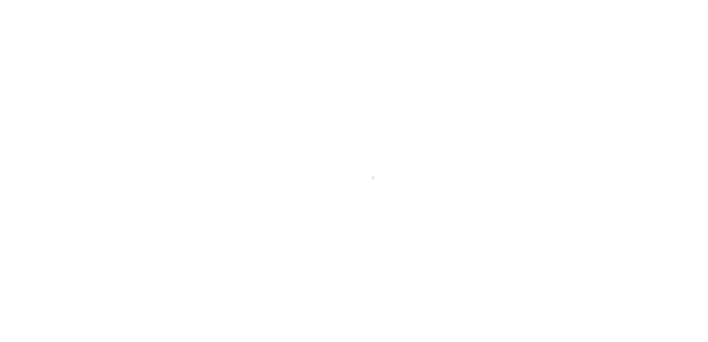
type input "$604.9"
type input "$59.44"
type input "$0"
type input "$664.34"
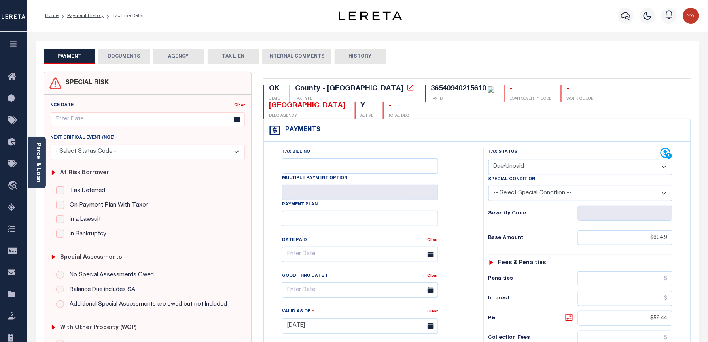
drag, startPoint x: 33, startPoint y: 161, endPoint x: 36, endPoint y: 187, distance: 26.3
click at [33, 161] on div "Parcel & Loan" at bounding box center [37, 163] width 18 height 52
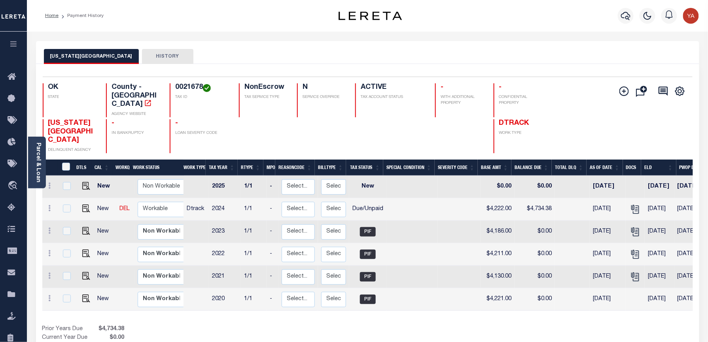
click at [187, 83] on h4 "0021678" at bounding box center [202, 87] width 54 height 9
copy h4 "0021678"
click at [181, 86] on h4 "0021678" at bounding box center [202, 87] width 54 height 9
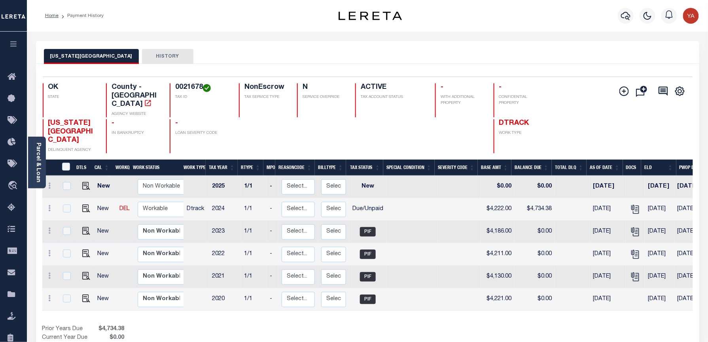
click at [359, 40] on div "Parcel & Loan Loan Details 40232653 LOAN NO NEW" at bounding box center [367, 264] width 675 height 464
click at [84, 205] on img "" at bounding box center [86, 209] width 8 height 8
checkbox input "true"
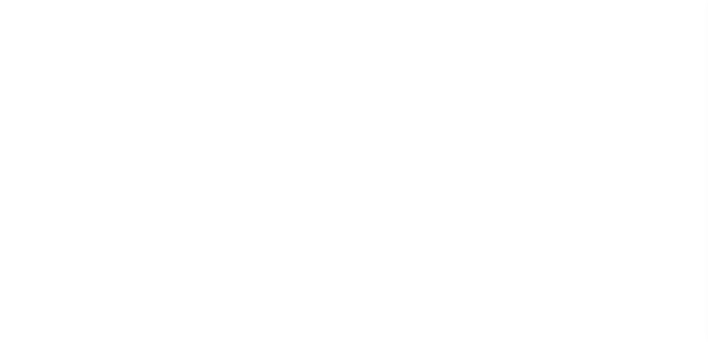
select select "DUE"
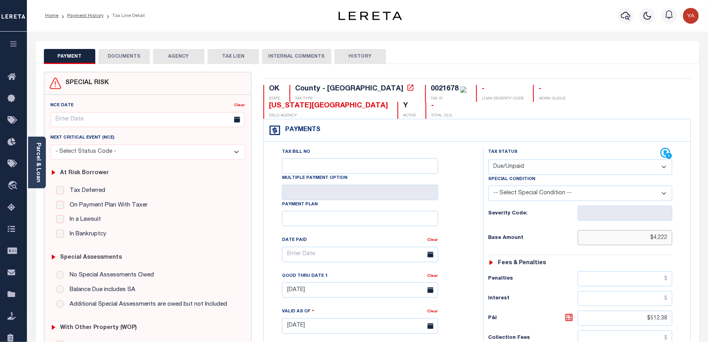
drag, startPoint x: 644, startPoint y: 228, endPoint x: 704, endPoint y: 228, distance: 60.1
click at [704, 228] on div "PAYMENT DOCUMENTS AGENCY DELINQUENT PAYEE" at bounding box center [367, 319] width 675 height 557
paste input "4,222.00"
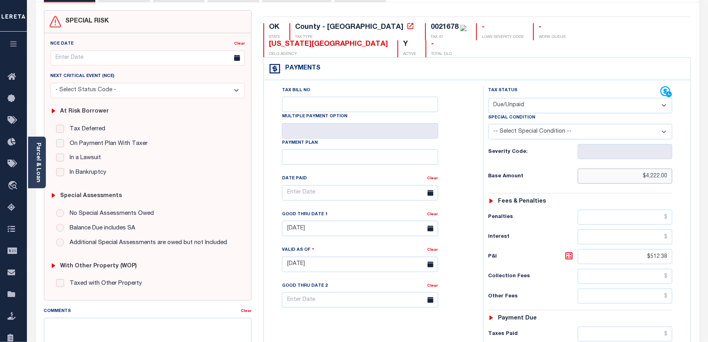
scroll to position [158, 0]
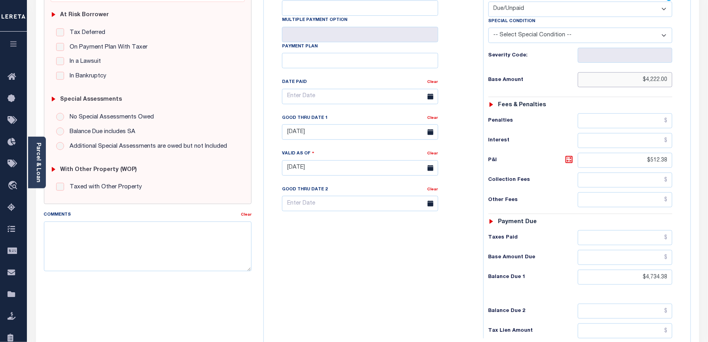
type input "$4,222.00"
type input "[DATE]"
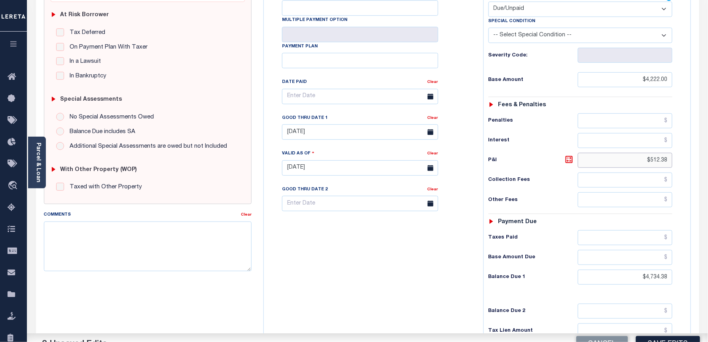
drag, startPoint x: 661, startPoint y: 150, endPoint x: 683, endPoint y: 150, distance: 22.1
click at [683, 150] on div "Tax Status Status" at bounding box center [583, 164] width 212 height 349
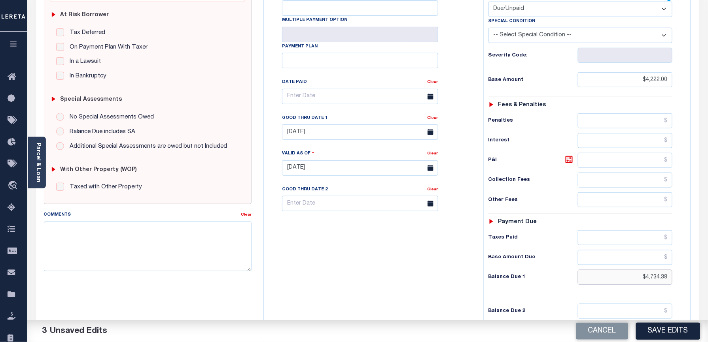
drag, startPoint x: 647, startPoint y: 270, endPoint x: 701, endPoint y: 265, distance: 54.4
click at [701, 265] on div "PAYMENT 3 DOCUMENTS AGENCY DELINQUENT PAYEE" at bounding box center [367, 161] width 675 height 557
click at [306, 125] on input "08/31/2025" at bounding box center [360, 132] width 156 height 15
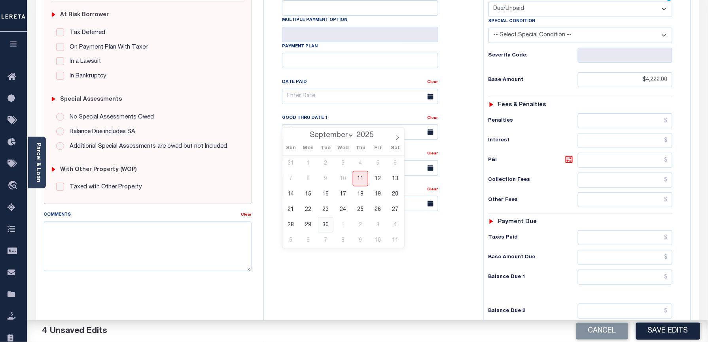
click at [323, 225] on span "30" at bounding box center [325, 224] width 15 height 15
type input "09/30/2025"
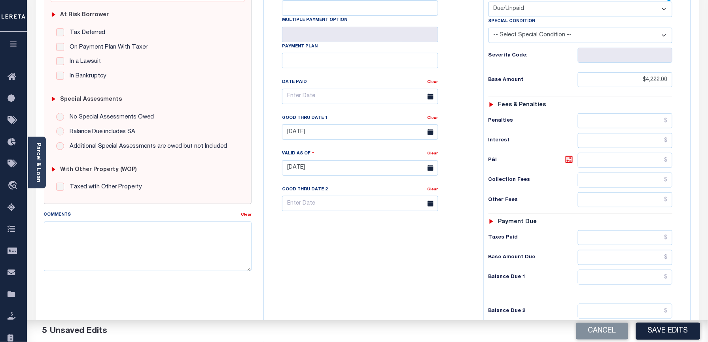
click at [328, 259] on div "Tax Bill No Multiple Payment Option Payment Plan Clear" at bounding box center [372, 164] width 212 height 349
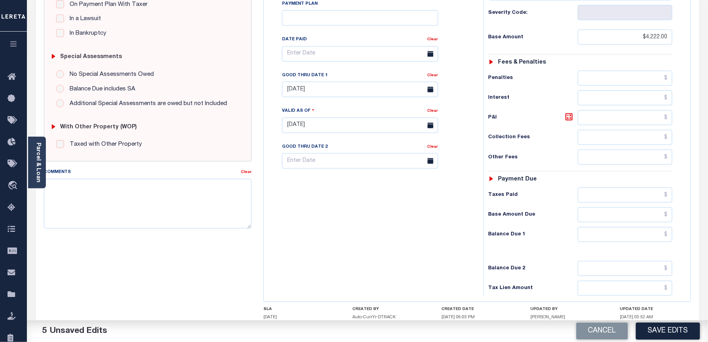
scroll to position [244, 0]
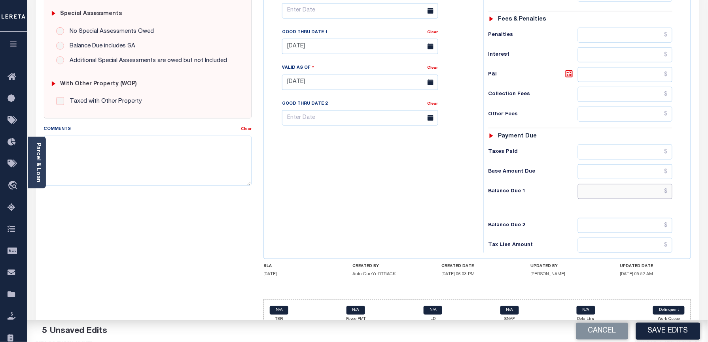
drag, startPoint x: 595, startPoint y: 181, endPoint x: 434, endPoint y: 181, distance: 160.9
click at [595, 184] on input "text" at bounding box center [625, 191] width 95 height 15
paste input "4,807.71"
type input "$4,807.71"
click at [398, 184] on div "Tax Bill No Multiple Payment Option Payment Plan Clear" at bounding box center [372, 78] width 212 height 349
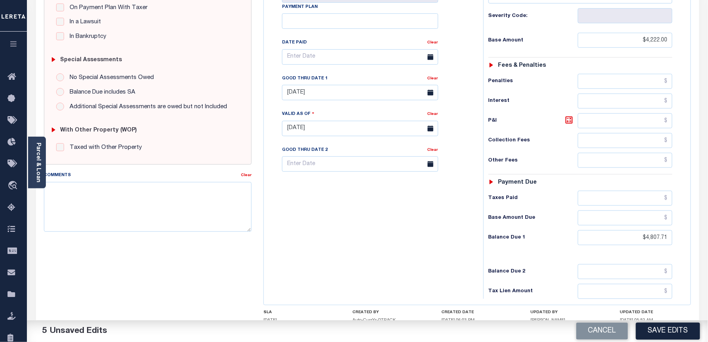
scroll to position [138, 0]
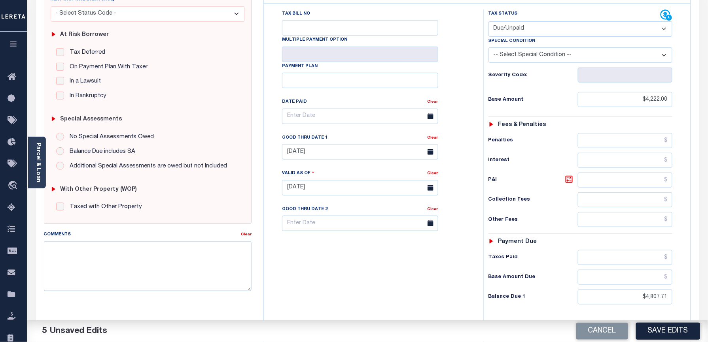
drag, startPoint x: 568, startPoint y: 166, endPoint x: 481, endPoint y: 212, distance: 98.3
click at [568, 175] on icon at bounding box center [568, 179] width 9 height 9
type input "$585.71"
click at [380, 274] on div "Tax Bill No Multiple Payment Option Payment Plan Clear" at bounding box center [372, 183] width 212 height 349
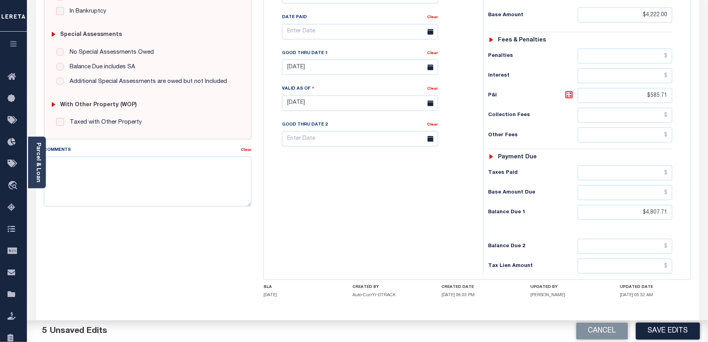
scroll to position [244, 0]
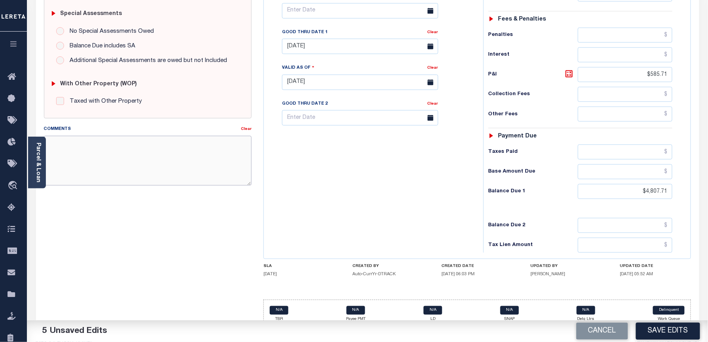
click at [176, 162] on textarea "Comments" at bounding box center [148, 161] width 208 height 50
click at [66, 149] on textarea "Comments" at bounding box center [148, 161] width 208 height 50
paste textarea "Fees"
type textarea "Fees has been added to P&I"
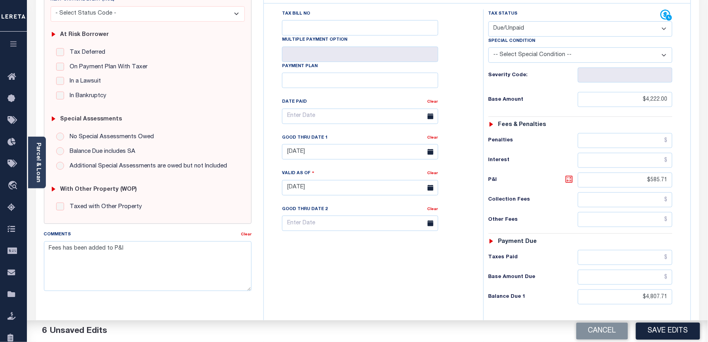
click at [571, 177] on icon at bounding box center [569, 179] width 5 height 5
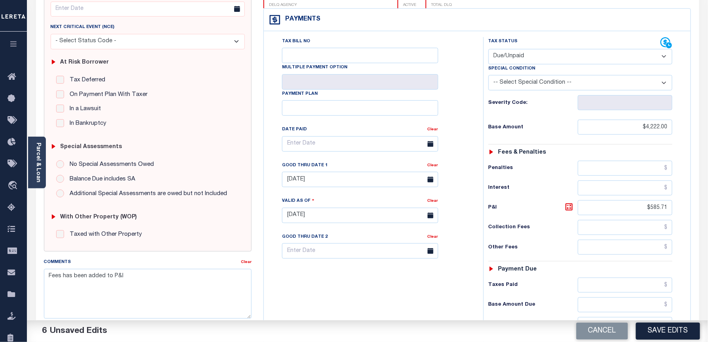
scroll to position [0, 0]
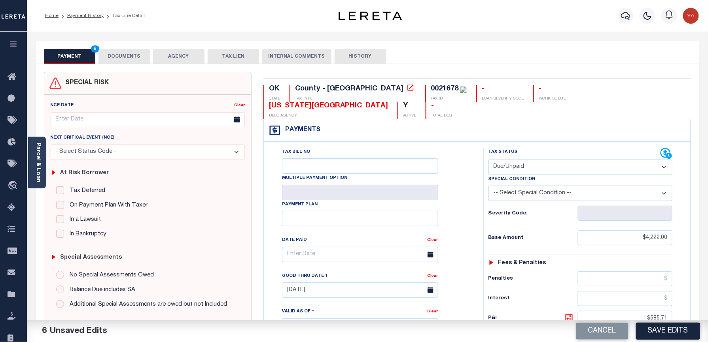
click at [431, 87] on div "0021678" at bounding box center [445, 88] width 28 height 7
copy div "0021678"
click at [127, 56] on button "DOCUMENTS" at bounding box center [123, 56] width 51 height 15
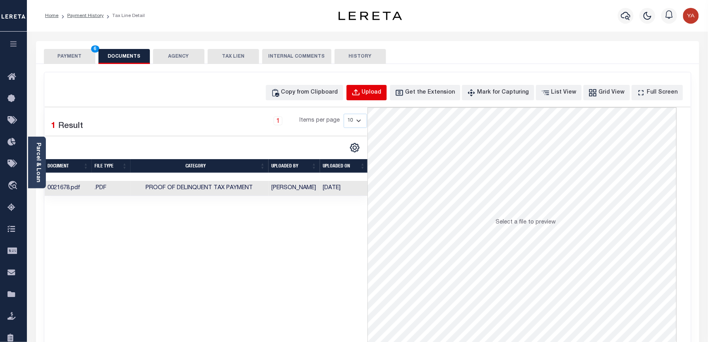
click at [379, 95] on div "Upload" at bounding box center [372, 93] width 20 height 9
select select "POP"
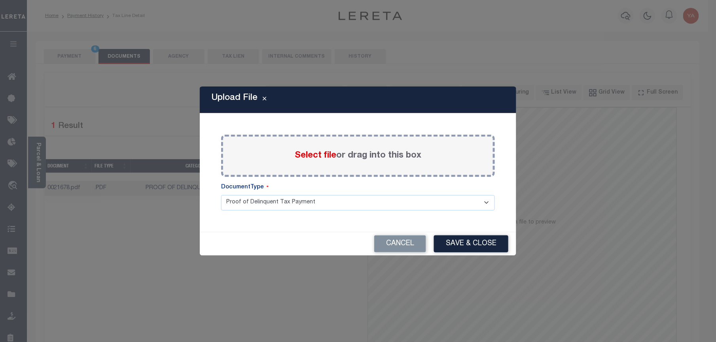
click at [374, 155] on label "Select file or drag into this box" at bounding box center [358, 155] width 127 height 13
click at [0, 0] on input "Select file or drag into this box" at bounding box center [0, 0] width 0 height 0
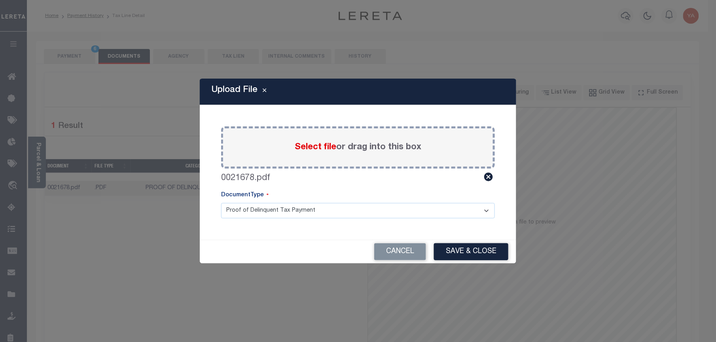
click at [406, 218] on select "Proof of Delinquent Tax Payment" at bounding box center [358, 210] width 274 height 15
click at [221, 203] on select "Proof of Delinquent Tax Payment" at bounding box center [358, 210] width 274 height 15
click at [485, 252] on button "Save & Close" at bounding box center [471, 252] width 74 height 17
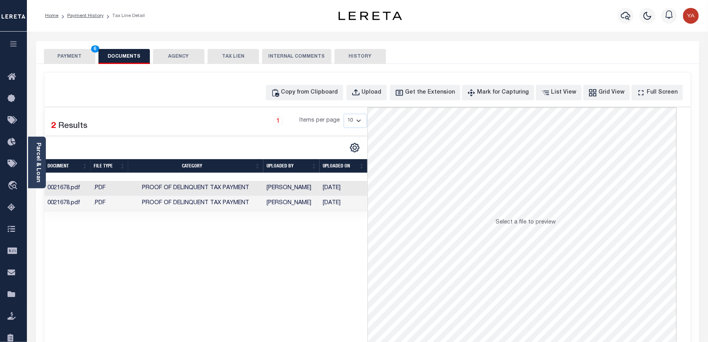
click at [330, 206] on td "09/11/2025" at bounding box center [343, 203] width 48 height 15
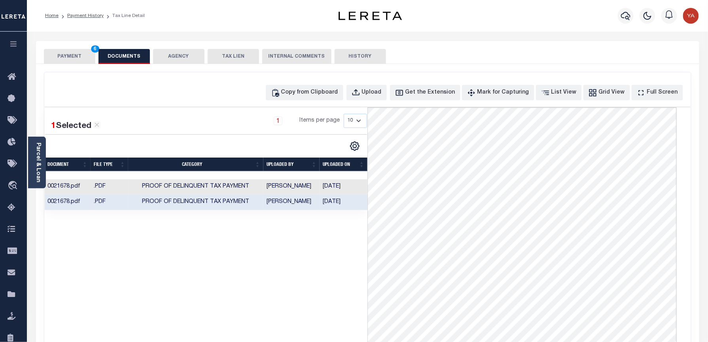
click at [299, 312] on div "1 Selected 2 Results 1 Items per page 10 25 50 100" at bounding box center [206, 226] width 323 height 237
click at [68, 55] on button "PAYMENT 6" at bounding box center [69, 56] width 51 height 15
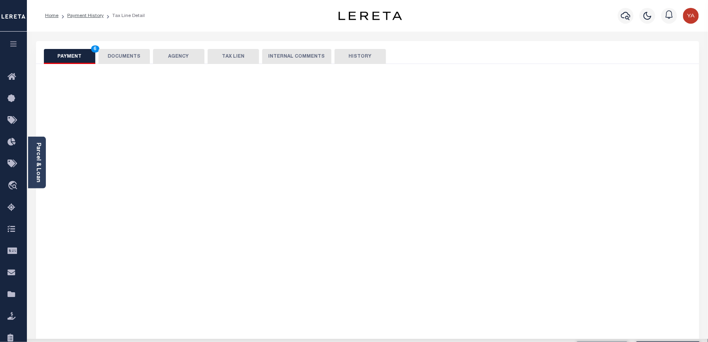
click at [213, 29] on div "Home Payment History Tax Line Detail" at bounding box center [367, 16] width 681 height 32
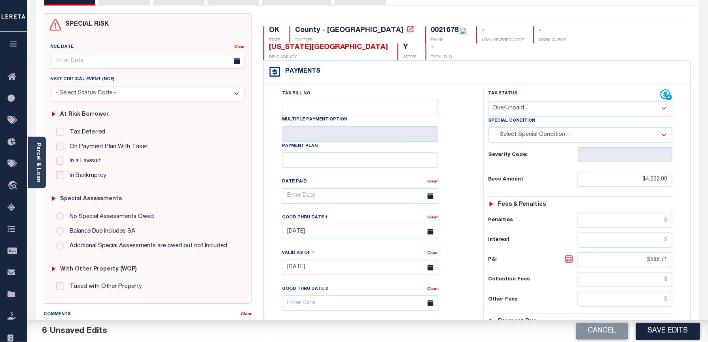
scroll to position [105, 0]
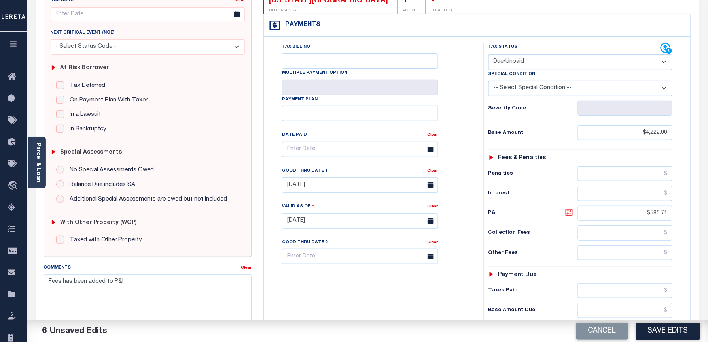
click at [573, 208] on icon at bounding box center [568, 212] width 9 height 9
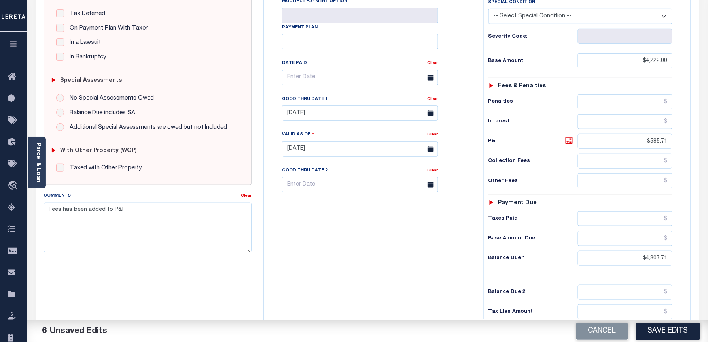
scroll to position [242, 0]
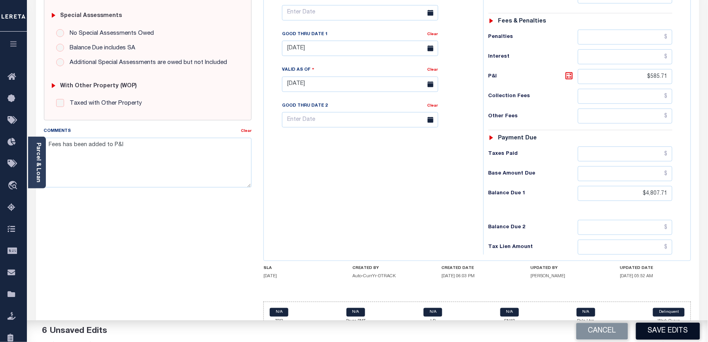
click at [665, 328] on button "Save Edits" at bounding box center [668, 331] width 64 height 17
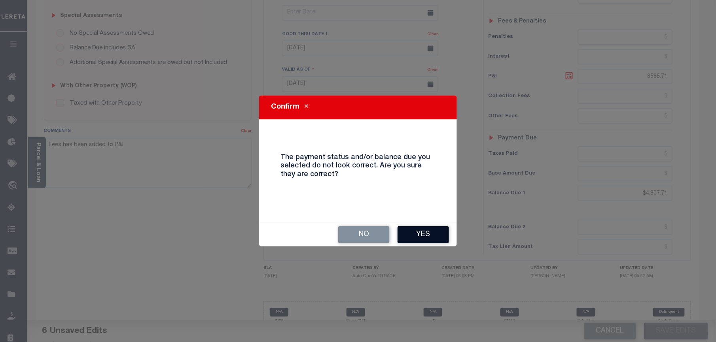
click at [428, 236] on button "Yes" at bounding box center [422, 235] width 51 height 17
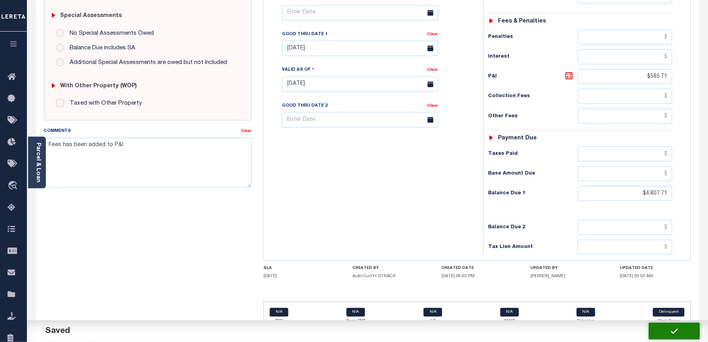
checkbox input "false"
type input "$4,222"
type input "$585.71"
type input "$4,807.71"
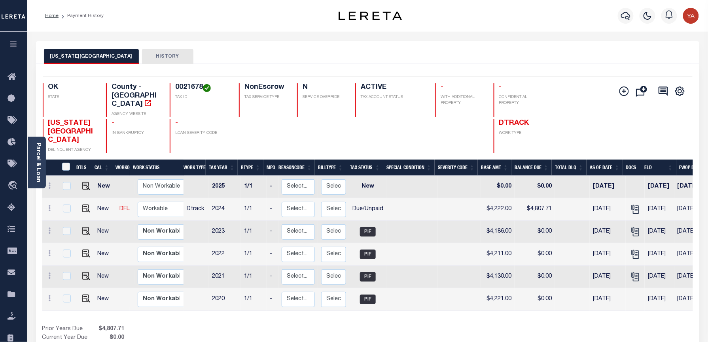
click at [184, 89] on h4 "0021678" at bounding box center [202, 87] width 54 height 9
copy h4 "0021678"
drag, startPoint x: 40, startPoint y: 176, endPoint x: 66, endPoint y: 130, distance: 53.3
click at [40, 176] on link "Parcel & Loan" at bounding box center [38, 163] width 6 height 40
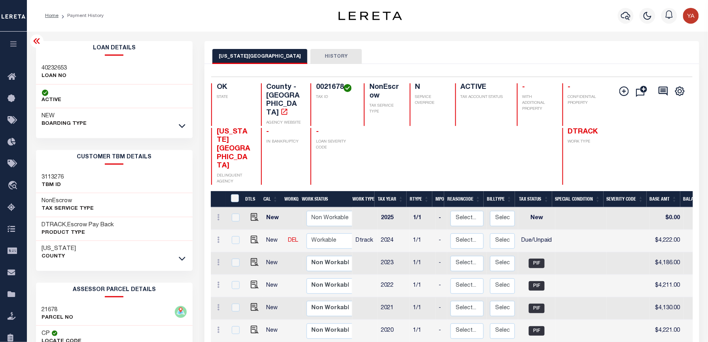
click at [54, 68] on h3 "40232653" at bounding box center [54, 68] width 25 height 8
copy h3 "40232653"
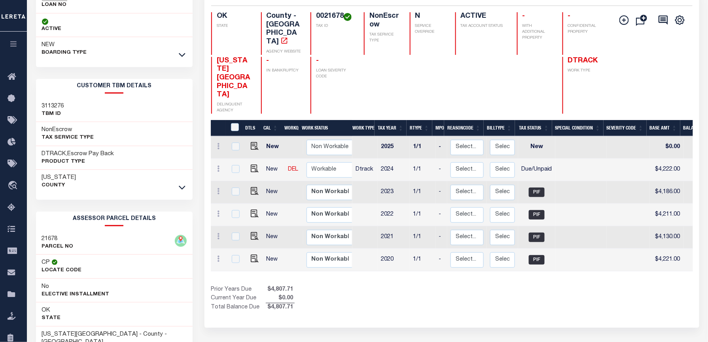
scroll to position [147, 0]
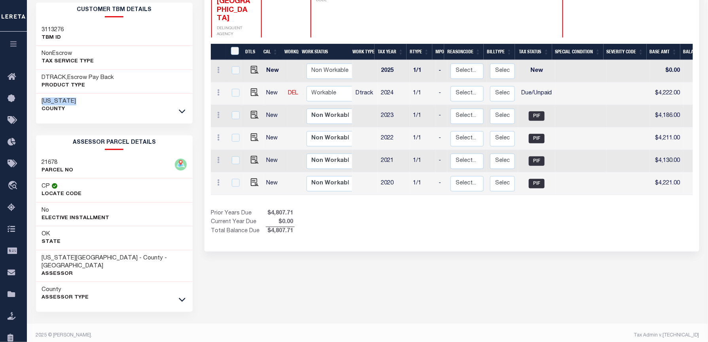
drag, startPoint x: 41, startPoint y: 99, endPoint x: 77, endPoint y: 99, distance: 35.6
click at [77, 99] on div "[US_STATE][GEOGRAPHIC_DATA]" at bounding box center [114, 106] width 157 height 24
copy h3 "[US_STATE]"
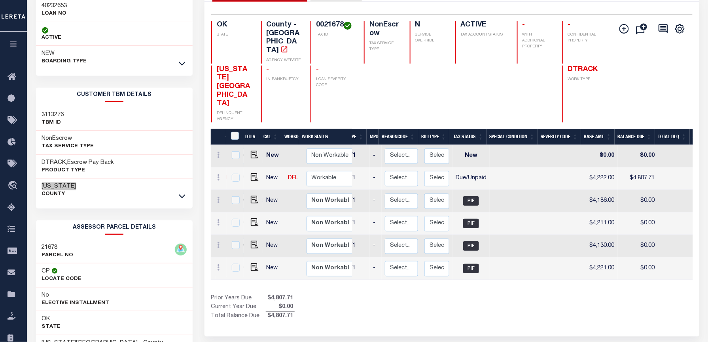
scroll to position [0, 0]
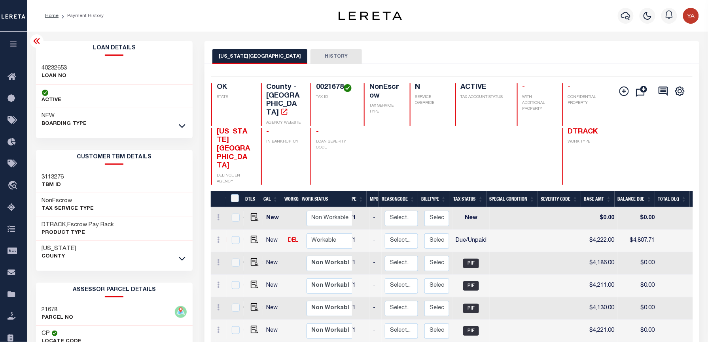
click at [506, 37] on div "Parcel & Loan Loan Details 40232653 LOAN NO NEW" at bounding box center [367, 264] width 675 height 464
click at [319, 83] on h4 "0021678" at bounding box center [335, 87] width 38 height 9
copy h4 "0021678"
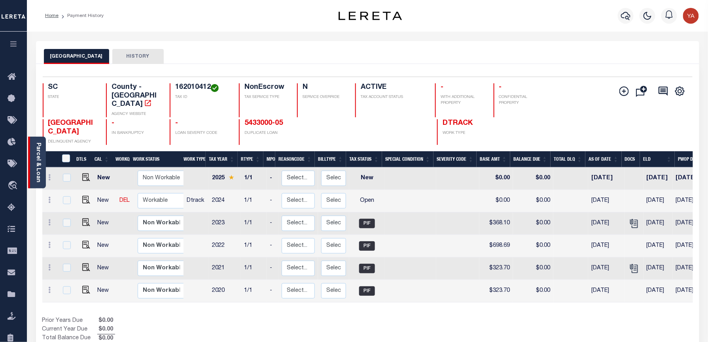
click at [37, 171] on link "Parcel & Loan" at bounding box center [38, 163] width 6 height 40
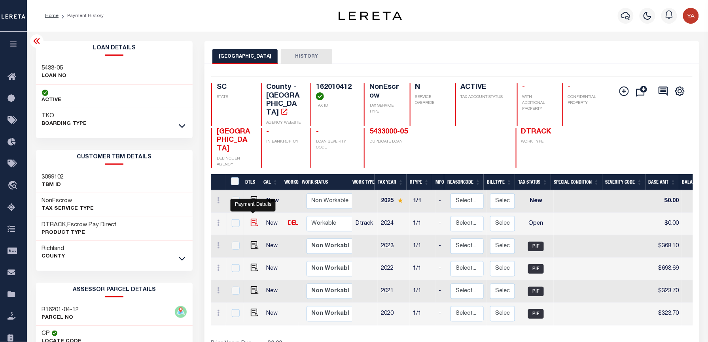
click at [255, 219] on img "" at bounding box center [255, 223] width 8 height 8
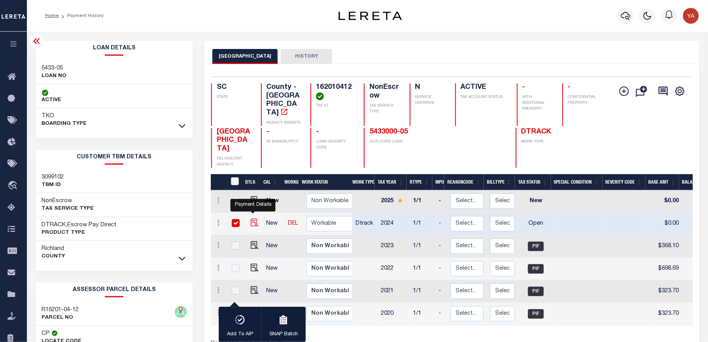
checkbox input "true"
click at [251, 219] on img "" at bounding box center [255, 223] width 8 height 8
checkbox input "false"
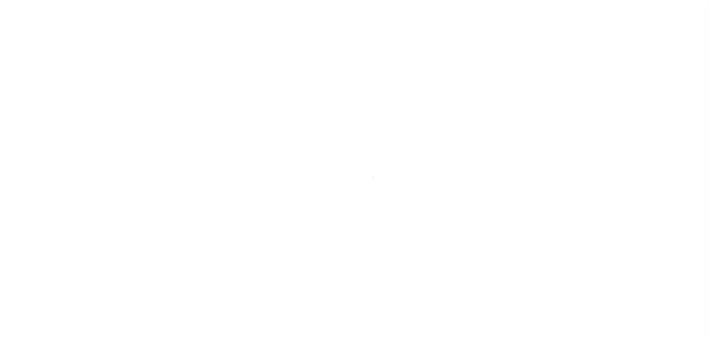
select select "OP2"
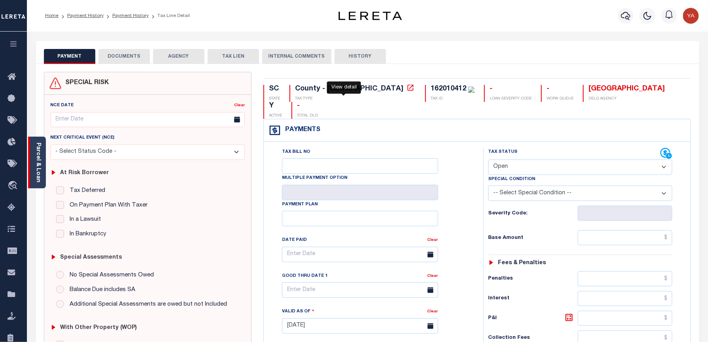
click at [40, 176] on link "Parcel & Loan" at bounding box center [38, 163] width 6 height 40
click at [38, 163] on link "Parcel & Loan" at bounding box center [38, 163] width 6 height 40
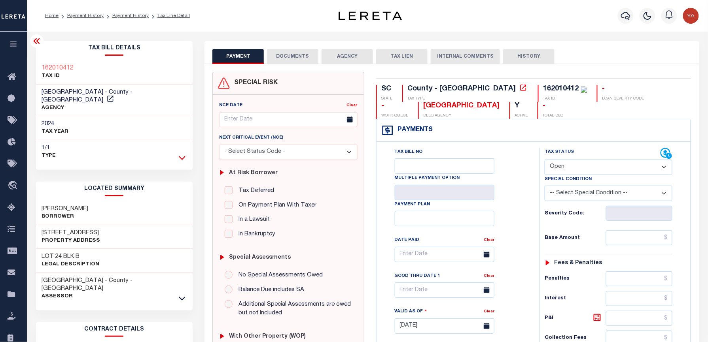
click at [182, 154] on icon at bounding box center [182, 158] width 7 height 8
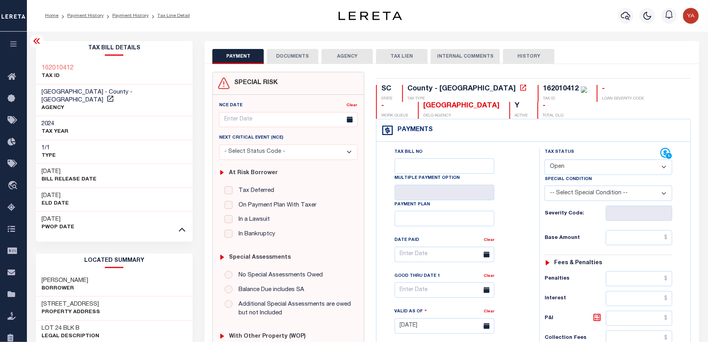
drag, startPoint x: 567, startPoint y: 166, endPoint x: 567, endPoint y: 178, distance: 11.5
click at [567, 166] on select "- Select Status Code - Open Due/Unpaid Paid Incomplete No Tax Due Internal Refu…" at bounding box center [608, 167] width 128 height 15
select select "PYD"
click at [544, 161] on select "- Select Status Code - Open Due/Unpaid Paid Incomplete No Tax Due Internal Refu…" at bounding box center [608, 167] width 128 height 15
type input "[DATE]"
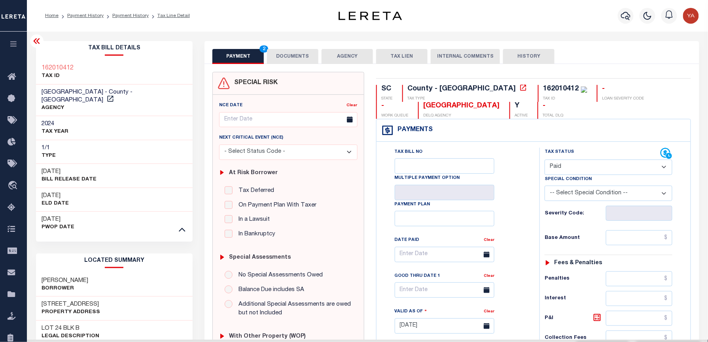
click at [539, 234] on div "Tax Status Status - Select Status Code -" at bounding box center [610, 322] width 143 height 349
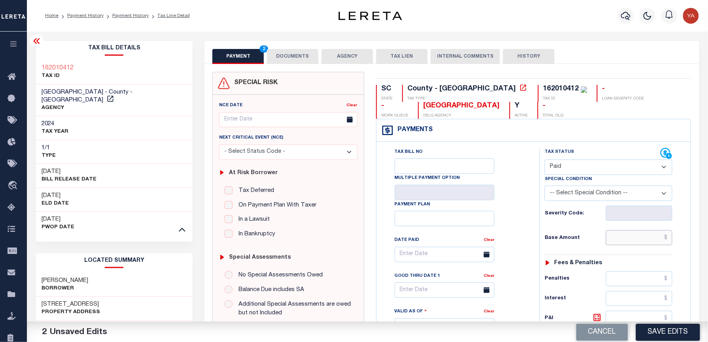
click at [622, 240] on input "text" at bounding box center [639, 238] width 66 height 15
paste input "385.58"
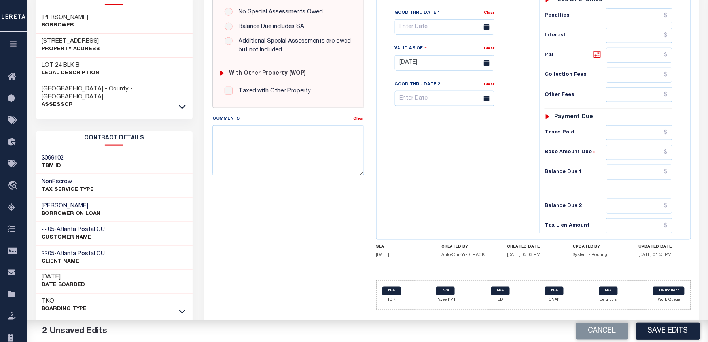
type input "$385.58"
click at [627, 172] on input "text" at bounding box center [639, 172] width 66 height 15
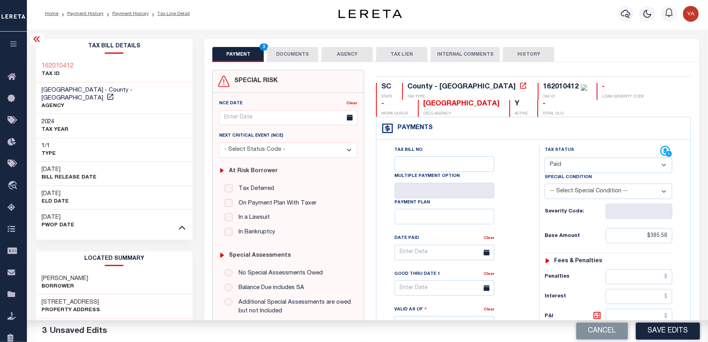
scroll to position [0, 0]
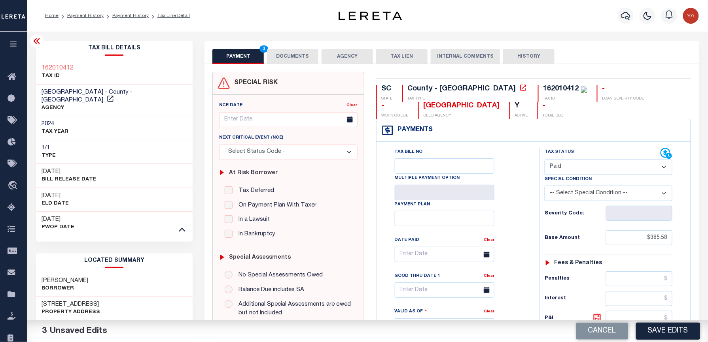
type input "$0.00"
click at [543, 89] on div "162010412" at bounding box center [561, 88] width 36 height 7
copy div "162010412"
click at [303, 56] on button "DOCUMENTS" at bounding box center [292, 56] width 51 height 15
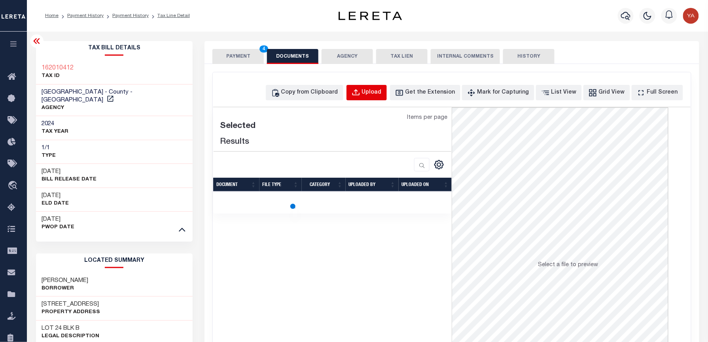
click at [387, 97] on button "Upload" at bounding box center [366, 92] width 40 height 15
select select "POP"
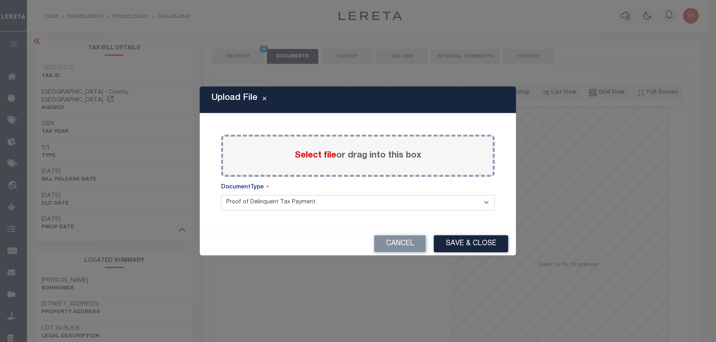
click at [364, 157] on label "Select file or drag into this box" at bounding box center [358, 155] width 127 height 13
click at [0, 0] on input "Select file or drag into this box" at bounding box center [0, 0] width 0 height 0
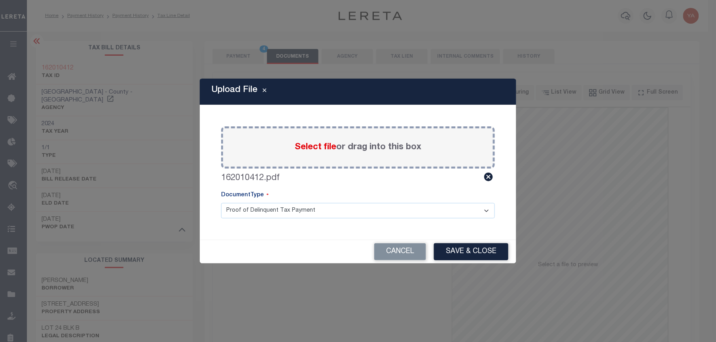
click at [392, 209] on select "Proof of Delinquent Tax Payment" at bounding box center [358, 210] width 274 height 15
click at [221, 203] on select "Proof of Delinquent Tax Payment" at bounding box center [358, 210] width 274 height 15
click at [470, 255] on button "Save & Close" at bounding box center [471, 252] width 74 height 17
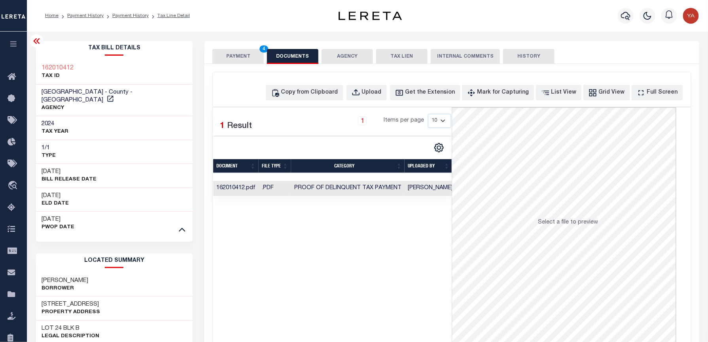
click at [434, 189] on td "[PERSON_NAME]" at bounding box center [430, 188] width 51 height 15
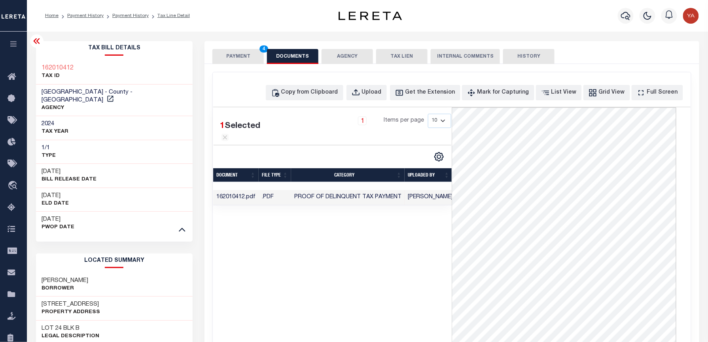
click at [248, 54] on button "PAYMENT 4" at bounding box center [237, 56] width 51 height 15
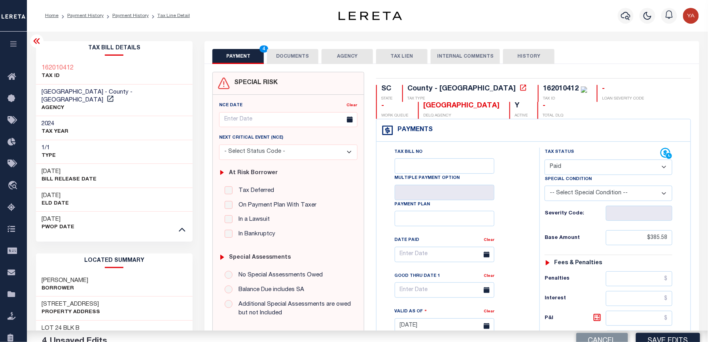
click at [260, 17] on div "Home Payment History Payment History Tax Line Detail" at bounding box center [177, 16] width 276 height 17
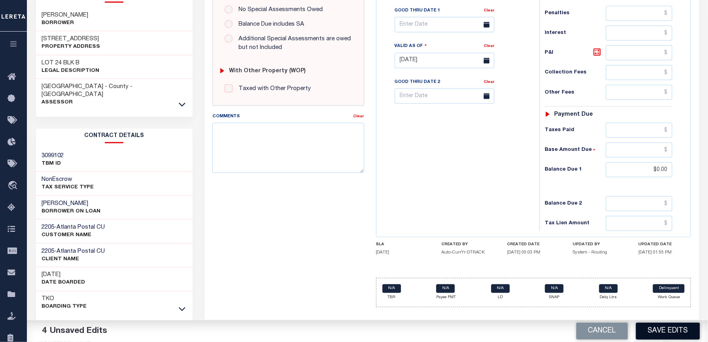
click at [666, 328] on button "Save Edits" at bounding box center [668, 331] width 64 height 17
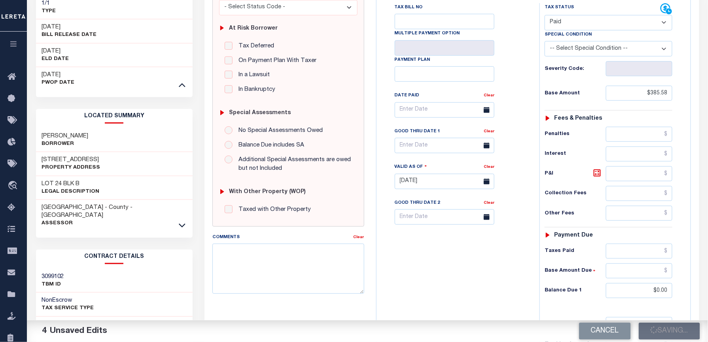
scroll to position [2, 0]
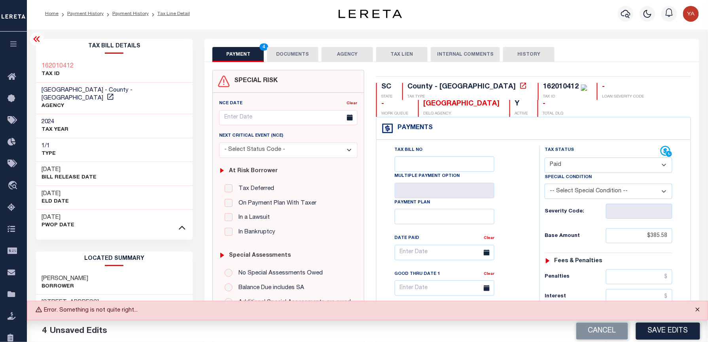
drag, startPoint x: 695, startPoint y: 309, endPoint x: 617, endPoint y: 276, distance: 85.2
click at [695, 309] on button "Close" at bounding box center [698, 310] width 20 height 17
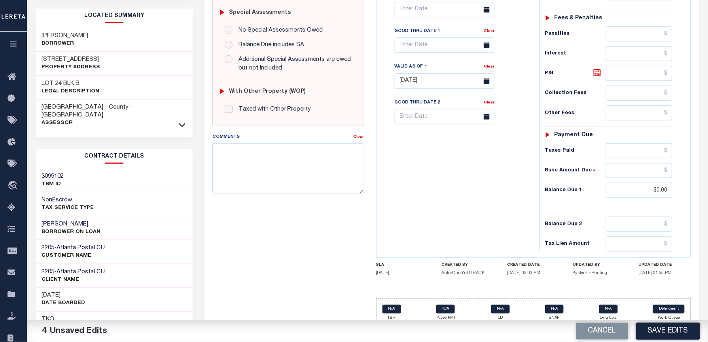
scroll to position [266, 0]
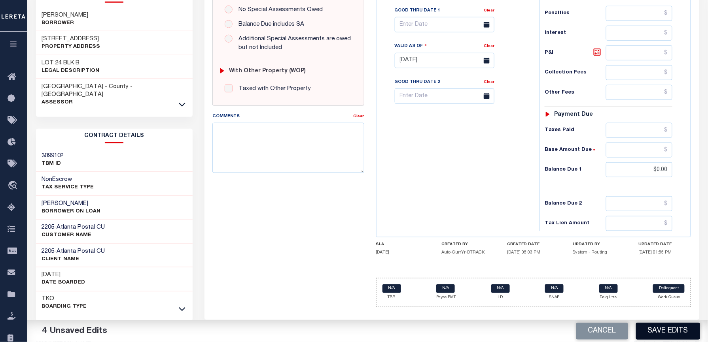
click at [660, 327] on button "Save Edits" at bounding box center [668, 331] width 64 height 17
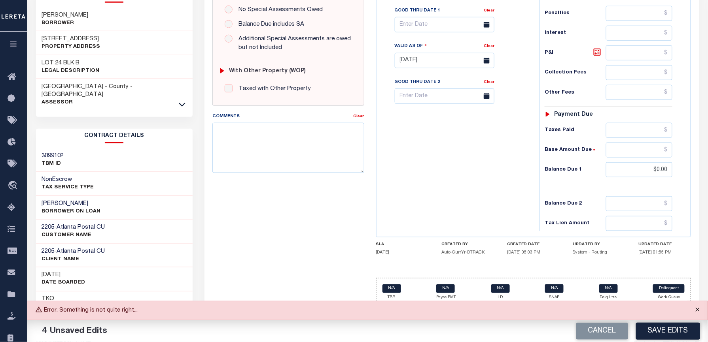
drag, startPoint x: 699, startPoint y: 308, endPoint x: 696, endPoint y: 314, distance: 6.6
click at [699, 308] on button "Close" at bounding box center [698, 310] width 20 height 17
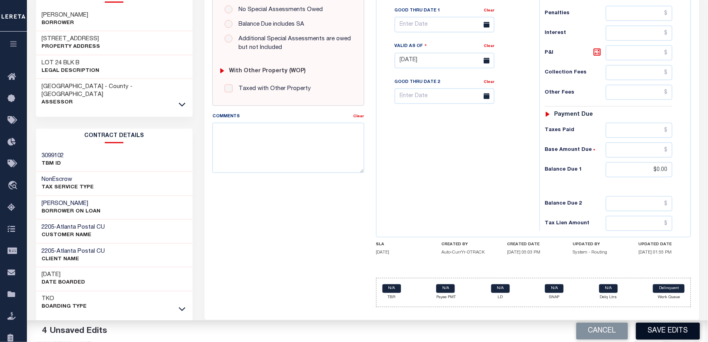
click at [672, 337] on button "Save Edits" at bounding box center [668, 331] width 64 height 17
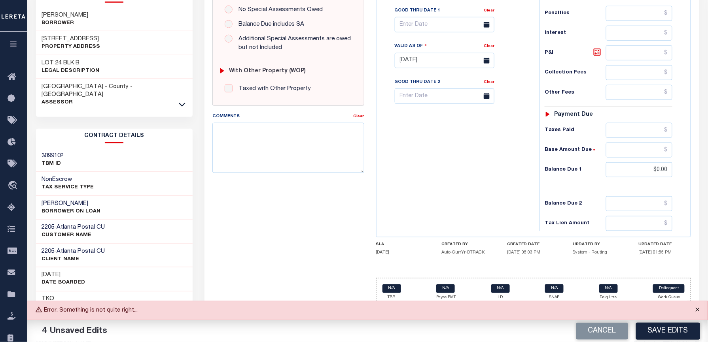
click at [695, 310] on button "Close" at bounding box center [698, 310] width 20 height 17
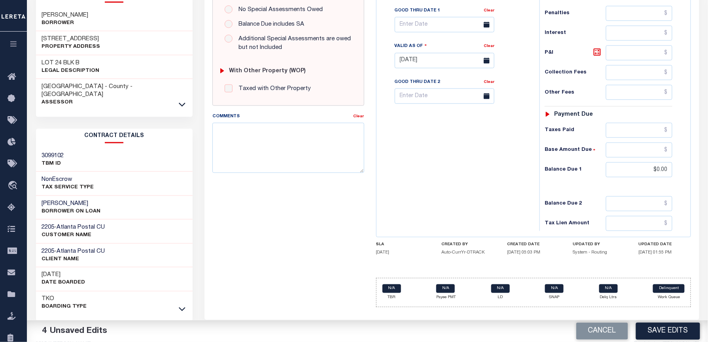
click at [678, 342] on div "Cancel Save Edits" at bounding box center [537, 332] width 340 height 22
click at [674, 333] on button "Save Edits" at bounding box center [668, 331] width 64 height 17
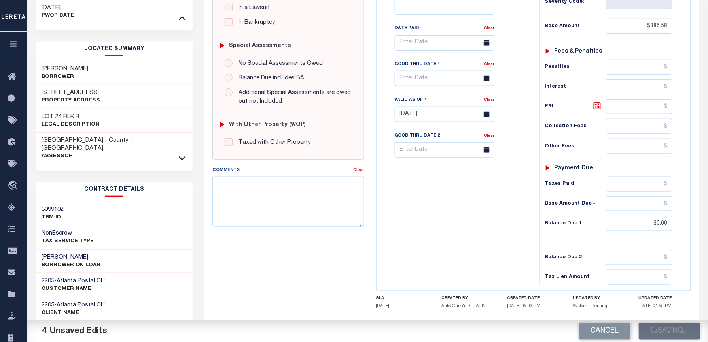
scroll to position [108, 0]
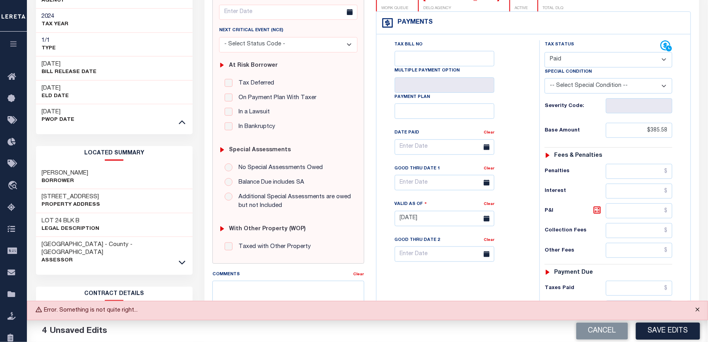
click at [697, 313] on button "Close" at bounding box center [698, 310] width 20 height 17
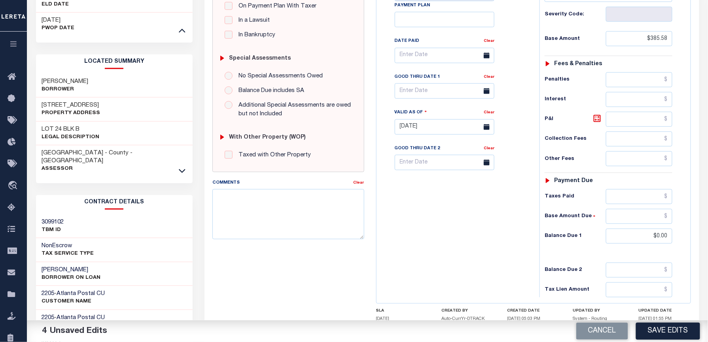
scroll to position [266, 0]
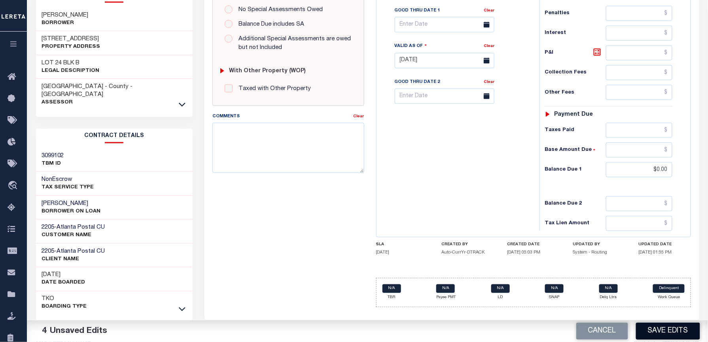
click at [685, 334] on button "Save Edits" at bounding box center [668, 331] width 64 height 17
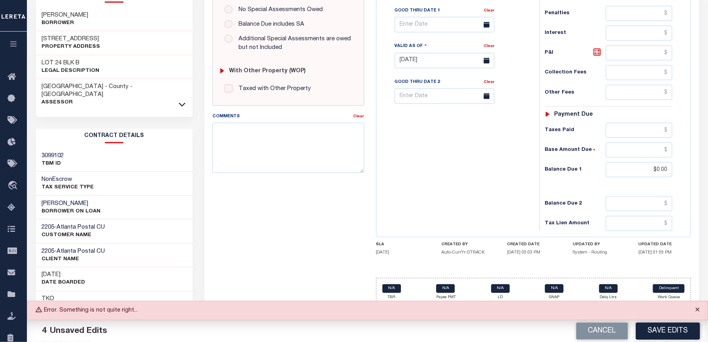
click at [696, 309] on button "Close" at bounding box center [698, 310] width 20 height 17
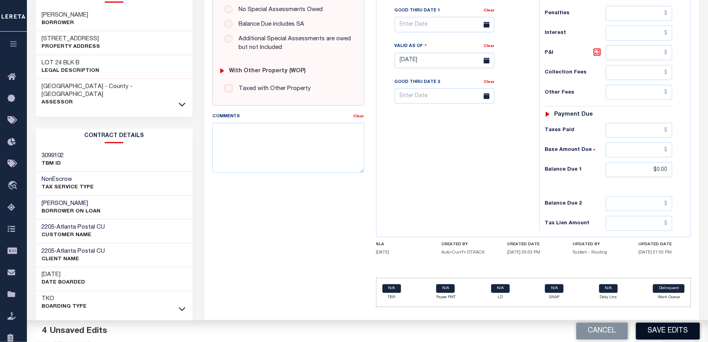
click at [677, 331] on button "Save Edits" at bounding box center [668, 331] width 64 height 17
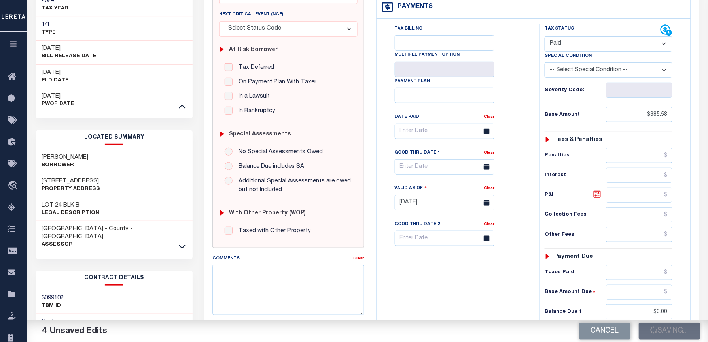
scroll to position [213, 0]
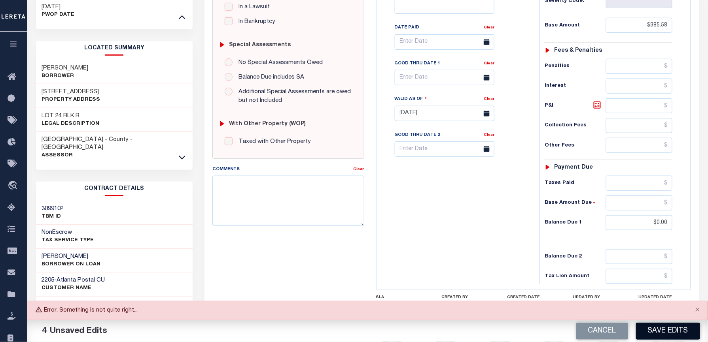
click at [660, 327] on button "Save Edits" at bounding box center [668, 331] width 64 height 17
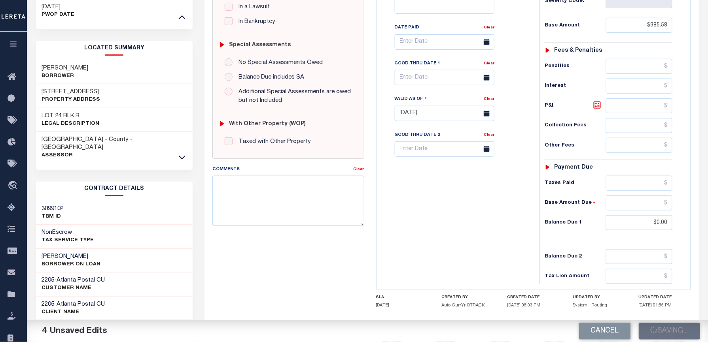
click at [668, 333] on div "Cancel Saving..." at bounding box center [537, 332] width 340 height 22
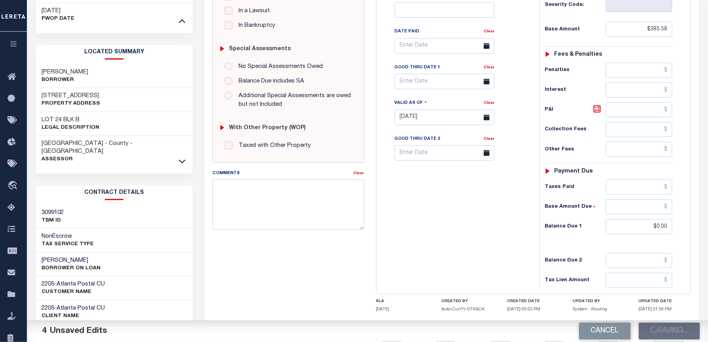
scroll to position [0, 0]
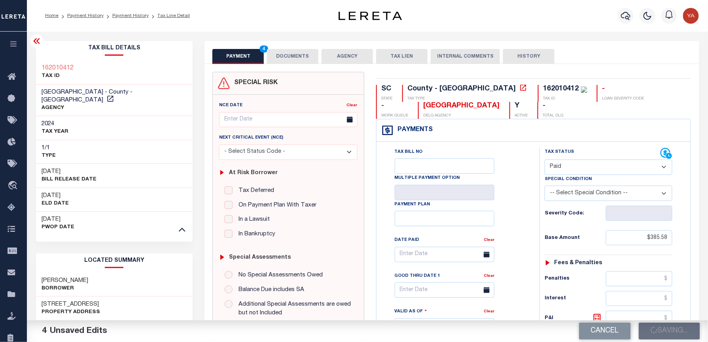
click at [282, 55] on button "DOCUMENTS" at bounding box center [292, 56] width 51 height 15
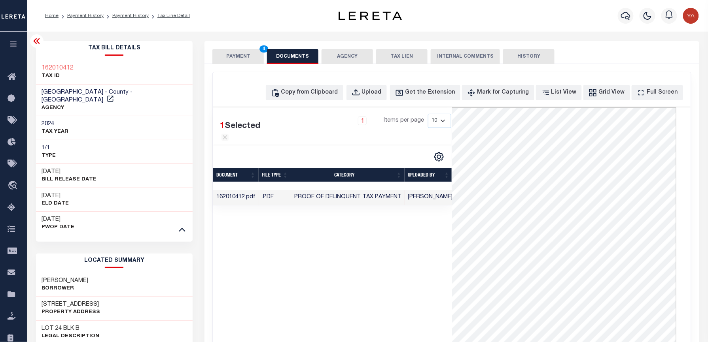
click at [244, 53] on button "PAYMENT 4" at bounding box center [237, 56] width 51 height 15
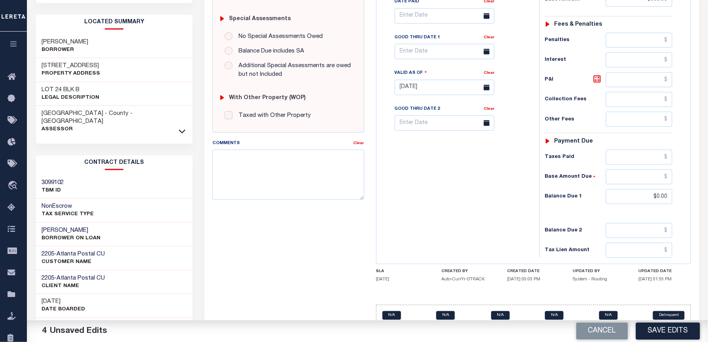
scroll to position [266, 0]
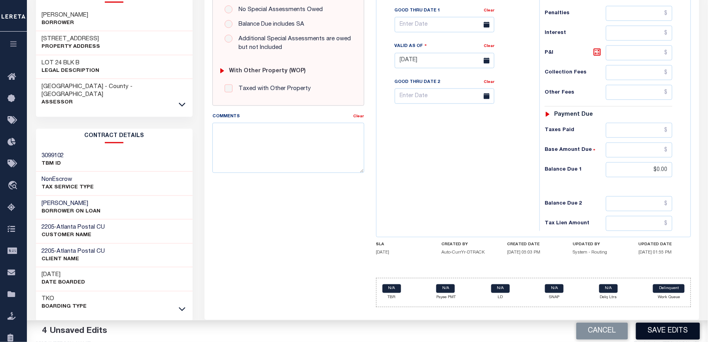
click at [664, 329] on button "Save Edits" at bounding box center [668, 331] width 64 height 17
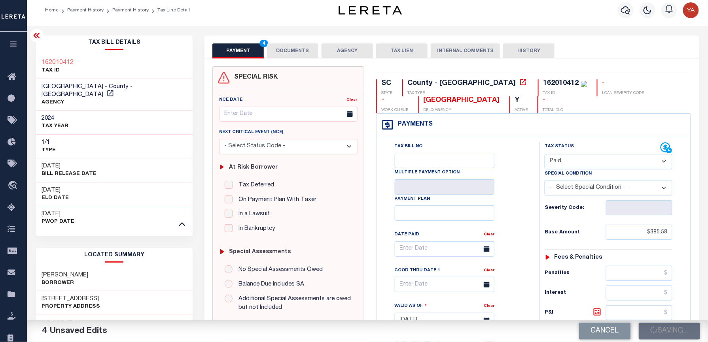
scroll to position [0, 0]
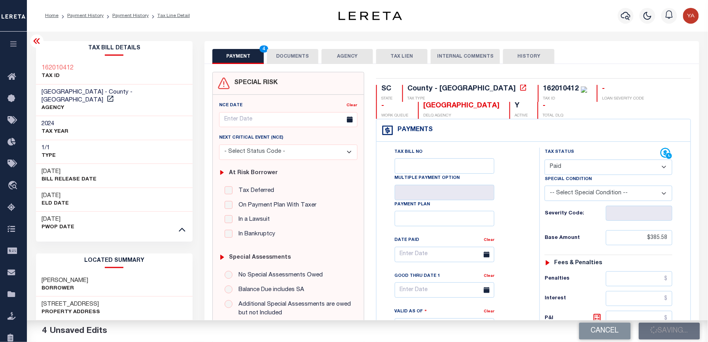
click at [291, 50] on button "DOCUMENTS" at bounding box center [292, 56] width 51 height 15
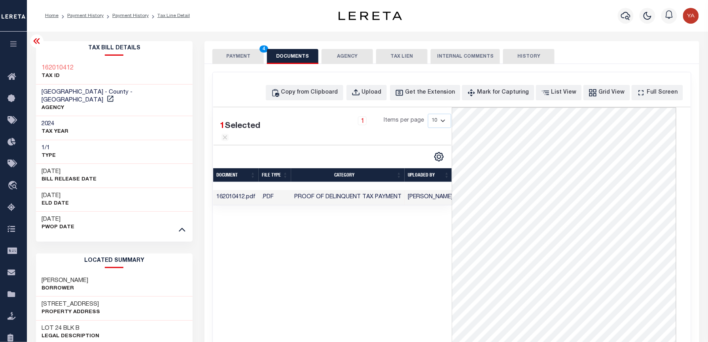
click at [247, 53] on button "PAYMENT 4" at bounding box center [237, 56] width 51 height 15
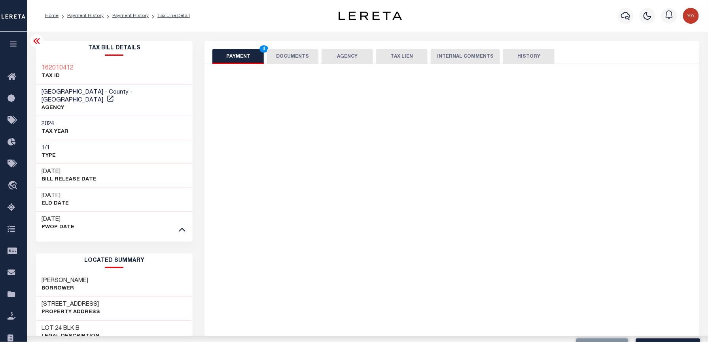
click at [253, 24] on div "Home Payment History Payment History Tax Line Detail Profile Sign out" at bounding box center [367, 16] width 681 height 32
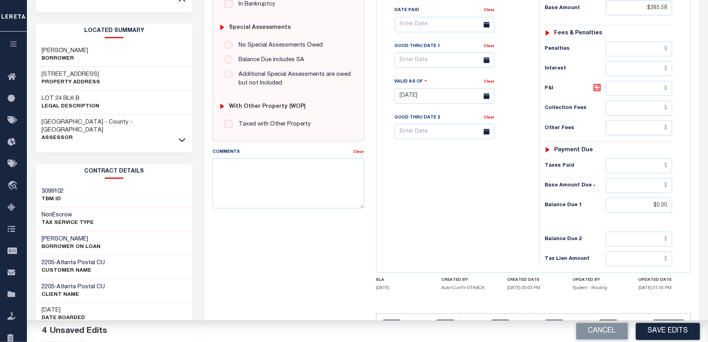
scroll to position [266, 0]
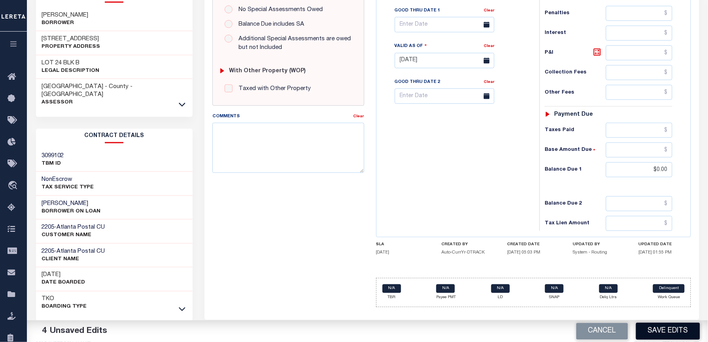
click at [659, 332] on button "Save Edits" at bounding box center [668, 331] width 64 height 17
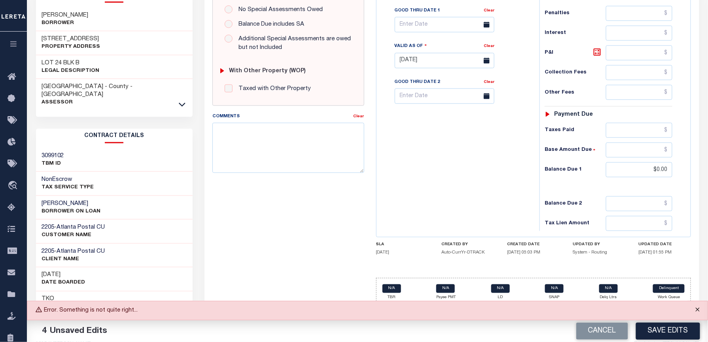
click at [696, 310] on button "Close" at bounding box center [698, 310] width 20 height 17
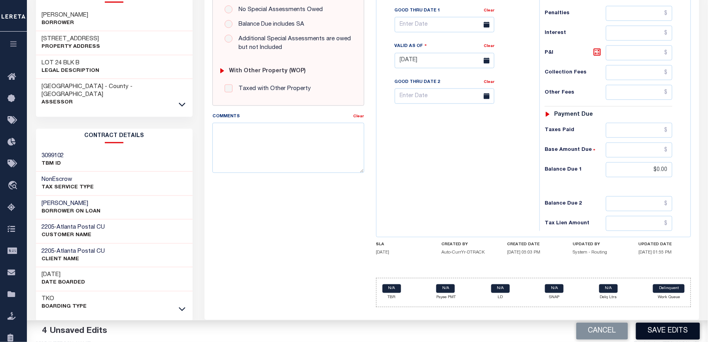
click at [683, 331] on button "Save Edits" at bounding box center [668, 331] width 64 height 17
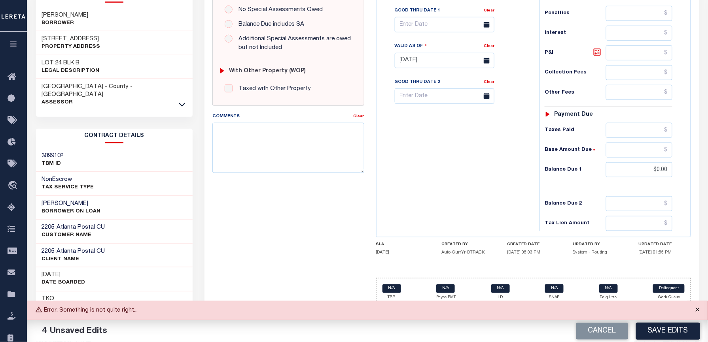
click at [700, 310] on button "Close" at bounding box center [698, 310] width 20 height 17
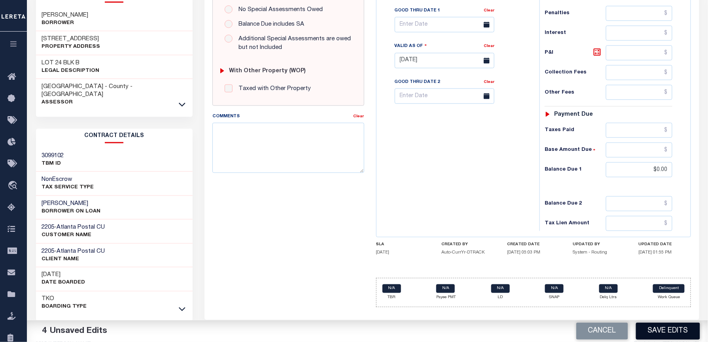
click at [690, 335] on button "Save Edits" at bounding box center [668, 331] width 64 height 17
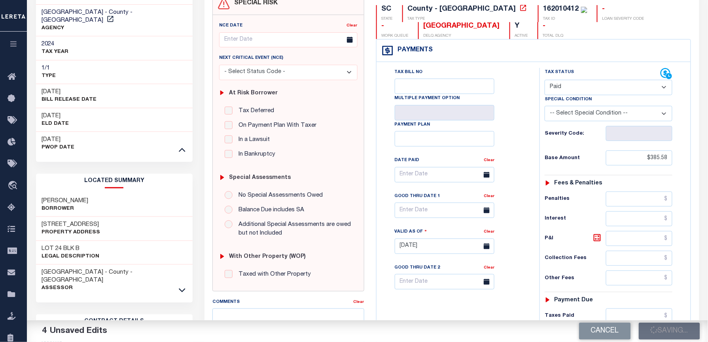
scroll to position [0, 0]
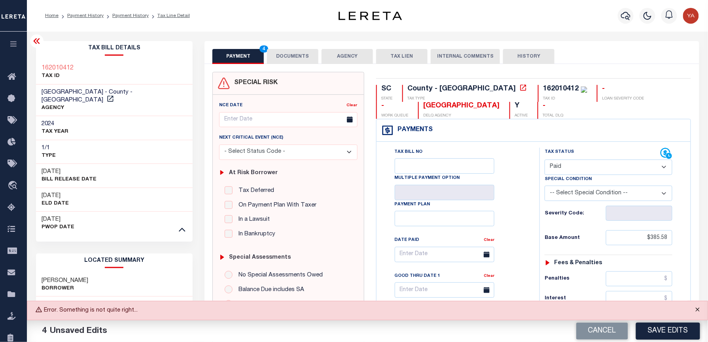
click at [699, 310] on button "Close" at bounding box center [698, 310] width 20 height 17
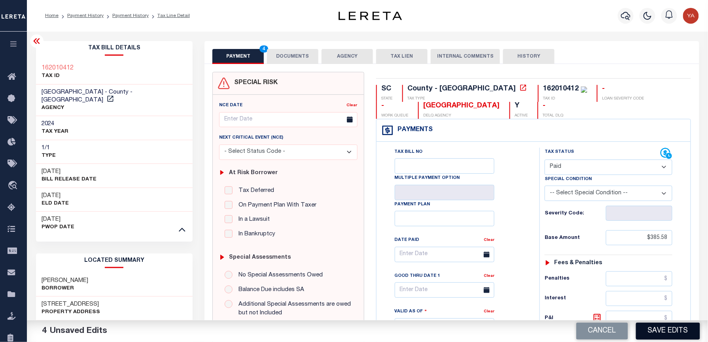
click at [685, 335] on button "Save Edits" at bounding box center [668, 331] width 64 height 17
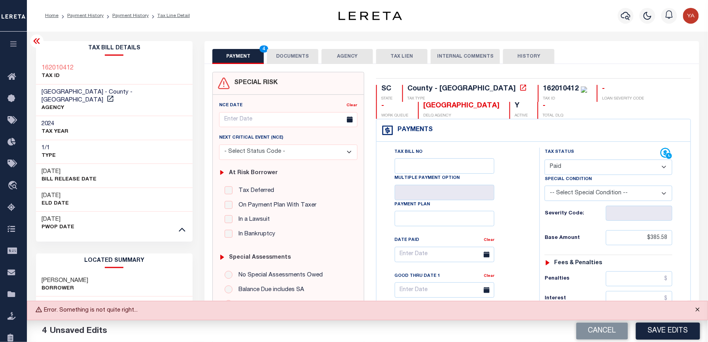
click at [696, 312] on button "Close" at bounding box center [698, 310] width 20 height 17
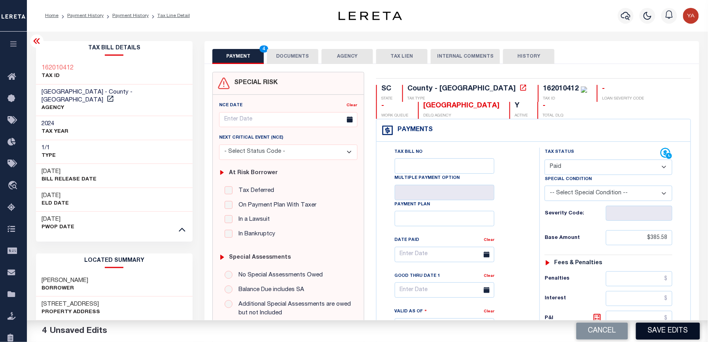
click at [679, 328] on button "Save Edits" at bounding box center [668, 331] width 64 height 17
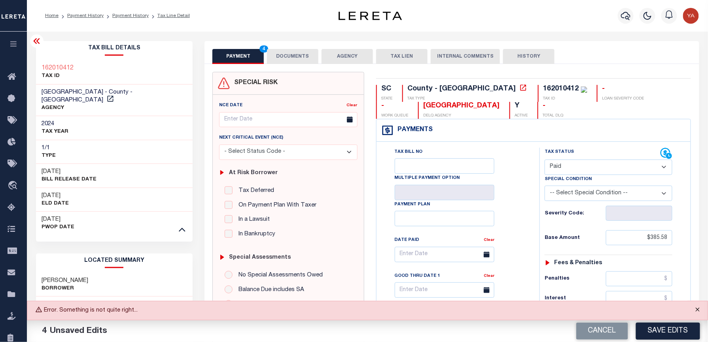
click at [698, 309] on button "Close" at bounding box center [698, 310] width 20 height 17
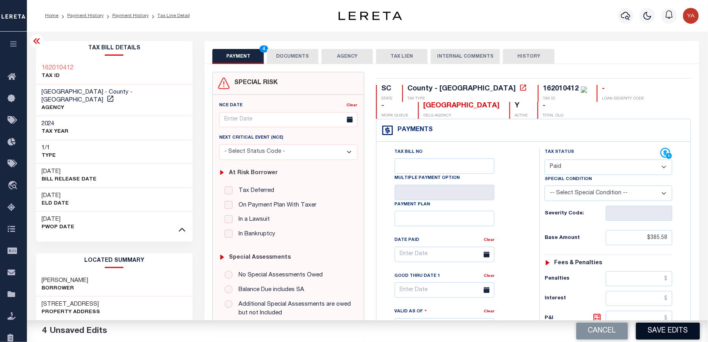
click at [667, 332] on button "Save Edits" at bounding box center [668, 331] width 64 height 17
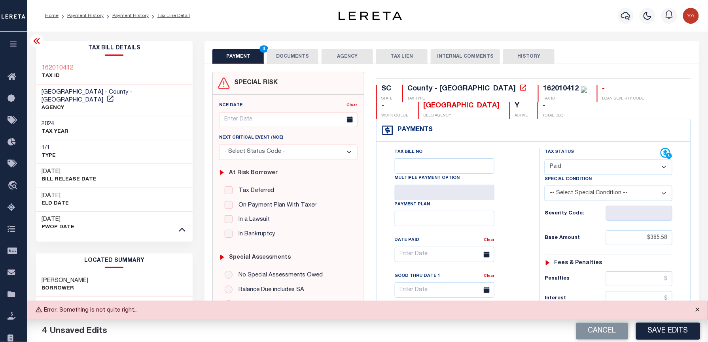
click at [696, 309] on button "Close" at bounding box center [698, 310] width 20 height 17
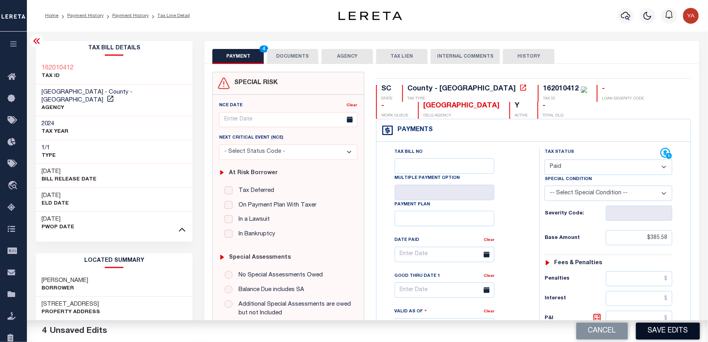
click at [679, 329] on button "Save Edits" at bounding box center [668, 331] width 64 height 17
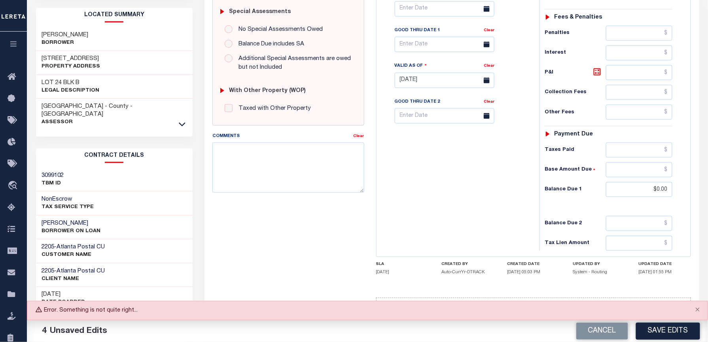
scroll to position [266, 0]
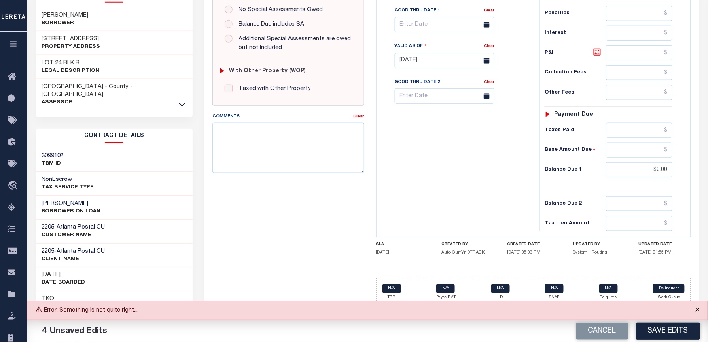
click at [695, 308] on button "Close" at bounding box center [698, 310] width 20 height 17
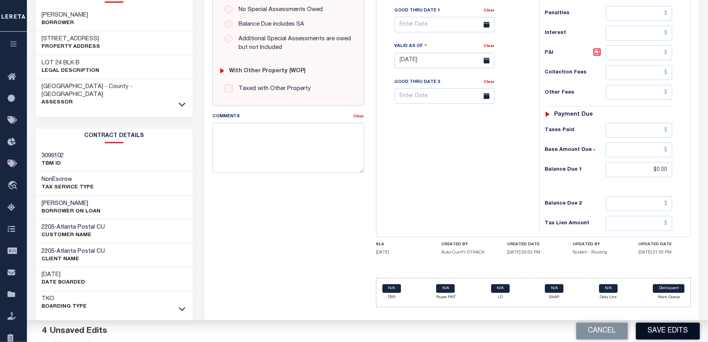
click at [681, 331] on button "Save Edits" at bounding box center [668, 331] width 64 height 17
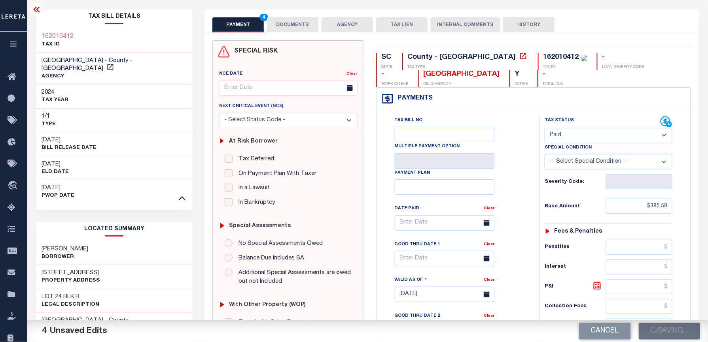
scroll to position [0, 0]
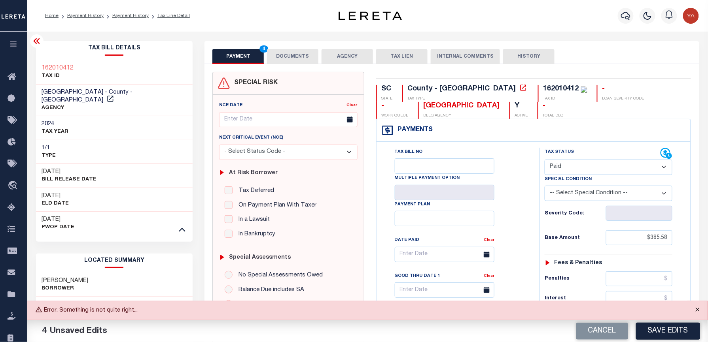
click at [698, 310] on button "Close" at bounding box center [698, 310] width 20 height 17
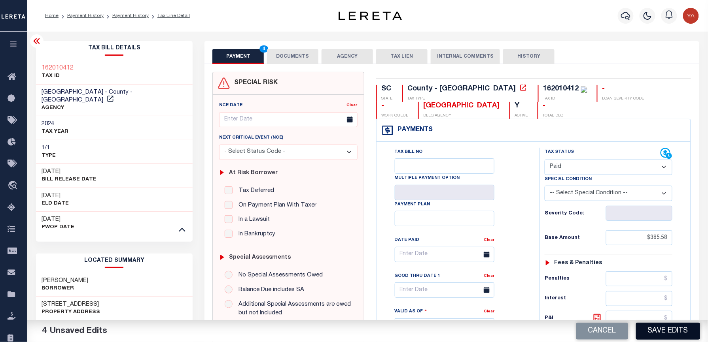
click at [677, 328] on button "Save Edits" at bounding box center [668, 331] width 64 height 17
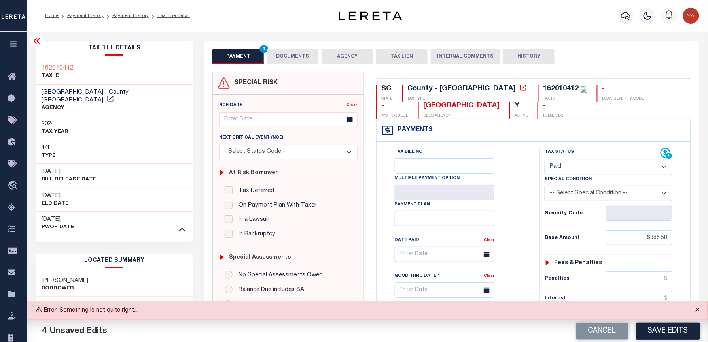
click at [696, 310] on button "Close" at bounding box center [698, 310] width 20 height 17
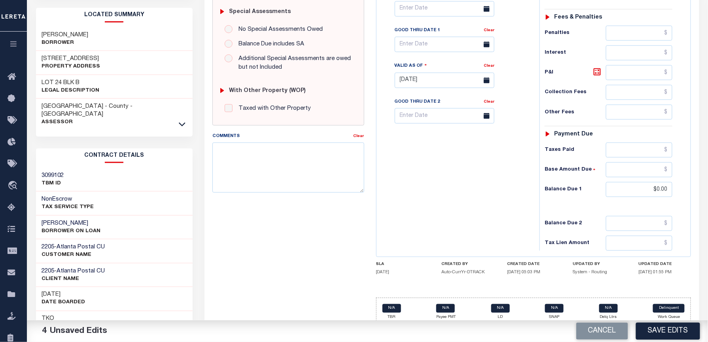
scroll to position [266, 0]
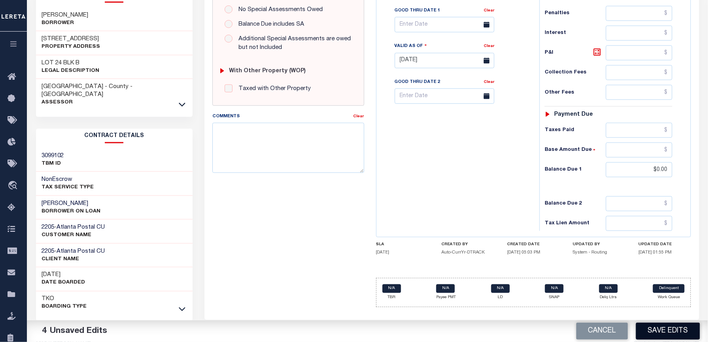
click at [681, 331] on button "Save Edits" at bounding box center [668, 331] width 64 height 17
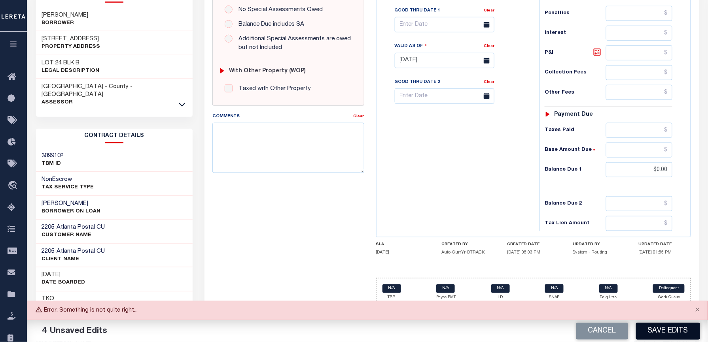
click at [685, 330] on button "Save Edits" at bounding box center [668, 331] width 64 height 17
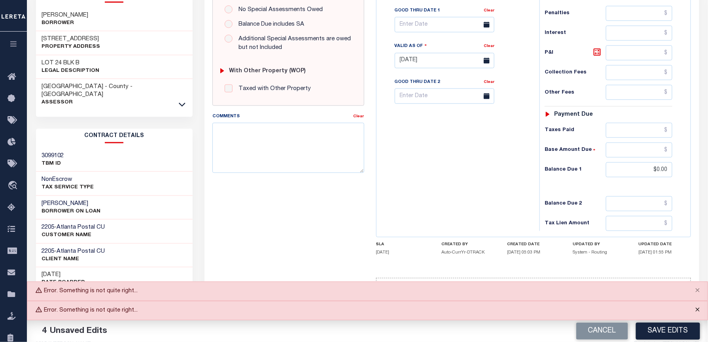
click at [700, 307] on button "Close" at bounding box center [698, 310] width 20 height 17
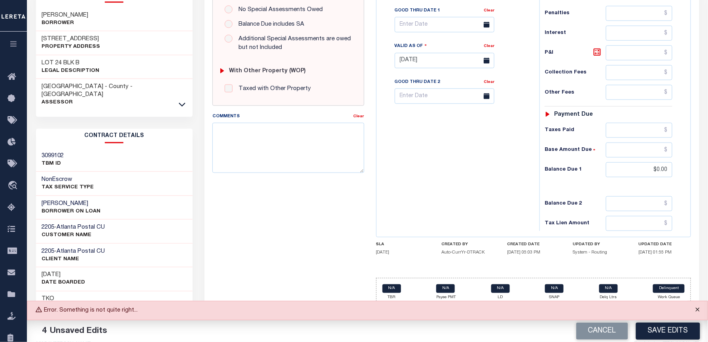
click at [698, 312] on button "Close" at bounding box center [698, 310] width 20 height 17
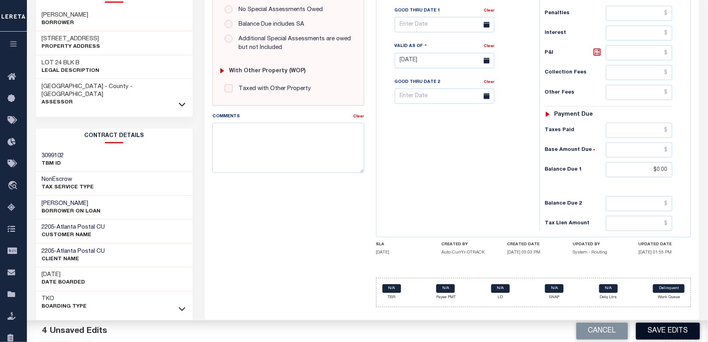
click at [680, 328] on button "Save Edits" at bounding box center [668, 331] width 64 height 17
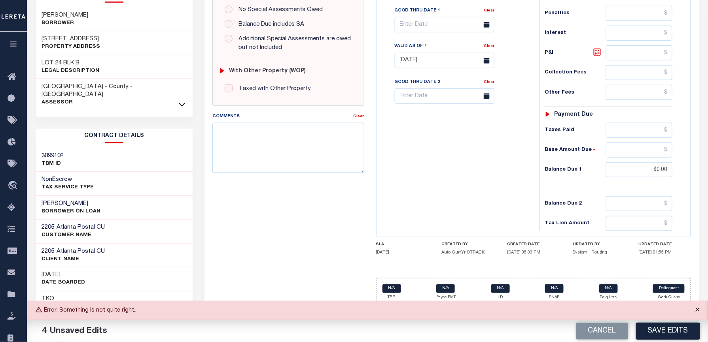
click at [699, 309] on button "Close" at bounding box center [698, 310] width 20 height 17
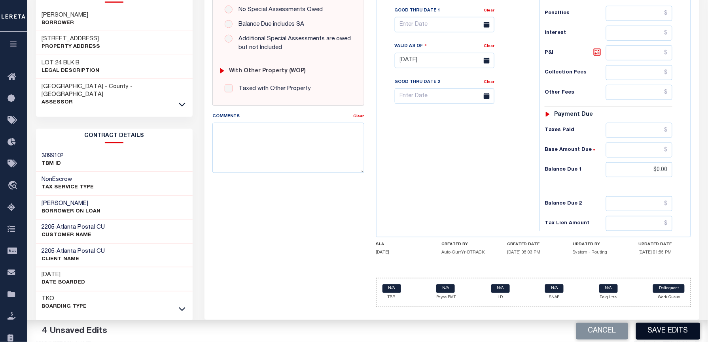
click at [674, 333] on button "Save Edits" at bounding box center [668, 331] width 64 height 17
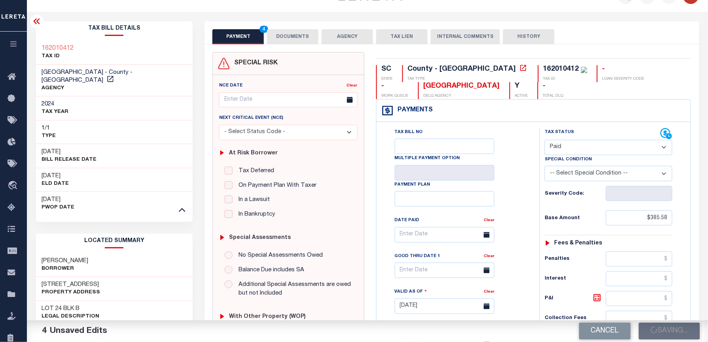
scroll to position [0, 0]
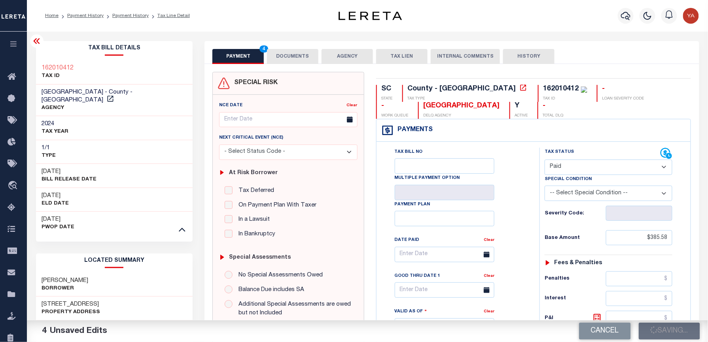
click at [288, 48] on div "PAYMENT 4 DOCUMENTS AGENCY DELINQUENT PAYEE TAX LIEN" at bounding box center [451, 52] width 494 height 23
click at [287, 51] on button "DOCUMENTS" at bounding box center [292, 56] width 51 height 15
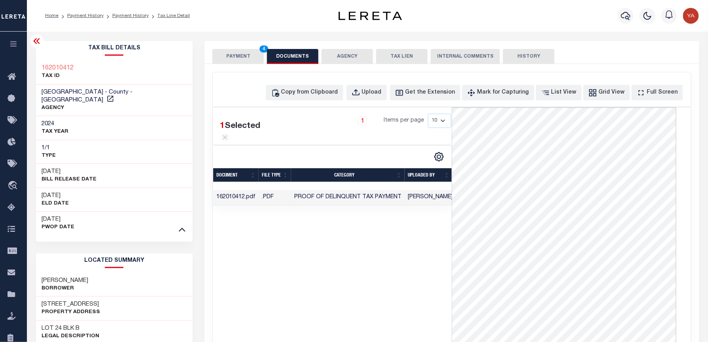
click at [242, 51] on button "PAYMENT 4" at bounding box center [237, 56] width 51 height 15
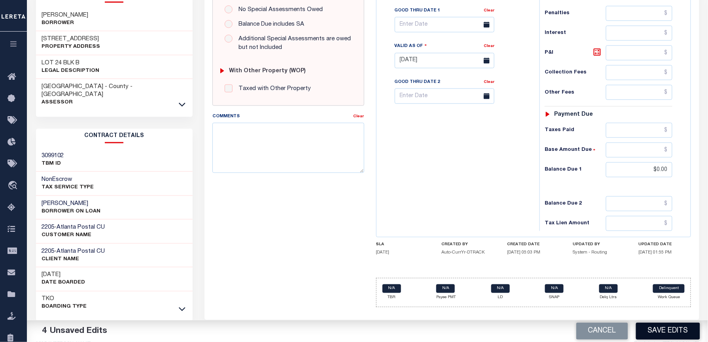
click at [656, 328] on button "Save Edits" at bounding box center [668, 331] width 64 height 17
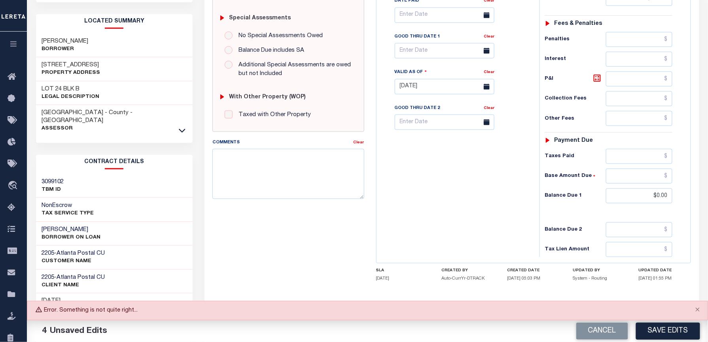
scroll to position [266, 0]
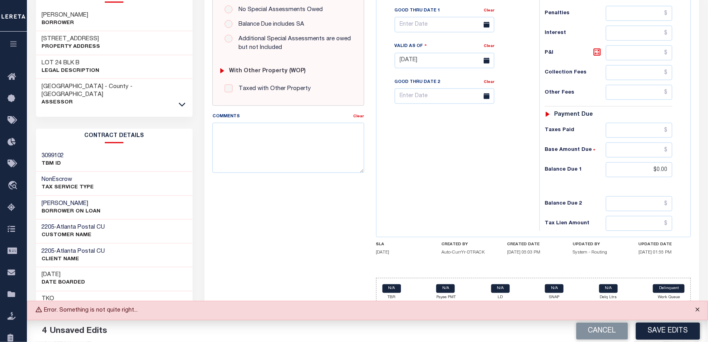
click at [699, 310] on button "Close" at bounding box center [698, 310] width 20 height 17
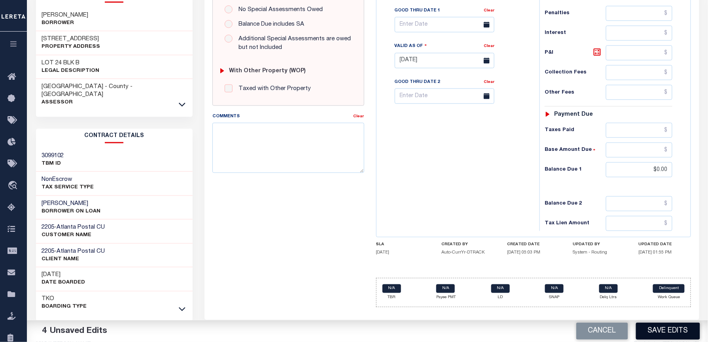
click at [671, 331] on button "Save Edits" at bounding box center [668, 331] width 64 height 17
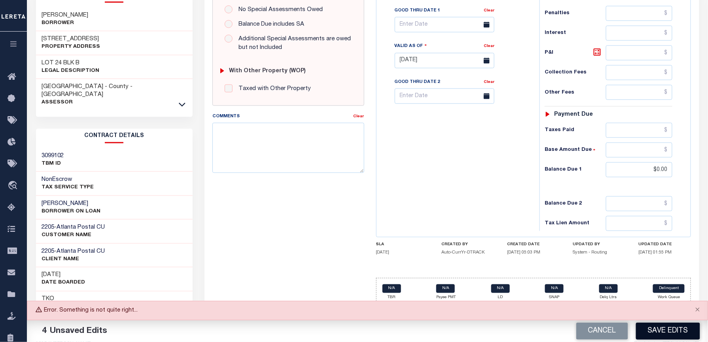
click at [649, 332] on button "Save Edits" at bounding box center [668, 331] width 64 height 17
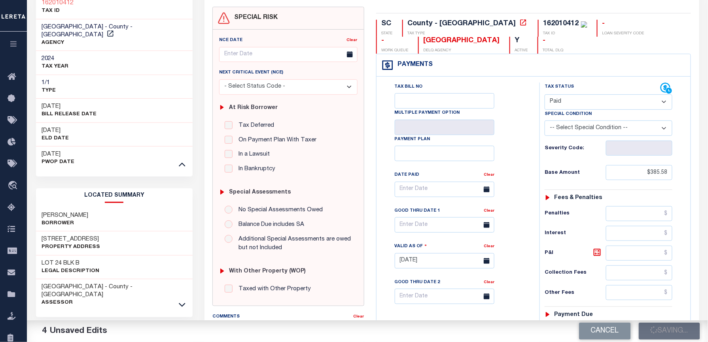
scroll to position [0, 0]
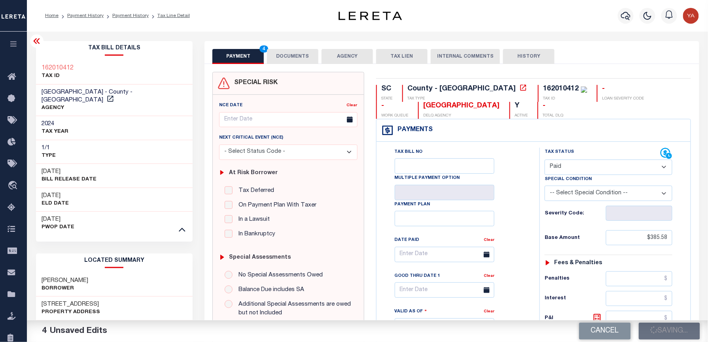
click at [297, 51] on button "DOCUMENTS" at bounding box center [292, 56] width 51 height 15
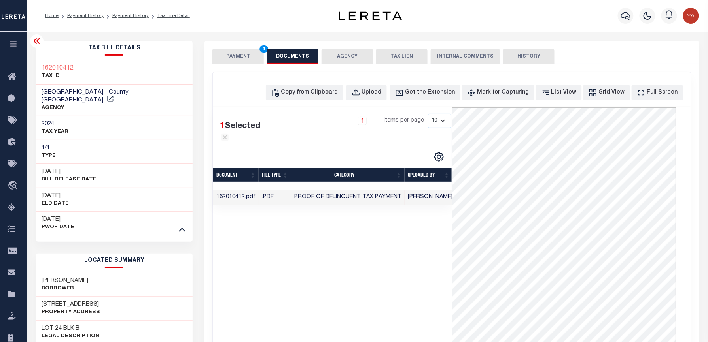
click at [238, 56] on button "PAYMENT 4" at bounding box center [237, 56] width 51 height 15
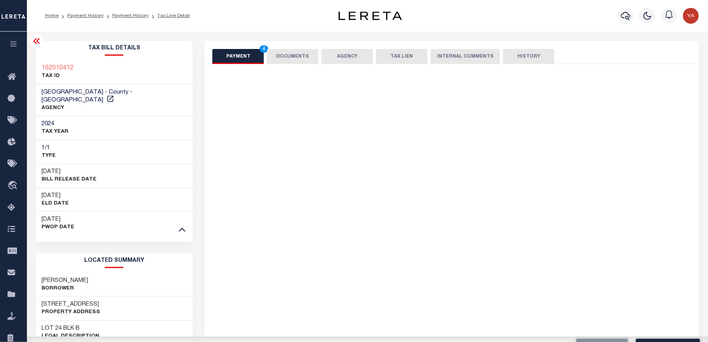
click at [247, 19] on div "Home Payment History Payment History Tax Line Detail" at bounding box center [177, 16] width 276 height 17
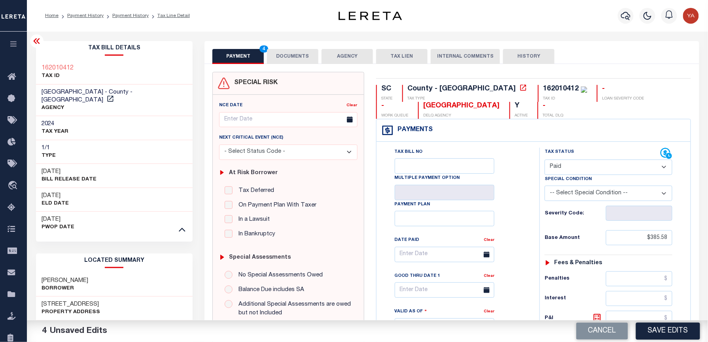
click at [302, 59] on button "DOCUMENTS" at bounding box center [292, 56] width 51 height 15
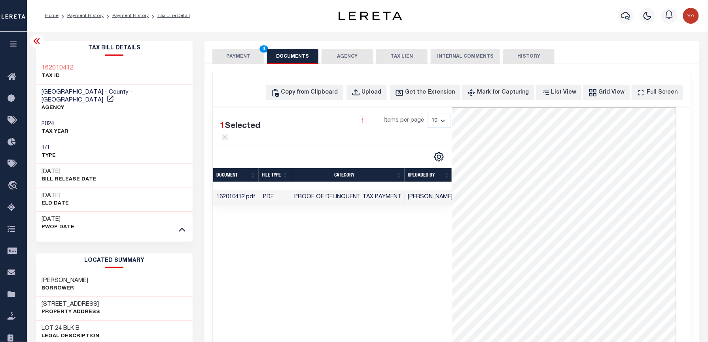
click at [438, 206] on td "Yashaswini Jain" at bounding box center [430, 197] width 51 height 15
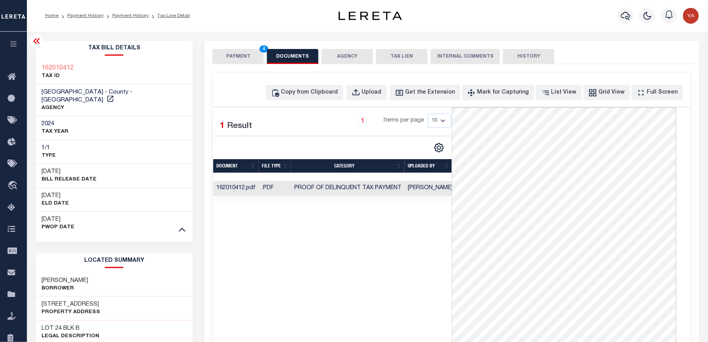
click at [249, 56] on button "PAYMENT 4" at bounding box center [237, 56] width 51 height 15
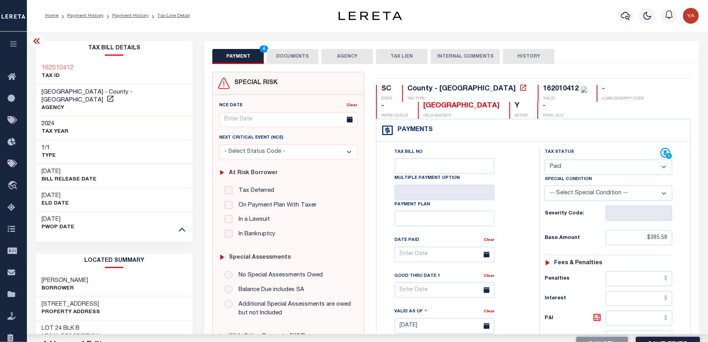
click at [247, 29] on div "Home Payment History Payment History Tax Line Detail Profile Sign out" at bounding box center [367, 16] width 681 height 32
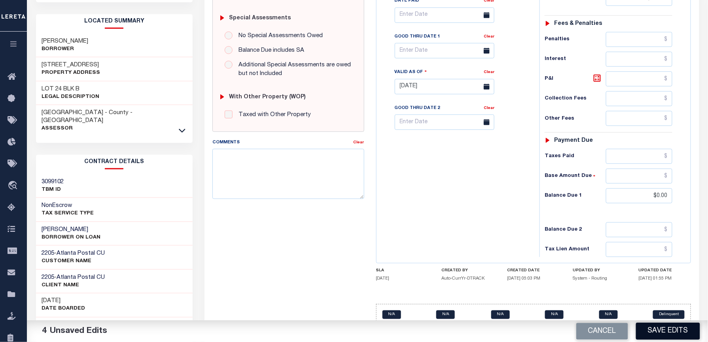
scroll to position [266, 0]
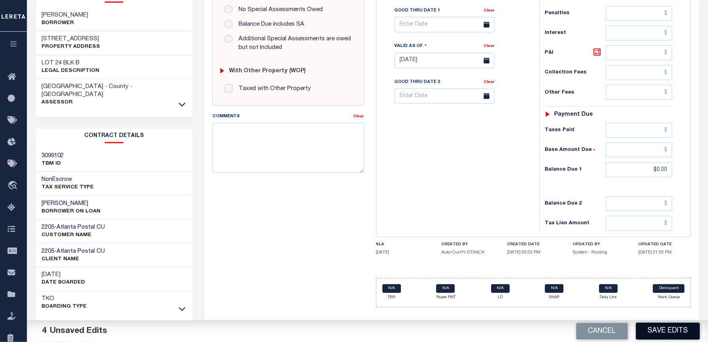
click at [662, 332] on button "Save Edits" at bounding box center [668, 331] width 64 height 17
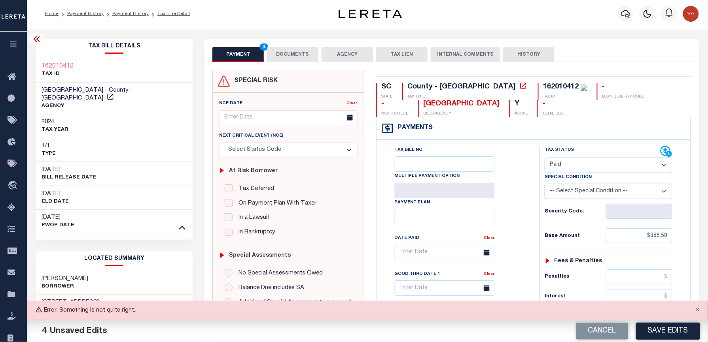
scroll to position [0, 0]
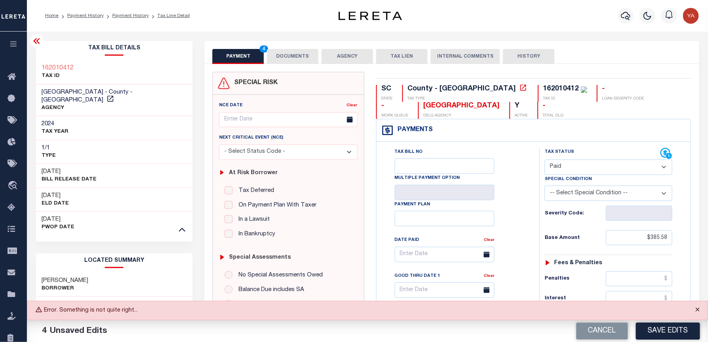
click at [698, 314] on button "Close" at bounding box center [698, 310] width 20 height 17
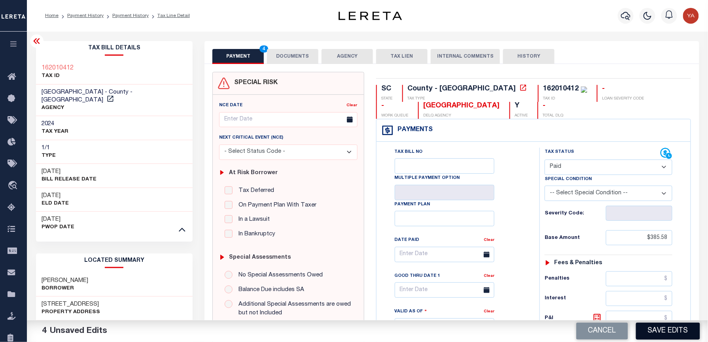
click at [681, 329] on button "Save Edits" at bounding box center [668, 331] width 64 height 17
click at [304, 59] on button "DOCUMENTS" at bounding box center [292, 56] width 51 height 15
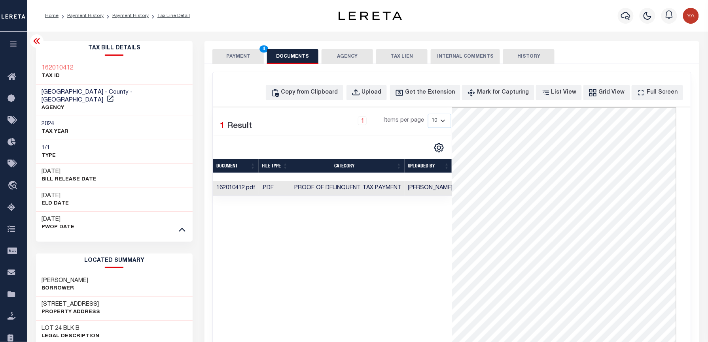
click at [247, 59] on button "PAYMENT 4" at bounding box center [237, 56] width 51 height 15
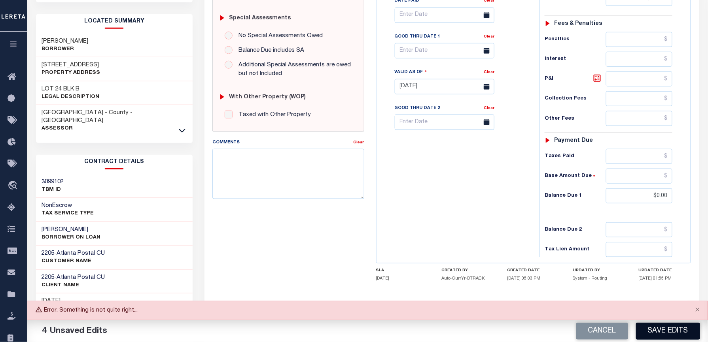
scroll to position [266, 0]
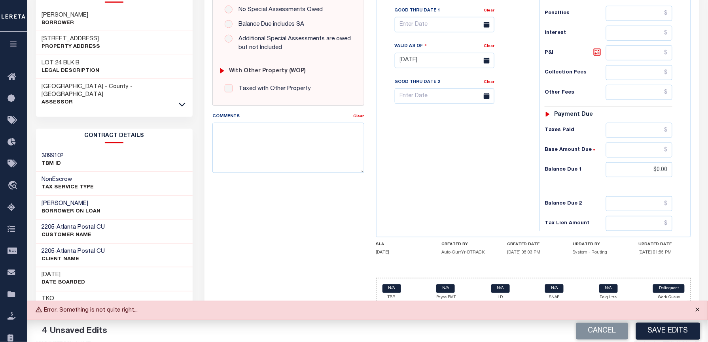
click at [700, 313] on button "Close" at bounding box center [698, 310] width 20 height 17
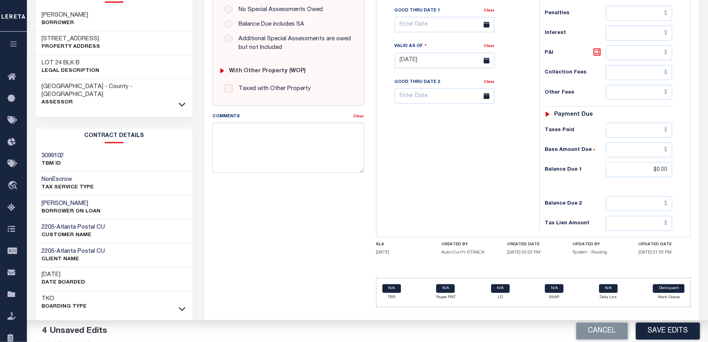
click at [677, 327] on button "Save Edits" at bounding box center [668, 331] width 64 height 17
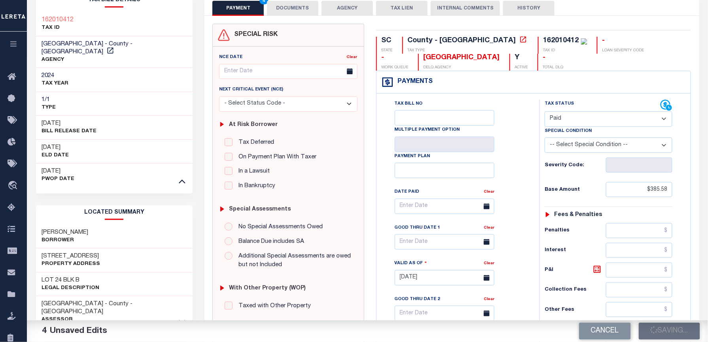
scroll to position [0, 0]
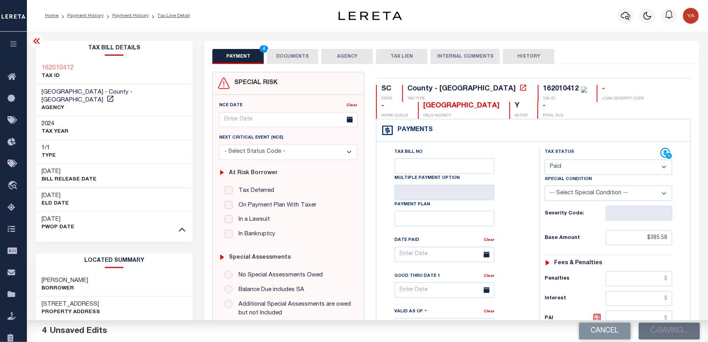
click at [289, 55] on button "DOCUMENTS" at bounding box center [292, 56] width 51 height 15
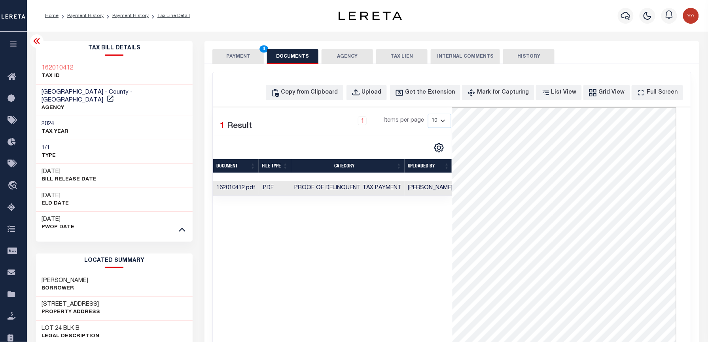
click at [234, 55] on button "PAYMENT 4" at bounding box center [237, 56] width 51 height 15
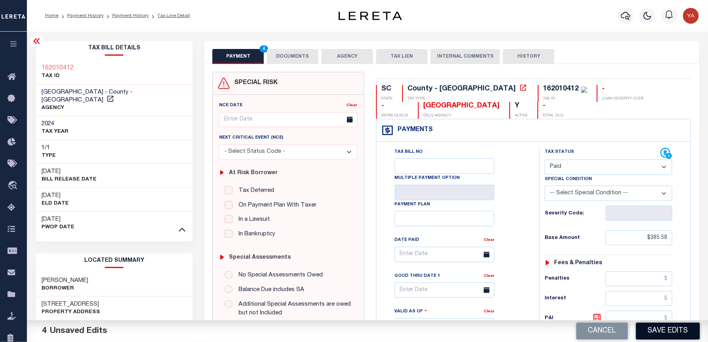
click at [675, 334] on button "Save Edits" at bounding box center [668, 331] width 64 height 17
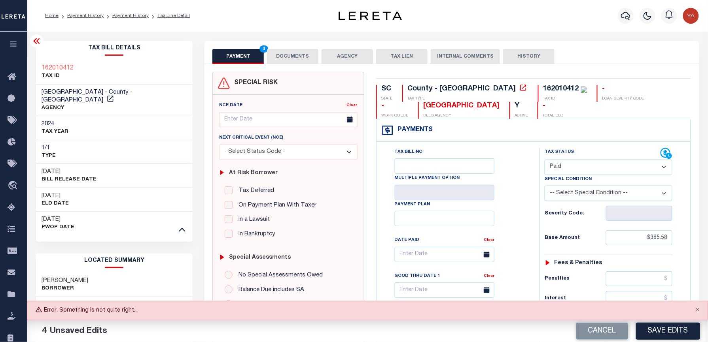
click at [283, 57] on button "DOCUMENTS" at bounding box center [292, 56] width 51 height 15
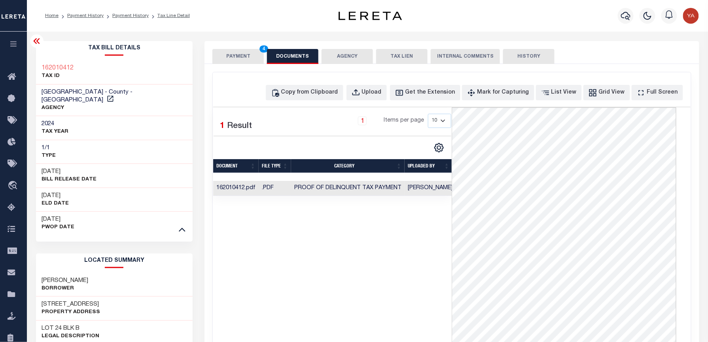
click at [248, 57] on button "PAYMENT 4" at bounding box center [237, 56] width 51 height 15
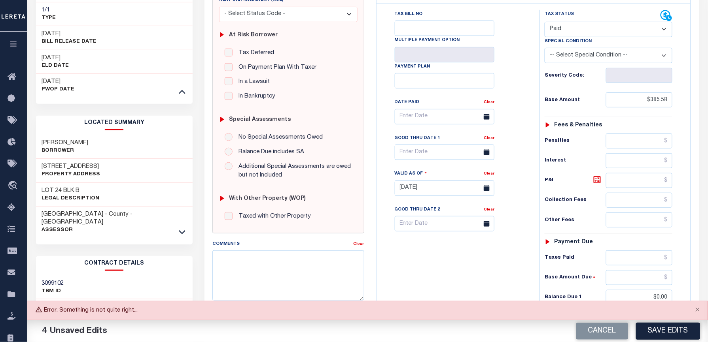
scroll to position [263, 0]
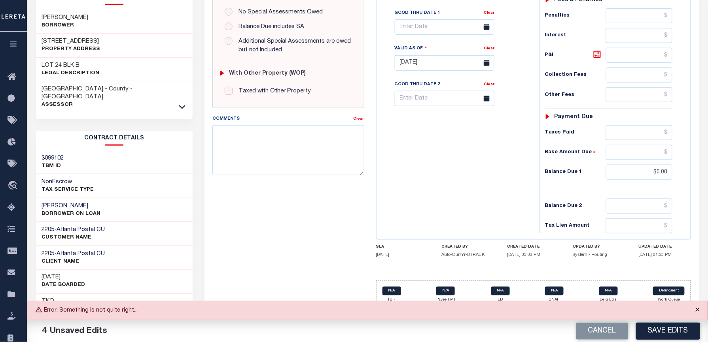
drag, startPoint x: 701, startPoint y: 309, endPoint x: 697, endPoint y: 313, distance: 5.9
click at [701, 309] on button "Close" at bounding box center [698, 310] width 20 height 17
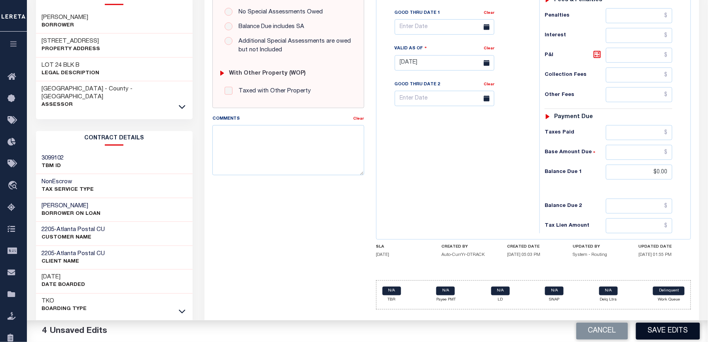
click at [677, 328] on button "Save Edits" at bounding box center [668, 331] width 64 height 17
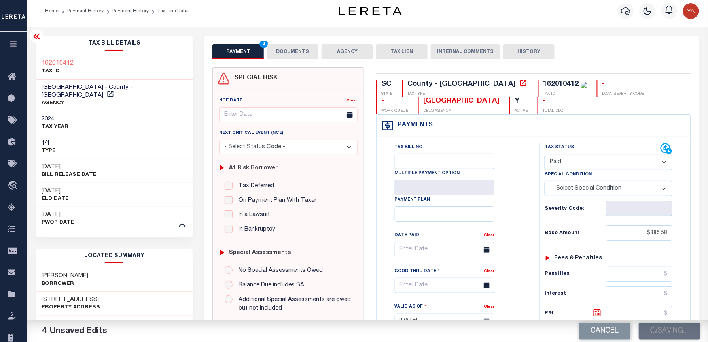
scroll to position [0, 0]
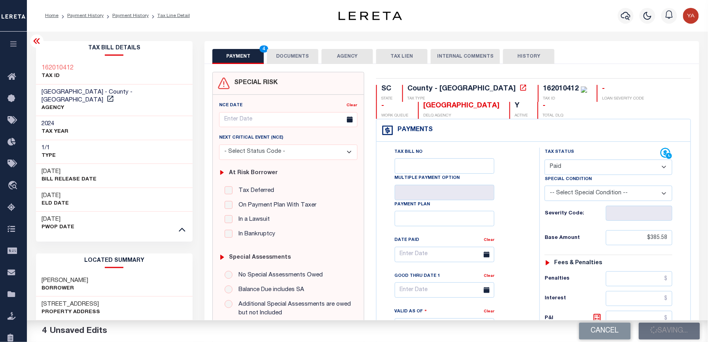
click at [295, 55] on button "DOCUMENTS" at bounding box center [292, 56] width 51 height 15
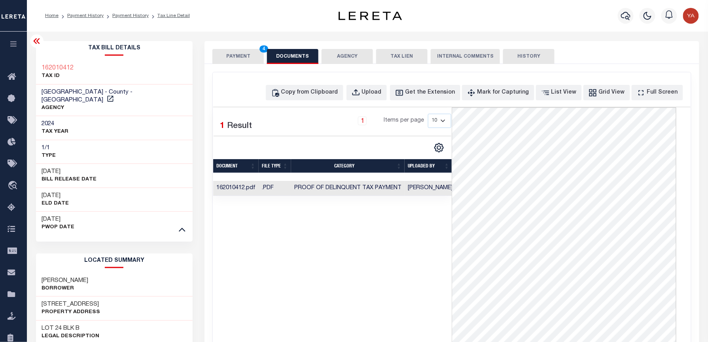
click at [242, 51] on button "PAYMENT 4" at bounding box center [237, 56] width 51 height 15
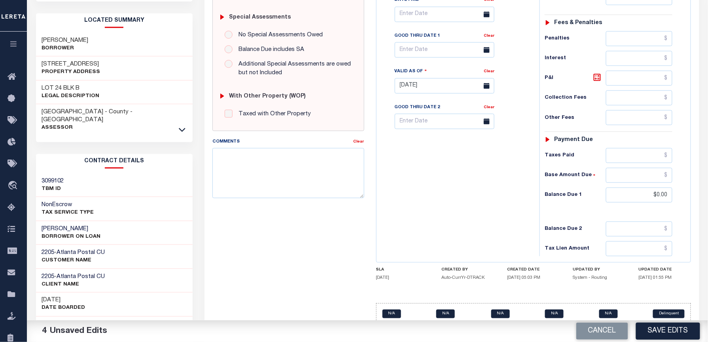
scroll to position [266, 0]
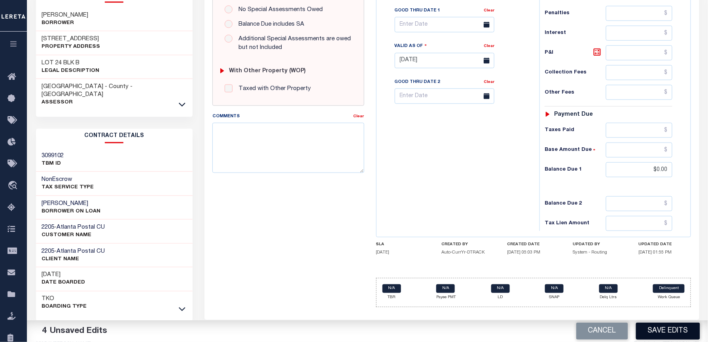
click at [652, 328] on button "Save Edits" at bounding box center [668, 331] width 64 height 17
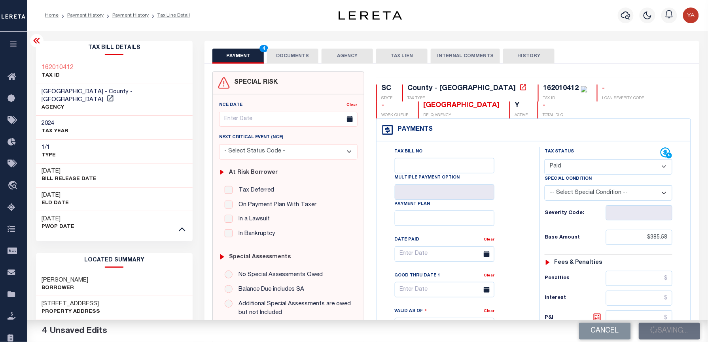
scroll to position [0, 0]
click at [300, 52] on button "DOCUMENTS" at bounding box center [292, 56] width 51 height 15
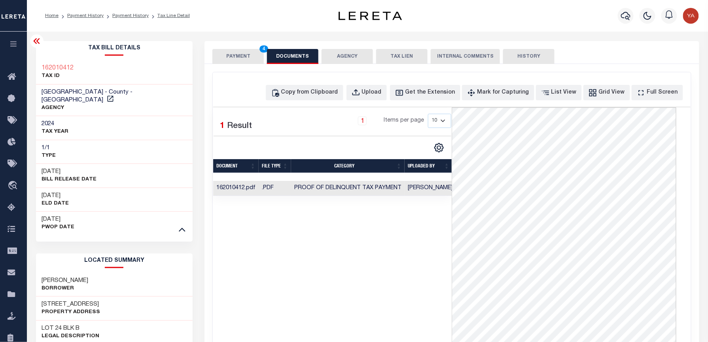
click at [248, 64] on button "PAYMENT 4" at bounding box center [237, 56] width 51 height 15
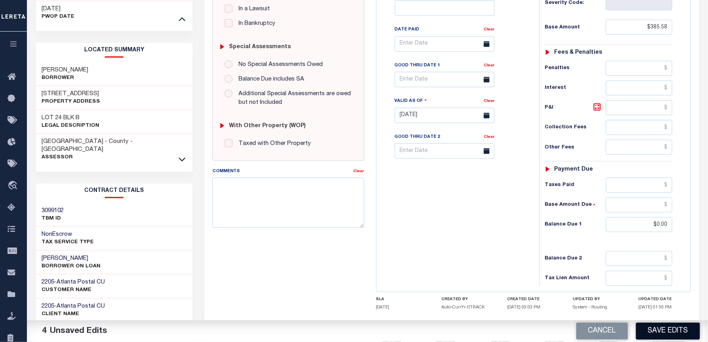
click at [676, 327] on button "Save Edits" at bounding box center [668, 331] width 64 height 17
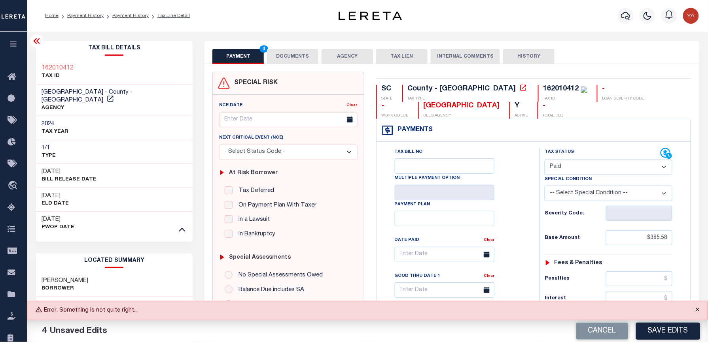
click at [695, 308] on button "Close" at bounding box center [698, 310] width 20 height 17
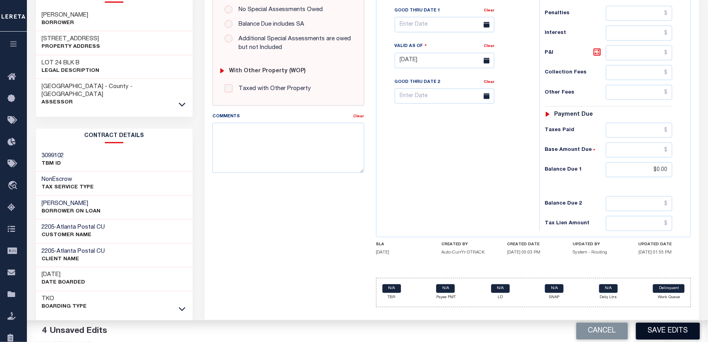
click at [662, 329] on button "Save Edits" at bounding box center [668, 331] width 64 height 17
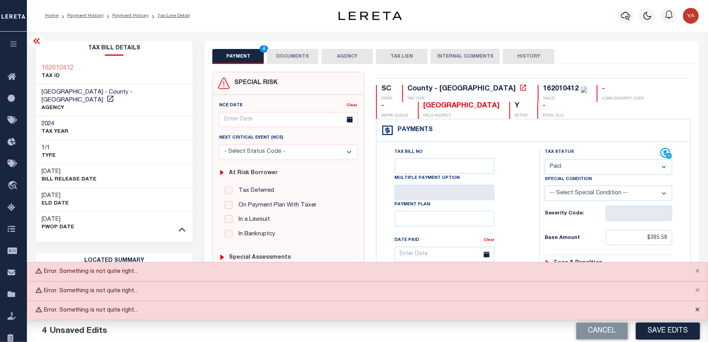
click at [695, 312] on button "Close" at bounding box center [698, 310] width 20 height 17
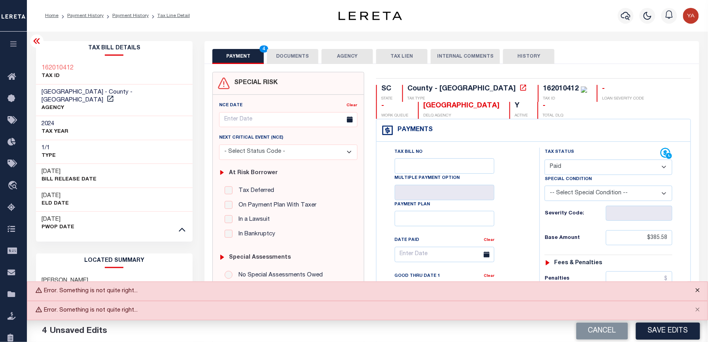
click at [700, 290] on button "Close" at bounding box center [698, 290] width 20 height 17
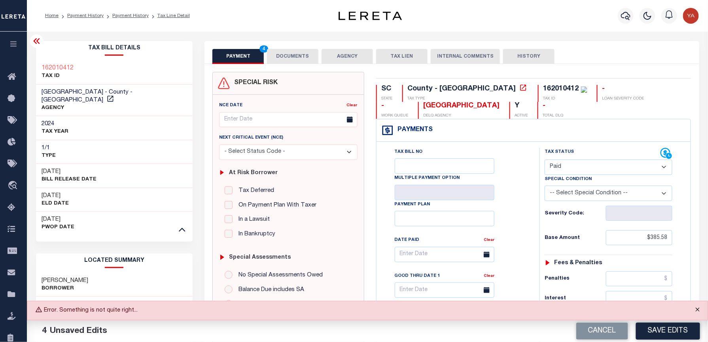
click at [699, 315] on button "Close" at bounding box center [698, 310] width 20 height 17
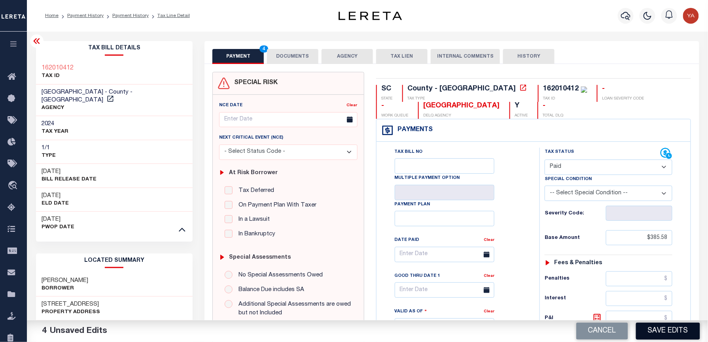
click at [652, 335] on button "Save Edits" at bounding box center [668, 331] width 64 height 17
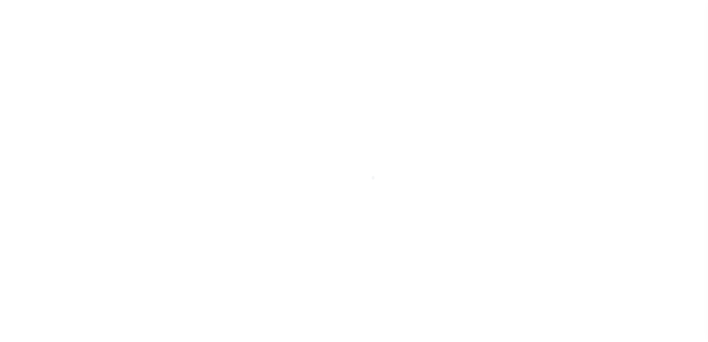
select select "PYD"
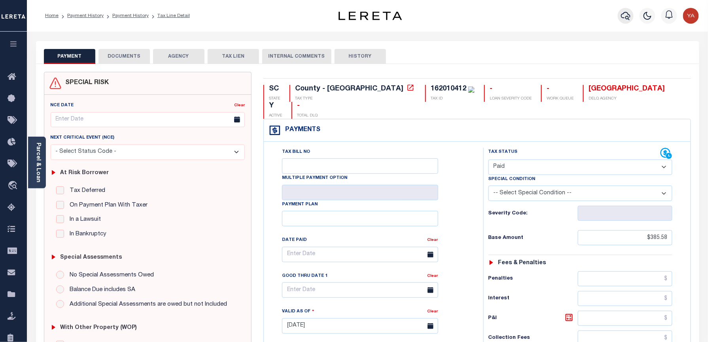
click at [626, 18] on icon "button" at bounding box center [625, 16] width 9 height 8
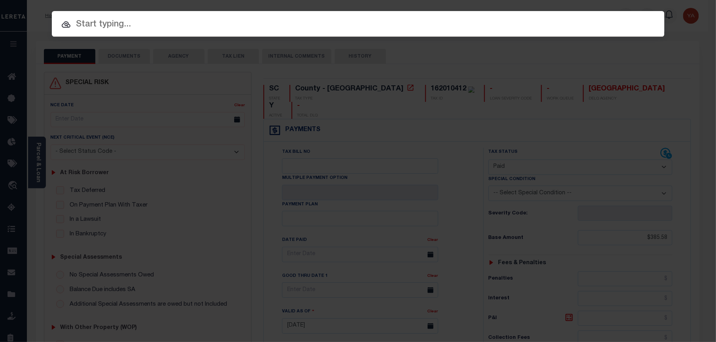
click at [306, 32] on div at bounding box center [358, 23] width 612 height 25
click at [304, 24] on input "text" at bounding box center [358, 25] width 612 height 14
paste input "5433-05"
type input "5433-05"
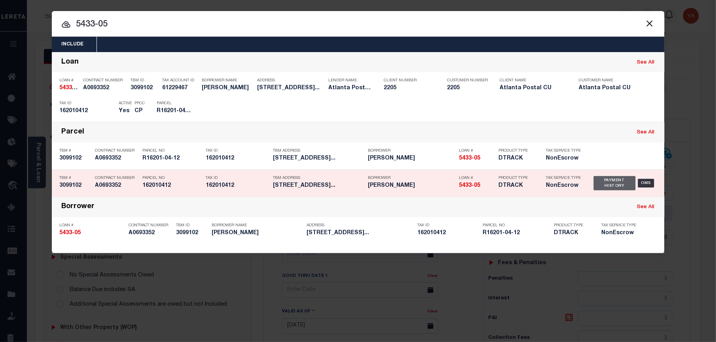
click at [603, 187] on div "Payment History" at bounding box center [615, 183] width 42 height 14
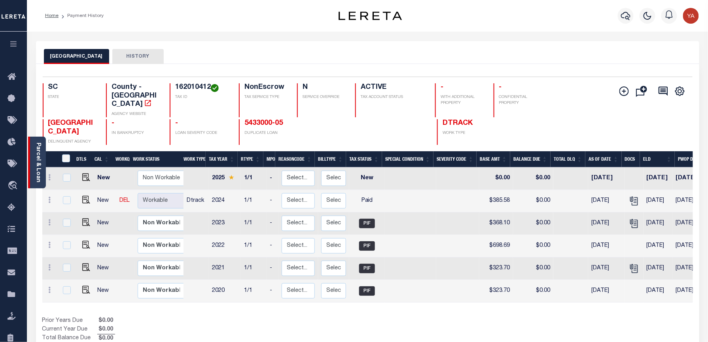
click at [40, 167] on link "Parcel & Loan" at bounding box center [38, 163] width 6 height 40
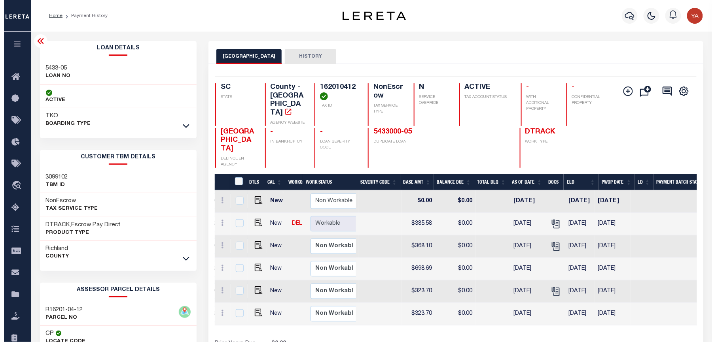
scroll to position [0, 251]
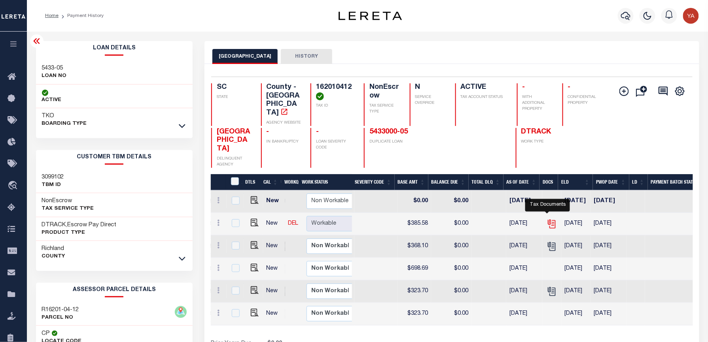
click at [546, 219] on icon "" at bounding box center [551, 224] width 10 height 10
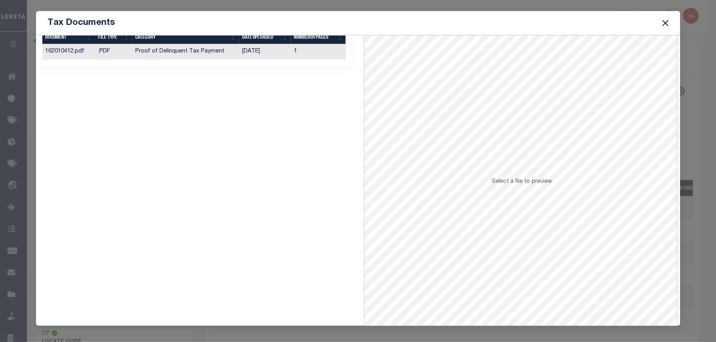
scroll to position [0, 0]
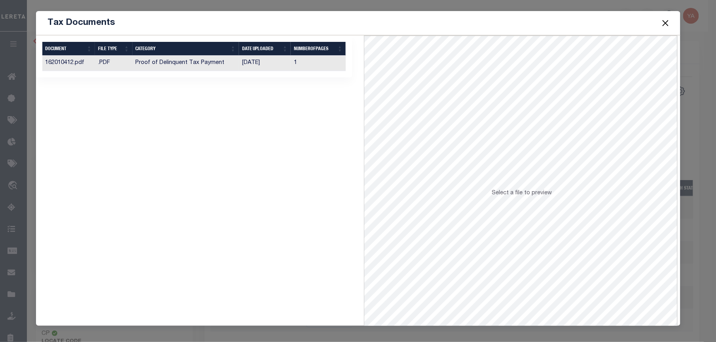
click at [304, 63] on td "1" at bounding box center [318, 63] width 55 height 15
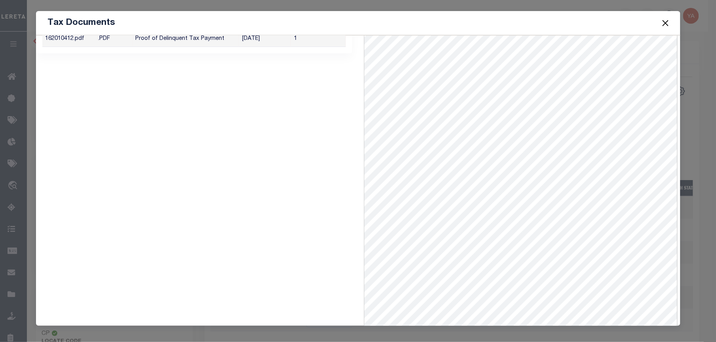
scroll to position [34, 0]
click at [671, 21] on span at bounding box center [665, 23] width 30 height 22
click at [665, 20] on button "Close" at bounding box center [665, 23] width 10 height 10
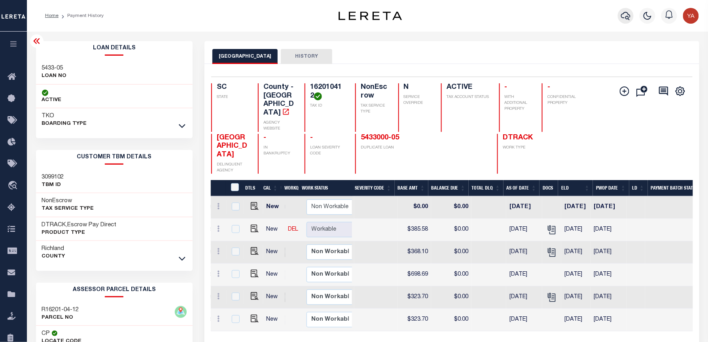
click at [630, 13] on icon "button" at bounding box center [625, 15] width 9 height 9
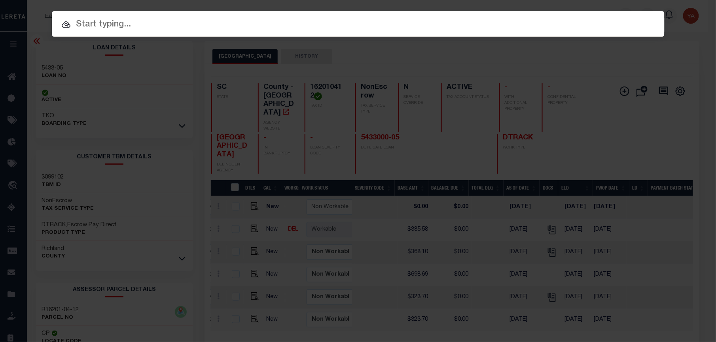
click at [613, 13] on div "Include Loans TBM Customers Borrowers Payments (Lender Non-Disb) Payments (Lend…" at bounding box center [358, 24] width 612 height 26
paste input "5433000-05"
type input "5433000-05"
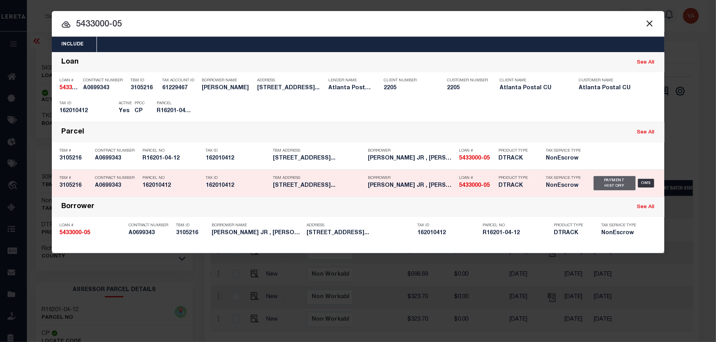
click at [615, 188] on div "Payment History" at bounding box center [615, 183] width 42 height 14
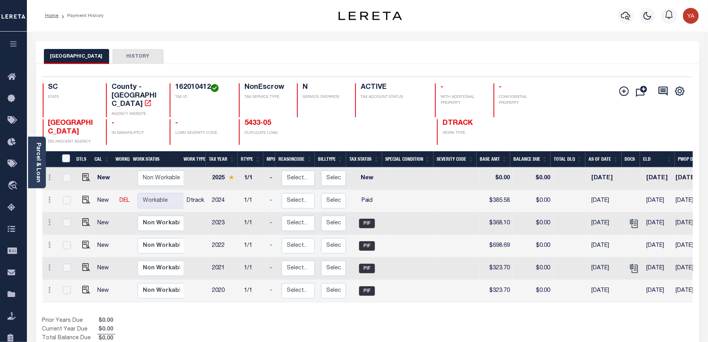
click at [187, 83] on h4 "162010412" at bounding box center [202, 87] width 54 height 9
copy h4 "162010412"
click at [82, 196] on img "" at bounding box center [86, 200] width 8 height 8
checkbox input "true"
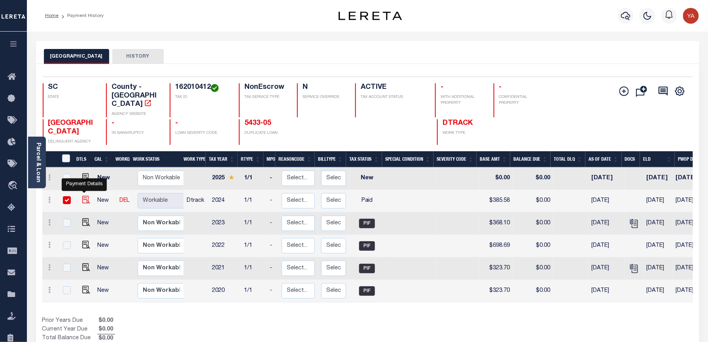
checkbox input "true"
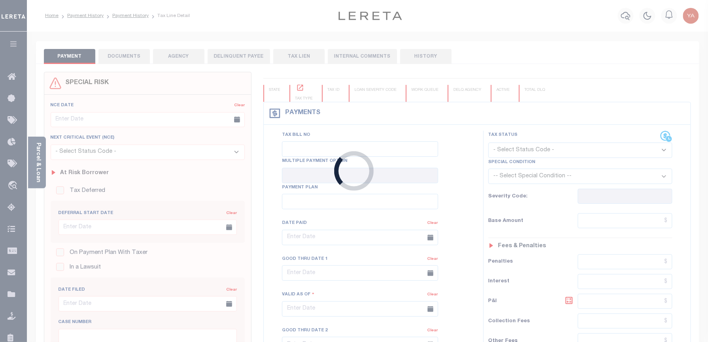
checkbox input "false"
type input "[DATE]"
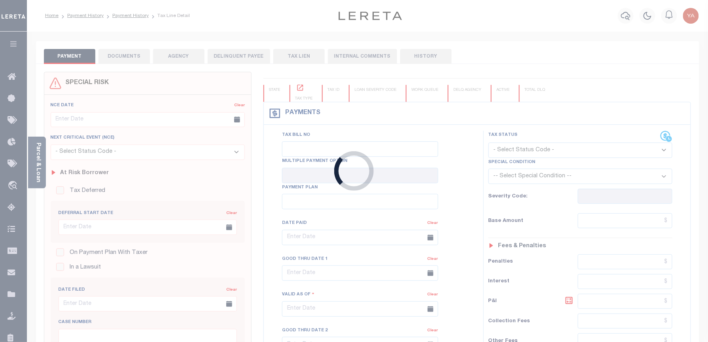
select select "PYD"
type input "$385.58"
type input "$0"
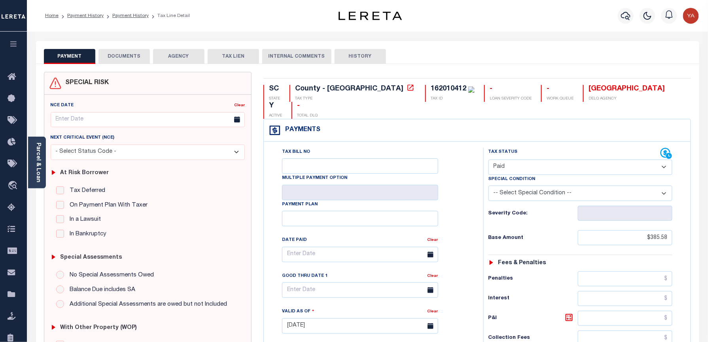
click at [115, 53] on button "DOCUMENTS" at bounding box center [123, 56] width 51 height 15
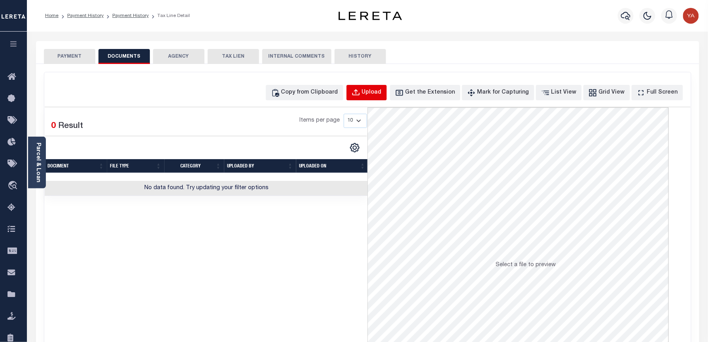
click at [382, 91] on div "Upload" at bounding box center [372, 93] width 20 height 9
select select "POP"
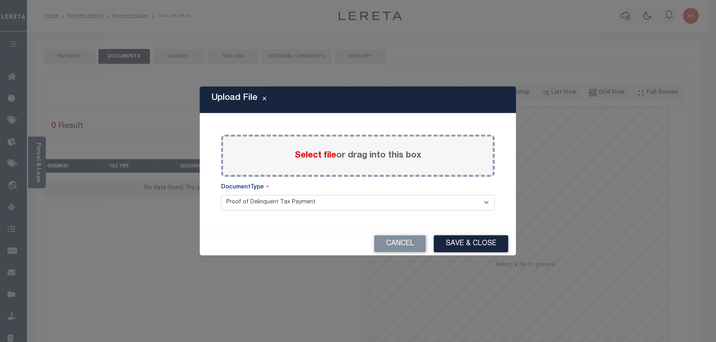
click at [357, 153] on label "Select file or drag into this box" at bounding box center [358, 155] width 127 height 13
click at [0, 0] on input "Select file or drag into this box" at bounding box center [0, 0] width 0 height 0
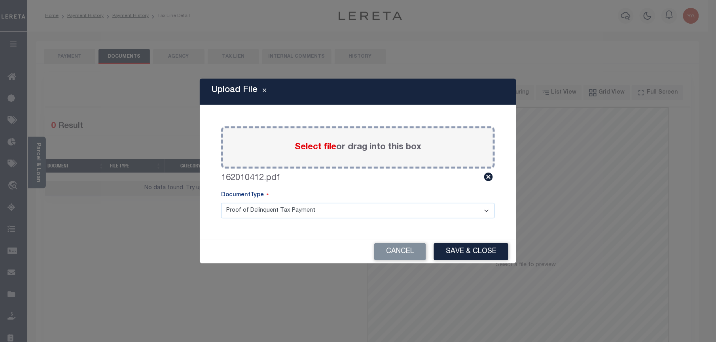
drag, startPoint x: 361, startPoint y: 207, endPoint x: 356, endPoint y: 220, distance: 13.5
click at [358, 208] on select "Proof of Delinquent Tax Payment" at bounding box center [358, 210] width 274 height 15
click at [221, 203] on select "Proof of Delinquent Tax Payment" at bounding box center [358, 210] width 274 height 15
click at [489, 255] on button "Save & Close" at bounding box center [471, 252] width 74 height 17
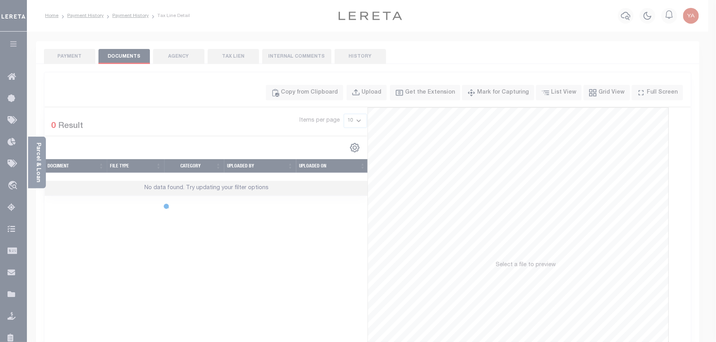
click at [81, 57] on div at bounding box center [358, 171] width 716 height 342
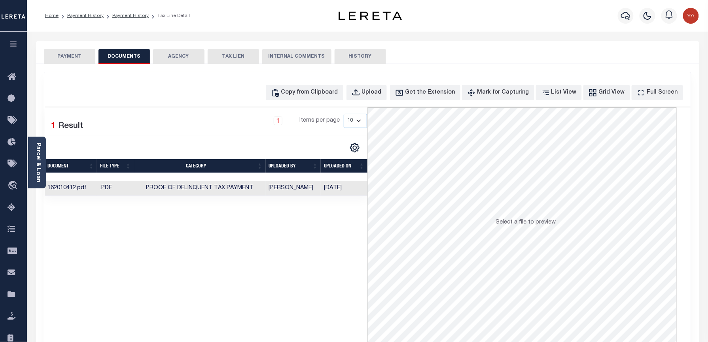
click at [336, 190] on td "[DATE]" at bounding box center [344, 188] width 47 height 15
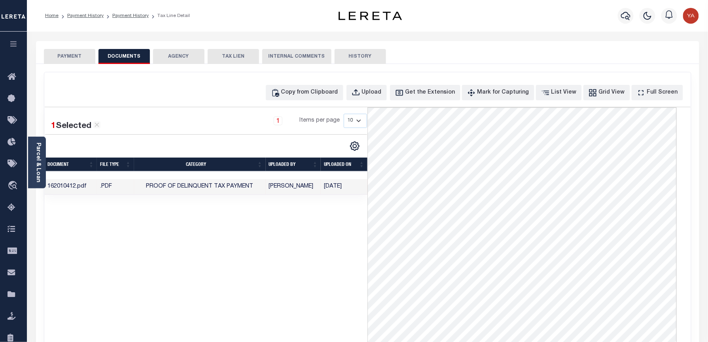
click at [75, 62] on button "PAYMENT" at bounding box center [69, 56] width 51 height 15
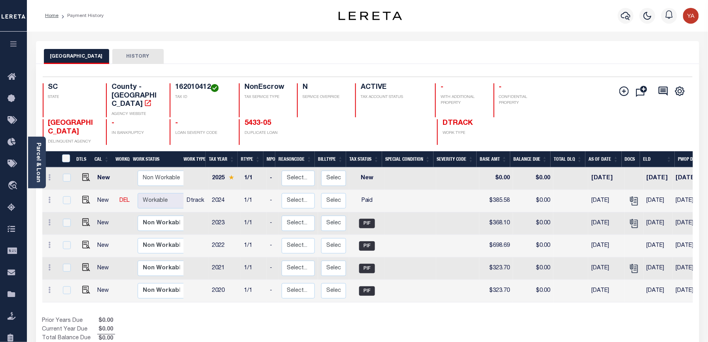
drag, startPoint x: 38, startPoint y: 172, endPoint x: 42, endPoint y: 180, distance: 8.8
click at [38, 172] on link "Parcel & Loan" at bounding box center [38, 163] width 6 height 40
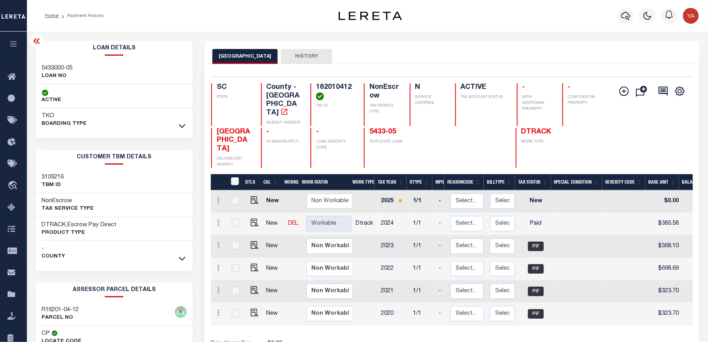
click at [66, 65] on h3 "5433000-05" at bounding box center [57, 68] width 31 height 8
copy div "5433000-05"
click at [335, 86] on h4 "162010412" at bounding box center [335, 91] width 38 height 17
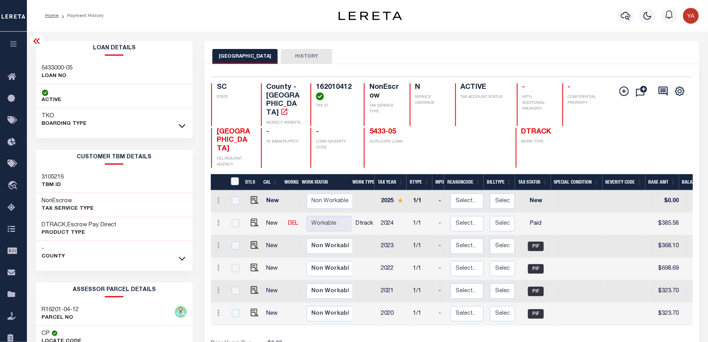
click at [335, 86] on h4 "162010412" at bounding box center [335, 91] width 38 height 17
copy h4 "162010412"
drag, startPoint x: 516, startPoint y: 59, endPoint x: 712, endPoint y: 144, distance: 213.6
click at [516, 59] on div "RICHLAND COUNTY HISTORY" at bounding box center [451, 56] width 478 height 15
click at [331, 83] on div "Selected 6 Results 1 Items per page 25 50 100 SC STATE County - SC AGENCY WEBSI…" at bounding box center [451, 122] width 493 height 91
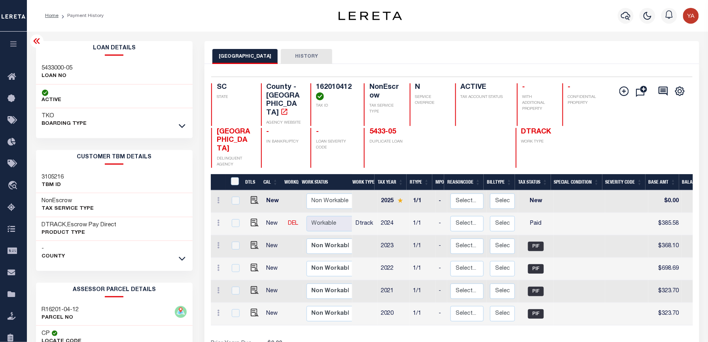
click at [331, 83] on div "Selected 6 Results 1 Items per page 25 50 100 SC STATE County - SC AGENCY WEBSI…" at bounding box center [451, 122] width 493 height 91
copy h4 "162010412"
click at [326, 86] on h4 "162010412" at bounding box center [335, 91] width 38 height 17
click at [389, 129] on link "5433-05" at bounding box center [382, 132] width 26 height 7
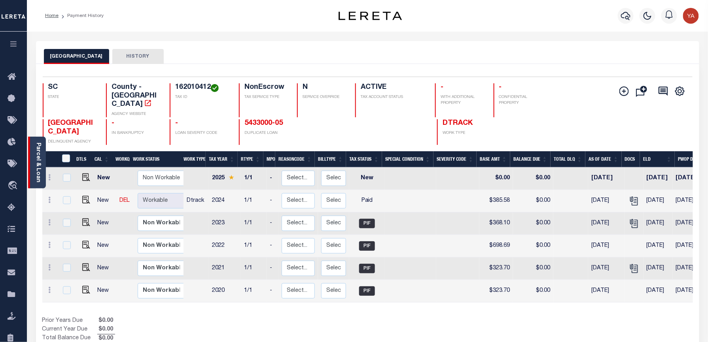
click at [34, 172] on div "Parcel & Loan" at bounding box center [37, 163] width 18 height 52
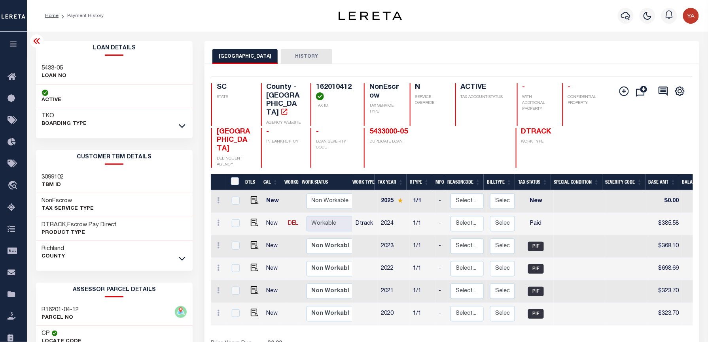
click at [52, 62] on div "5433-05 LOAN NO" at bounding box center [114, 72] width 157 height 24
copy div "5433-05"
click at [336, 86] on h4 "162010412" at bounding box center [335, 91] width 38 height 17
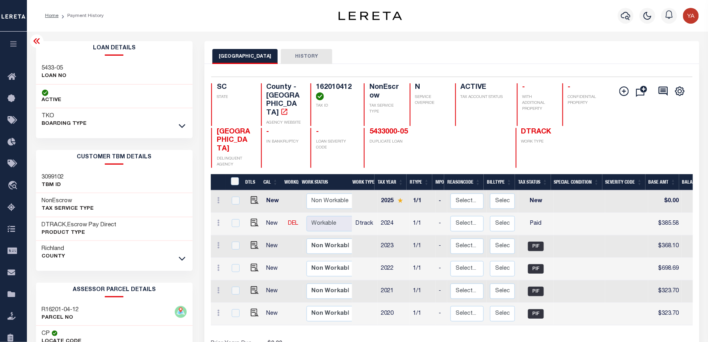
click at [336, 86] on h4 "162010412" at bounding box center [335, 91] width 38 height 17
copy h4 "162010412"
click at [336, 86] on h4 "162010412" at bounding box center [335, 91] width 38 height 17
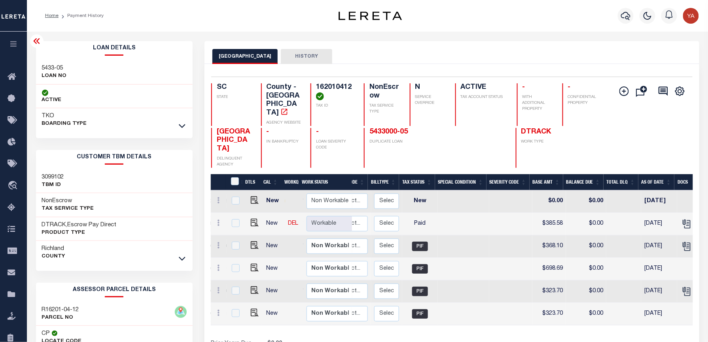
scroll to position [0, 120]
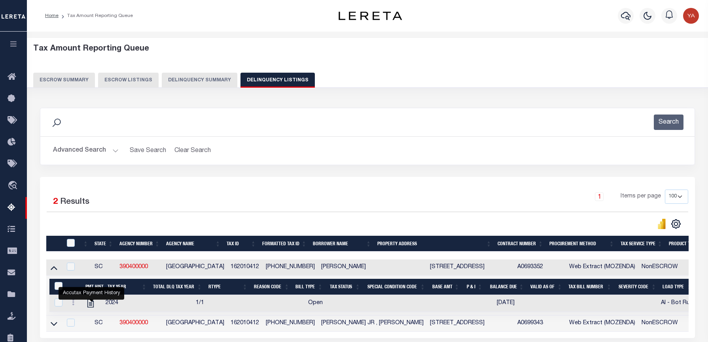
select select "SC"
select select "100"
click at [114, 149] on button "Advanced Search" at bounding box center [86, 150] width 66 height 15
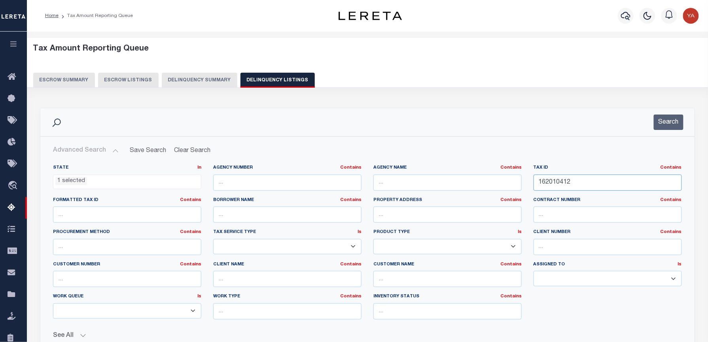
drag, startPoint x: 567, startPoint y: 185, endPoint x: 497, endPoint y: 185, distance: 70.4
click at [497, 185] on div "State In In AK AL AR AZ CA CO CT DC DE FL GA GU HI IA ID IL IN KS KY LA MA MD M…" at bounding box center [367, 245] width 641 height 161
paste input "661010101101"
type input "661010101101"
click at [669, 125] on button "Search" at bounding box center [669, 122] width 30 height 15
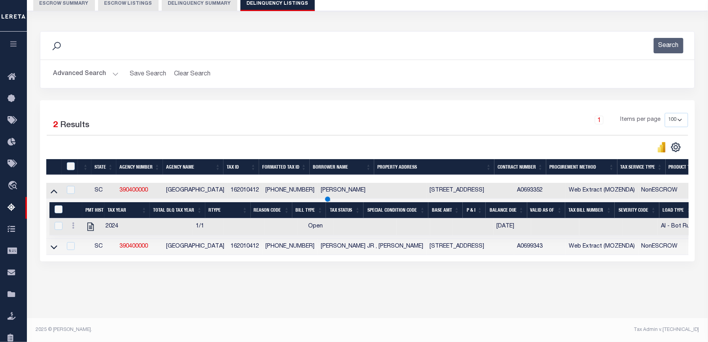
scroll to position [76, 0]
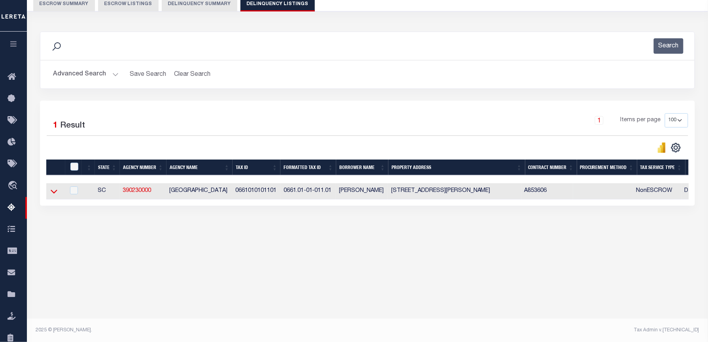
click at [54, 192] on icon at bounding box center [54, 191] width 7 height 8
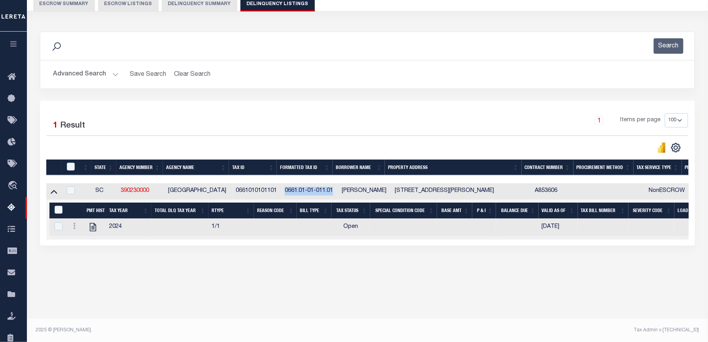
drag, startPoint x: 335, startPoint y: 192, endPoint x: 286, endPoint y: 195, distance: 49.1
click at [286, 195] on td "0661.01-01-011.01" at bounding box center [310, 191] width 57 height 16
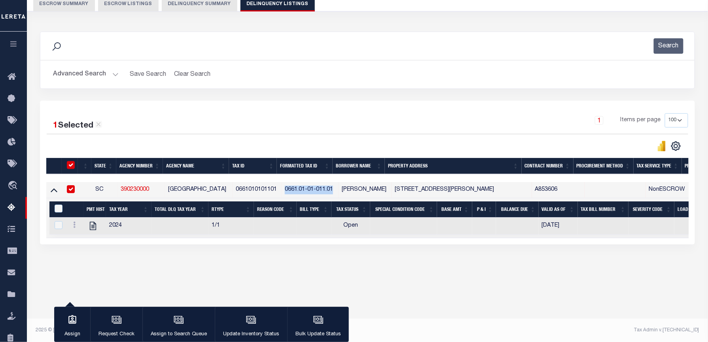
checkbox input "true"
copy td "0661.01-01-011.01"
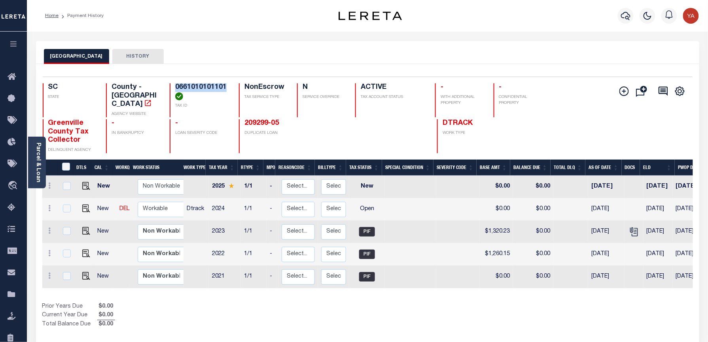
drag, startPoint x: 172, startPoint y: 81, endPoint x: 225, endPoint y: 81, distance: 53.0
click at [225, 81] on div "Selected 5 Results 1 Items per page 25 50 100 SC STATE County - SC AGENCY WEBSI…" at bounding box center [367, 115] width 662 height 77
copy h4 "0661010101101"
click at [630, 228] on icon "" at bounding box center [634, 232] width 10 height 10
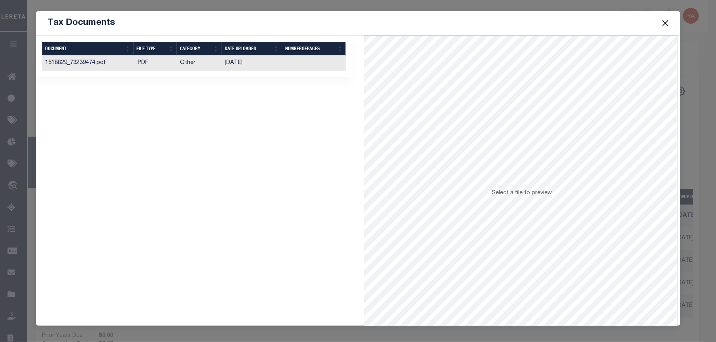
click at [310, 66] on td at bounding box center [314, 63] width 64 height 15
click at [664, 24] on button "Close" at bounding box center [665, 23] width 10 height 10
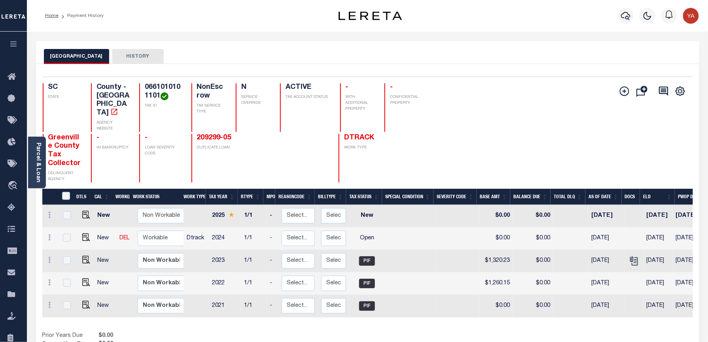
click at [146, 88] on h4 "0661010101101" at bounding box center [163, 91] width 37 height 17
copy h4 "0661010101101"
click at [147, 84] on h4 "0661010101101" at bounding box center [163, 91] width 37 height 17
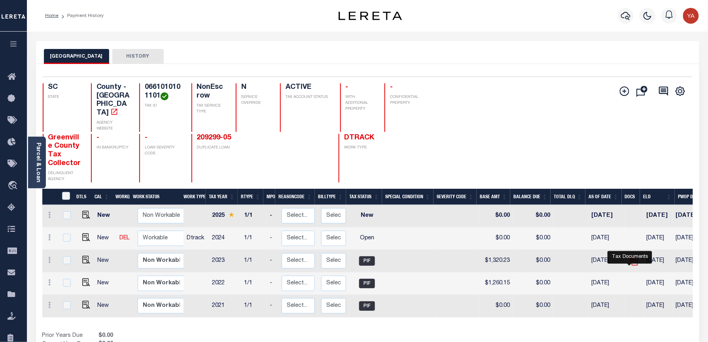
click at [630, 263] on icon "" at bounding box center [633, 260] width 6 height 6
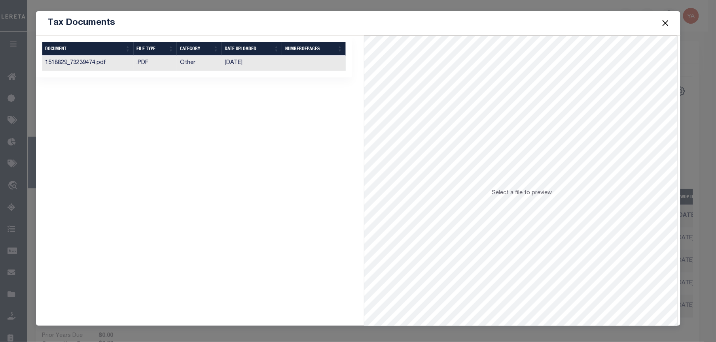
click at [314, 58] on td at bounding box center [314, 63] width 64 height 15
drag, startPoint x: 663, startPoint y: 25, endPoint x: 658, endPoint y: 25, distance: 5.2
click at [663, 25] on button "Close" at bounding box center [665, 23] width 10 height 10
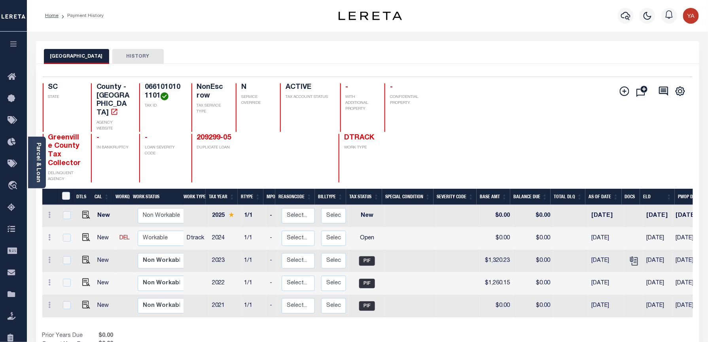
click at [138, 81] on div "Selected 5 Results 1 Items per page 25 50 100 SC STATE County - SC AGENCY WEBSI…" at bounding box center [367, 130] width 662 height 106
copy h4 "0661010101101"
click at [149, 85] on h4 "0661010101101" at bounding box center [163, 91] width 37 height 17
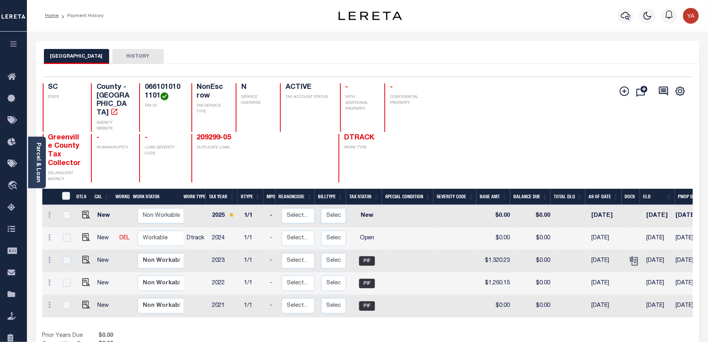
click at [274, 53] on div "GREENVILLE COUNTY HISTORY" at bounding box center [367, 56] width 647 height 15
click at [295, 40] on div "Parcel & Loan Loan Details 209299 LOAN NO ACTIVE" at bounding box center [367, 264] width 675 height 464
drag, startPoint x: 84, startPoint y: 242, endPoint x: 115, endPoint y: 250, distance: 31.4
click at [84, 242] on img "" at bounding box center [86, 238] width 8 height 8
checkbox input "true"
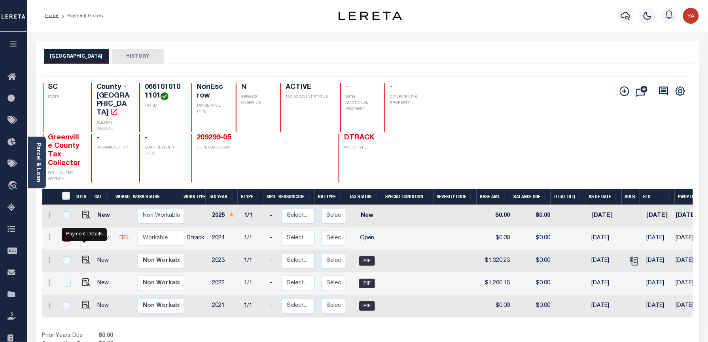
checkbox input "true"
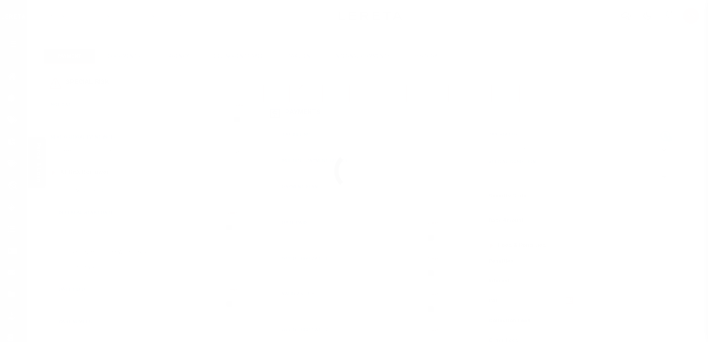
checkbox input "false"
type input "[DATE]"
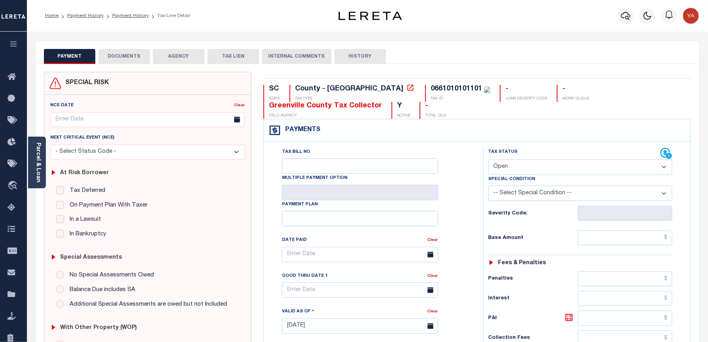
click at [517, 168] on select "- Select Status Code - Open Due/Unpaid Paid Incomplete No Tax Due Internal Refu…" at bounding box center [580, 167] width 184 height 15
select select "NTX"
click at [488, 161] on select "- Select Status Code - Open Due/Unpaid Paid Incomplete No Tax Due Internal Refu…" at bounding box center [580, 167] width 184 height 15
type input "[DATE]"
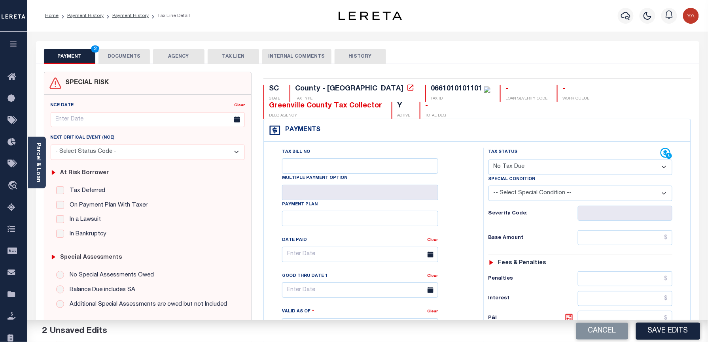
click at [509, 198] on select "-- Select Special Condition -- 3RD PARTY TAX LIEN AGENCY TAX LIEN (A.K.A Inside…" at bounding box center [580, 193] width 184 height 15
select select "5"
click at [488, 187] on select "-- Select Special Condition -- 3RD PARTY TAX LIEN AGENCY TAX LIEN (A.K.A Inside…" at bounding box center [580, 193] width 184 height 15
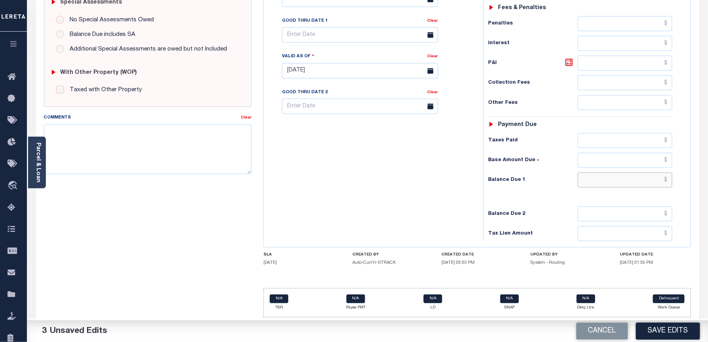
drag, startPoint x: 594, startPoint y: 180, endPoint x: 440, endPoint y: 160, distance: 154.7
click at [594, 180] on input "text" at bounding box center [625, 180] width 95 height 15
type input "$0.00"
click at [438, 161] on div "Tax Bill No Multiple Payment Option Payment Plan Clear" at bounding box center [372, 66] width 212 height 349
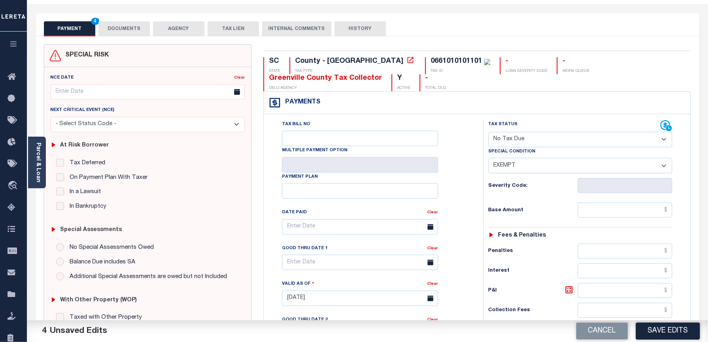
scroll to position [0, 0]
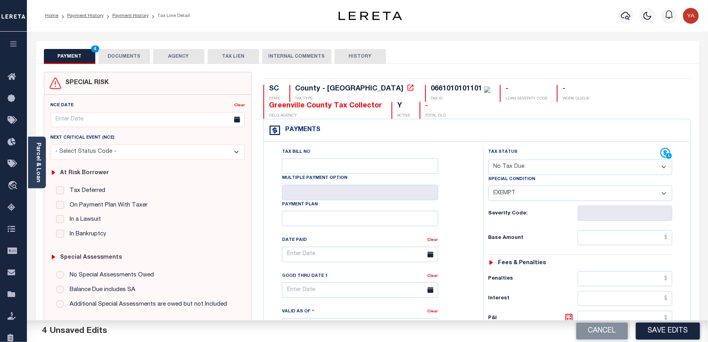
click at [431, 88] on div "0661010101101" at bounding box center [456, 88] width 51 height 7
copy div "0661010101101"
click at [130, 57] on button "DOCUMENTS" at bounding box center [123, 56] width 51 height 15
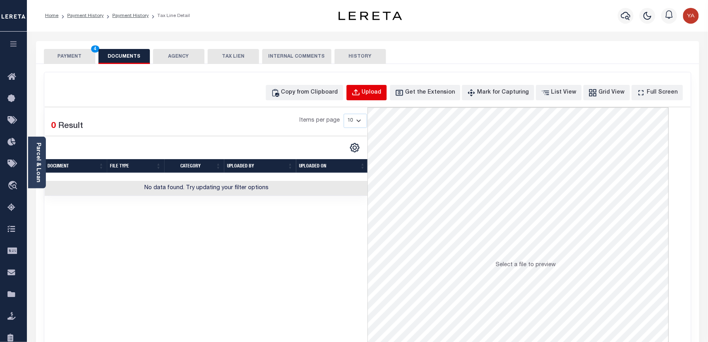
click at [375, 92] on button "Upload" at bounding box center [366, 92] width 40 height 15
select select "POP"
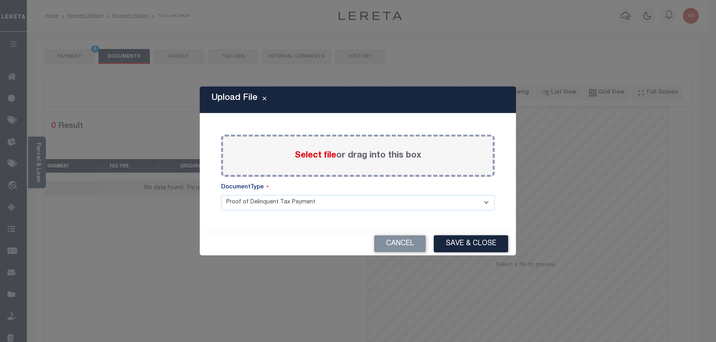
click at [365, 146] on div "Select file or drag into this box" at bounding box center [358, 156] width 274 height 42
click at [362, 154] on label "Select file or drag into this box" at bounding box center [358, 155] width 127 height 13
click at [0, 0] on input "Select file or drag into this box" at bounding box center [0, 0] width 0 height 0
drag, startPoint x: 388, startPoint y: 212, endPoint x: 385, endPoint y: 216, distance: 4.5
click at [388, 211] on select "Proof of Delinquent Tax Payment" at bounding box center [358, 202] width 274 height 15
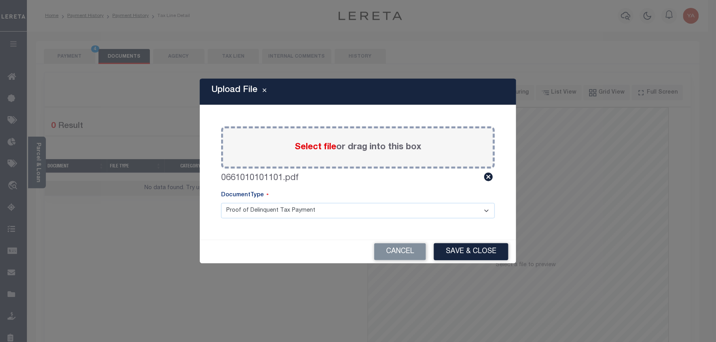
click at [221, 203] on select "Proof of Delinquent Tax Payment" at bounding box center [358, 210] width 274 height 15
click at [469, 246] on button "Save & Close" at bounding box center [471, 252] width 74 height 17
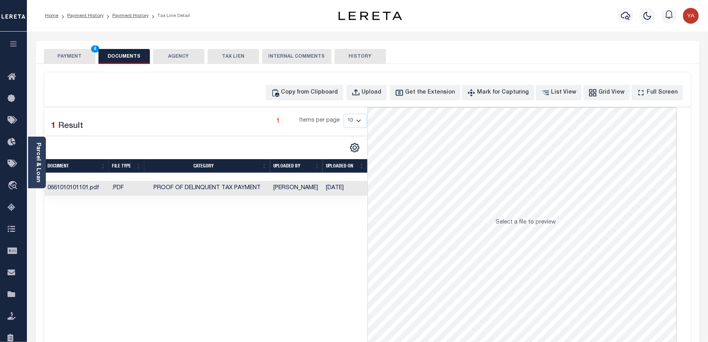
click at [340, 189] on td "[DATE]" at bounding box center [345, 188] width 45 height 15
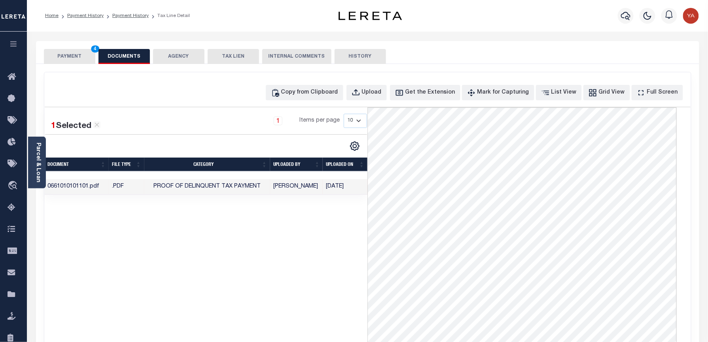
click at [275, 293] on div "1 Selected 1 Result 1 Items per page 10 25 50 100" at bounding box center [206, 226] width 323 height 237
click at [74, 55] on button "PAYMENT 4" at bounding box center [69, 56] width 51 height 15
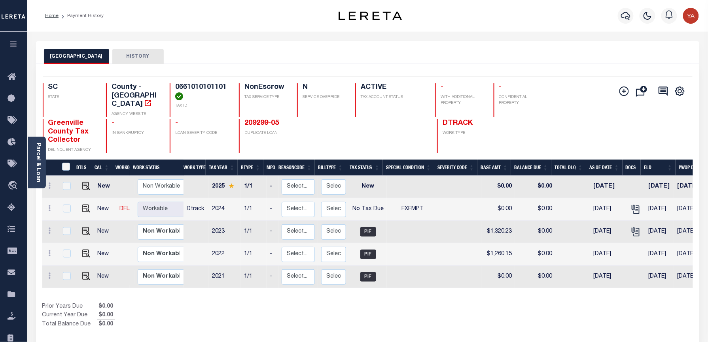
click at [192, 85] on h4 "0661010101101" at bounding box center [202, 91] width 54 height 17
copy h4 "0661010101101"
drag, startPoint x: 36, startPoint y: 172, endPoint x: 45, endPoint y: 140, distance: 33.7
click at [36, 172] on link "Parcel & Loan" at bounding box center [38, 163] width 6 height 40
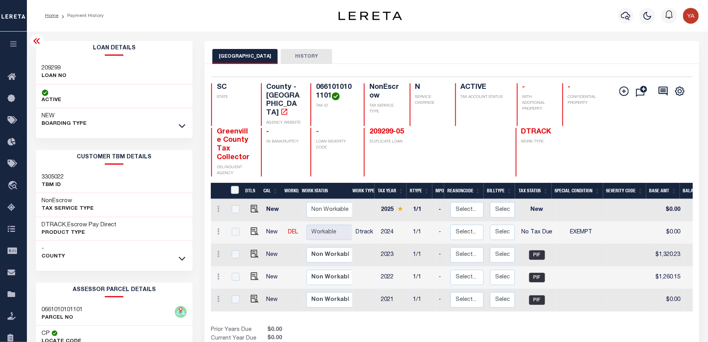
click at [51, 66] on h3 "209299" at bounding box center [54, 68] width 25 height 8
copy h3 "209299"
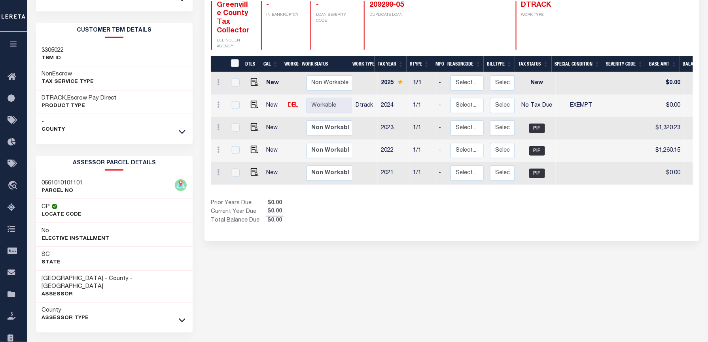
scroll to position [147, 0]
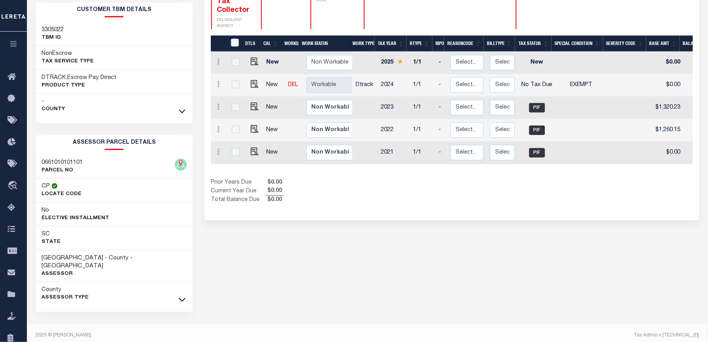
drag, startPoint x: 183, startPoint y: 295, endPoint x: 93, endPoint y: 280, distance: 90.6
click at [182, 296] on icon at bounding box center [182, 300] width 7 height 8
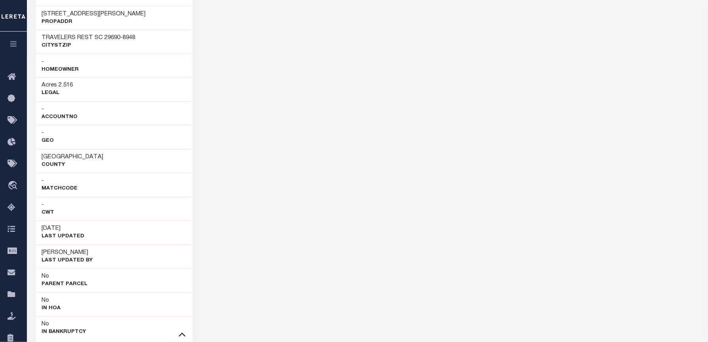
scroll to position [484, 0]
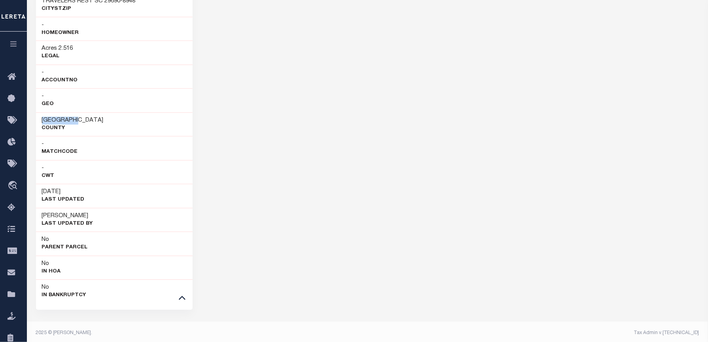
drag, startPoint x: 37, startPoint y: 114, endPoint x: 66, endPoint y: 113, distance: 29.7
click at [66, 113] on div "[GEOGRAPHIC_DATA]" at bounding box center [114, 125] width 157 height 24
copy h3 "[GEOGRAPHIC_DATA]"
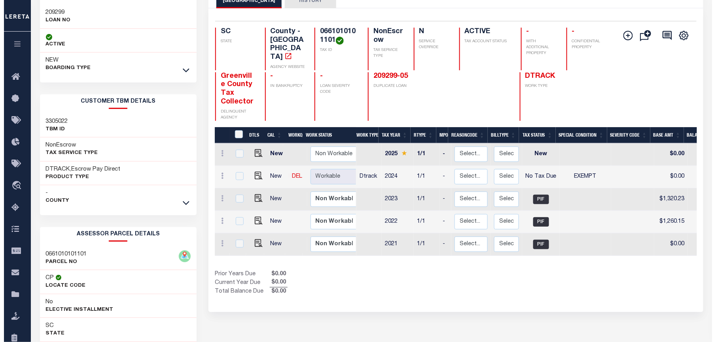
scroll to position [0, 0]
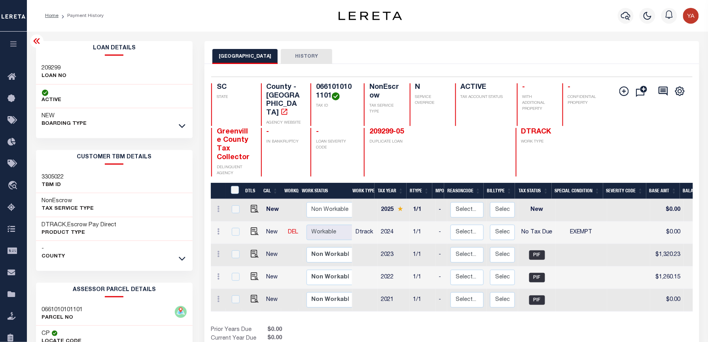
click at [451, 57] on div "GREENVILLE COUNTY HISTORY" at bounding box center [451, 56] width 478 height 15
click at [327, 85] on h4 "0661010101101" at bounding box center [335, 91] width 38 height 17
copy h4 "0661010101101"
click at [625, 11] on icon "button" at bounding box center [625, 15] width 9 height 9
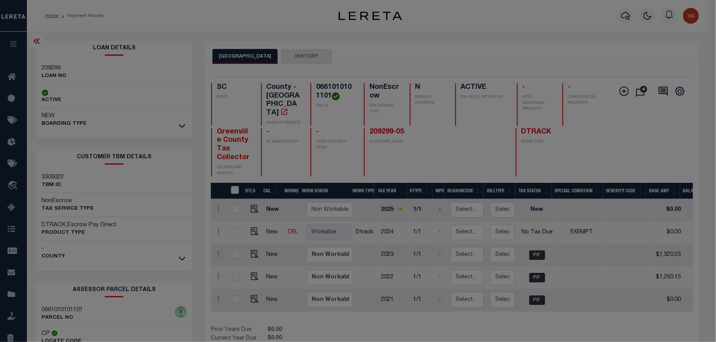
click at [0, 0] on div "Include Loans TBM Customers Borrowers Payments (Lender Non-Disb) Payments (Lend…" at bounding box center [0, 0] width 0 height 0
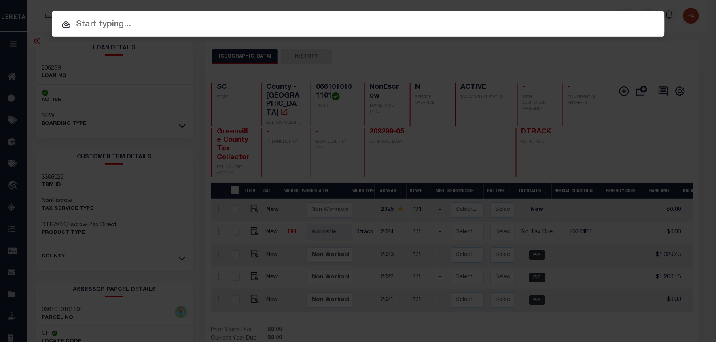
paste input "07340000765-00101"
type input "07340000765-00101"
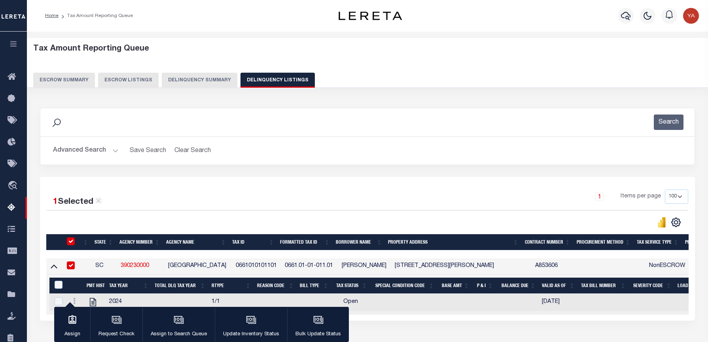
select select "SC"
select select "100"
click at [118, 151] on h2 "Advanced Search Save Search Clear Search tblassign_wrapper_dynamictable_____Def…" at bounding box center [367, 150] width 641 height 15
click at [115, 149] on button "Advanced Search" at bounding box center [86, 150] width 66 height 15
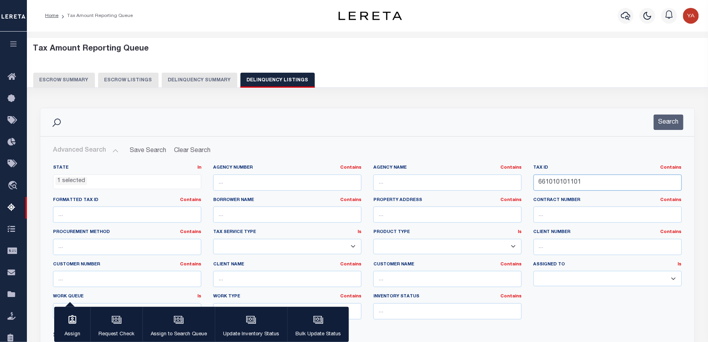
drag, startPoint x: 595, startPoint y: 183, endPoint x: 492, endPoint y: 175, distance: 103.2
click at [492, 175] on div "State In In AK AL AR AZ CA CO CT DC DE FL GA GU HI IA ID IL IN KS KY LA MA MD M…" at bounding box center [367, 245] width 641 height 161
paste input "4780300015"
click at [654, 123] on button "Search" at bounding box center [669, 122] width 30 height 15
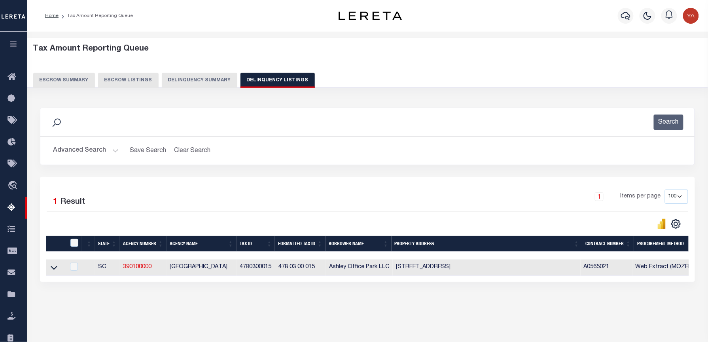
scroll to position [76, 0]
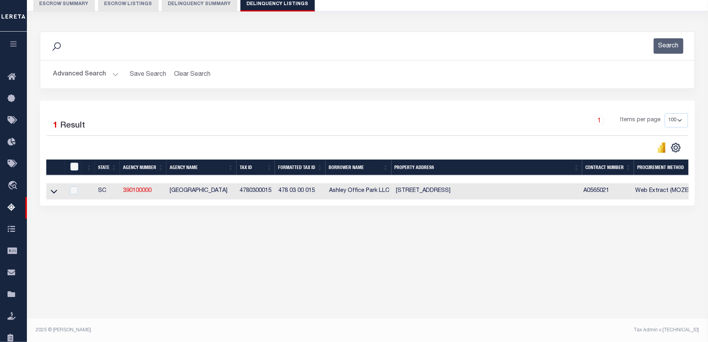
click at [234, 253] on div "Tax Amount Reporting Queue Escrow Summary Escrow Listings In" at bounding box center [367, 108] width 676 height 290
click at [53, 191] on icon at bounding box center [54, 191] width 7 height 8
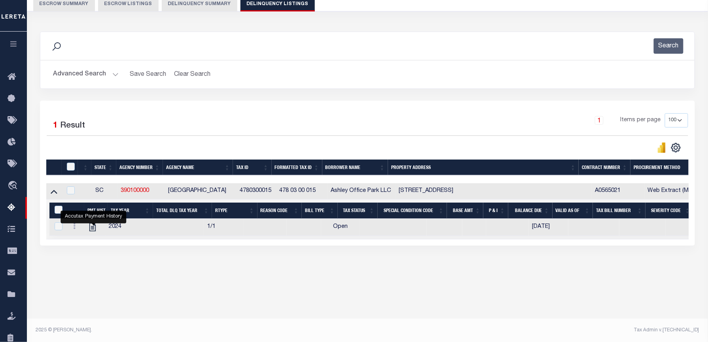
click at [260, 94] on div "Search Advanced Search Save Search Clear Search tblassign_wrapper_dynamictable_…" at bounding box center [367, 66] width 667 height 69
click at [116, 74] on button "Advanced Search" at bounding box center [86, 74] width 66 height 15
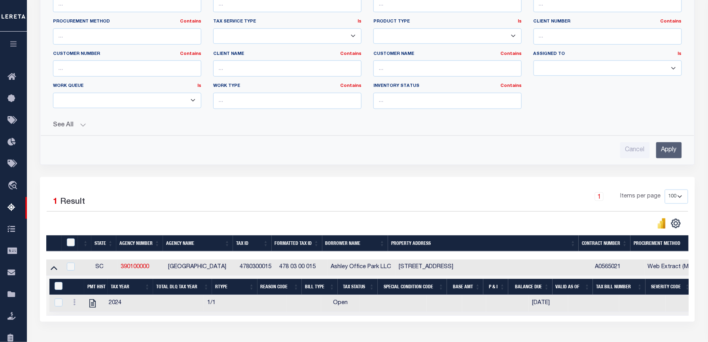
scroll to position [0, 0]
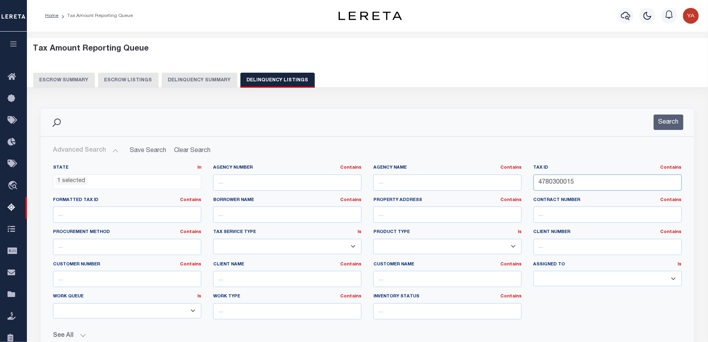
drag, startPoint x: 582, startPoint y: 183, endPoint x: 473, endPoint y: 184, distance: 109.1
click at [473, 184] on div "State In In AK AL AR AZ CA CO CT DC DE FL GA GU HI IA ID IL IN KS KY LA MA MD M…" at bounding box center [367, 245] width 641 height 161
paste input "0570001022"
click at [662, 129] on button "Search" at bounding box center [669, 122] width 30 height 15
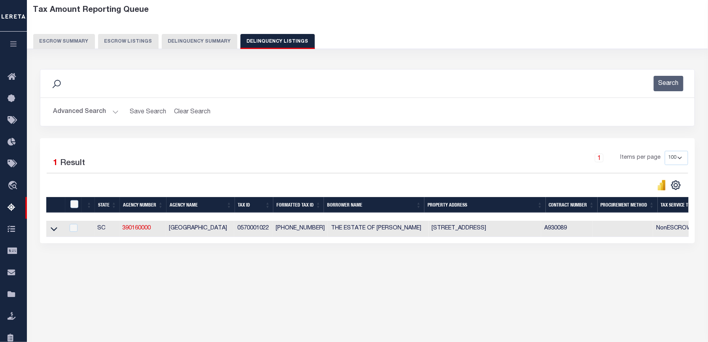
scroll to position [76, 0]
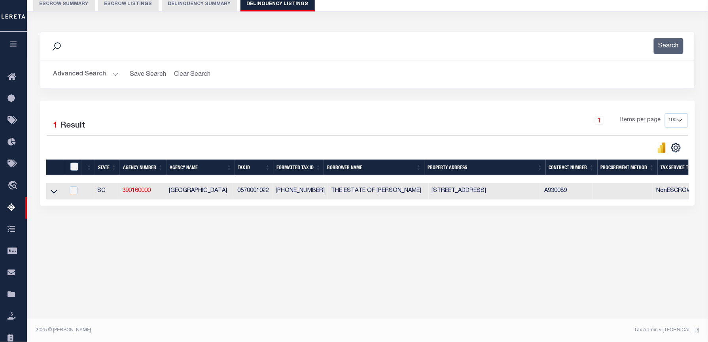
click at [249, 277] on div "Tax Amount Reporting Queue Escrow Summary Escrow Listings" at bounding box center [367, 116] width 681 height 322
drag, startPoint x: 316, startPoint y: 194, endPoint x: 273, endPoint y: 195, distance: 42.7
click at [273, 195] on tr "SC 390160000 DARLINGTON COUNTY 0570001022 057-00-01-022 THE ESTATE OF ROBERT E …" at bounding box center [593, 191] width 1095 height 16
copy tr "057-00-01-022"
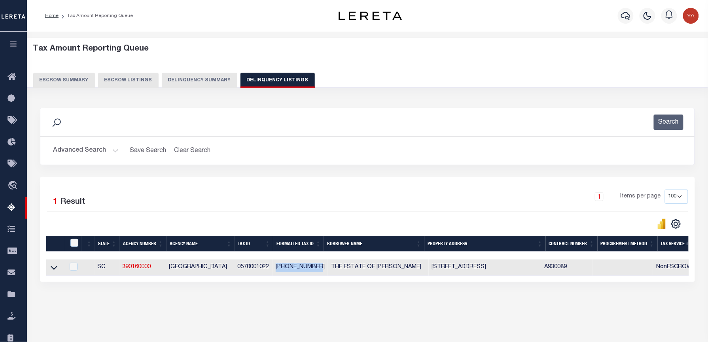
click at [114, 149] on button "Advanced Search" at bounding box center [86, 150] width 66 height 15
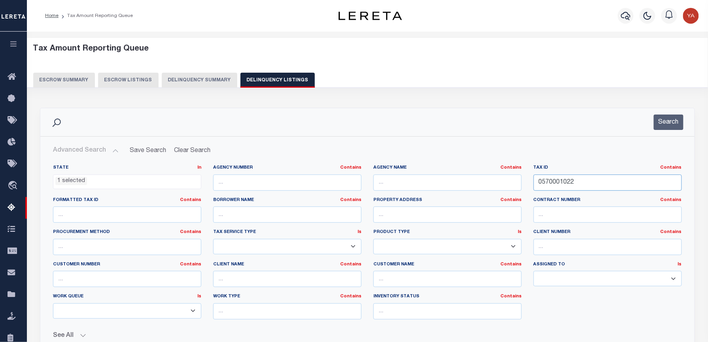
drag, startPoint x: 565, startPoint y: 182, endPoint x: 501, endPoint y: 181, distance: 64.5
click at [501, 181] on div "State In In AK AL AR AZ CA CO CT DC DE FL GA GU HI IA ID IL IN KS KY LA MA MD M…" at bounding box center [367, 245] width 641 height 161
paste input "67-01 -00-025"
type input "067-01 -00-025"
click at [664, 123] on button "Search" at bounding box center [669, 122] width 30 height 15
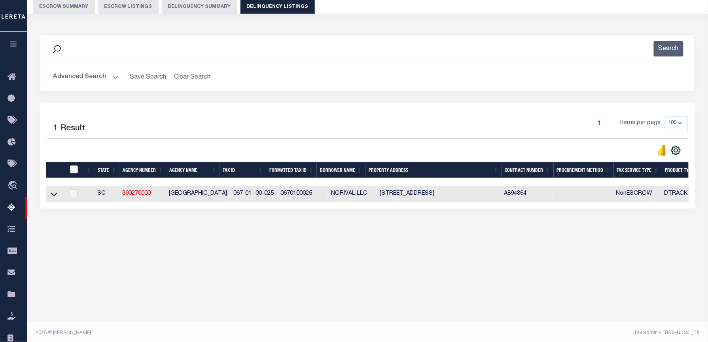
scroll to position [76, 0]
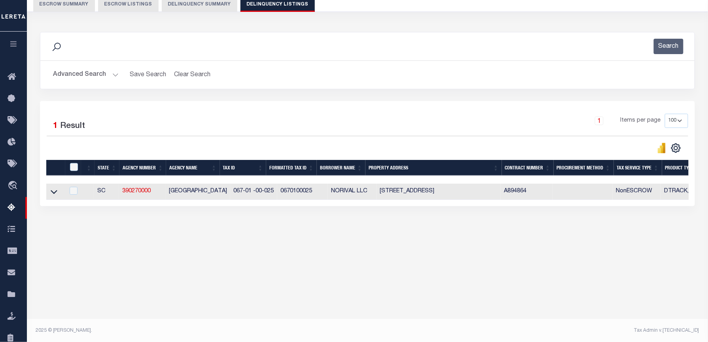
click at [320, 290] on body "Home Tax Amount Reporting Queue Profile" at bounding box center [354, 133] width 708 height 419
drag, startPoint x: 54, startPoint y: 192, endPoint x: 617, endPoint y: 21, distance: 588.8
click at [54, 192] on icon at bounding box center [54, 192] width 7 height 8
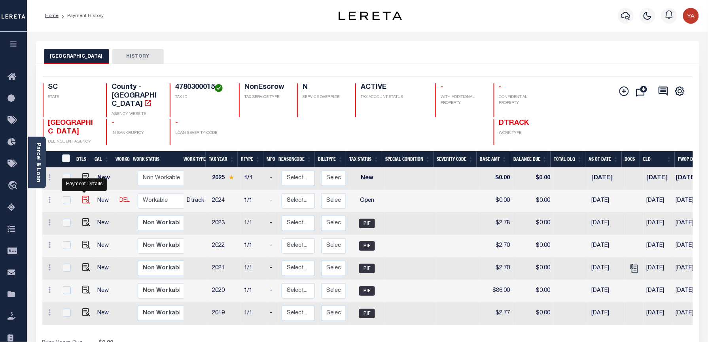
click at [84, 196] on img "" at bounding box center [86, 200] width 8 height 8
checkbox input "true"
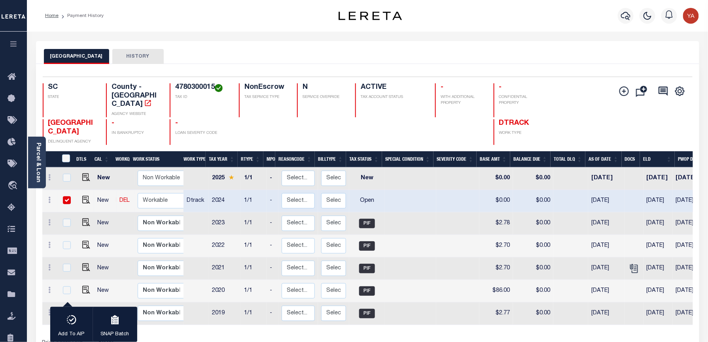
click at [65, 197] on input "checkbox" at bounding box center [67, 201] width 8 height 8
checkbox input "false"
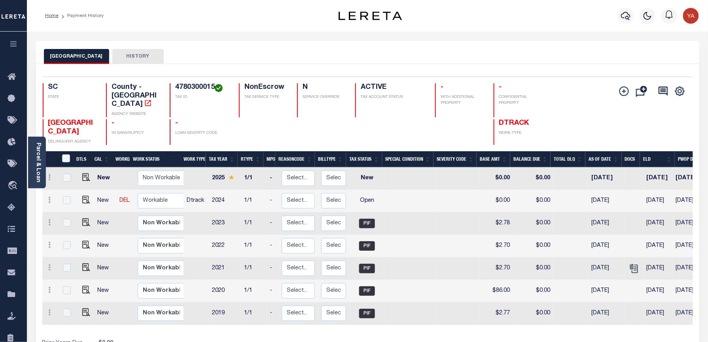
click at [180, 85] on h4 "4780300015" at bounding box center [202, 87] width 54 height 9
copy h4 "4780300015"
click at [82, 196] on img "" at bounding box center [86, 200] width 8 height 8
checkbox input "true"
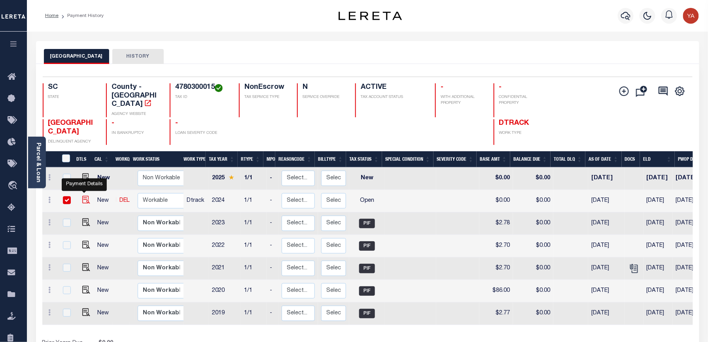
checkbox input "true"
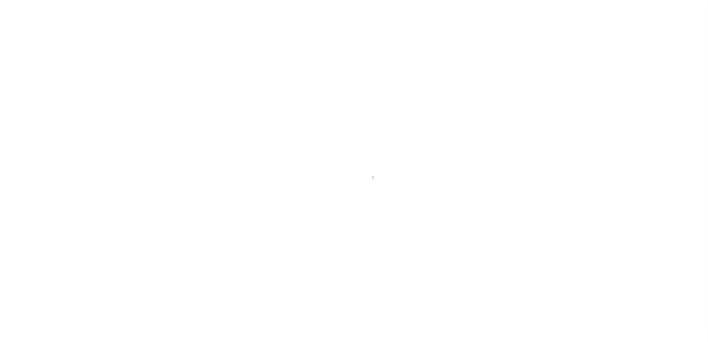
type input "[DATE]"
select select "OP2"
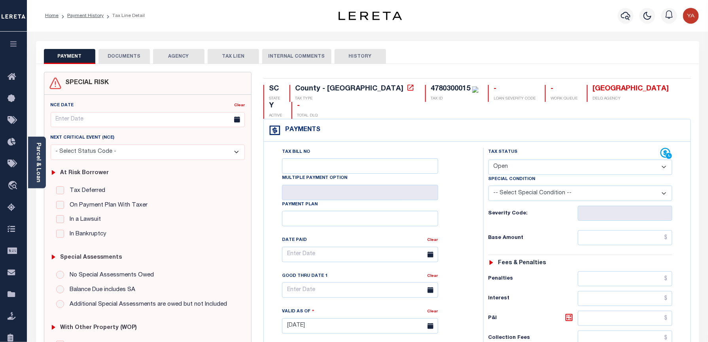
click at [431, 92] on div "4780300015" at bounding box center [451, 88] width 40 height 7
copy div "4780300015"
click at [408, 62] on div "PAYMENT DOCUMENTS AGENCY DELINQUENT PAYEE TAX LIEN HISTORY" at bounding box center [367, 56] width 647 height 15
drag, startPoint x: 362, startPoint y: 87, endPoint x: 401, endPoint y: 87, distance: 38.8
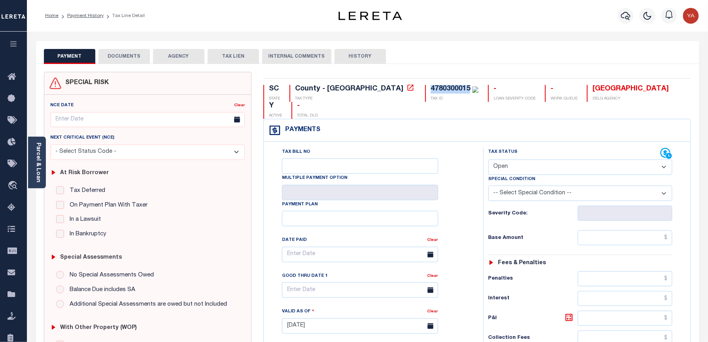
click at [425, 87] on div "4780300015 TAX ID" at bounding box center [451, 93] width 53 height 17
copy div "4780300015"
click at [436, 60] on div "PAYMENT DOCUMENTS AGENCY DELINQUENT PAYEE TAX LIEN HISTORY" at bounding box center [367, 56] width 647 height 15
click at [34, 164] on div "Parcel & Loan" at bounding box center [37, 163] width 18 height 52
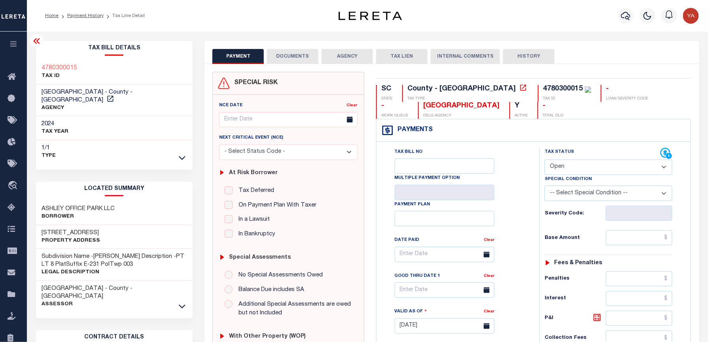
click at [57, 205] on h3 "ASHLEY OFFICE PARK LLC" at bounding box center [78, 209] width 73 height 8
copy div "ASHLEY OFFICE PARK LLC"
click at [543, 94] on div "4780300015" at bounding box center [567, 89] width 48 height 9
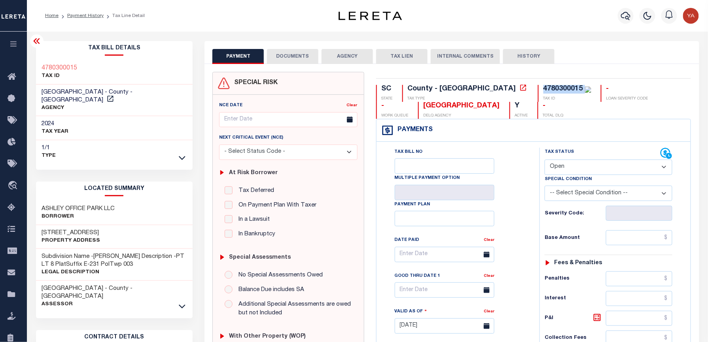
click at [543, 94] on div "4780300015" at bounding box center [567, 89] width 48 height 9
copy div "4780300015"
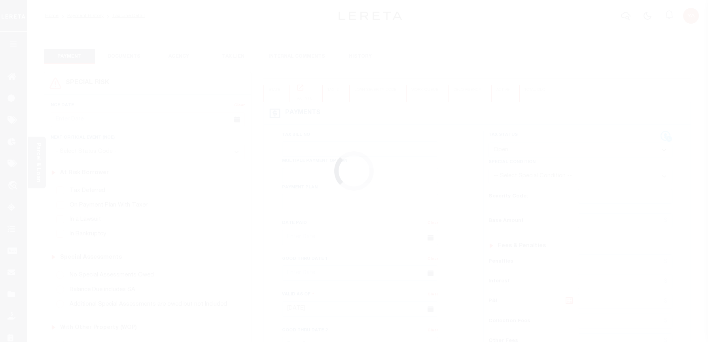
select select "OP2"
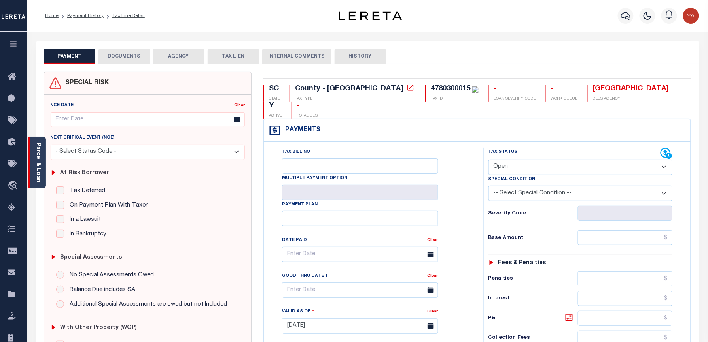
click at [31, 173] on div "Parcel & Loan" at bounding box center [37, 163] width 18 height 52
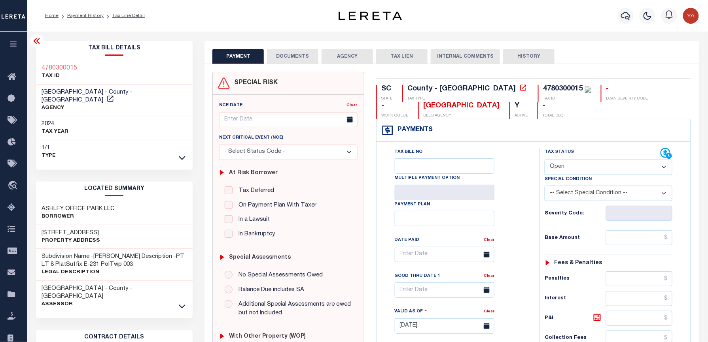
drag, startPoint x: 59, startPoint y: 225, endPoint x: 106, endPoint y: 225, distance: 47.4
click at [100, 229] on h3 "[STREET_ADDRESS]" at bounding box center [71, 233] width 59 height 8
drag, startPoint x: 57, startPoint y: 225, endPoint x: 115, endPoint y: 225, distance: 58.1
click at [100, 229] on h3 "[STREET_ADDRESS]" at bounding box center [71, 233] width 59 height 8
copy h3 "ASHLEY PHOSPHATE"
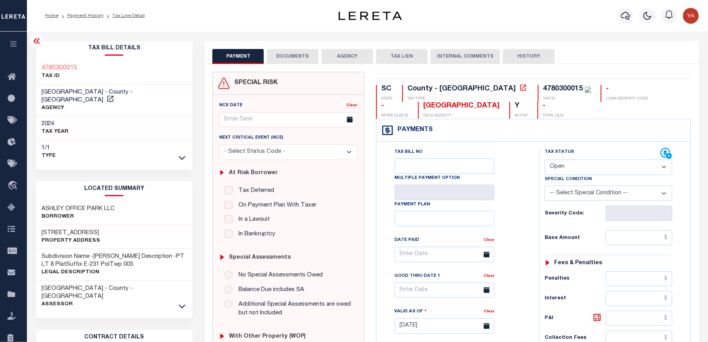
click at [543, 89] on div "4780300015" at bounding box center [563, 88] width 40 height 7
copy div "4780300015"
click at [628, 17] on icon "button" at bounding box center [625, 15] width 9 height 9
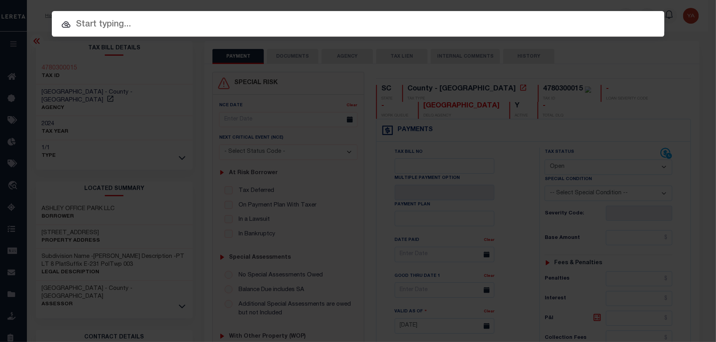
click at [623, 18] on input "text" at bounding box center [358, 25] width 612 height 14
paste input "2190610"
type input "2190610"
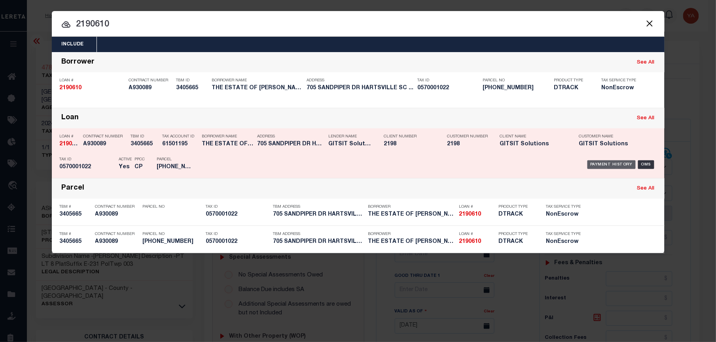
click at [614, 166] on div "Payment History" at bounding box center [611, 165] width 49 height 9
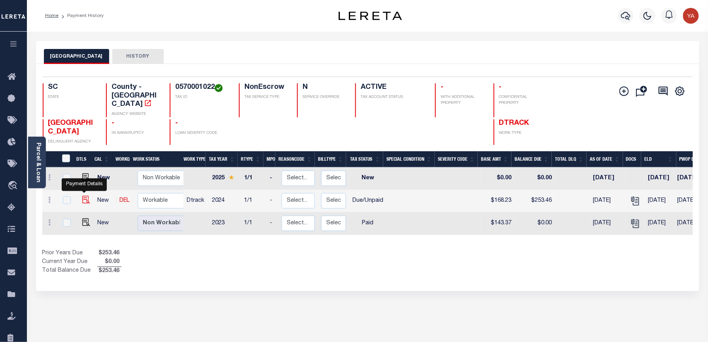
click at [83, 196] on img "" at bounding box center [86, 200] width 8 height 8
checkbox input "true"
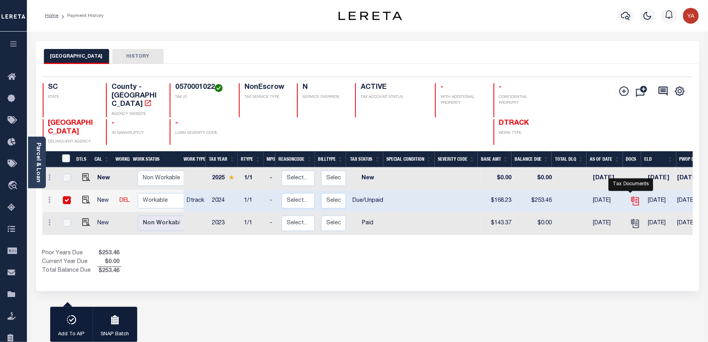
click at [630, 196] on icon "" at bounding box center [635, 201] width 10 height 10
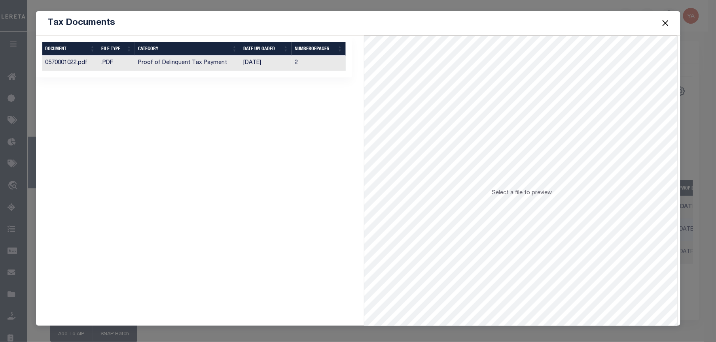
click at [282, 64] on td "[DATE]" at bounding box center [265, 63] width 51 height 15
click at [665, 23] on button "Close" at bounding box center [665, 23] width 10 height 10
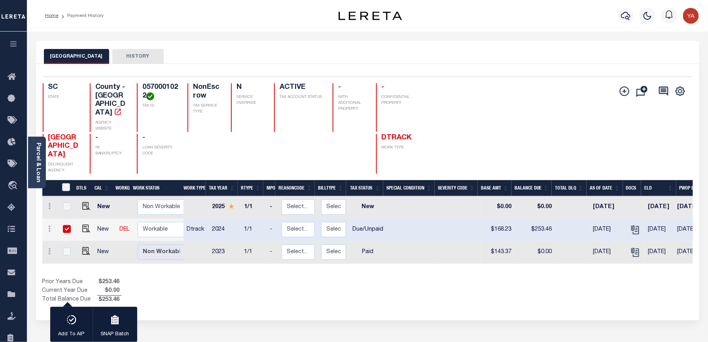
drag, startPoint x: 331, startPoint y: 55, endPoint x: 74, endPoint y: 223, distance: 308.2
click at [331, 55] on div "DARLINGTON COUNTY HISTORY" at bounding box center [367, 56] width 647 height 15
click at [65, 225] on input "checkbox" at bounding box center [67, 229] width 8 height 8
checkbox input "false"
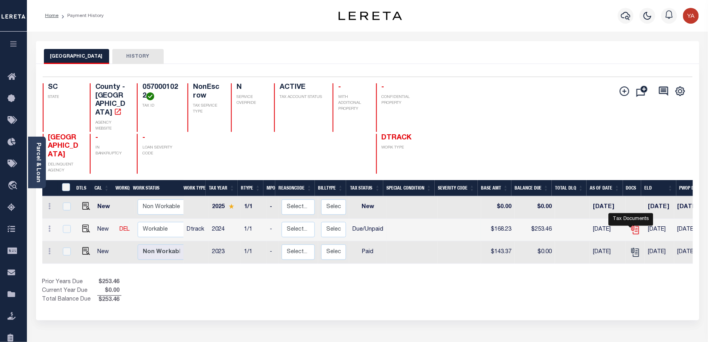
click at [630, 226] on icon "" at bounding box center [635, 230] width 10 height 10
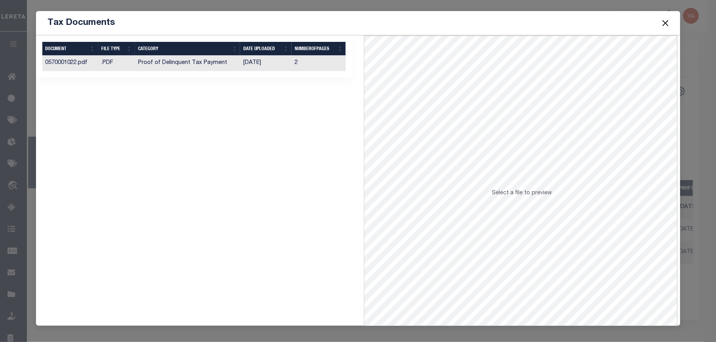
click at [327, 65] on td "2" at bounding box center [318, 63] width 54 height 15
click at [657, 23] on span at bounding box center [665, 23] width 30 height 22
click at [665, 22] on button "Close" at bounding box center [665, 23] width 10 height 10
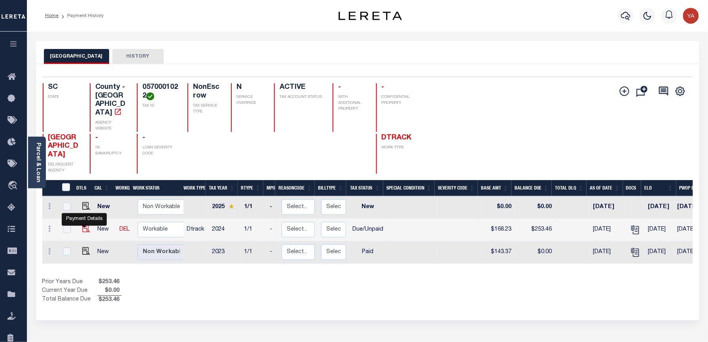
drag, startPoint x: 82, startPoint y: 230, endPoint x: 87, endPoint y: 231, distance: 4.9
click at [82, 230] on img "" at bounding box center [86, 229] width 8 height 8
checkbox input "true"
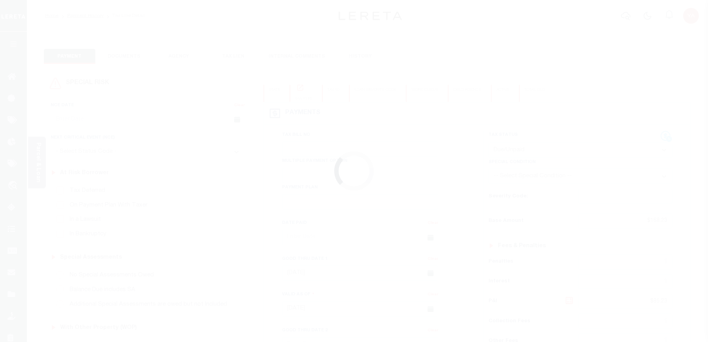
select select "DUE"
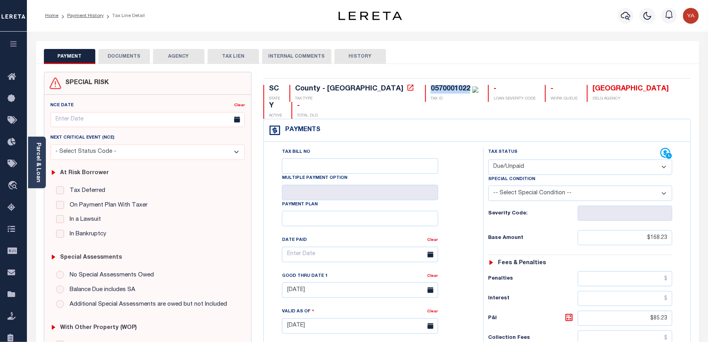
drag, startPoint x: 360, startPoint y: 87, endPoint x: 401, endPoint y: 87, distance: 41.1
click at [425, 87] on div "0570001022 TAX ID" at bounding box center [451, 93] width 53 height 17
copy div "0570001022"
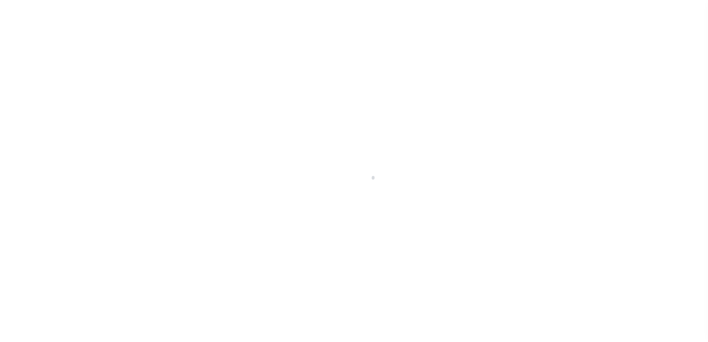
checkbox input "false"
type input "[DATE]"
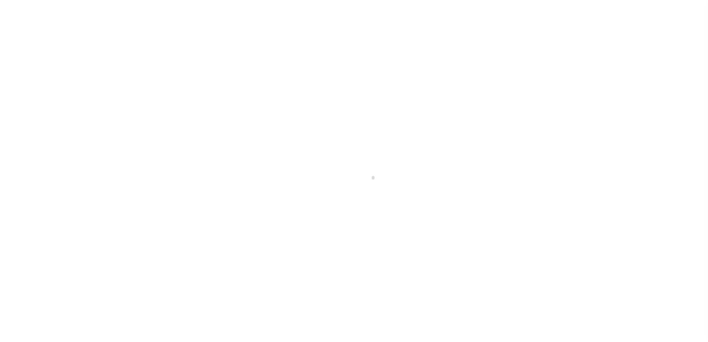
type input "[DATE]"
select select "DUE"
type input "$168.23"
type input "$85.23"
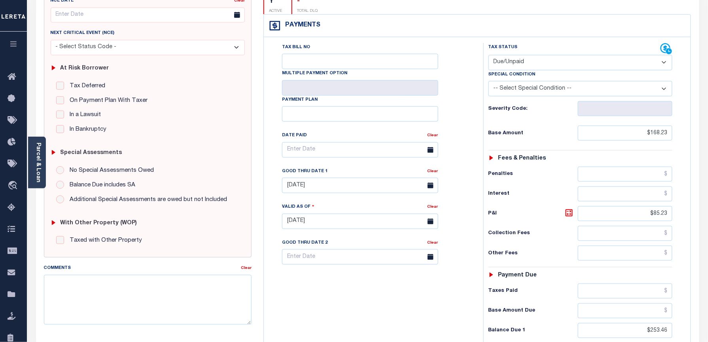
scroll to position [158, 0]
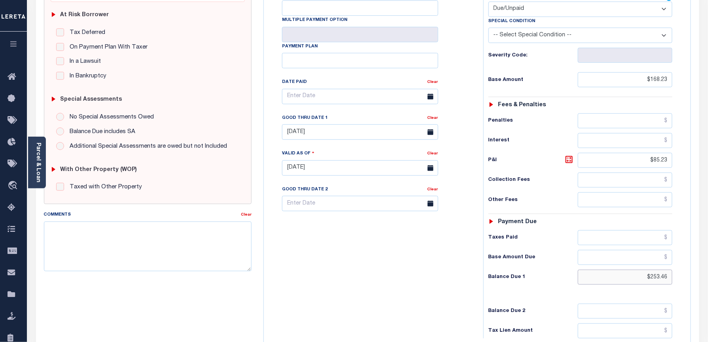
drag, startPoint x: 655, startPoint y: 268, endPoint x: 771, endPoint y: 276, distance: 116.1
click at [707, 276] on html "Home Payment History Tax Line Detail" at bounding box center [354, 141] width 708 height 598
paste input "31"
type input "$313.46"
type input "[DATE]"
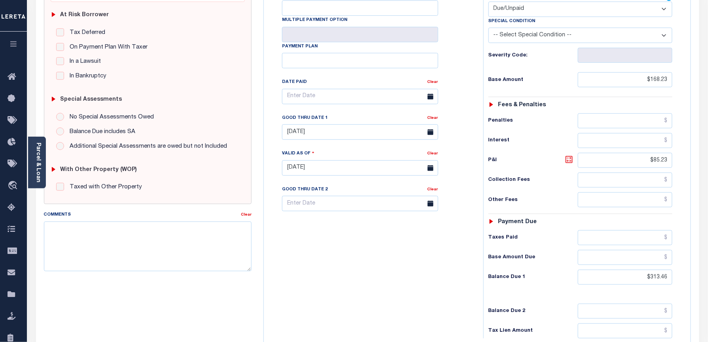
click at [568, 155] on icon at bounding box center [568, 159] width 9 height 9
type input "$145.23"
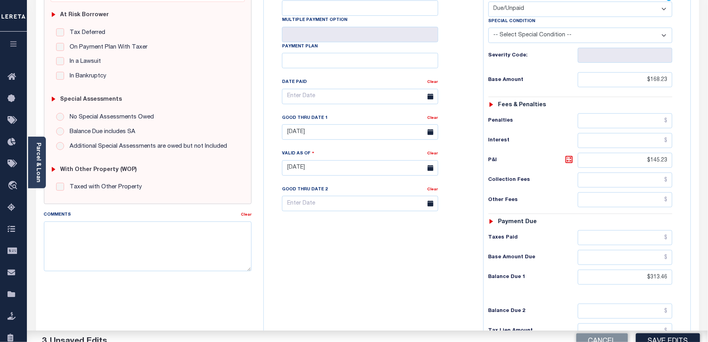
drag, startPoint x: 422, startPoint y: 248, endPoint x: 315, endPoint y: 154, distance: 141.5
click at [422, 247] on div "Tax Bill No Multiple Payment Option Payment Plan Clear" at bounding box center [372, 164] width 212 height 349
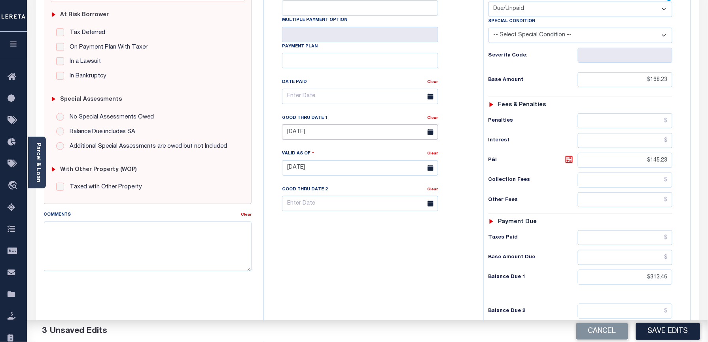
click at [302, 125] on input "[DATE]" at bounding box center [360, 132] width 156 height 15
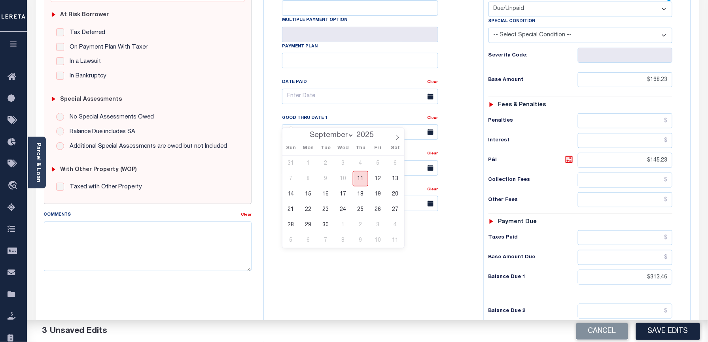
click at [364, 179] on span "11" at bounding box center [360, 178] width 15 height 15
type input "[DATE]"
click at [364, 237] on div "Tax Bill No Multiple Payment Option Payment Plan Clear" at bounding box center [372, 164] width 212 height 349
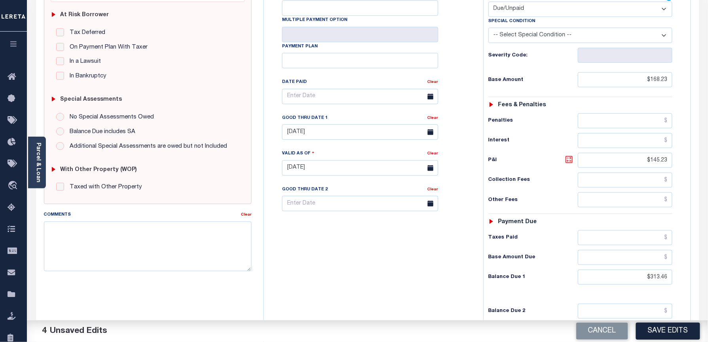
click at [569, 155] on icon at bounding box center [568, 159] width 9 height 9
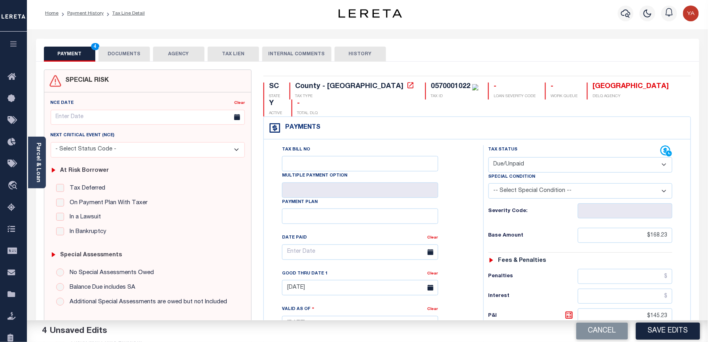
scroll to position [0, 0]
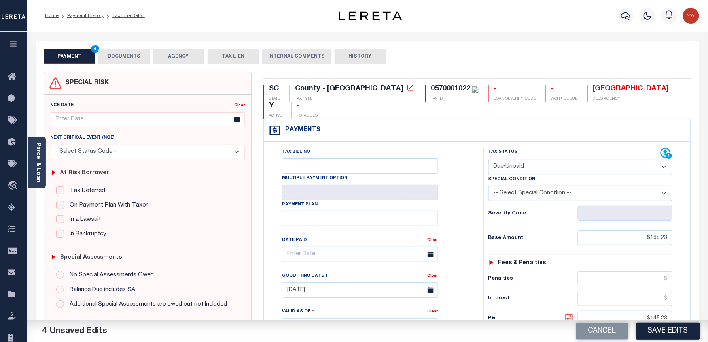
click at [372, 83] on div "SC STATE County - SC TAX TYPE 0570001022 TAX ID - LOAN SEVERITY CODE - WORK QUE…" at bounding box center [476, 326] width 439 height 508
copy div "0570001022"
click at [138, 51] on button "DOCUMENTS" at bounding box center [123, 56] width 51 height 15
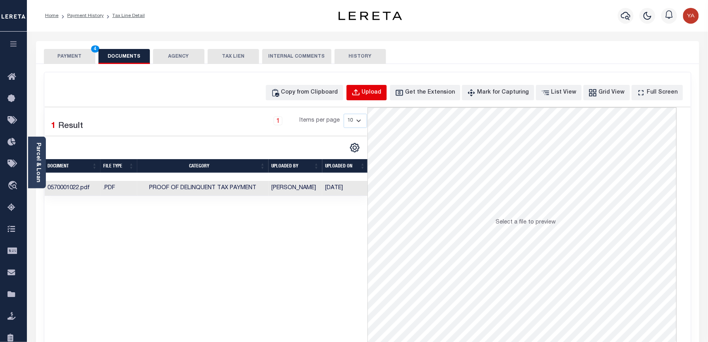
click at [378, 90] on div "Upload" at bounding box center [372, 93] width 20 height 9
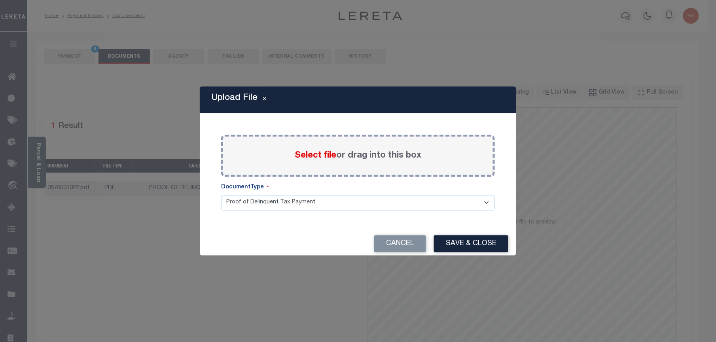
click at [391, 158] on label "Select file or drag into this box" at bounding box center [358, 155] width 127 height 13
click at [0, 0] on input "Select file or drag into this box" at bounding box center [0, 0] width 0 height 0
click at [397, 242] on button "Cancel" at bounding box center [400, 244] width 52 height 17
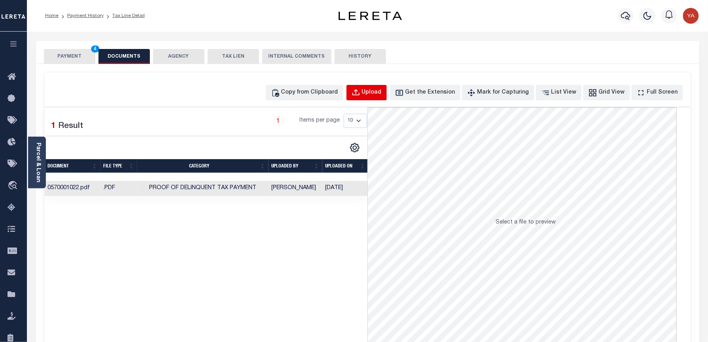
click at [382, 93] on div "Upload" at bounding box center [372, 93] width 20 height 9
select select "POP"
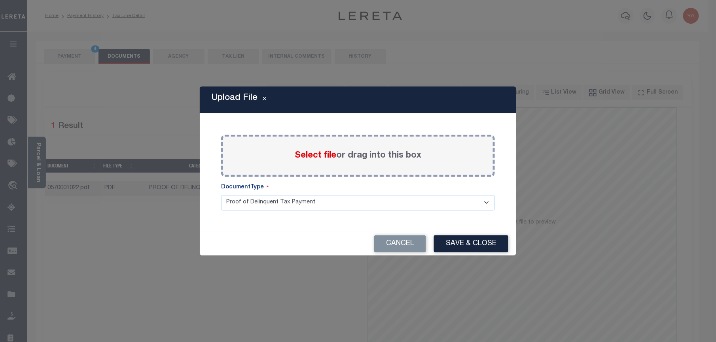
click at [383, 151] on label "Select file or drag into this box" at bounding box center [358, 155] width 127 height 13
click at [0, 0] on input "Select file or drag into this box" at bounding box center [0, 0] width 0 height 0
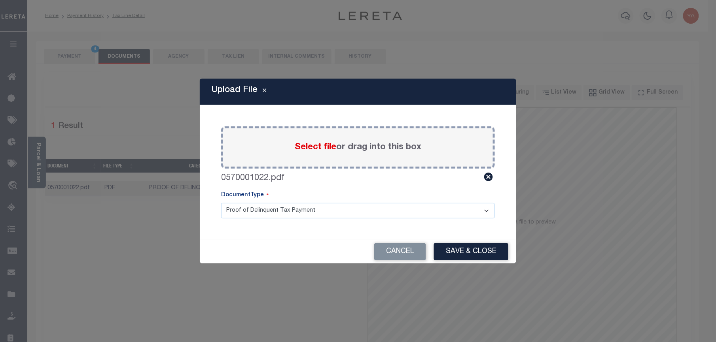
drag, startPoint x: 389, startPoint y: 209, endPoint x: 388, endPoint y: 217, distance: 8.8
click at [389, 209] on select "Proof of Delinquent Tax Payment" at bounding box center [358, 210] width 274 height 15
click at [221, 203] on select "Proof of Delinquent Tax Payment" at bounding box center [358, 210] width 274 height 15
click at [489, 250] on button "Save & Close" at bounding box center [471, 252] width 74 height 17
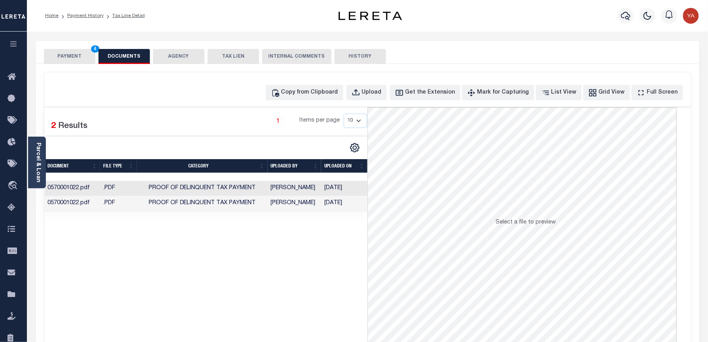
click at [346, 202] on td "[DATE]" at bounding box center [344, 203] width 46 height 15
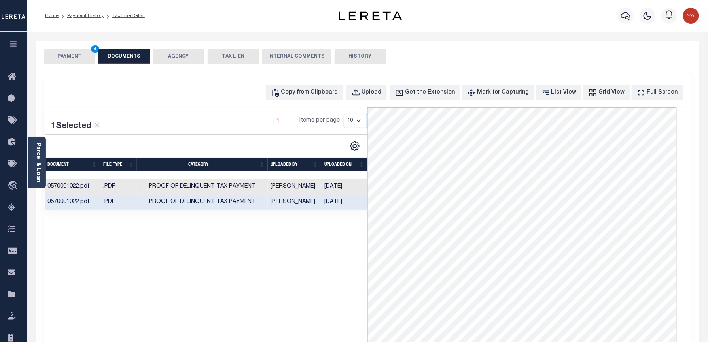
click at [351, 282] on div "1 Selected 2 Results 1 Items per page 10 25 50 100" at bounding box center [206, 226] width 323 height 237
click at [288, 205] on td "Yashaswini Jain" at bounding box center [295, 202] width 54 height 15
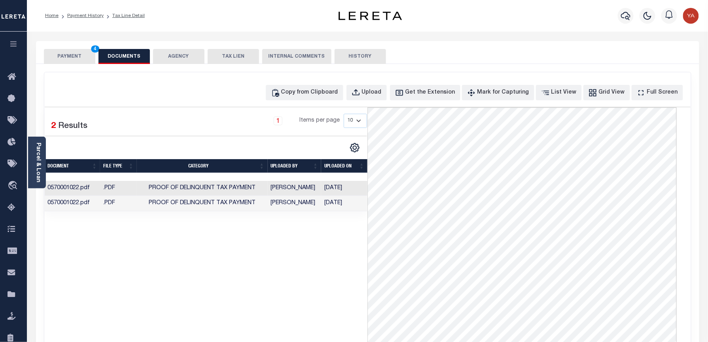
click at [85, 55] on button "PAYMENT 4" at bounding box center [69, 56] width 51 height 15
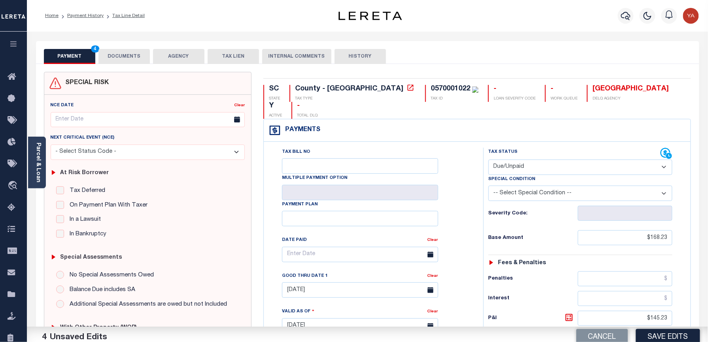
click at [225, 27] on div "Home Payment History Tax Line Detail" at bounding box center [367, 16] width 681 height 32
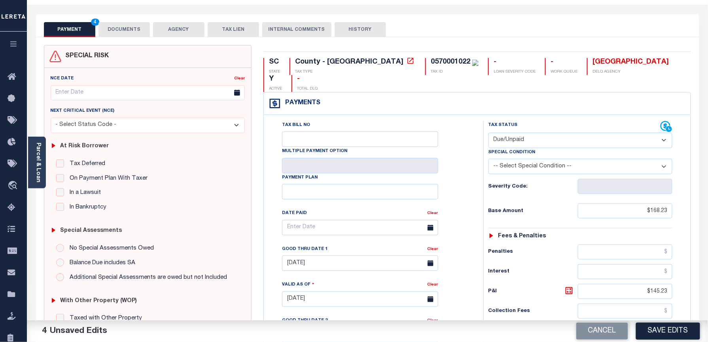
scroll to position [53, 0]
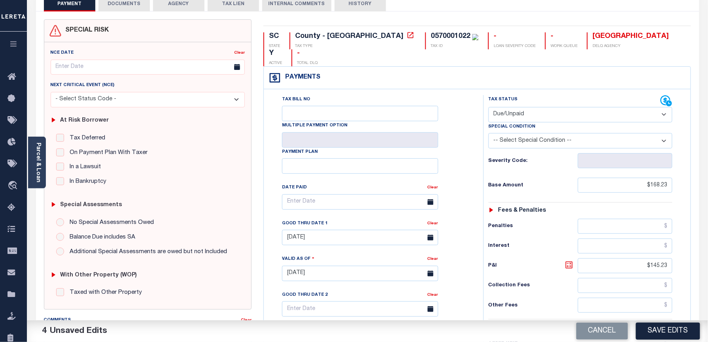
click at [568, 262] on icon at bounding box center [568, 265] width 7 height 7
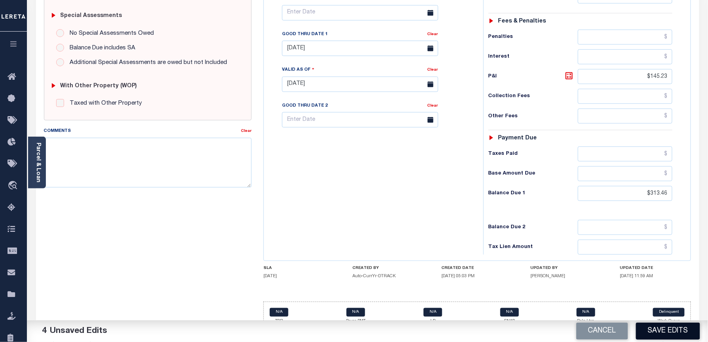
click at [675, 334] on button "Save Edits" at bounding box center [668, 331] width 64 height 17
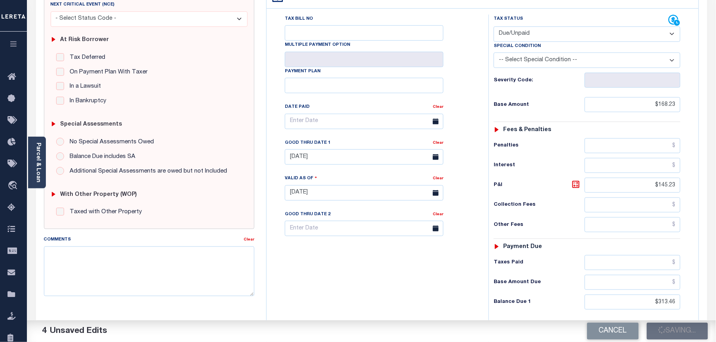
scroll to position [0, 0]
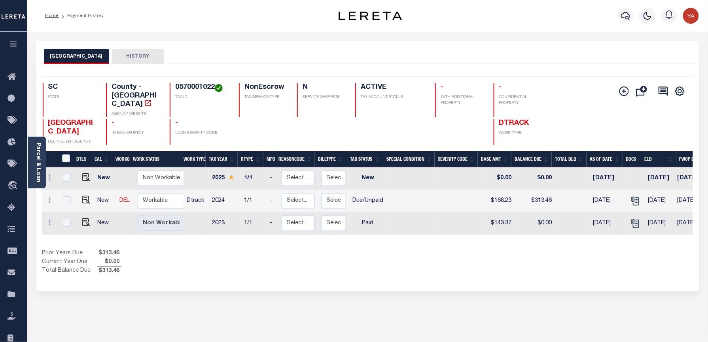
click at [176, 84] on h4 "0570001022" at bounding box center [202, 87] width 54 height 9
copy h4 "0570001022"
click at [37, 168] on link "Parcel & Loan" at bounding box center [38, 163] width 6 height 40
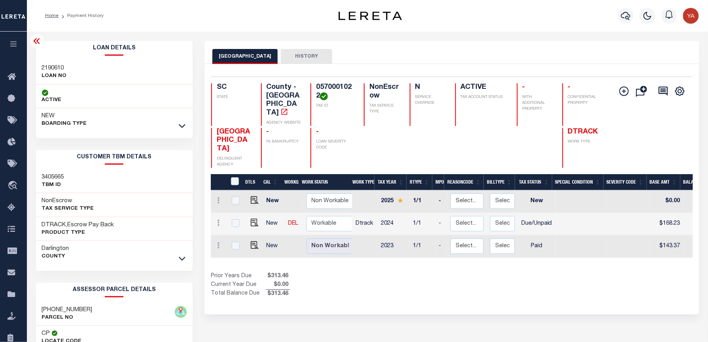
click at [56, 67] on h3 "2190610" at bounding box center [54, 68] width 25 height 8
copy h3 "2190610"
drag, startPoint x: 448, startPoint y: 51, endPoint x: 688, endPoint y: 161, distance: 263.3
click at [448, 51] on div "DARLINGTON COUNTY HISTORY" at bounding box center [451, 56] width 478 height 15
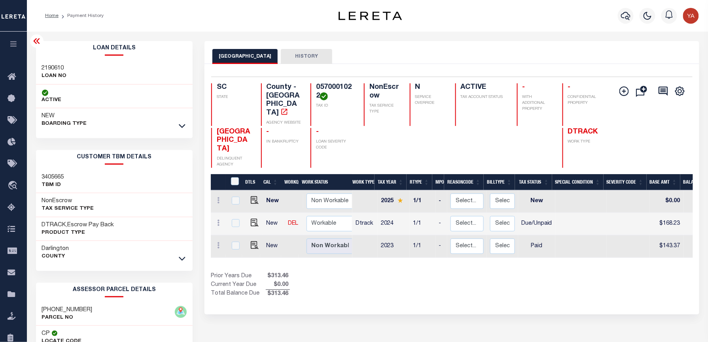
click at [337, 83] on div "Selected 3 Results 1 Items per page 25 50 100 SC STATE County - SC AGENCY WEBSI…" at bounding box center [451, 122] width 493 height 91
copy h4 "0570001022"
click at [448, 43] on div "DARLINGTON COUNTY HISTORY" at bounding box center [451, 52] width 494 height 23
click at [439, 57] on div "DARLINGTON COUNTY HISTORY" at bounding box center [451, 56] width 478 height 15
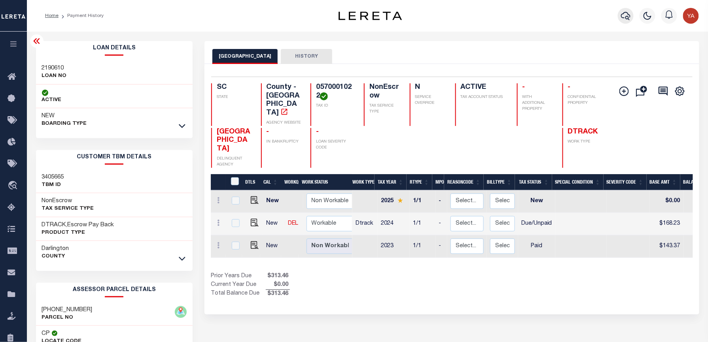
click at [624, 18] on icon "button" at bounding box center [625, 16] width 9 height 8
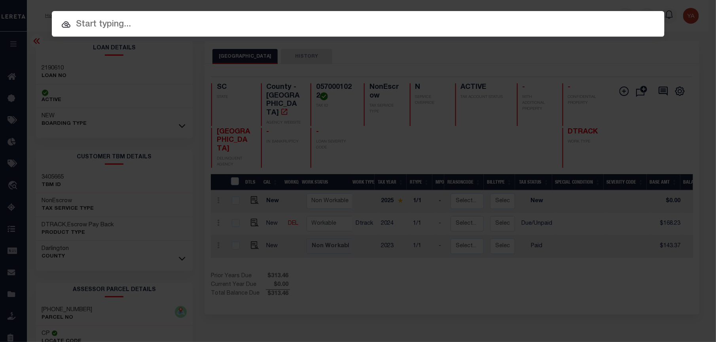
click at [616, 16] on div "Include Loans TBM Customers Borrowers Payments (Lender Non-Disb) Payments (Lend…" at bounding box center [358, 24] width 612 height 26
paste input "07095000747-00101"
type input "07095000747-00101"
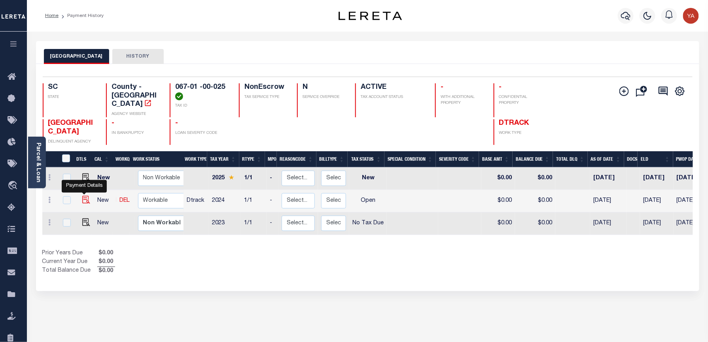
click at [82, 196] on img "" at bounding box center [86, 200] width 8 height 8
checkbox input "true"
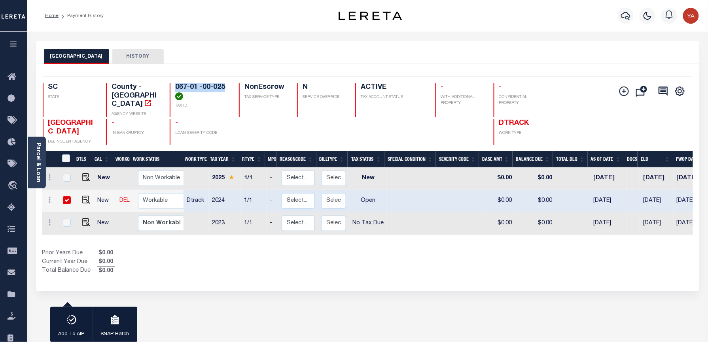
drag, startPoint x: 171, startPoint y: 85, endPoint x: 225, endPoint y: 85, distance: 53.4
click at [225, 85] on div "067-01 -00-025 TAX ID" at bounding box center [200, 100] width 60 height 34
copy h4 "067-01 -00-025"
click at [82, 196] on img "" at bounding box center [86, 200] width 8 height 8
checkbox input "false"
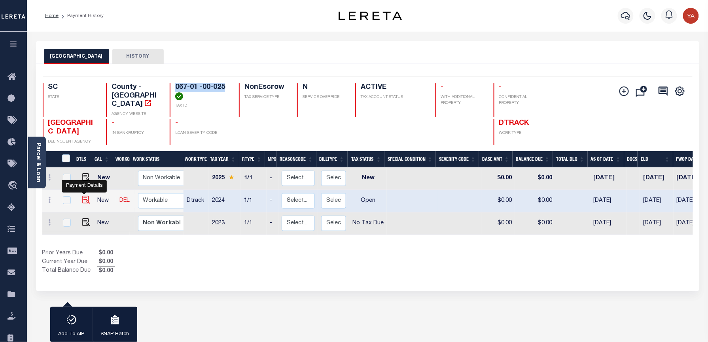
checkbox input "false"
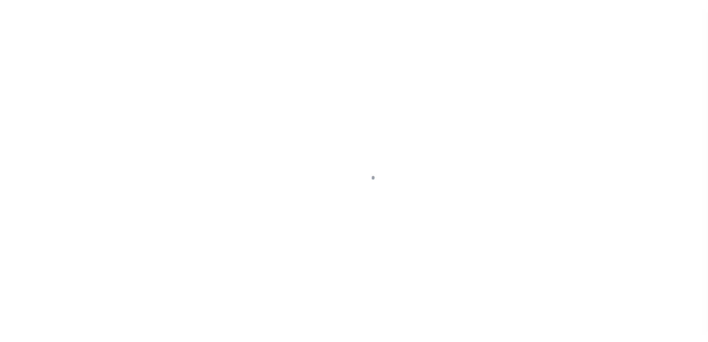
checkbox input "false"
type input "[DATE]"
select select "OP2"
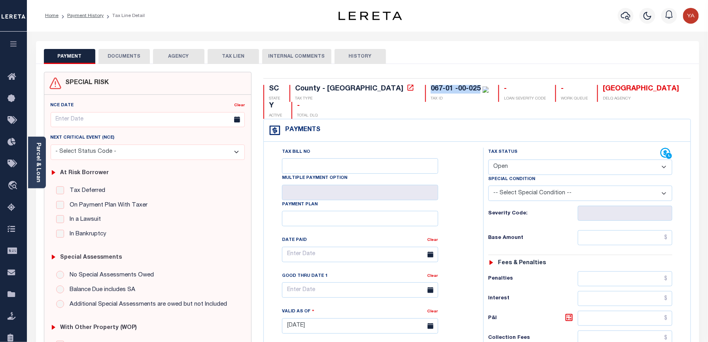
drag, startPoint x: 361, startPoint y: 89, endPoint x: 414, endPoint y: 84, distance: 53.7
click at [414, 84] on div "SC STATE County - SC TAX TYPE 067-01 -00-025 TAX ID - LOAN SEVERITY CODE - WORK…" at bounding box center [476, 326] width 439 height 508
copy div "067-01 -00-025"
click at [31, 167] on div "Parcel & Loan" at bounding box center [37, 163] width 18 height 52
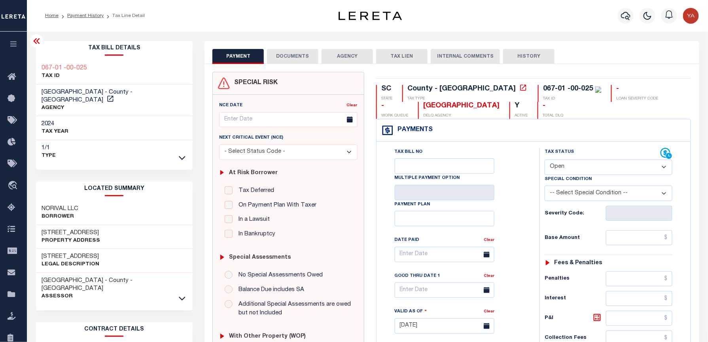
click at [56, 205] on h3 "NORIVAL LLC" at bounding box center [60, 209] width 37 height 8
copy div "NORIVAL LLC"
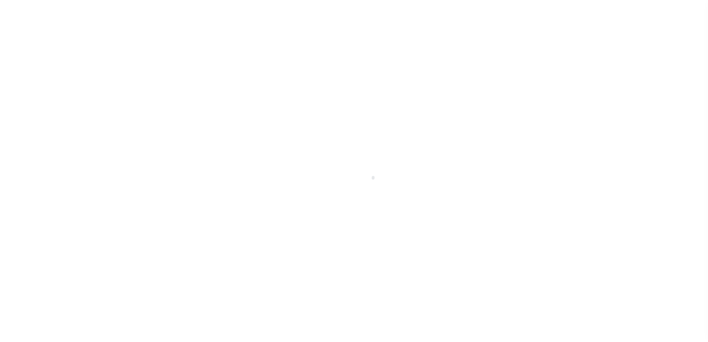
select select "OP2"
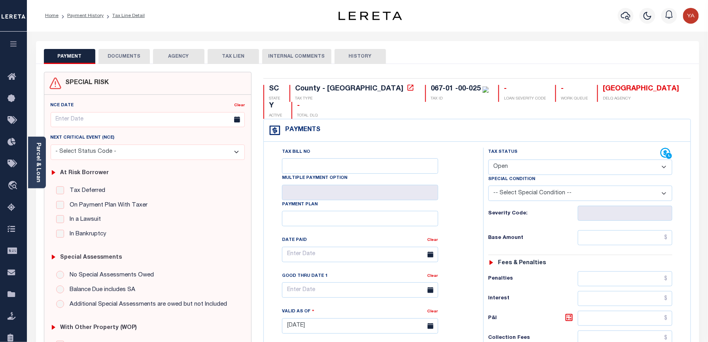
click at [42, 157] on div "Parcel & Loan" at bounding box center [37, 163] width 18 height 52
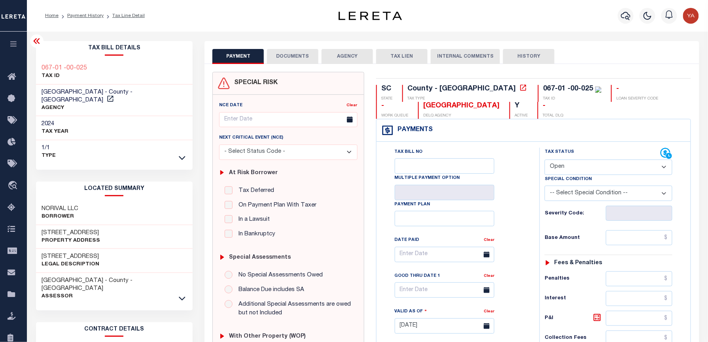
click at [48, 225] on div "[STREET_ADDRESS] Property Address" at bounding box center [114, 237] width 157 height 24
copy div "[STREET_ADDRESS]"
